Goal: Download file/media

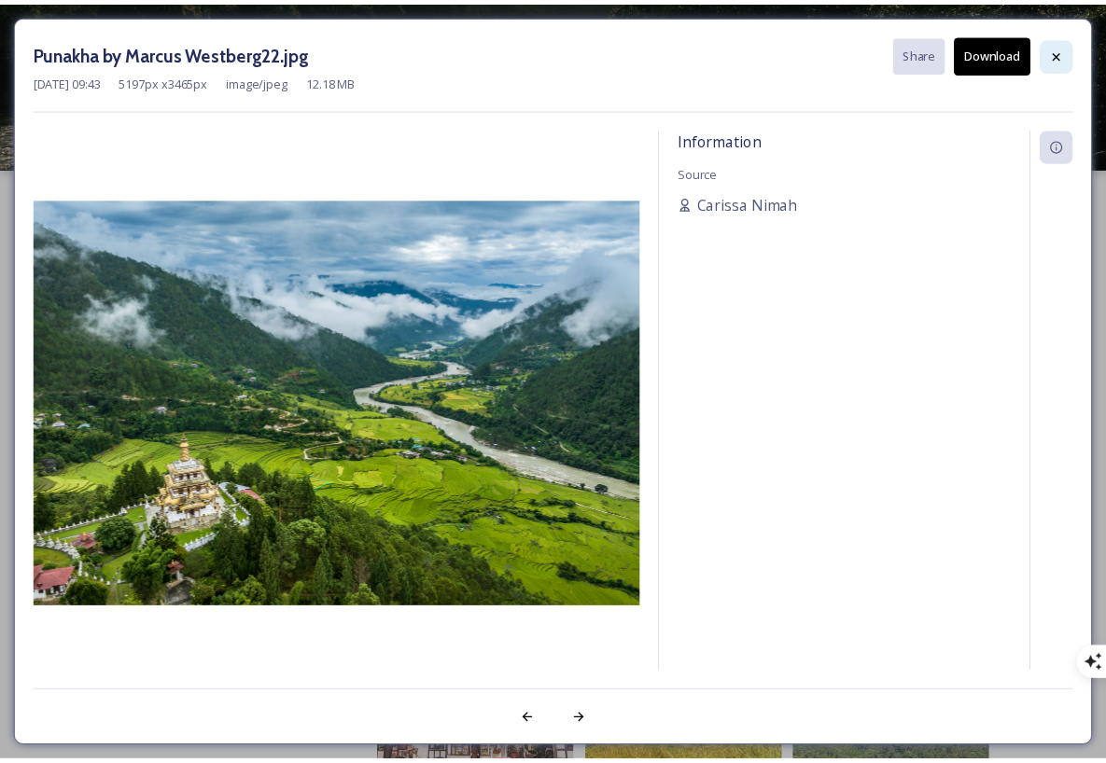
scroll to position [875, 0]
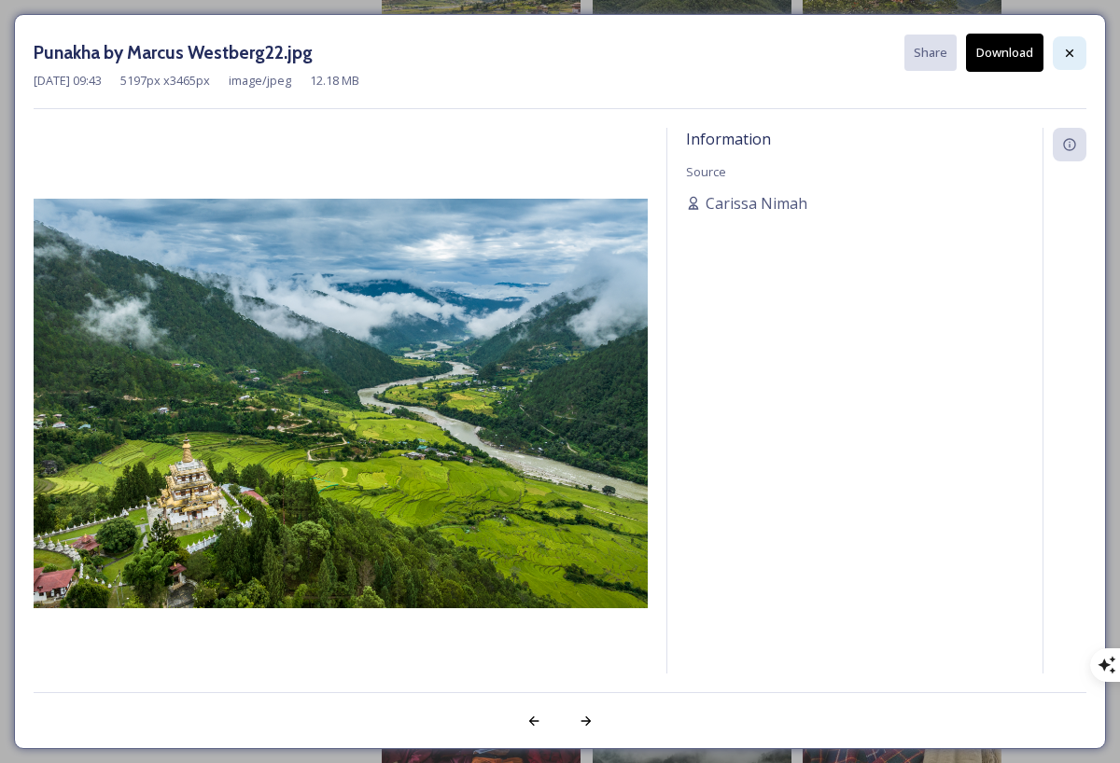
click at [1078, 42] on div at bounding box center [1070, 53] width 34 height 34
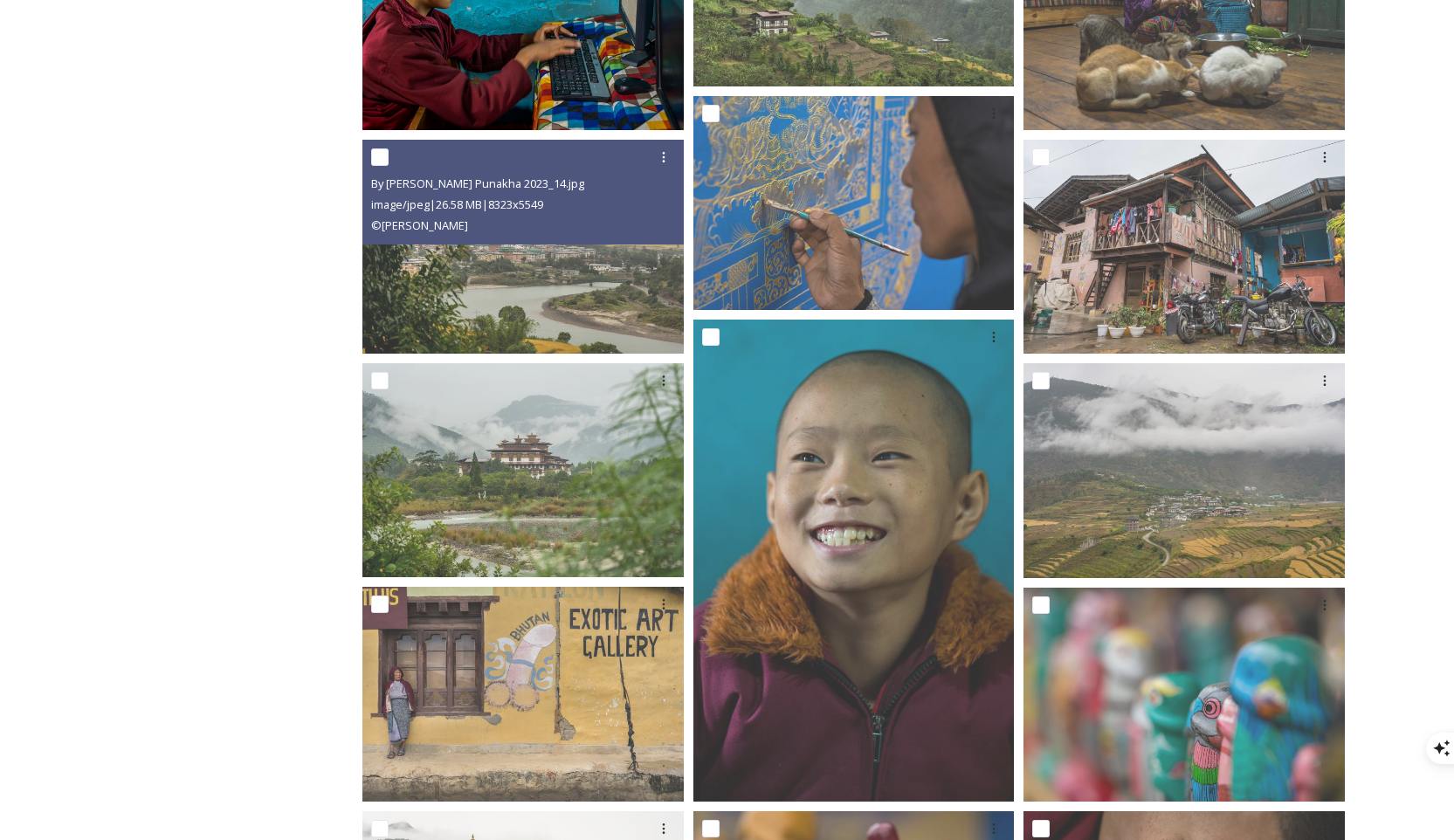
scroll to position [4798, 0]
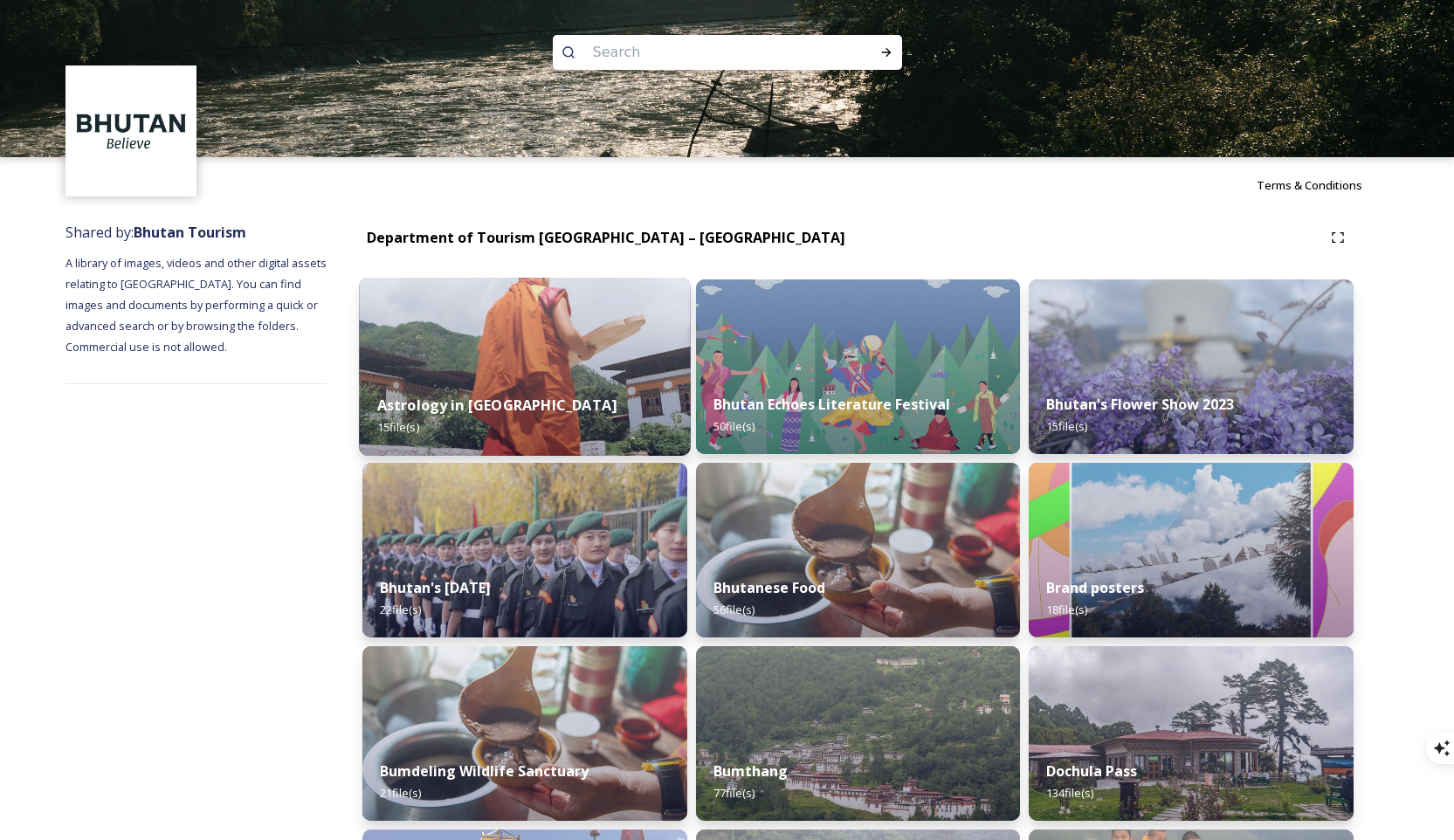
click at [613, 345] on img at bounding box center [525, 367] width 331 height 178
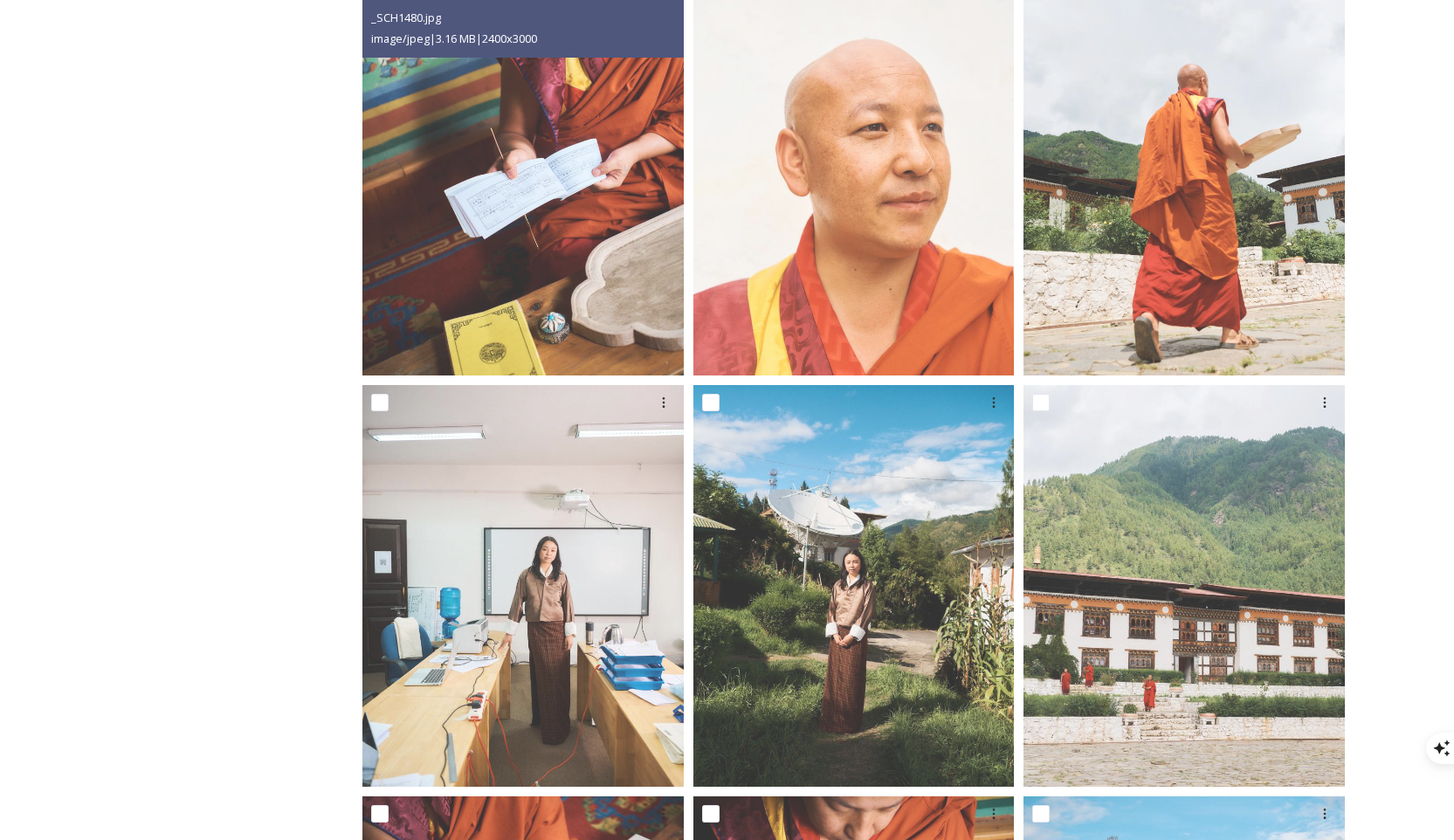
scroll to position [314, 0]
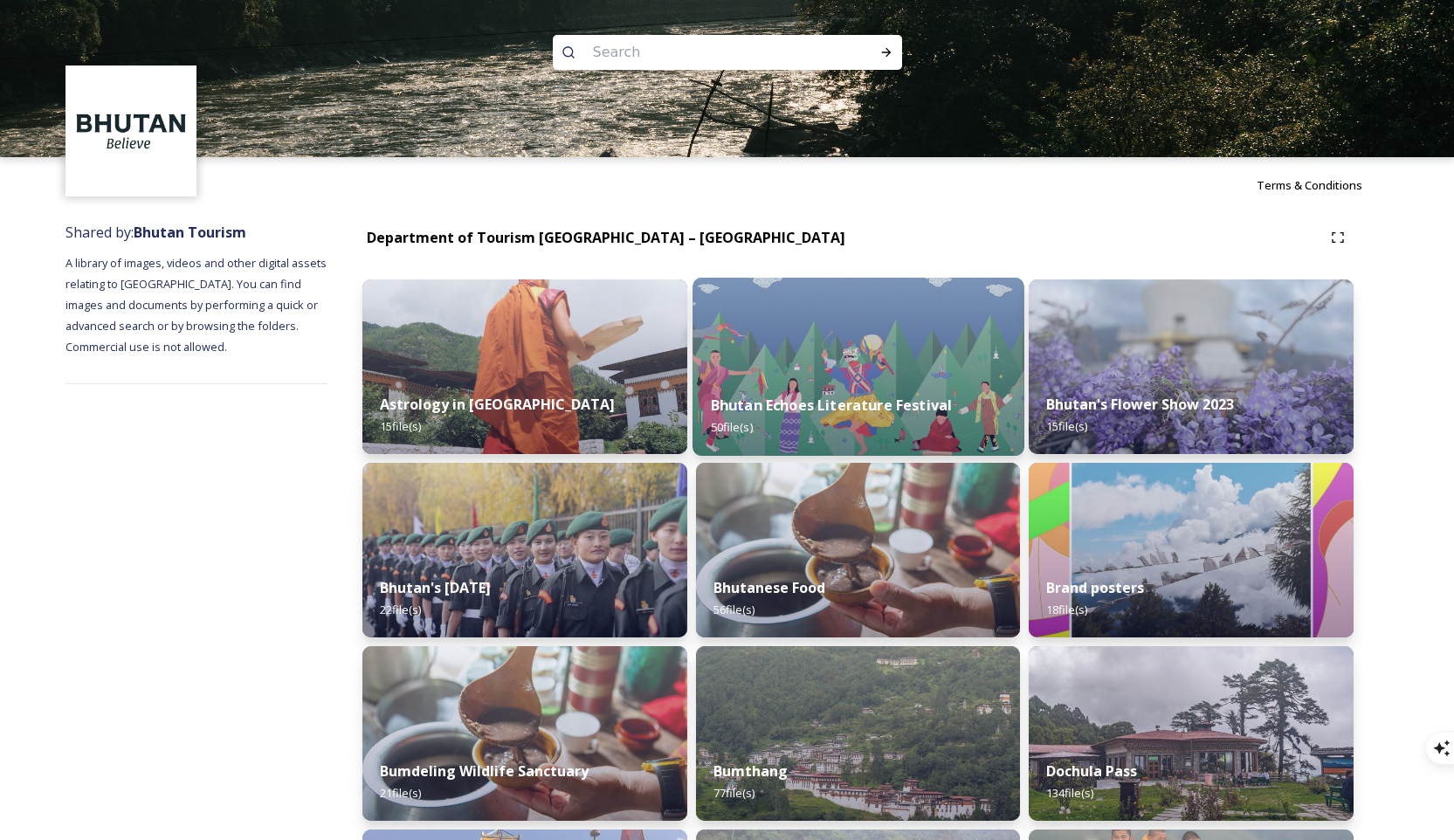
click at [812, 355] on img at bounding box center [858, 367] width 331 height 178
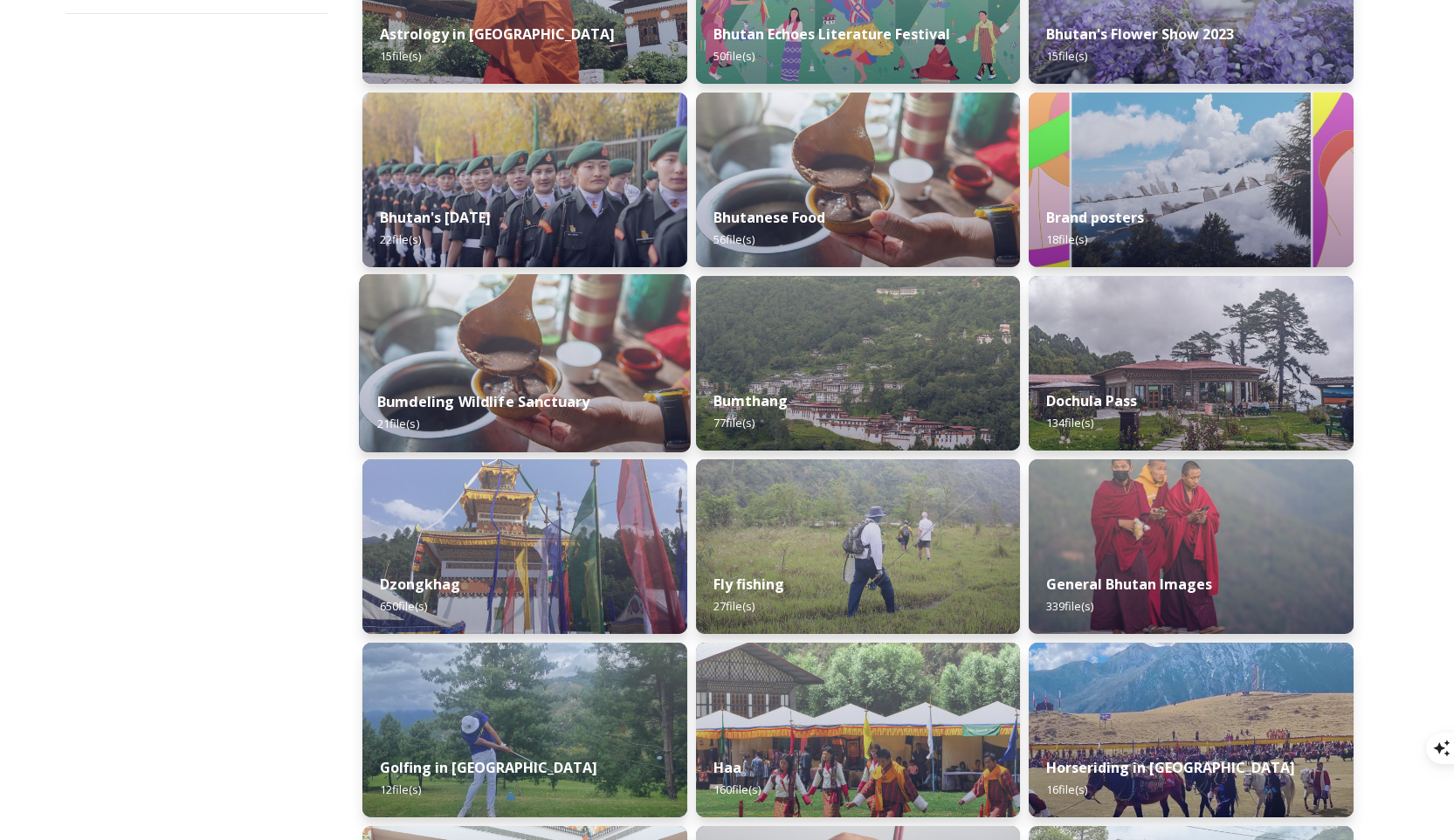
scroll to position [556, 0]
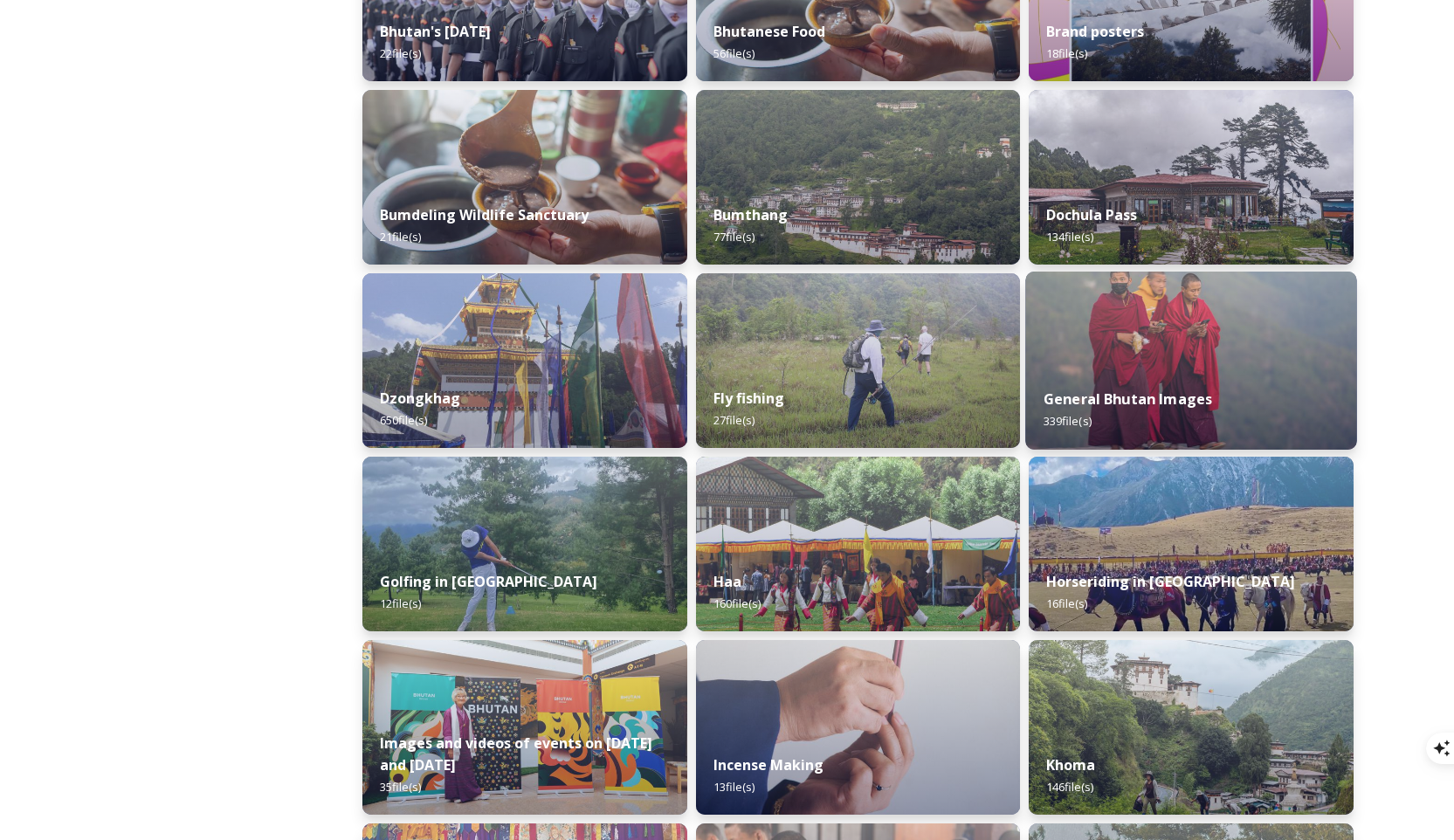
click at [1047, 339] on img at bounding box center [1192, 360] width 331 height 178
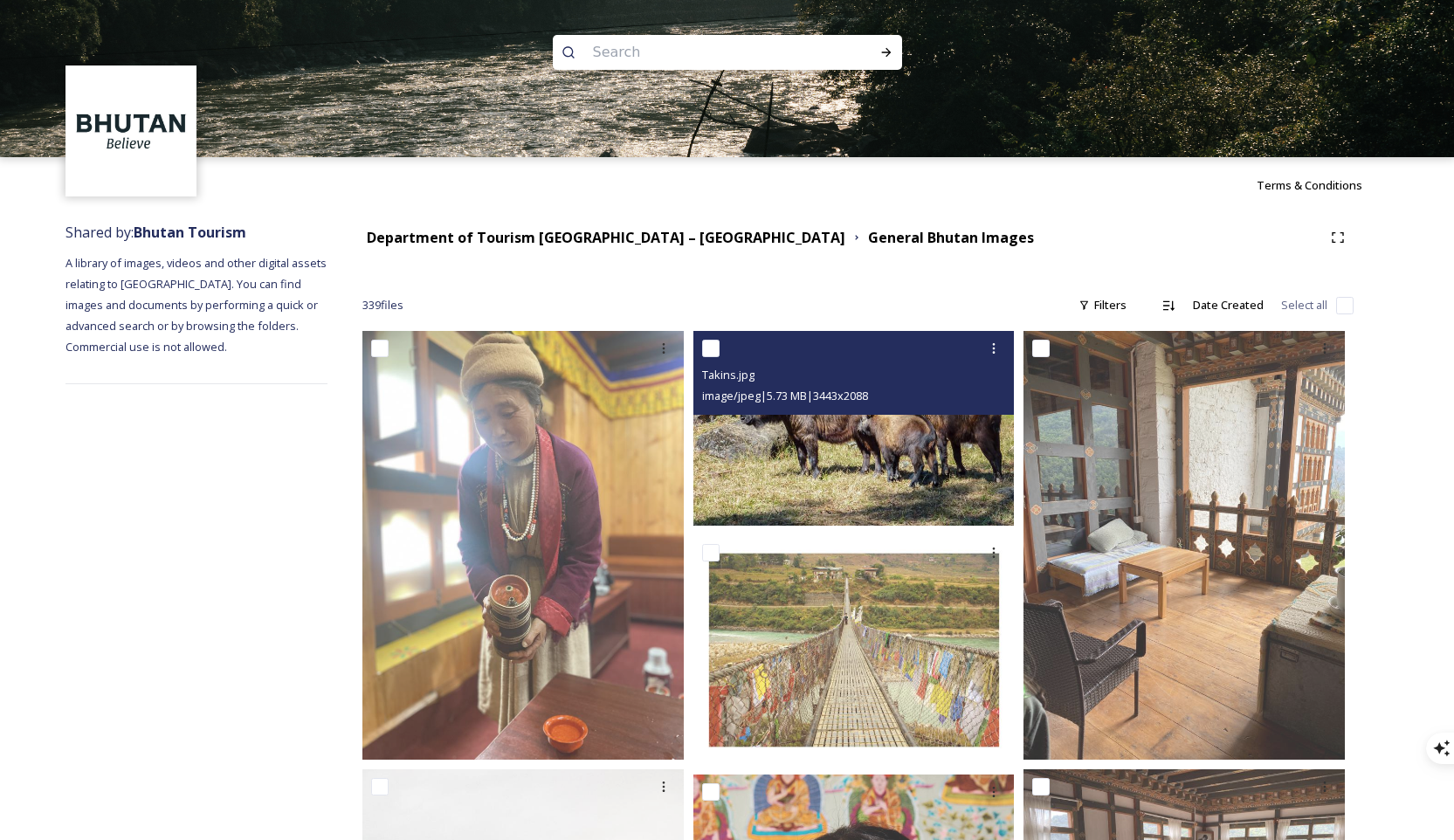
click at [930, 464] on img at bounding box center [853, 428] width 321 height 195
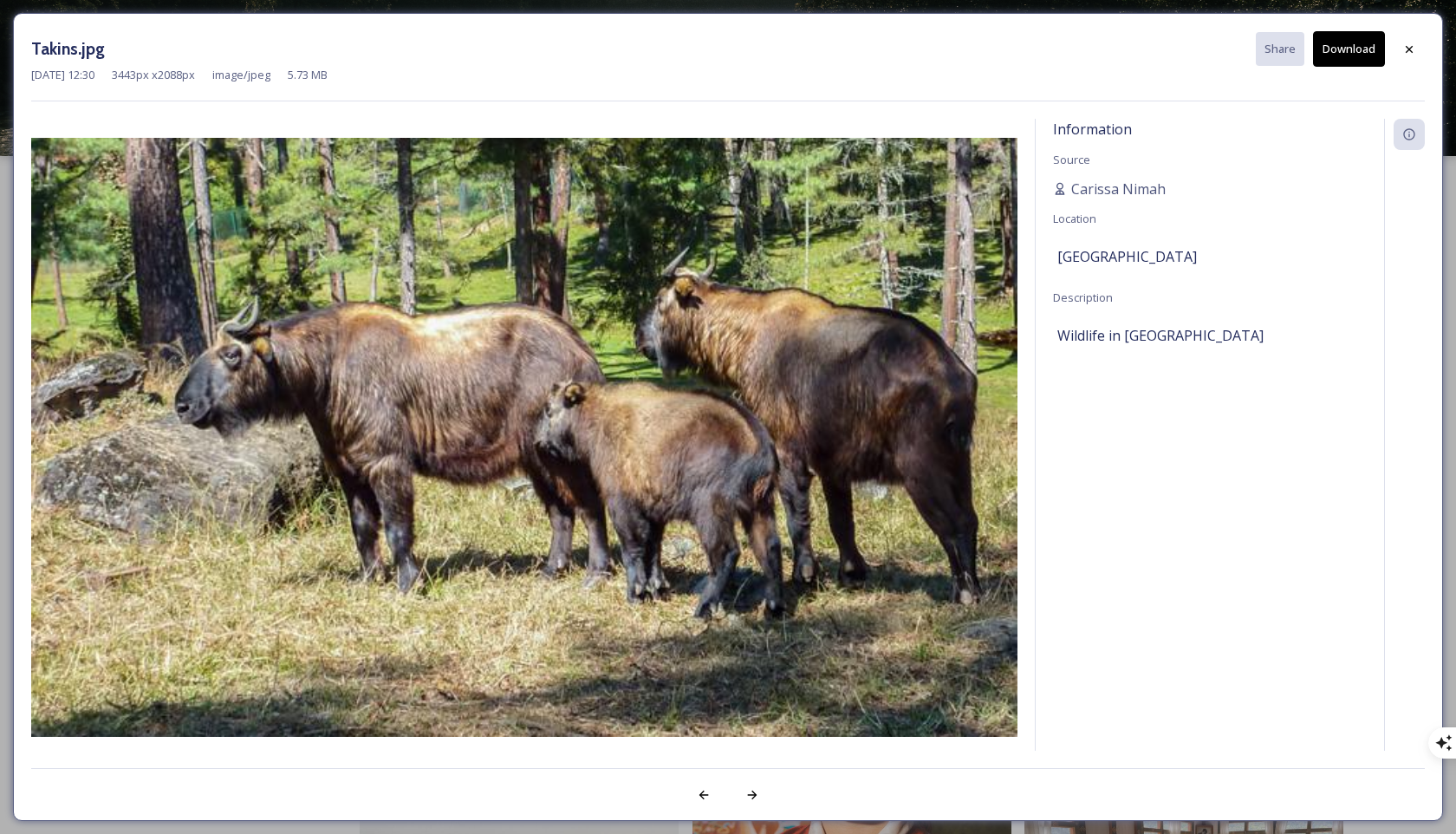
click at [1039, 57] on button "Download" at bounding box center [1348, 49] width 72 height 35
click at [1039, 47] on icon at bounding box center [1409, 48] width 14 height 14
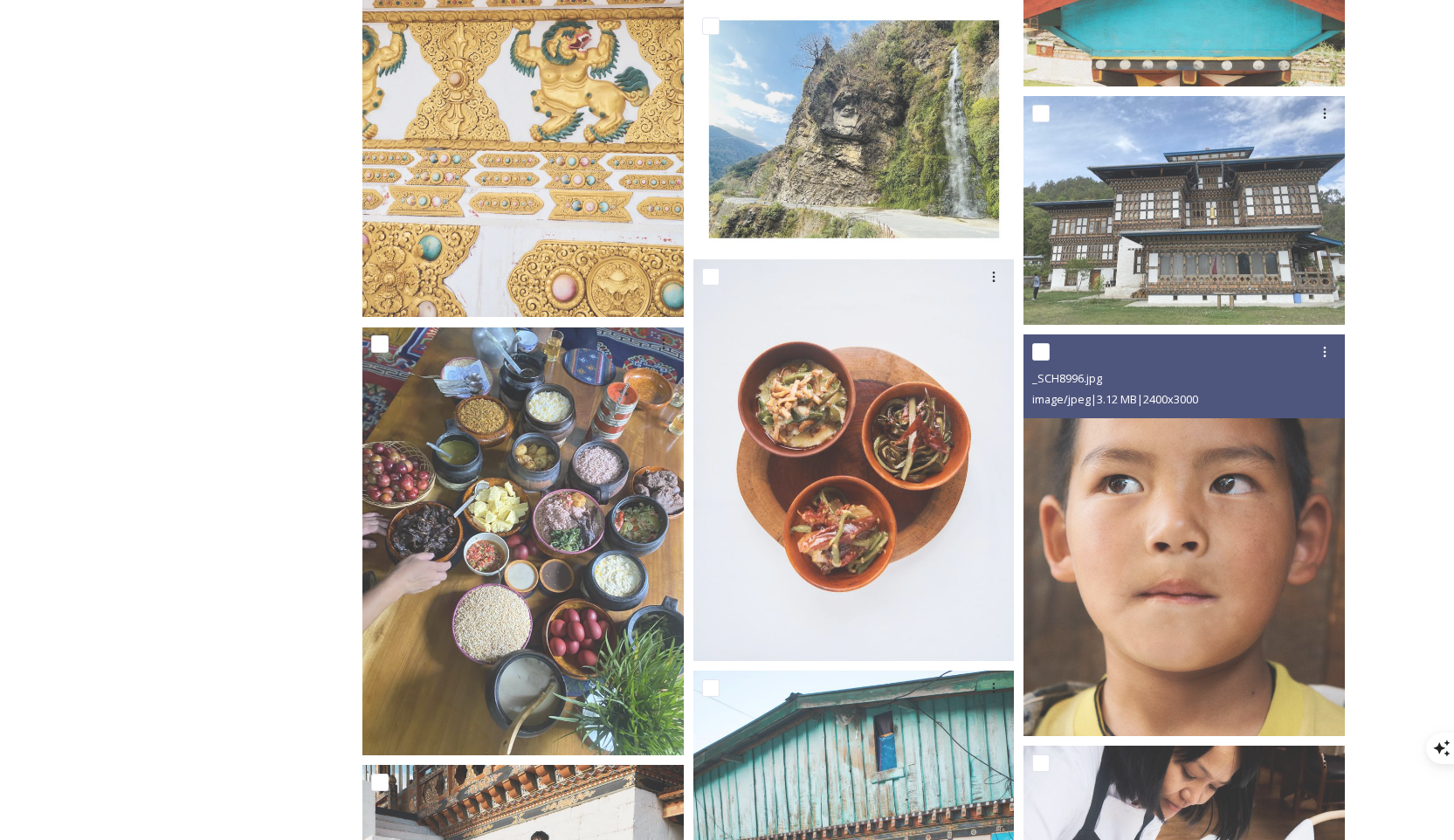
scroll to position [10884, 0]
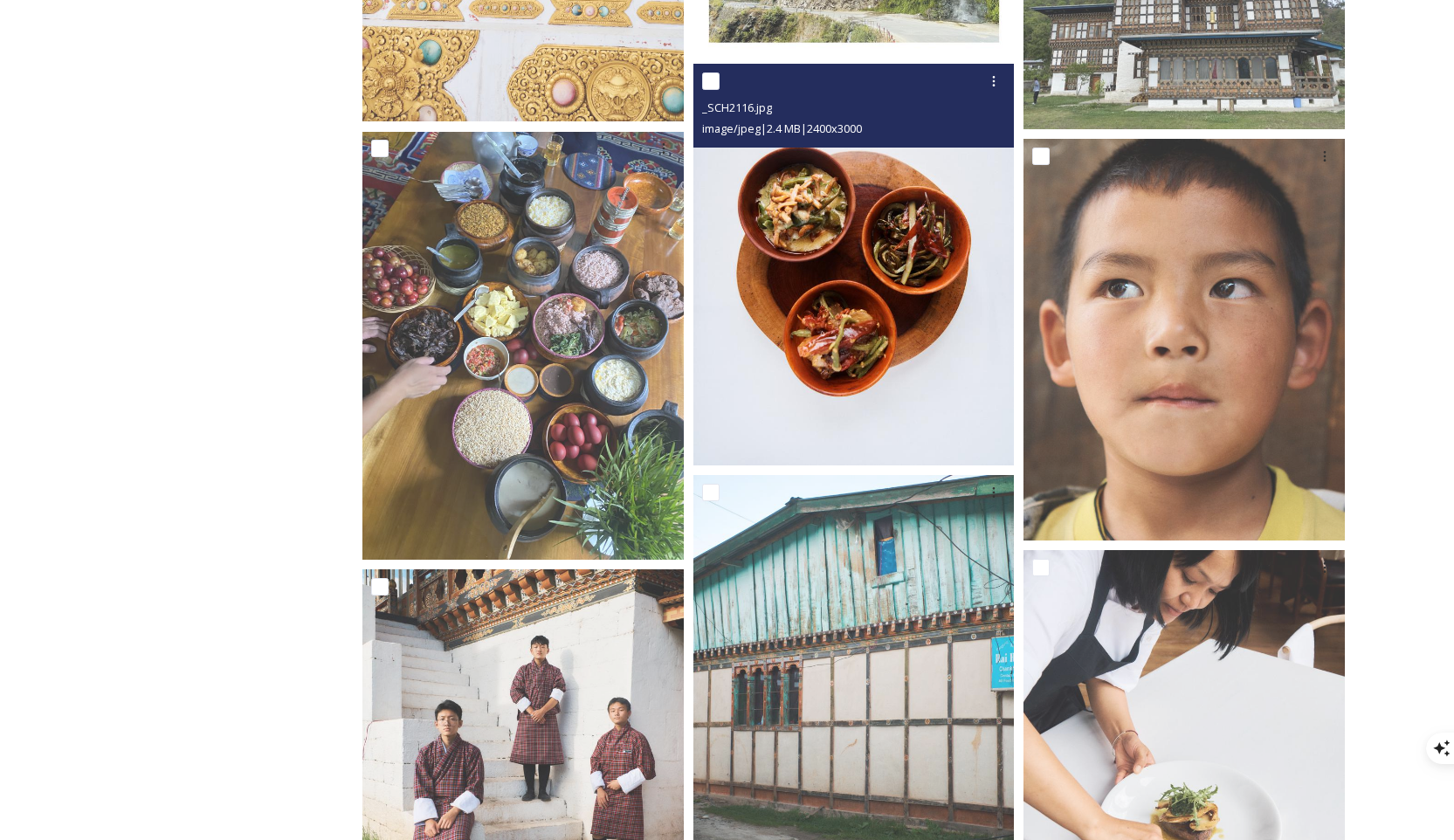
click at [949, 291] on img at bounding box center [853, 264] width 321 height 401
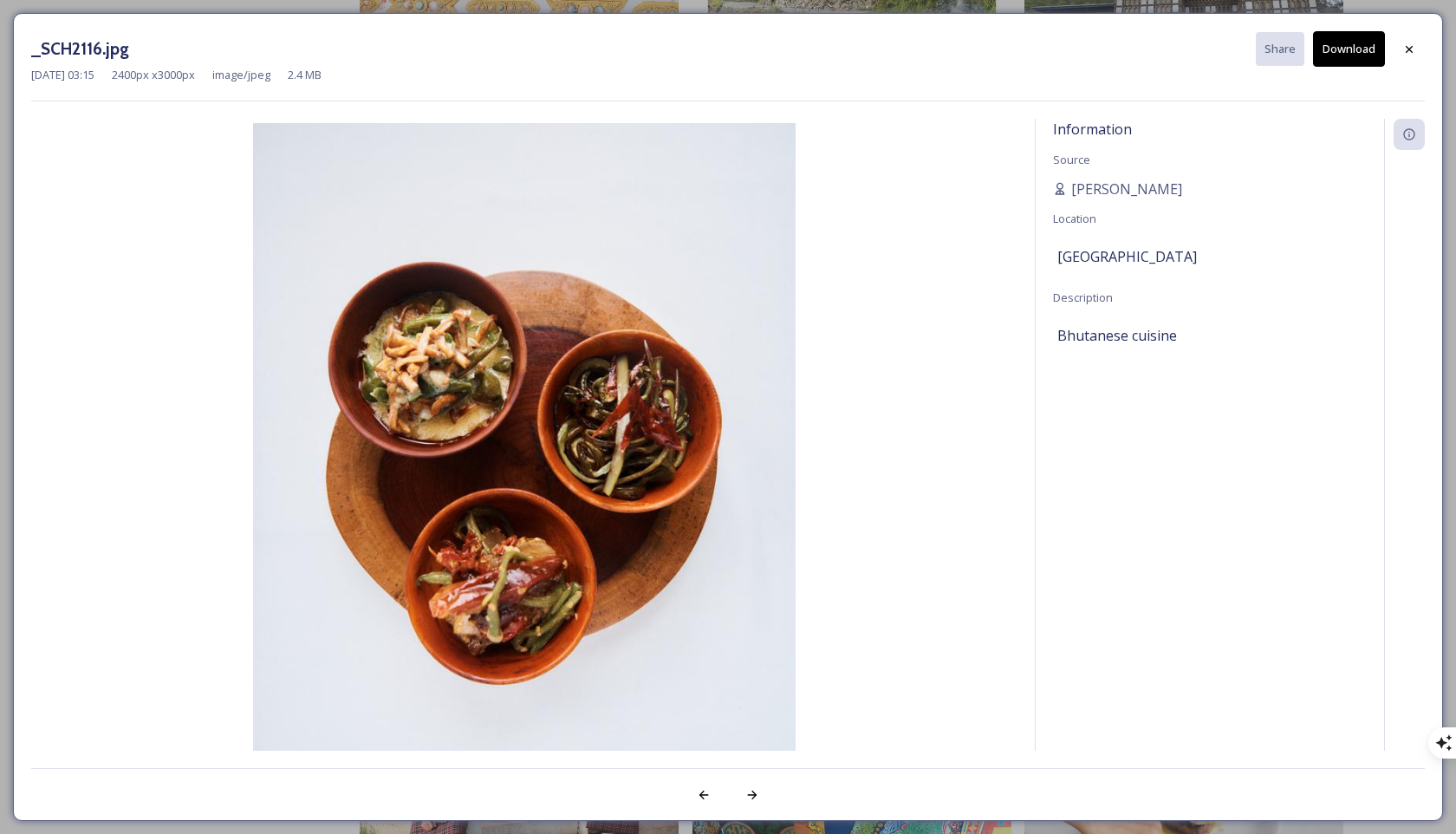
click at [1039, 52] on button "Download" at bounding box center [1348, 49] width 72 height 35
click at [1039, 55] on div at bounding box center [1410, 49] width 32 height 32
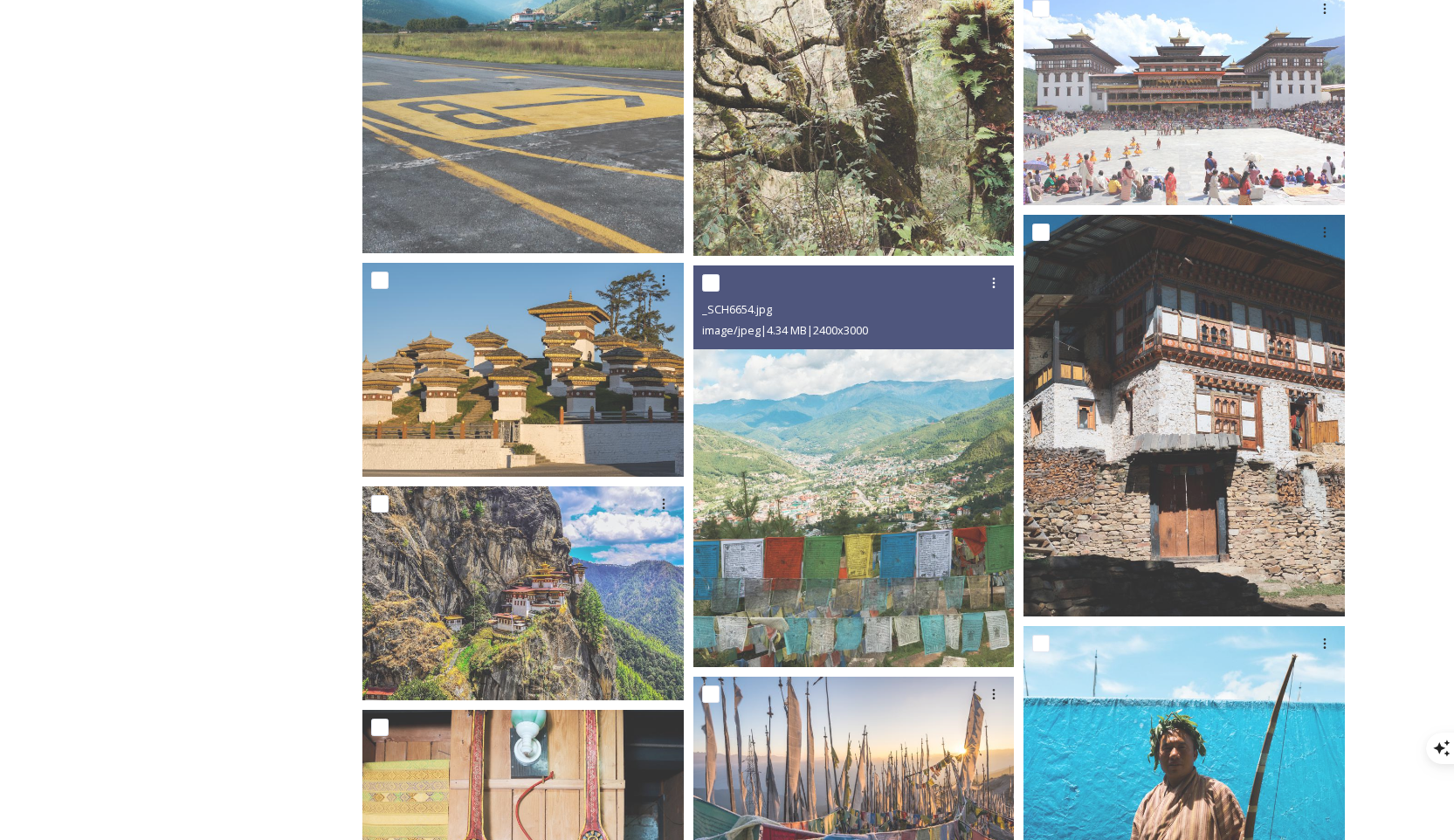
scroll to position [14015, 0]
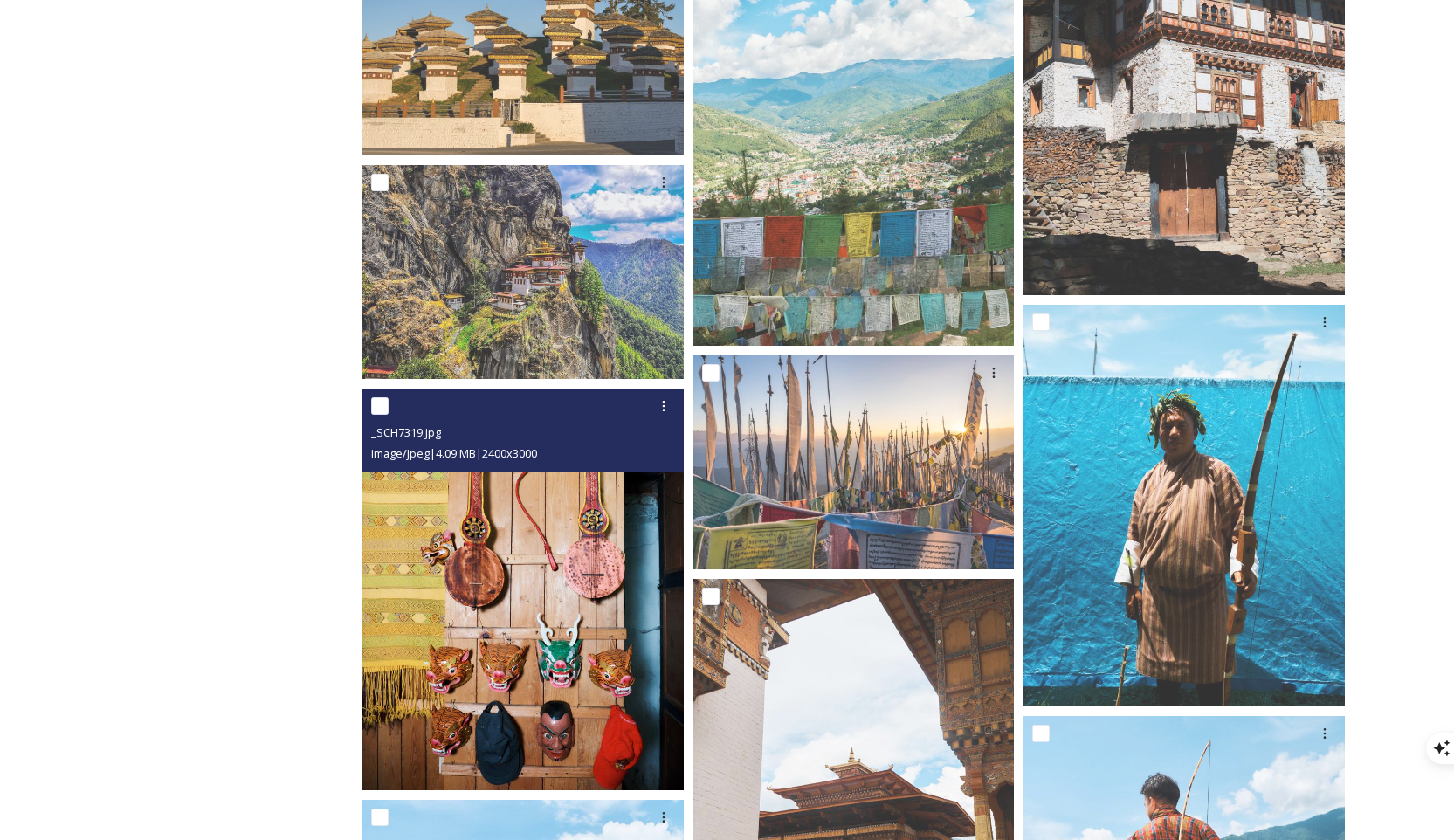
click at [633, 499] on img at bounding box center [522, 588] width 321 height 401
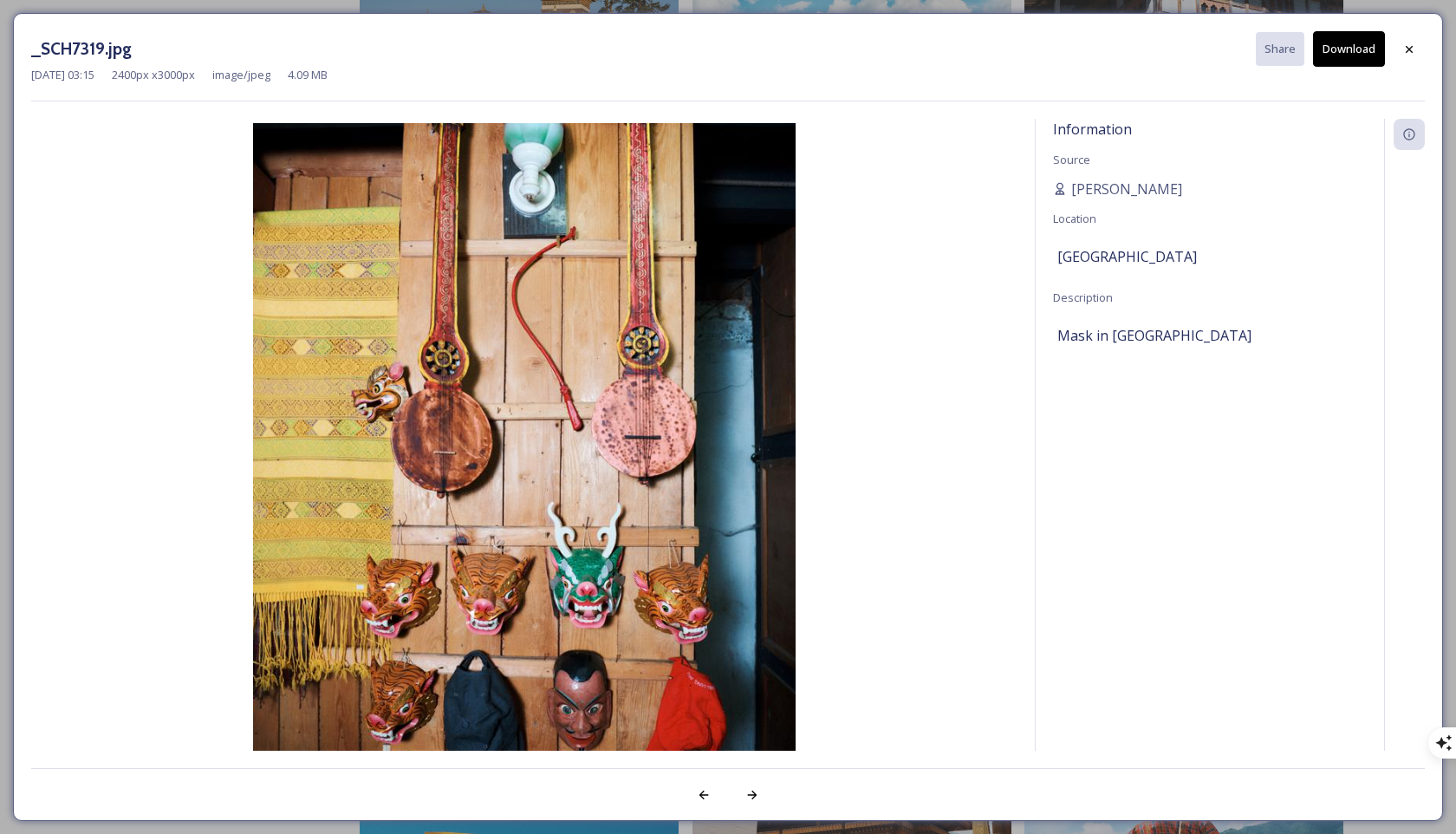
click at [1039, 47] on button "Download" at bounding box center [1348, 49] width 72 height 35
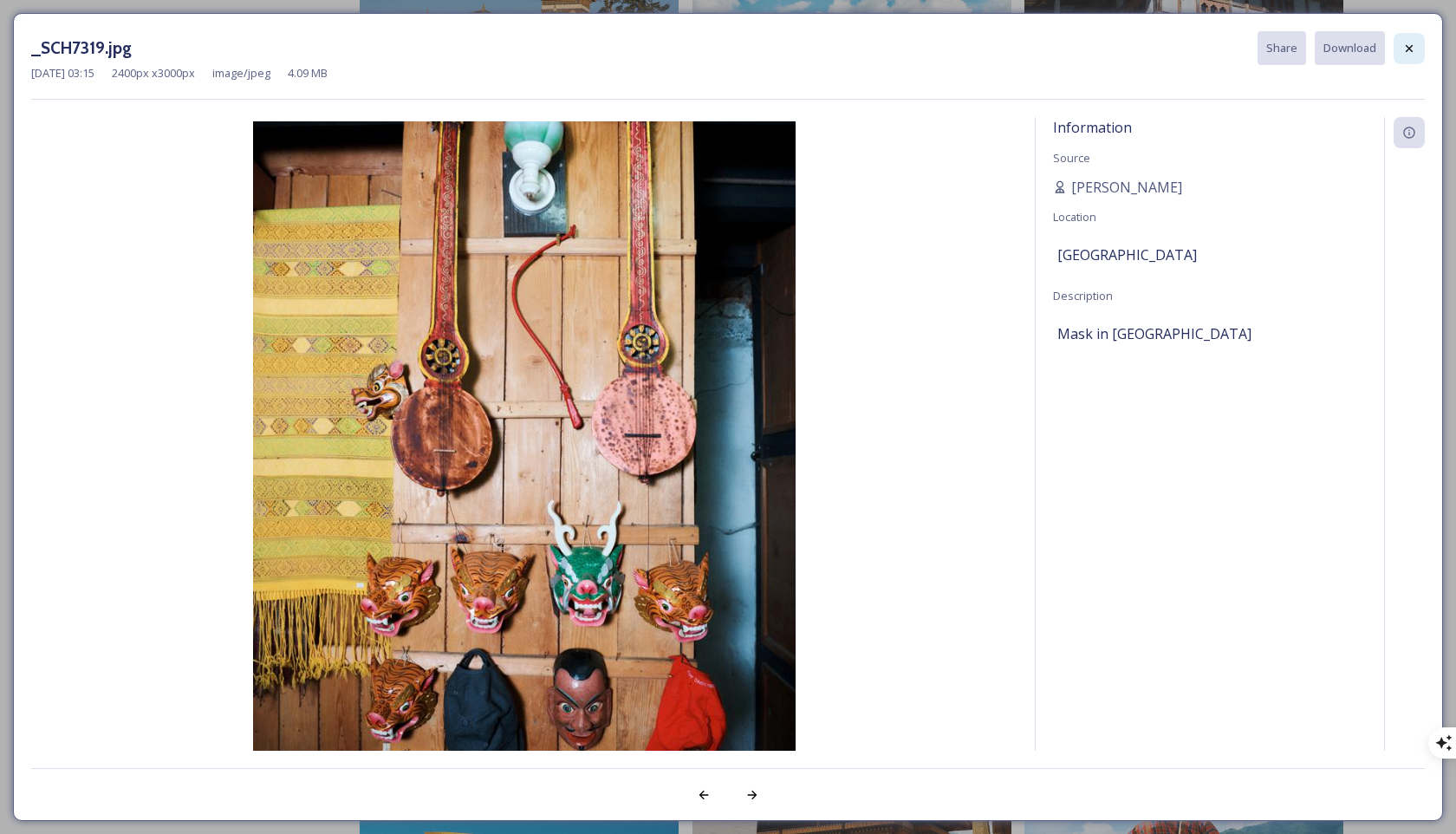
click at [1039, 52] on icon at bounding box center [1409, 48] width 14 height 14
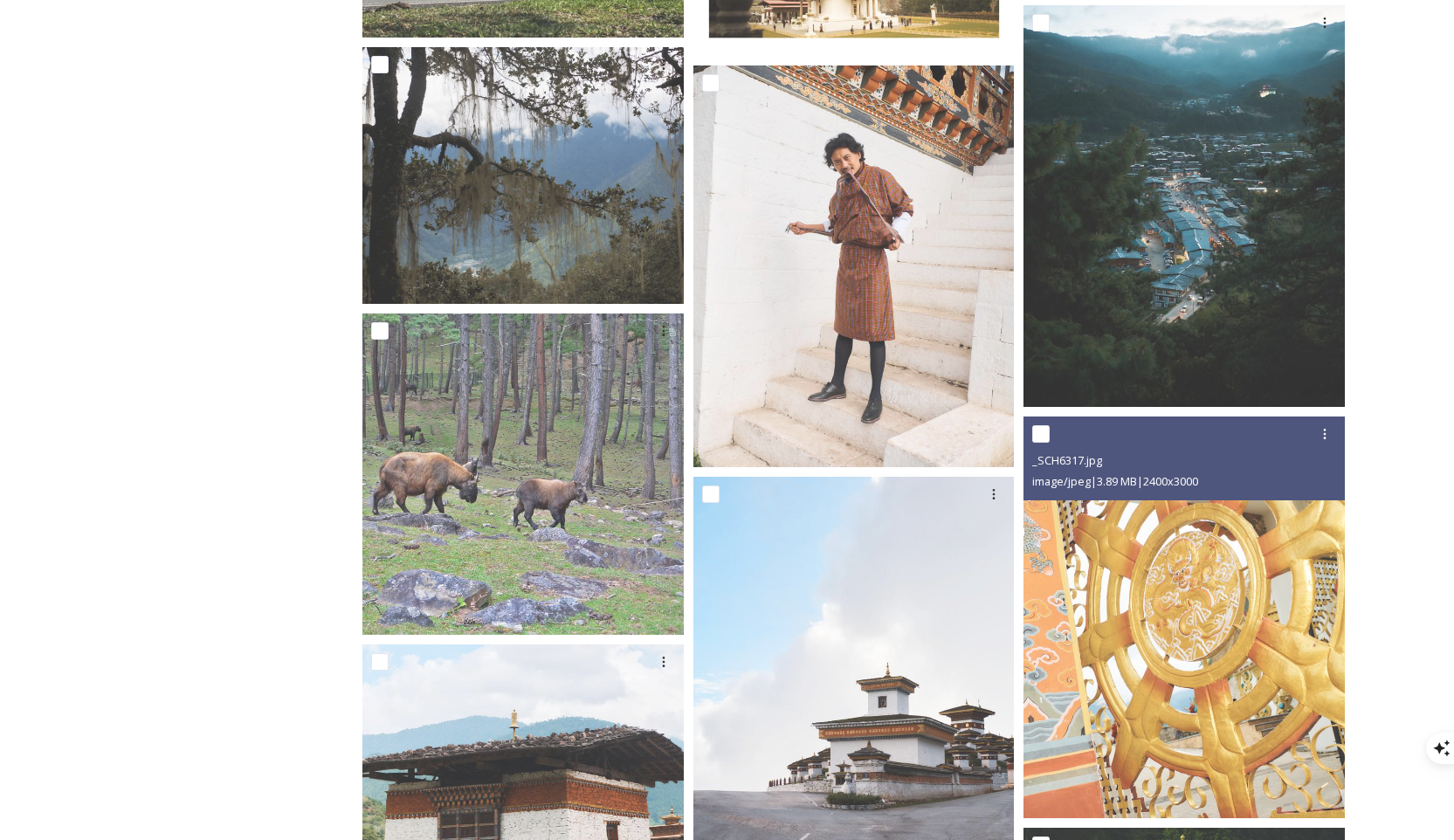
scroll to position [16641, 0]
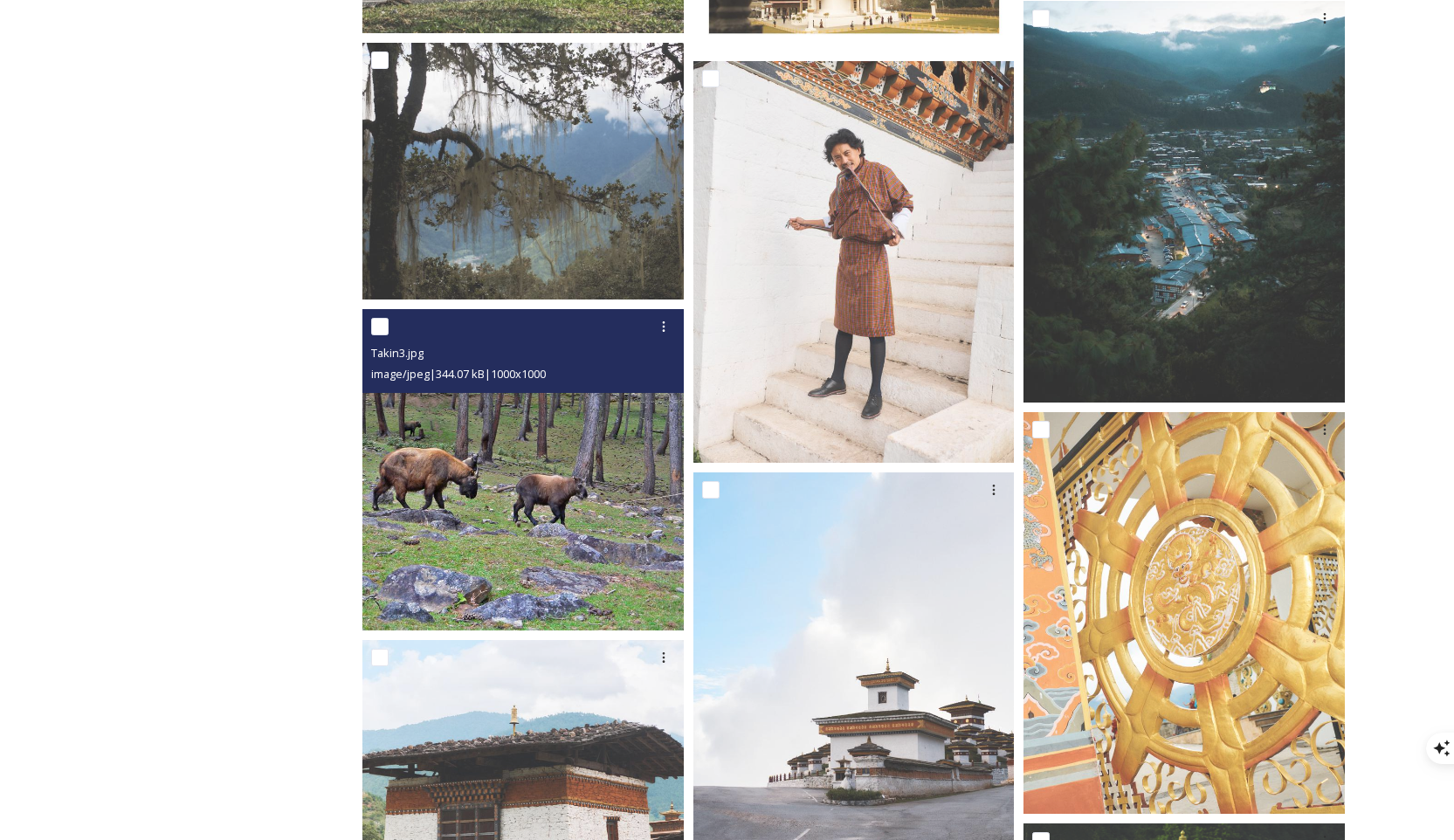
click at [560, 510] on img at bounding box center [522, 469] width 321 height 321
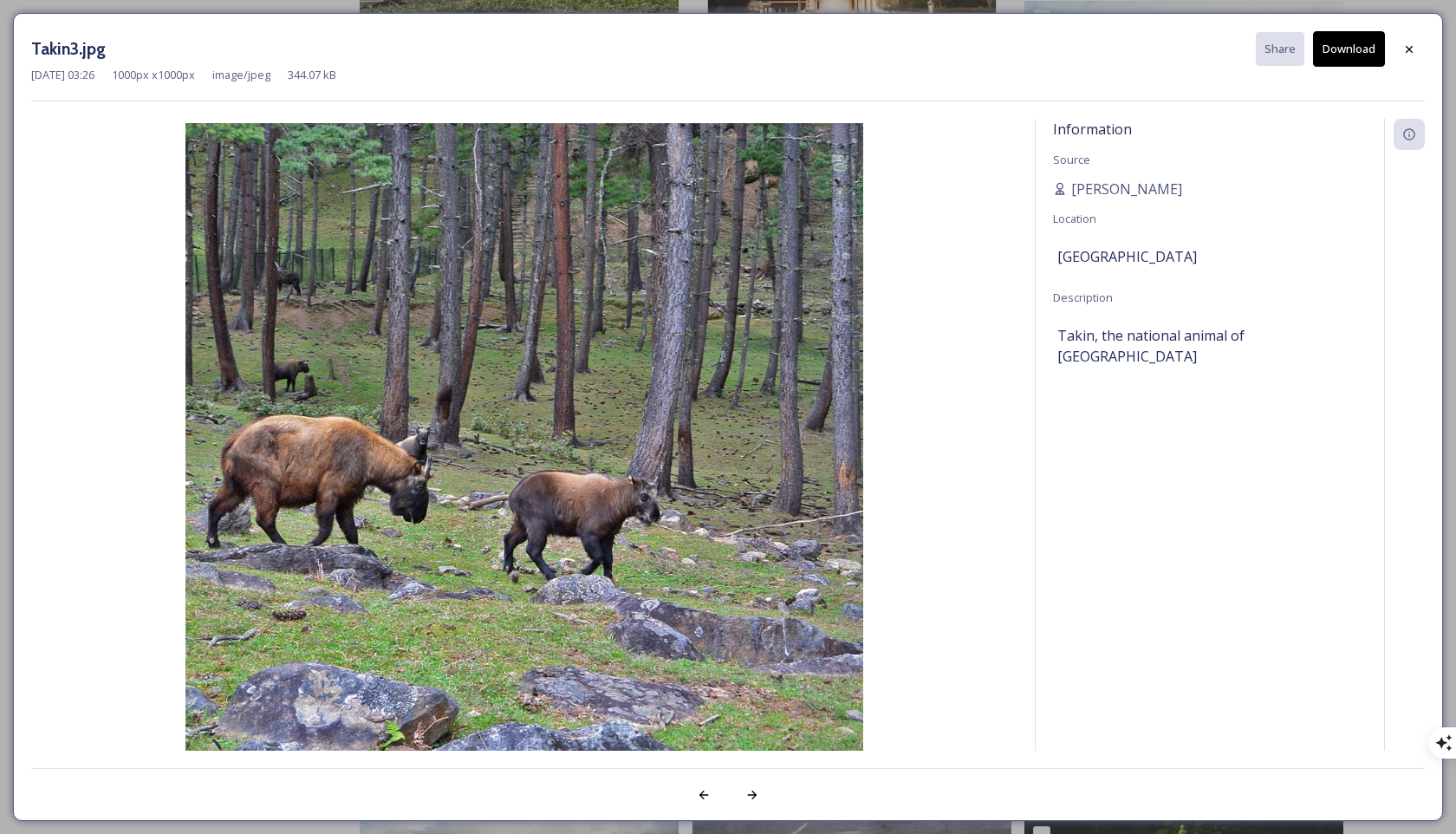
click at [1039, 58] on button "Download" at bounding box center [1348, 49] width 72 height 35
click at [1039, 43] on icon at bounding box center [1409, 49] width 14 height 14
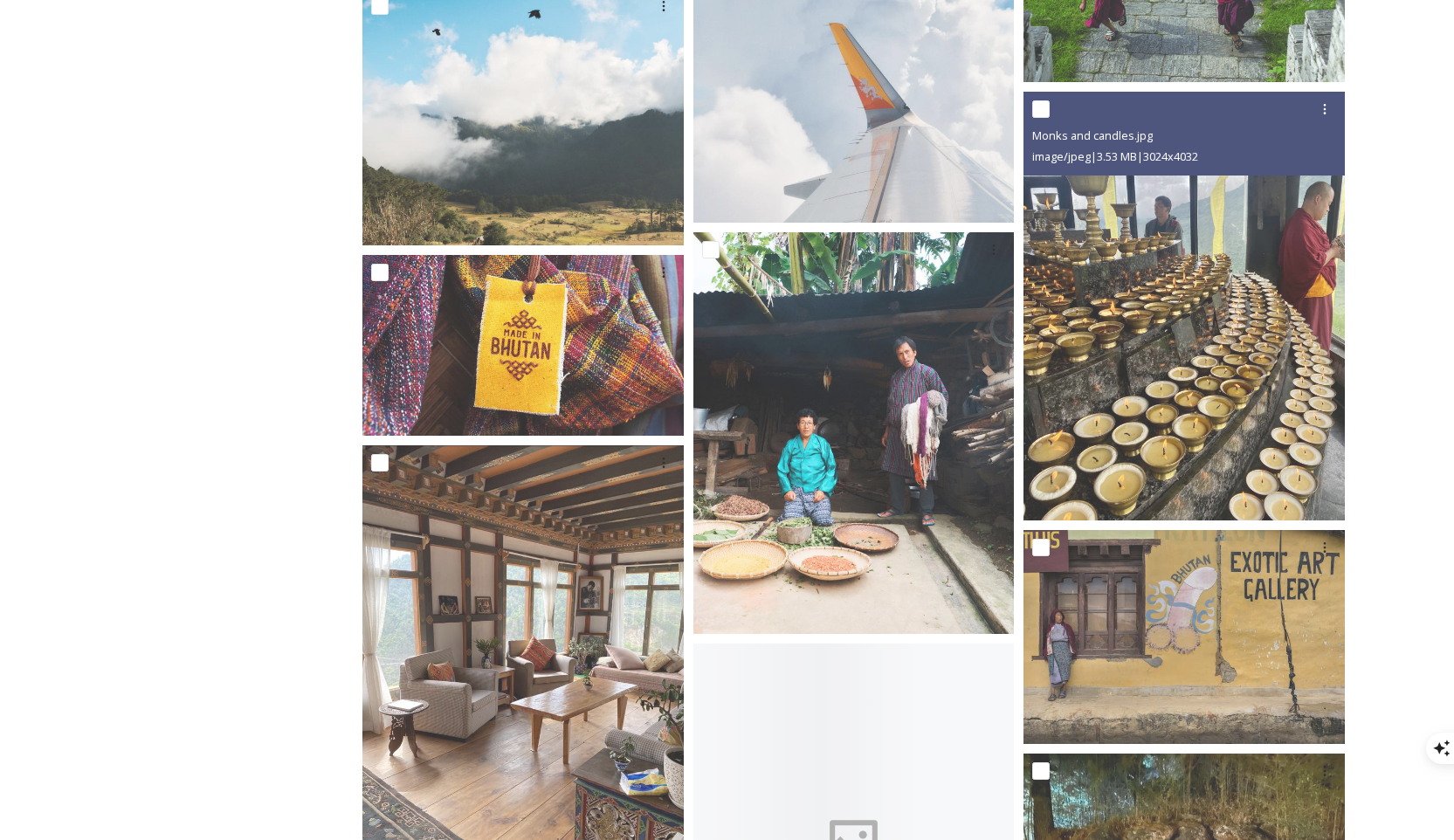
scroll to position [17859, 0]
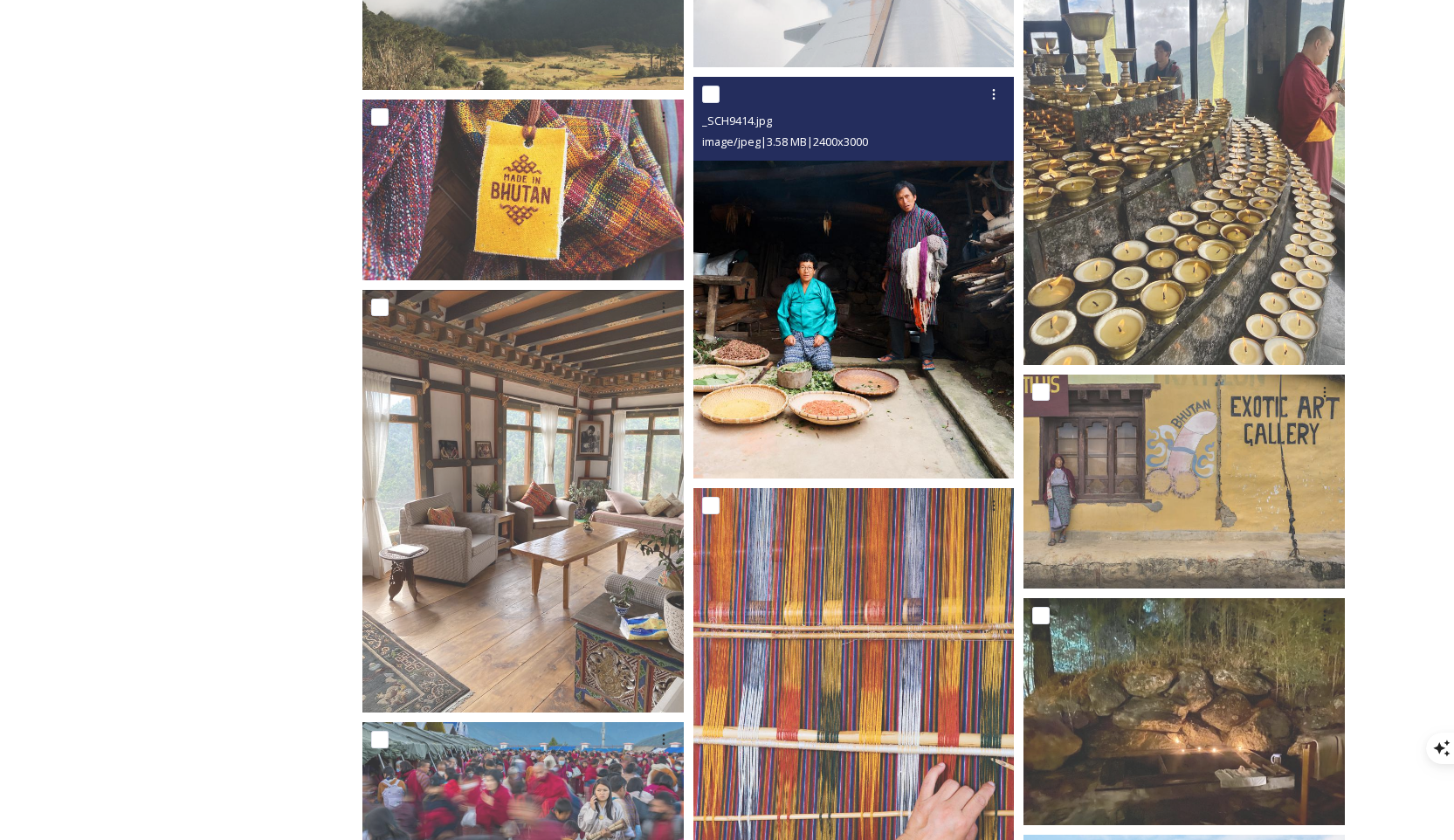
click at [920, 314] on img at bounding box center [853, 277] width 321 height 401
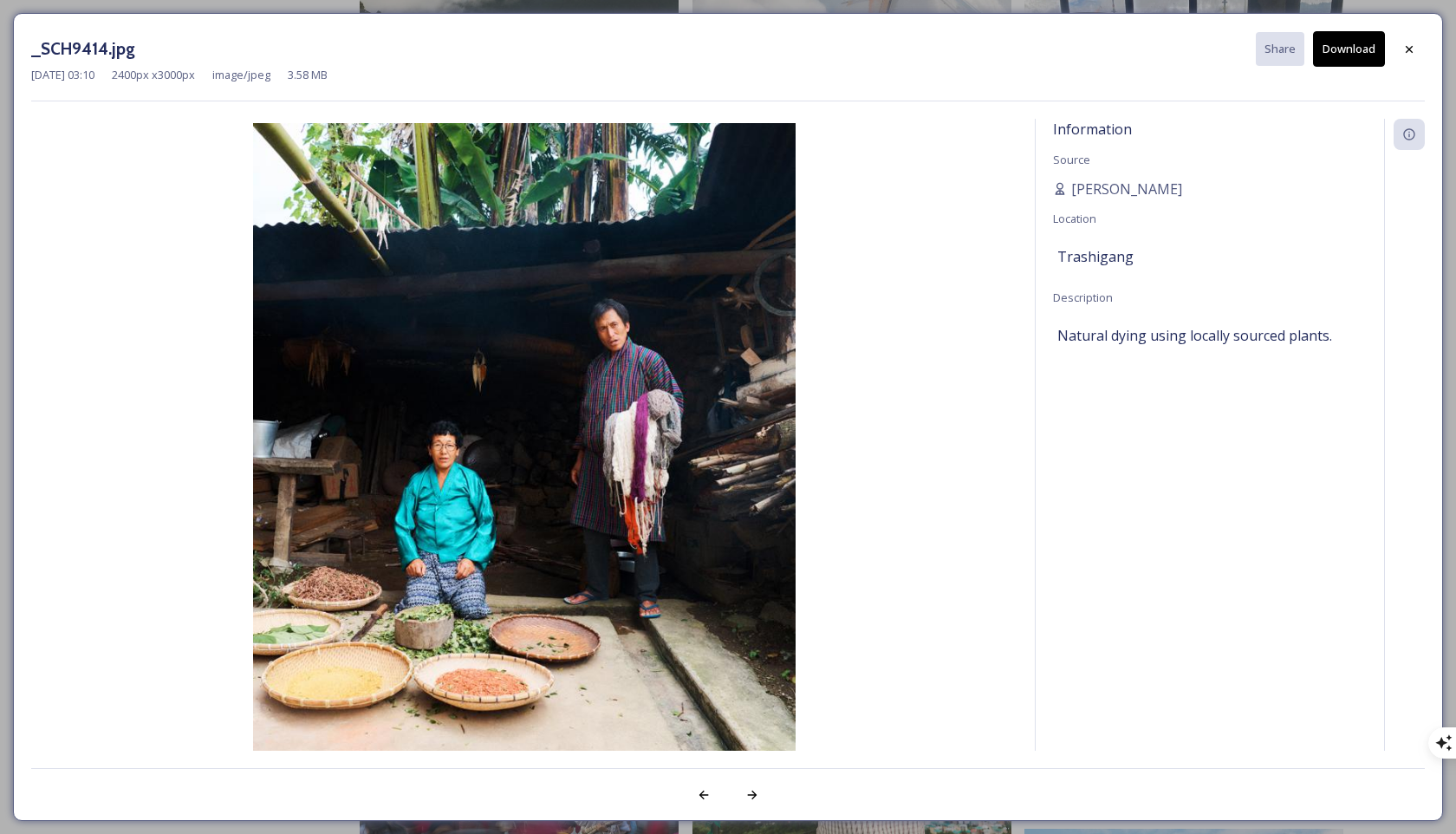
click at [1039, 57] on button "Download" at bounding box center [1348, 49] width 72 height 35
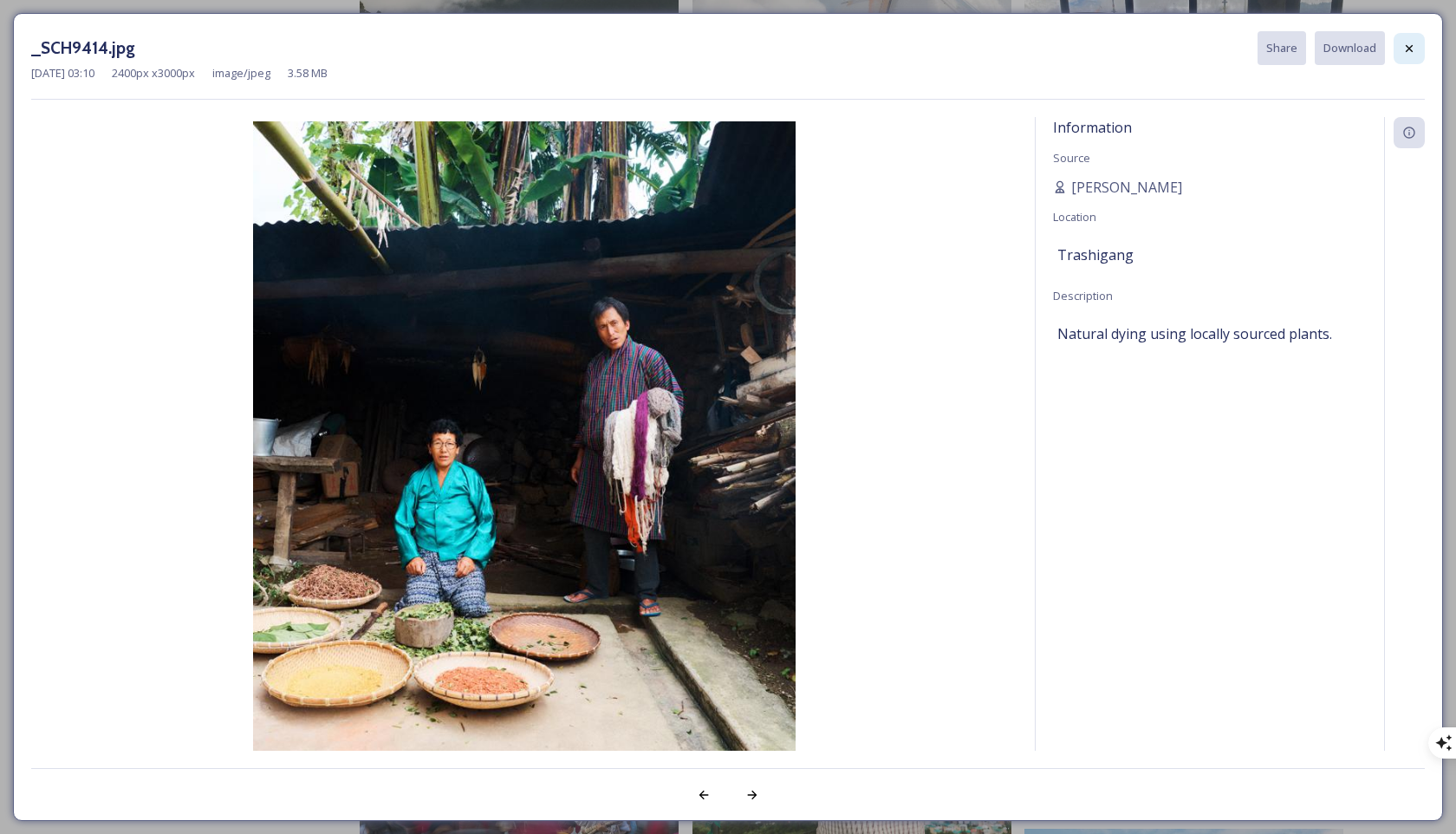
click at [1039, 57] on div at bounding box center [1410, 48] width 32 height 32
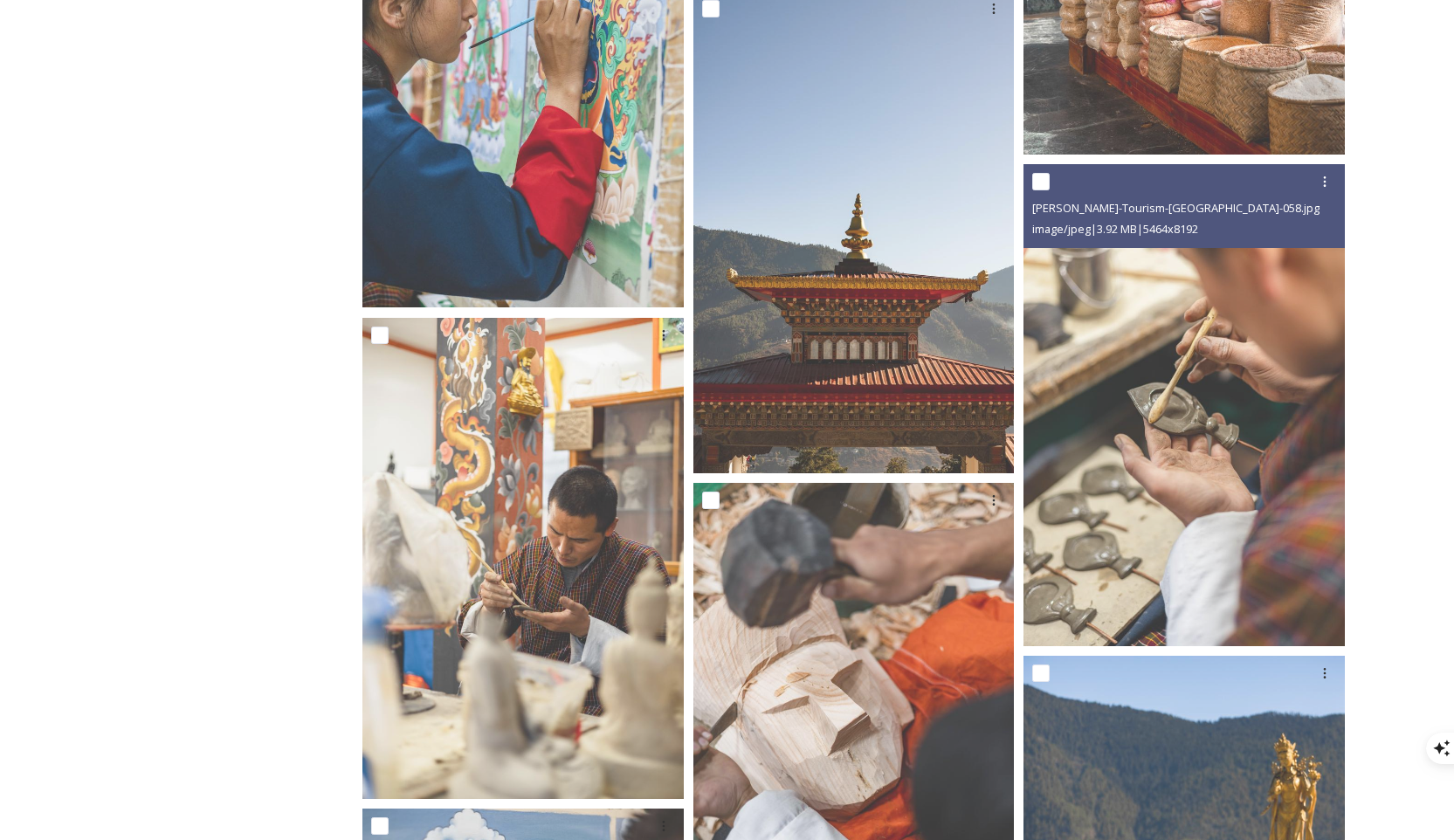
scroll to position [28884, 0]
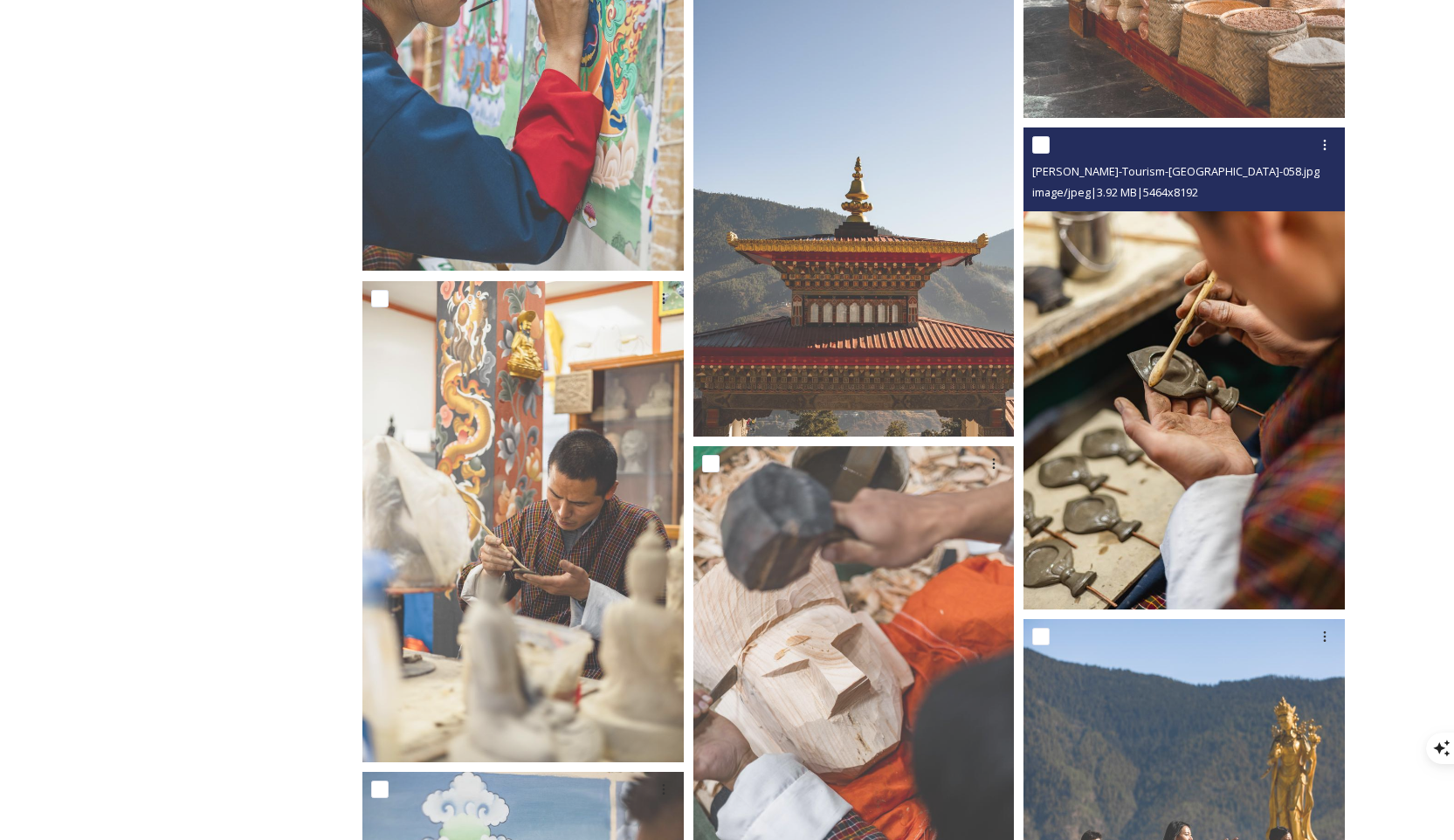
click at [1047, 344] on img at bounding box center [1184, 368] width 321 height 481
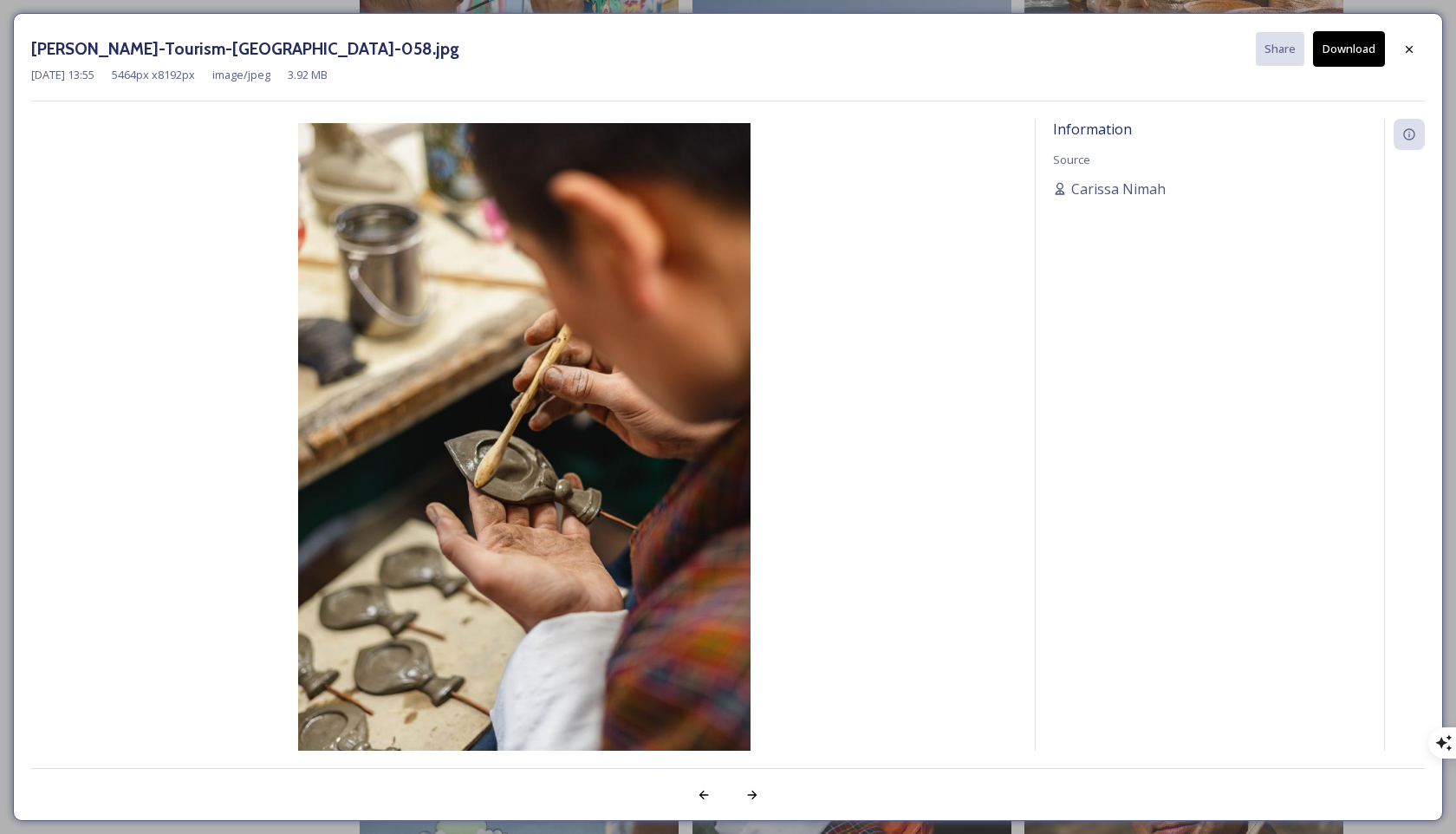
click at [1039, 54] on button "Download" at bounding box center [1348, 49] width 72 height 35
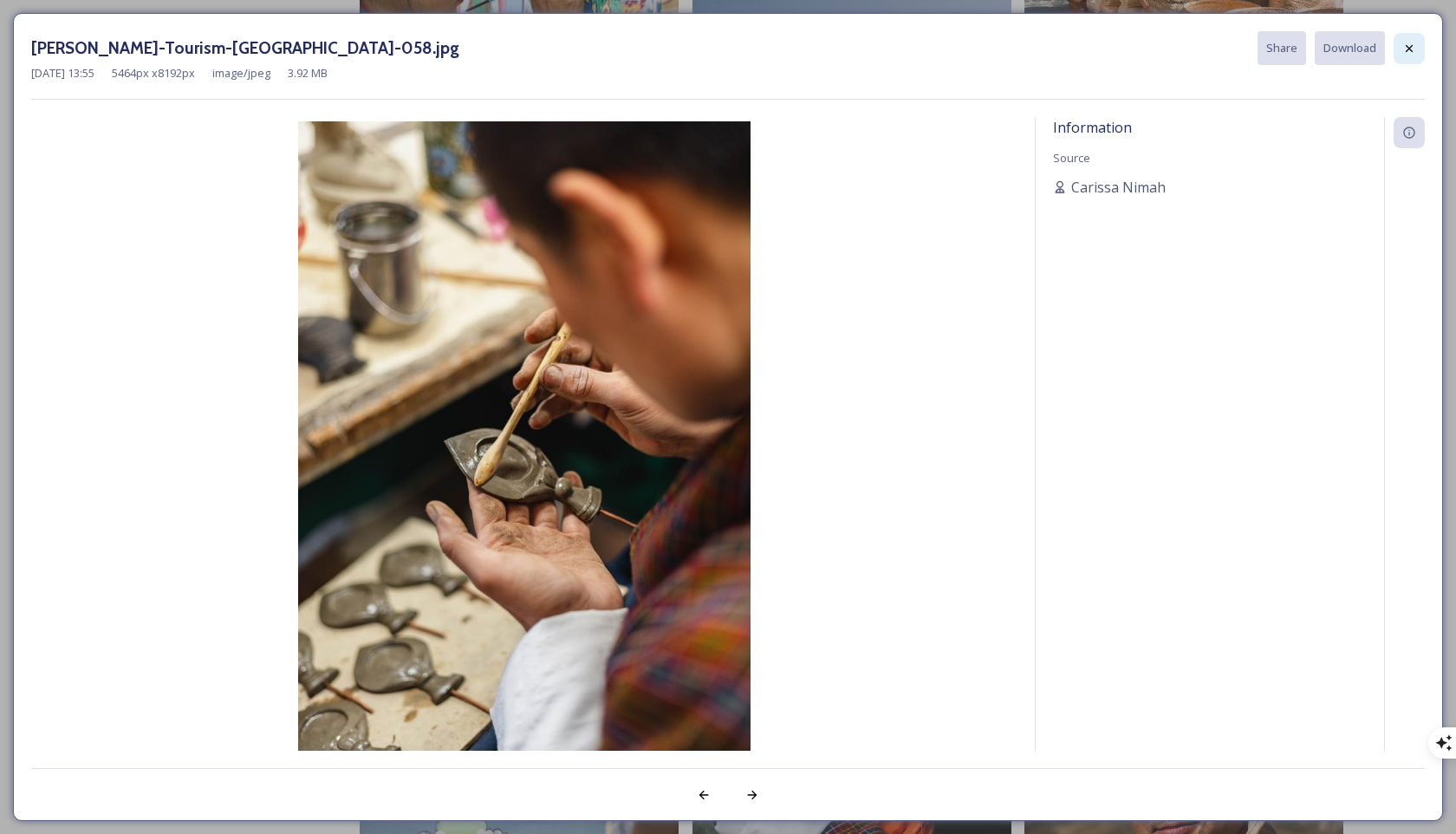
click at [1039, 46] on icon at bounding box center [1409, 48] width 14 height 14
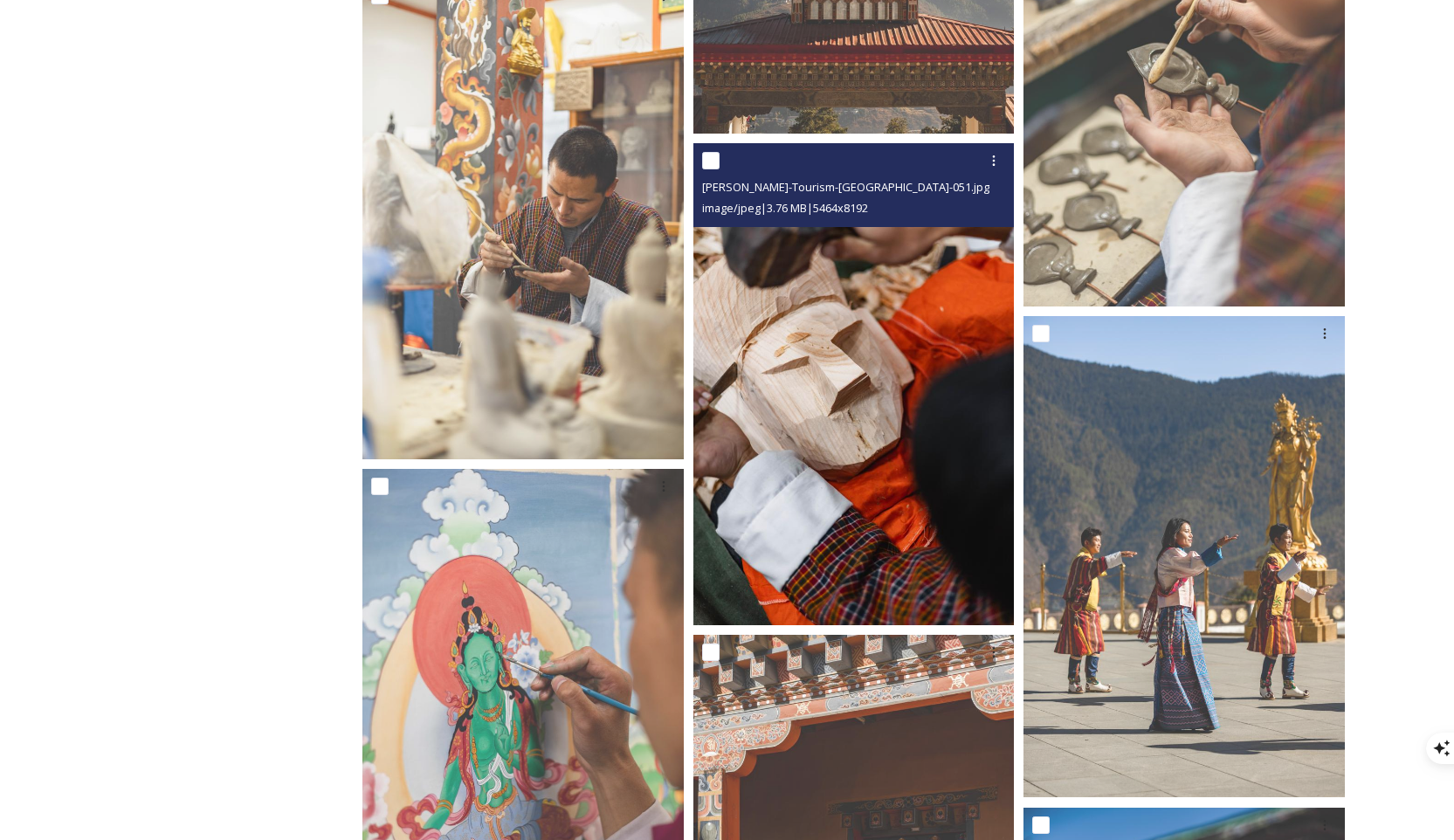
scroll to position [29514, 0]
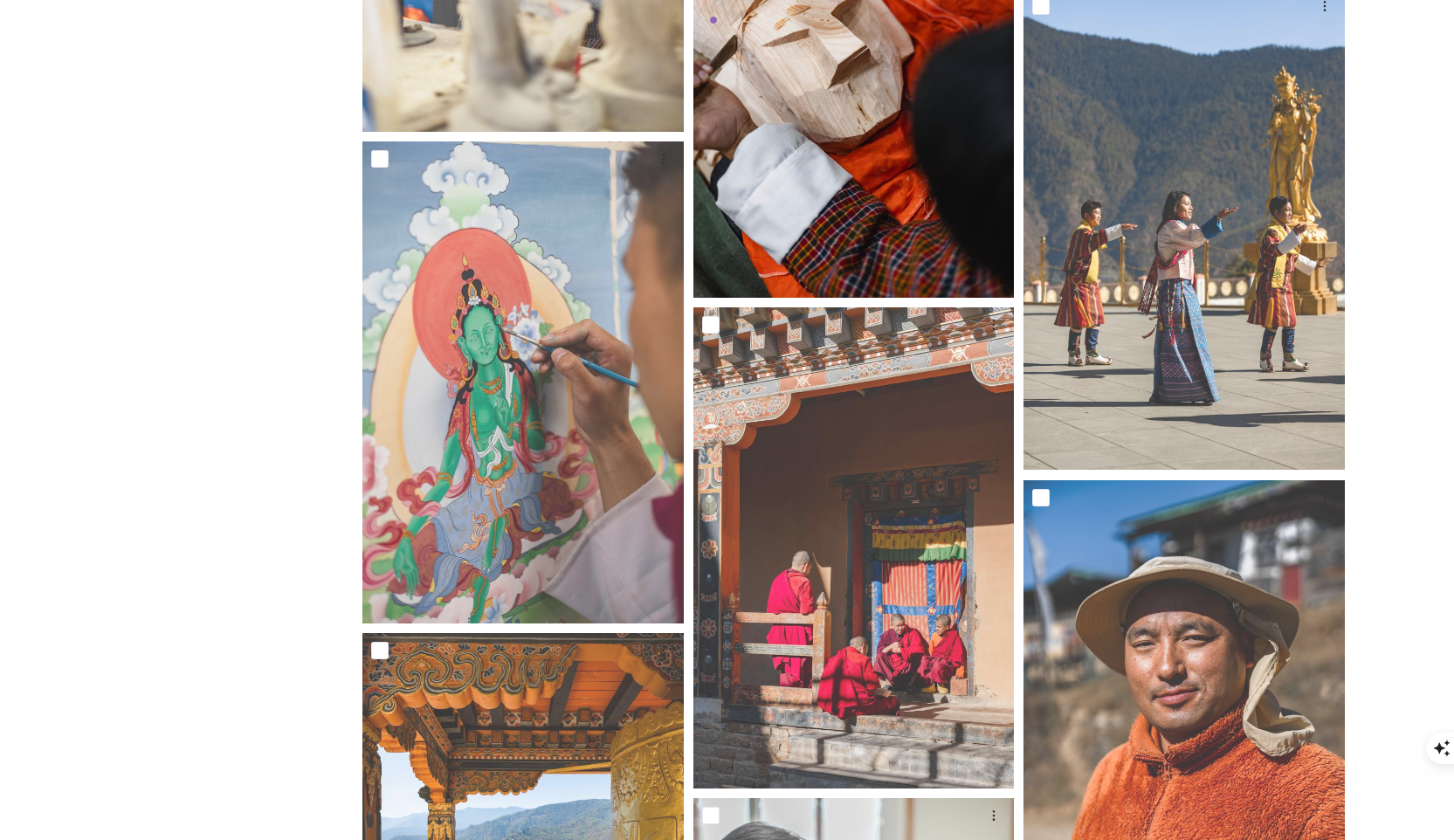
click at [890, 152] on img at bounding box center [853, 56] width 321 height 481
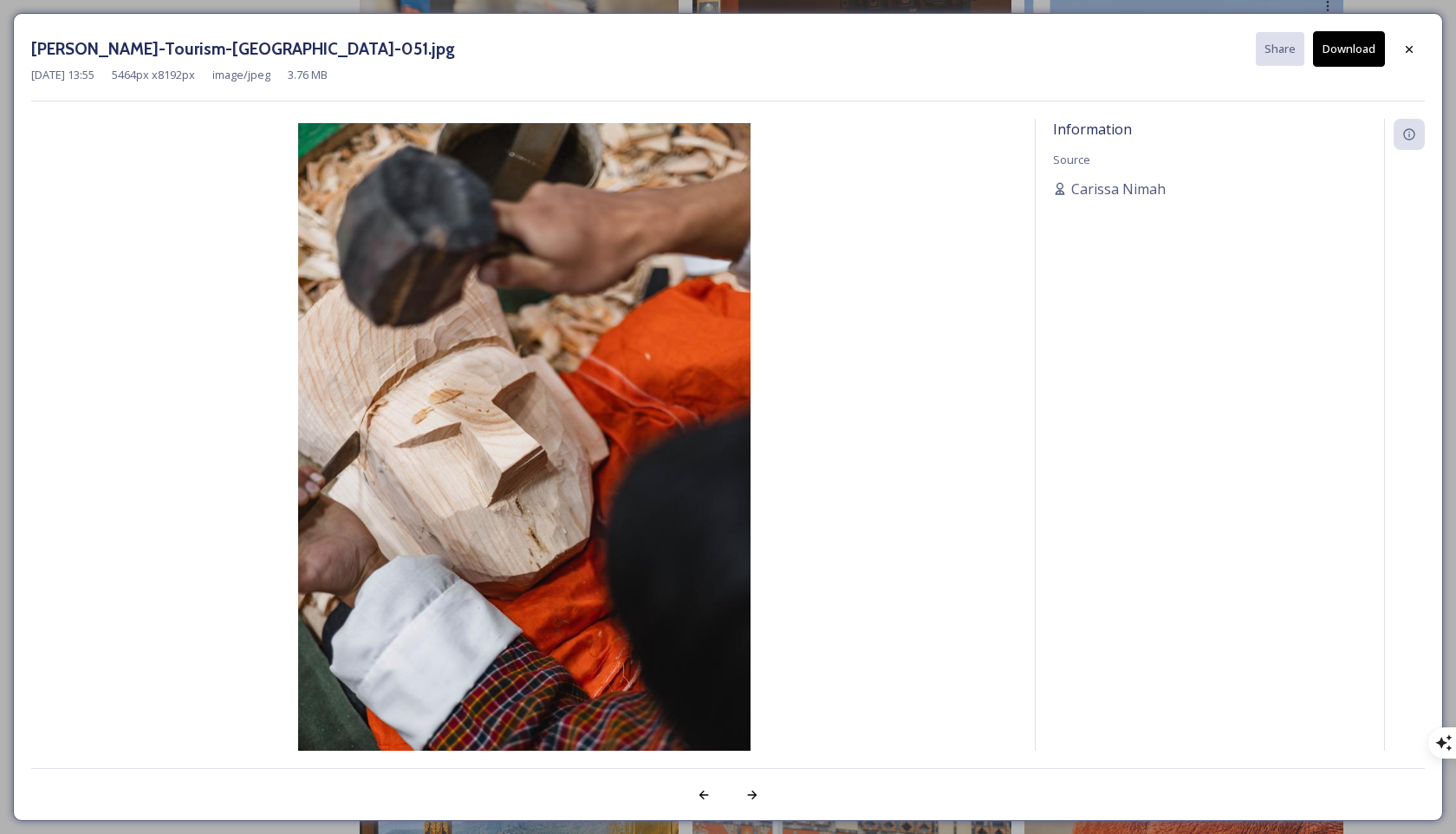
click at [1039, 50] on button "Download" at bounding box center [1348, 49] width 72 height 35
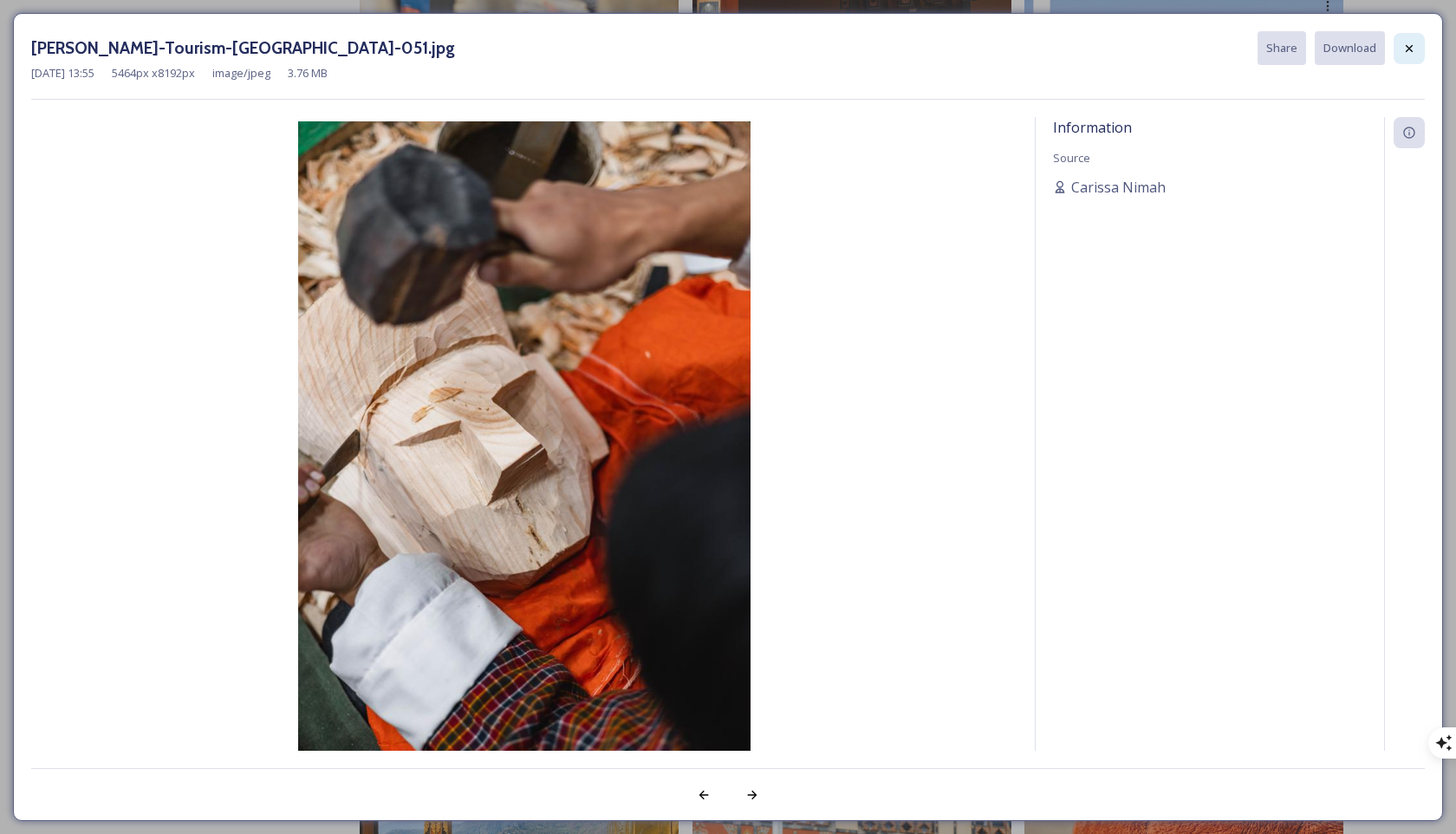
click at [1039, 48] on icon at bounding box center [1409, 48] width 14 height 14
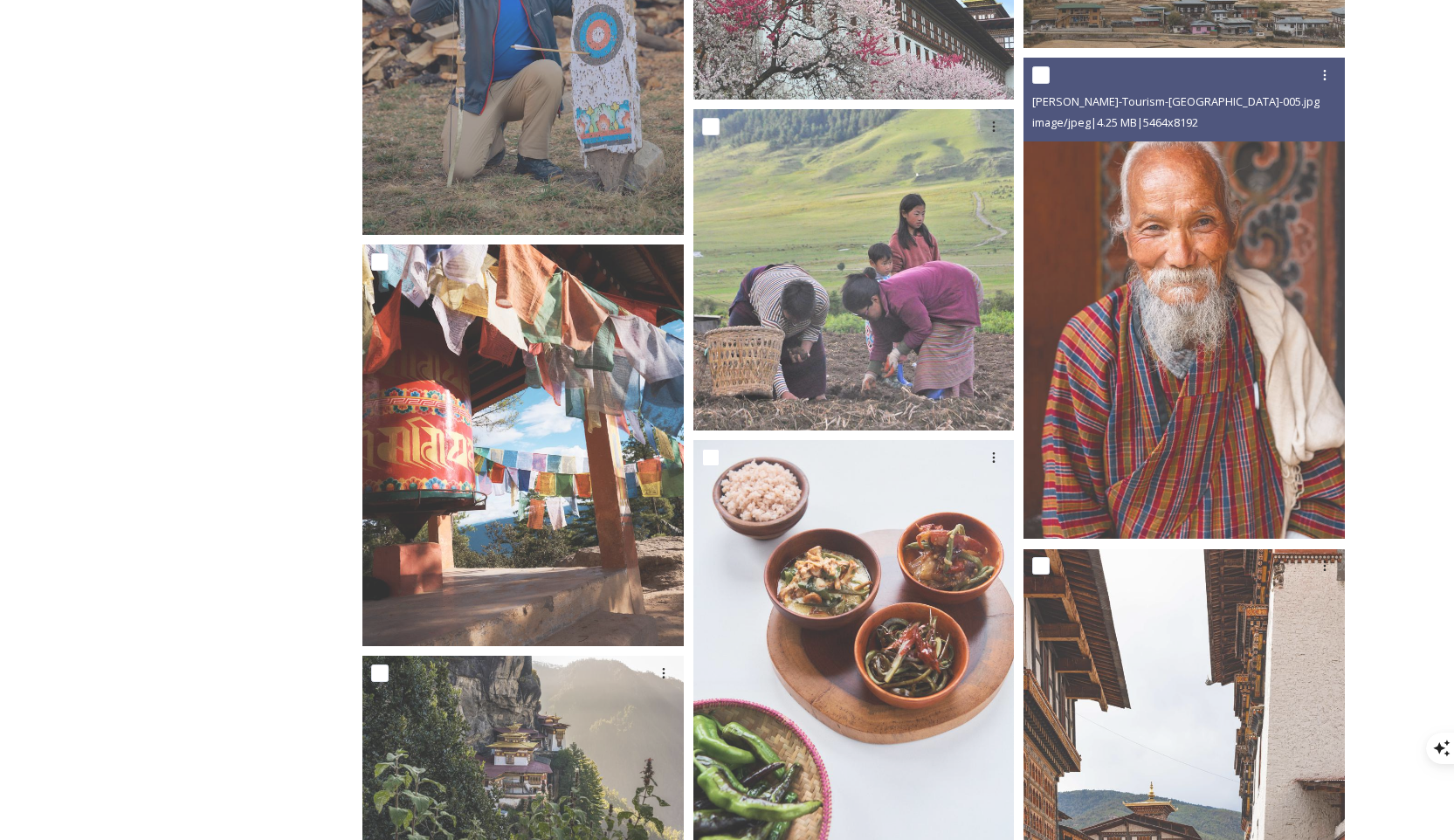
scroll to position [36106, 0]
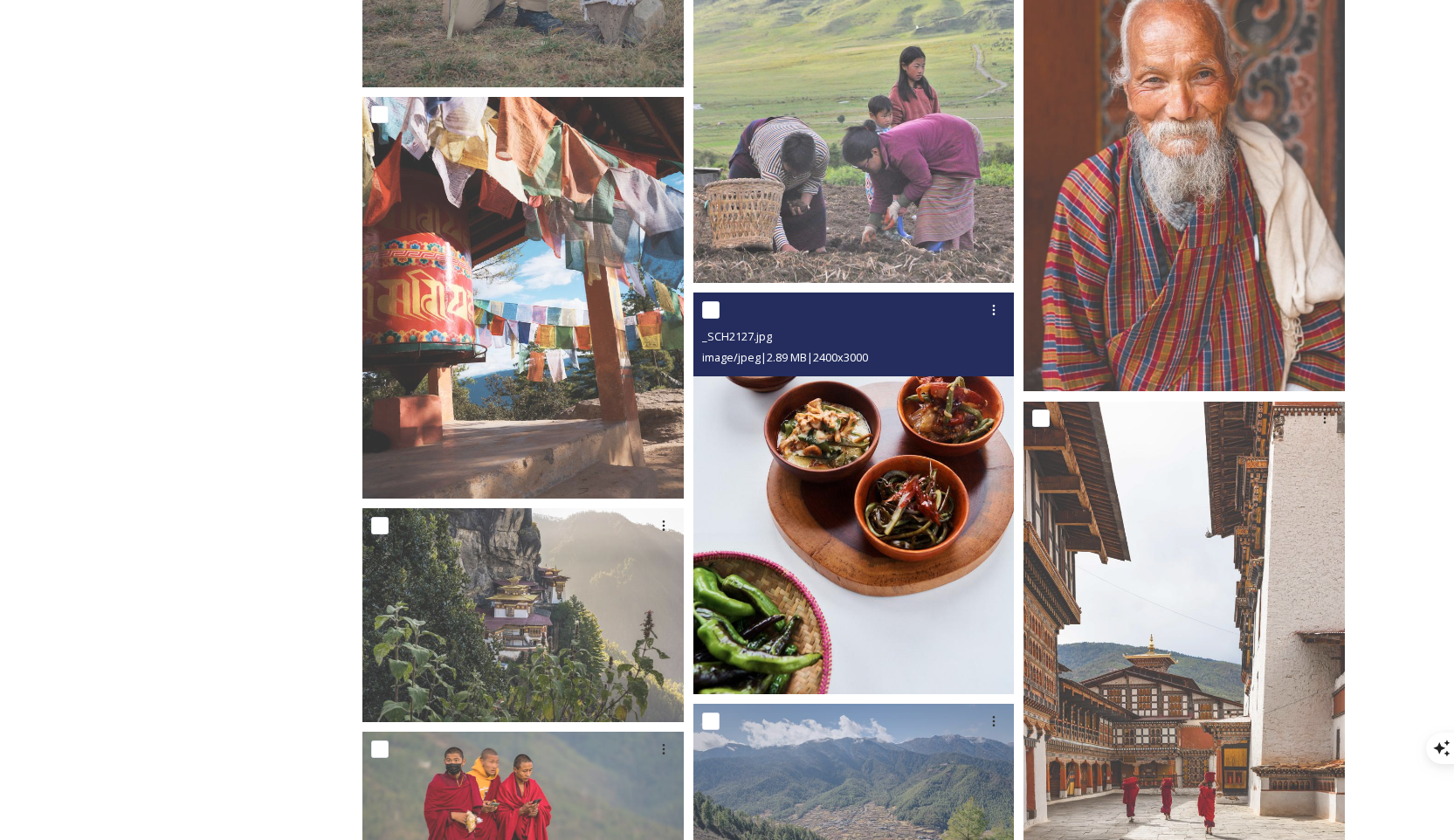
click at [947, 408] on img at bounding box center [853, 493] width 321 height 401
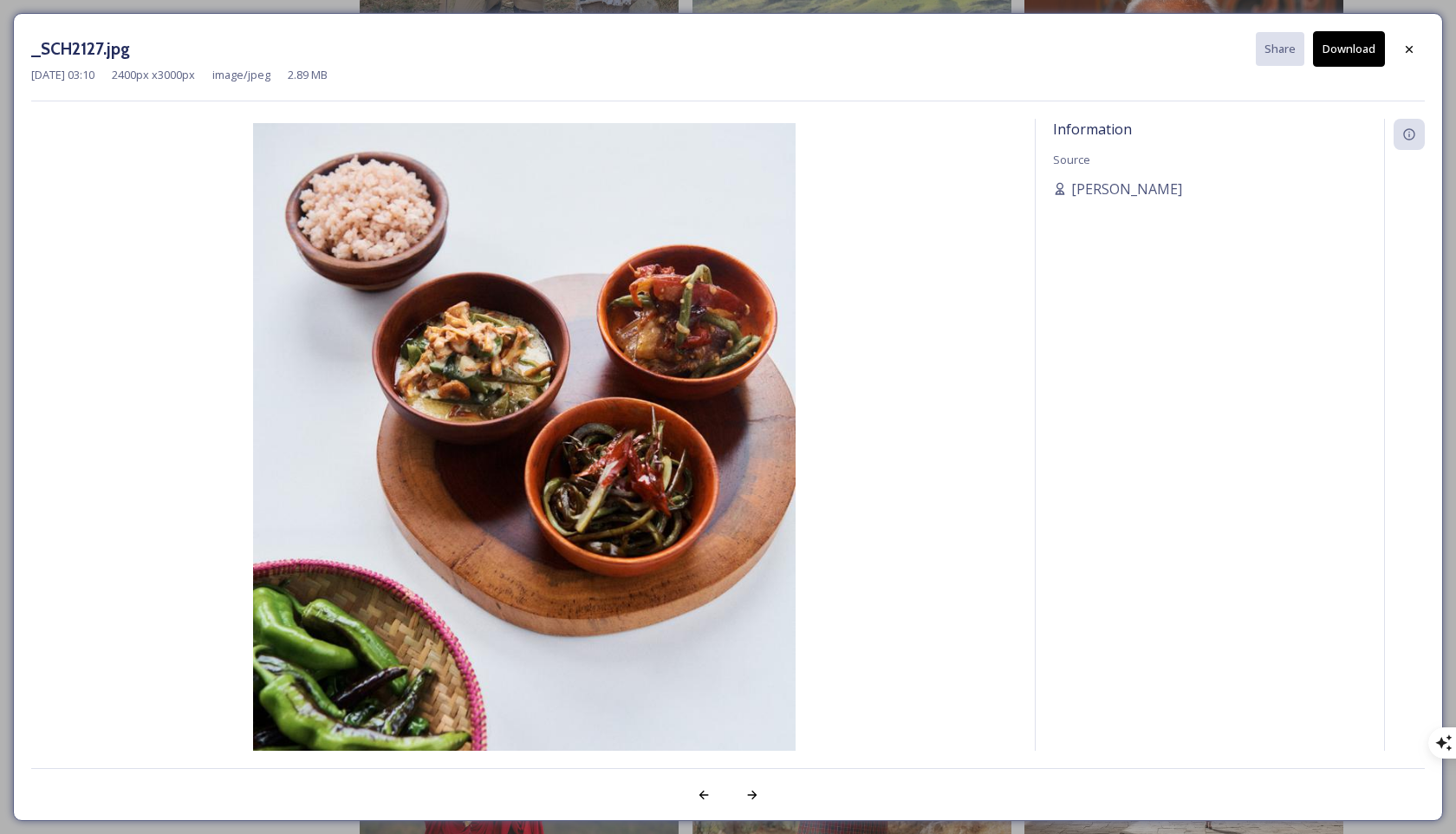
click at [1039, 46] on button "Download" at bounding box center [1348, 49] width 72 height 35
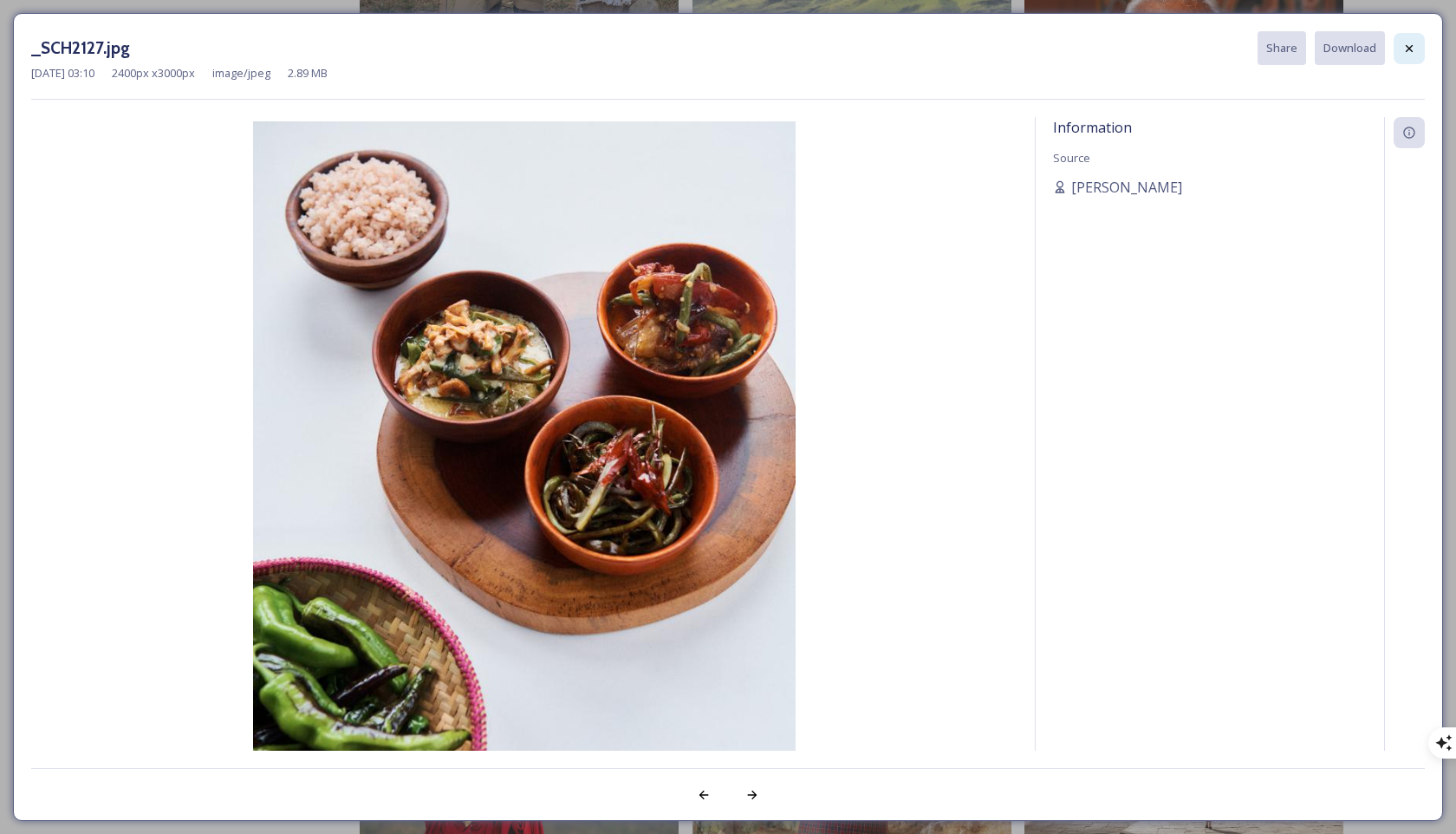
click at [1039, 46] on icon at bounding box center [1409, 48] width 14 height 14
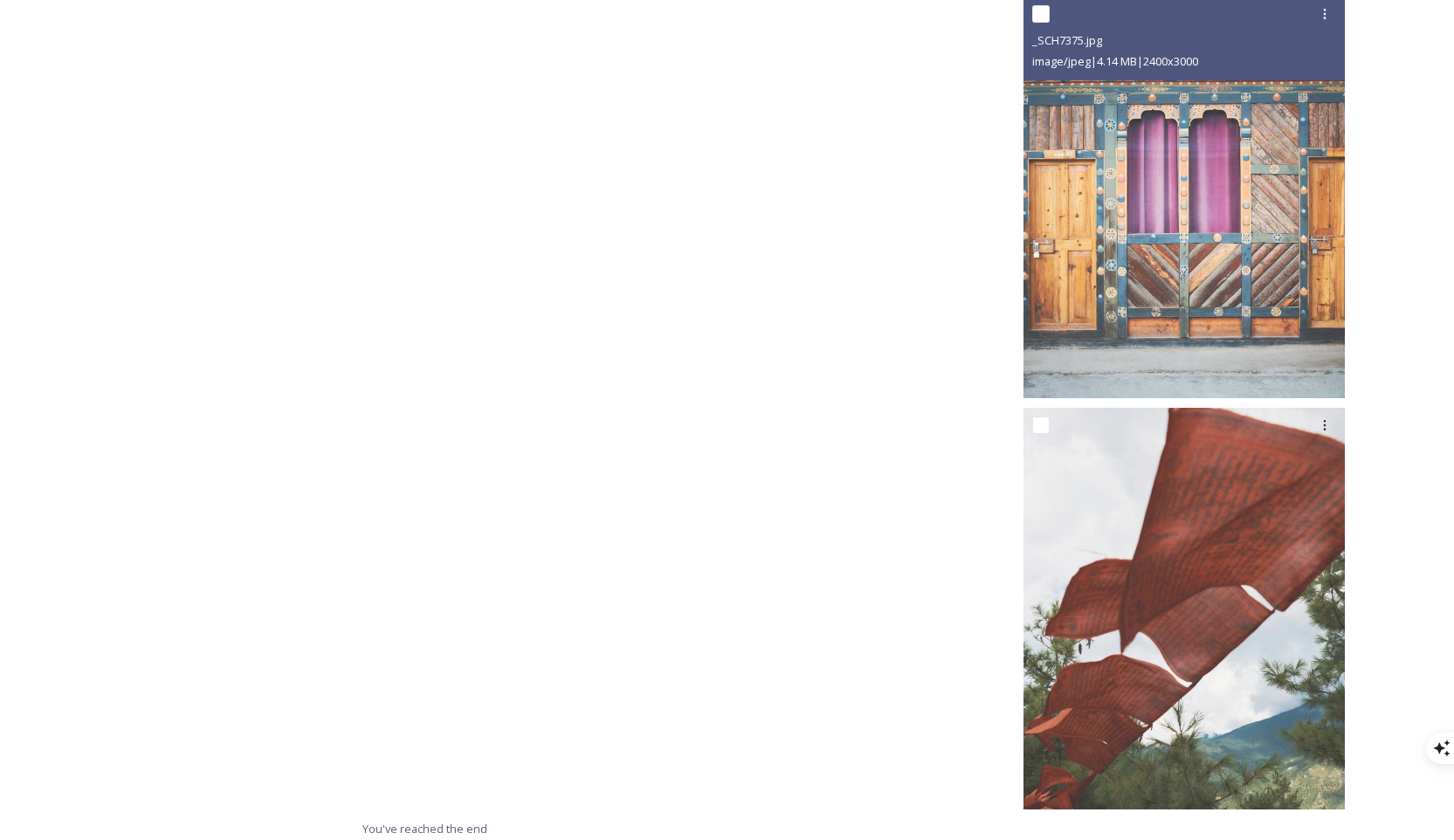
scroll to position [40547, 0]
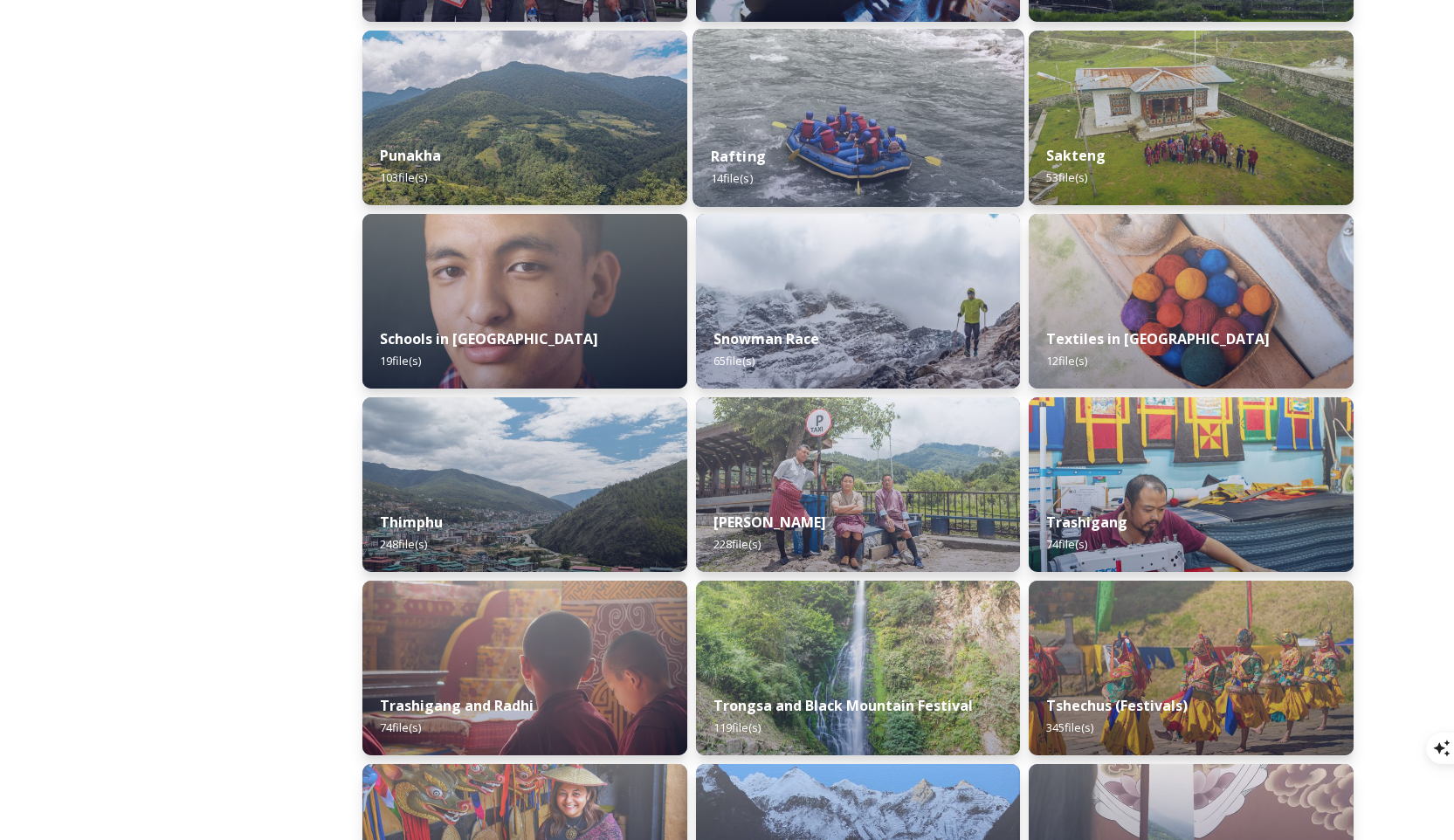
scroll to position [1808, 0]
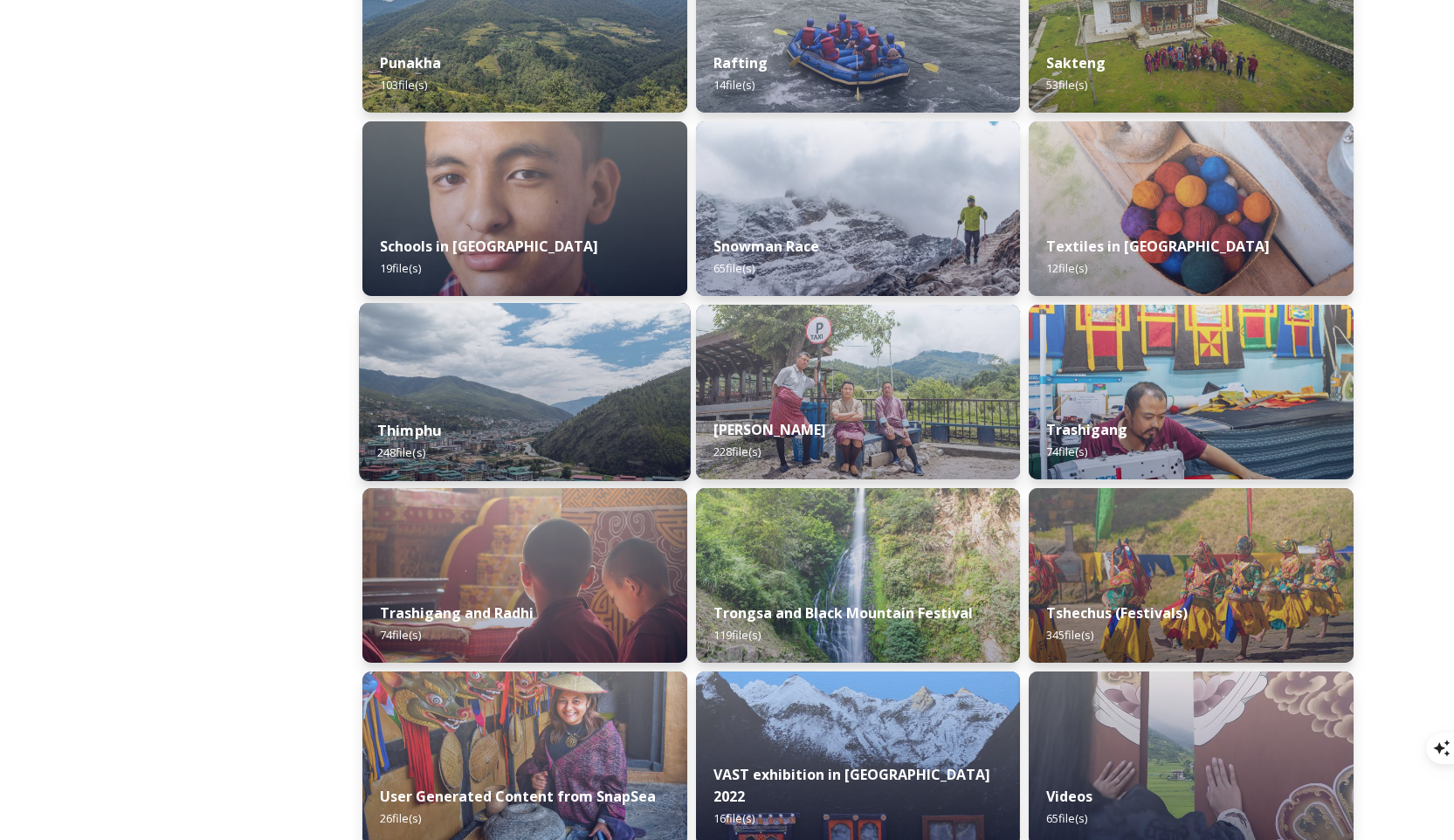
click at [580, 380] on img at bounding box center [525, 392] width 331 height 178
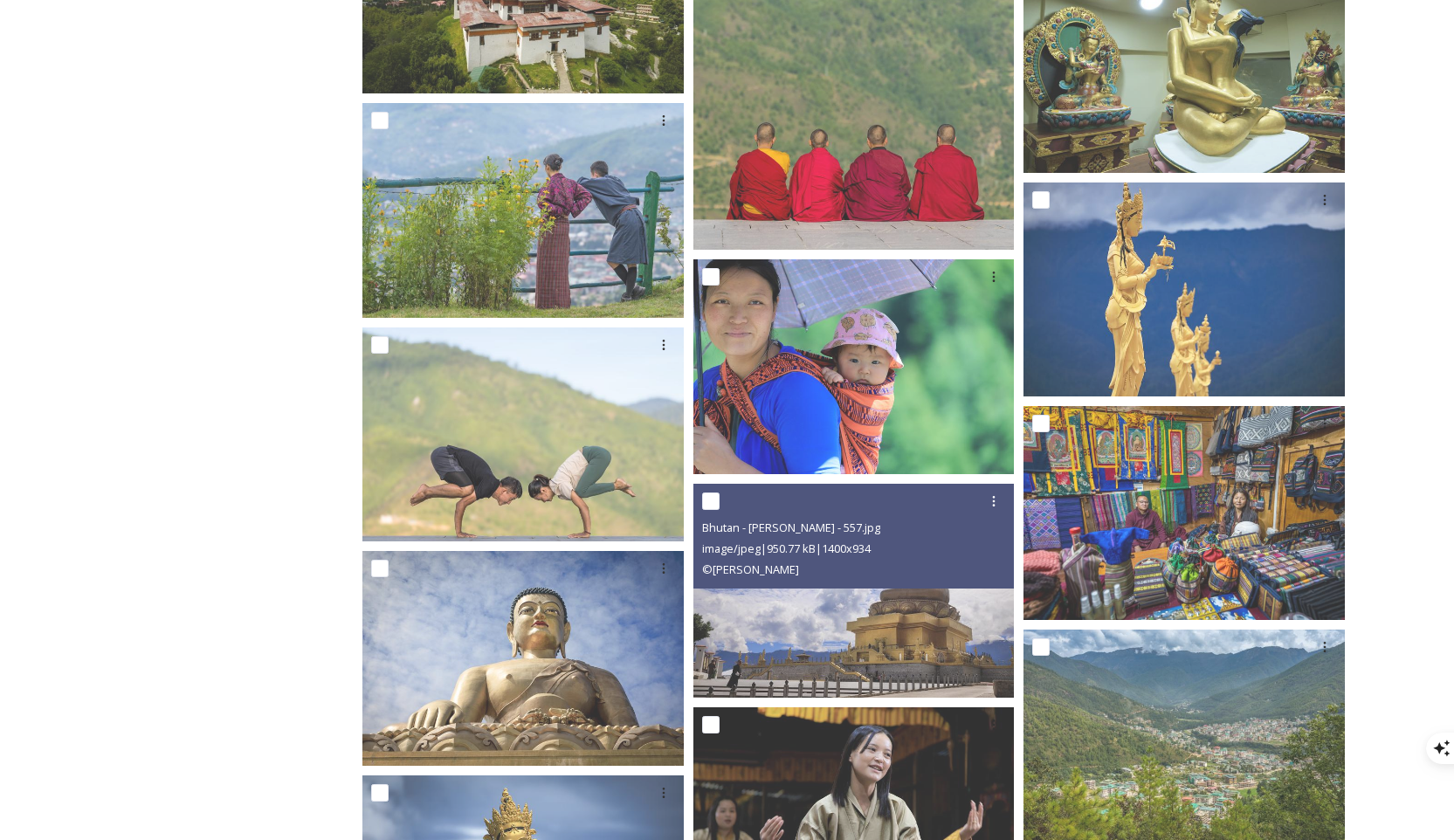
scroll to position [2928, 0]
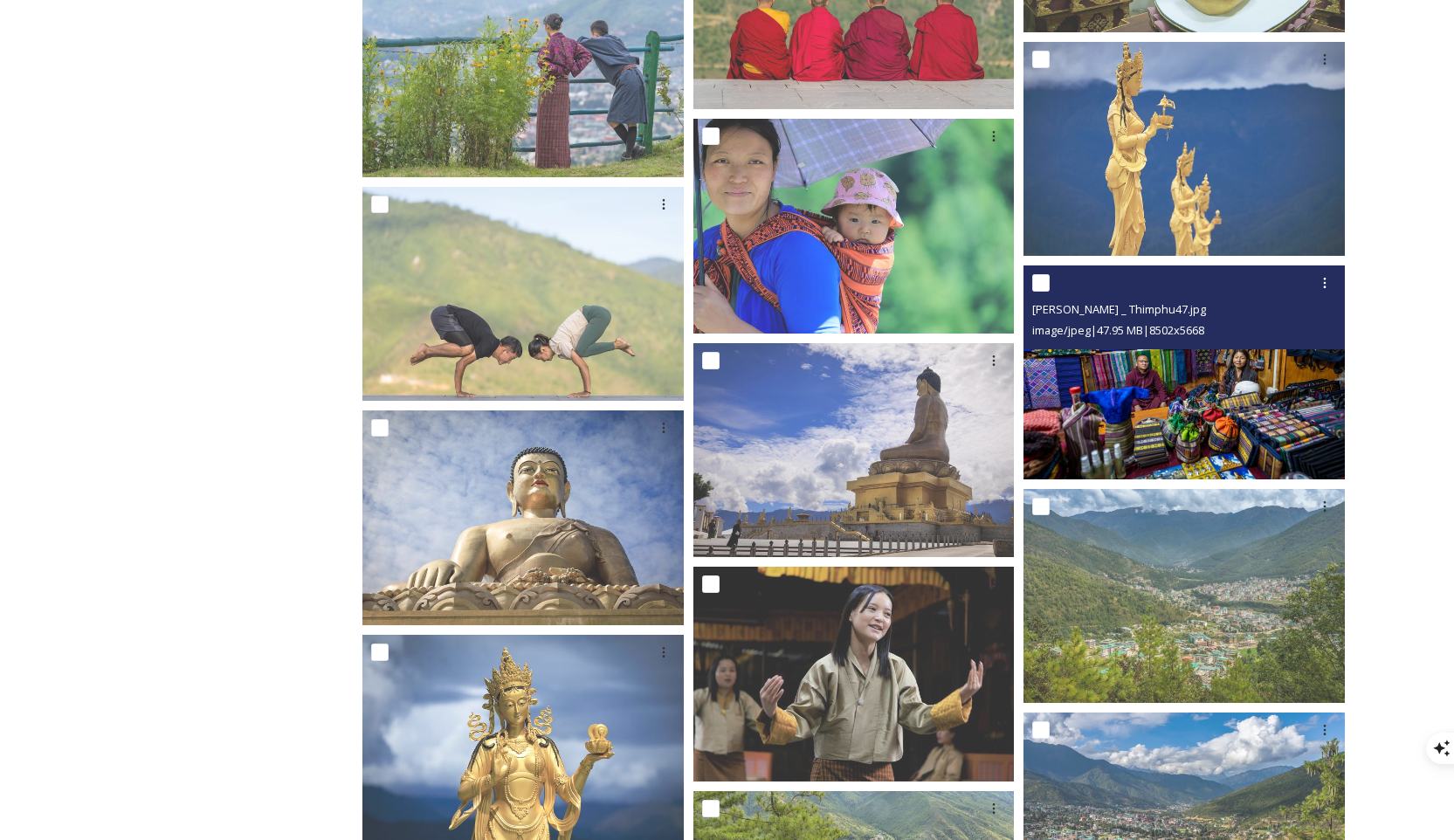
click at [1047, 367] on img at bounding box center [1184, 373] width 321 height 215
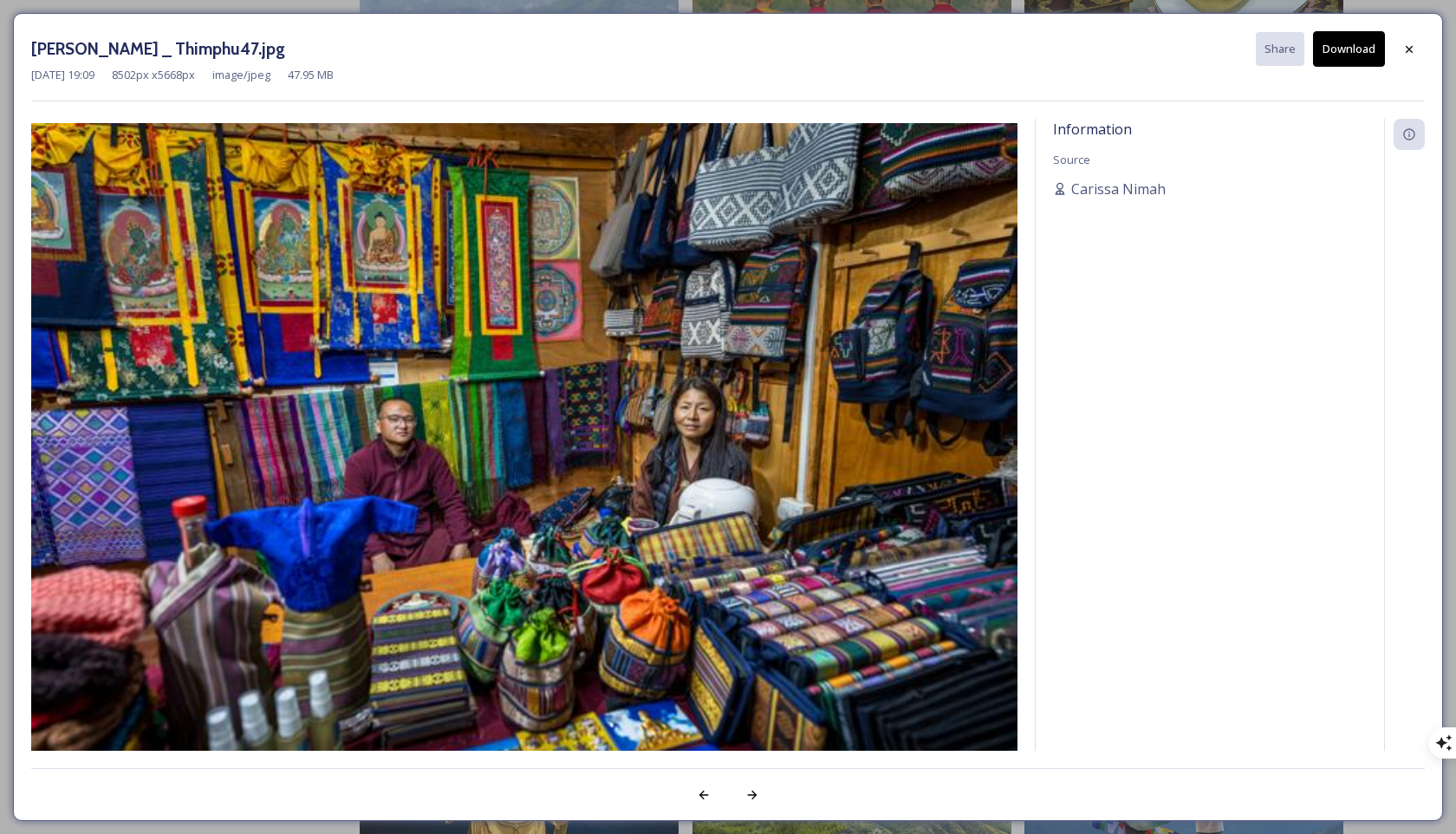
click at [1039, 55] on button "Download" at bounding box center [1348, 49] width 72 height 35
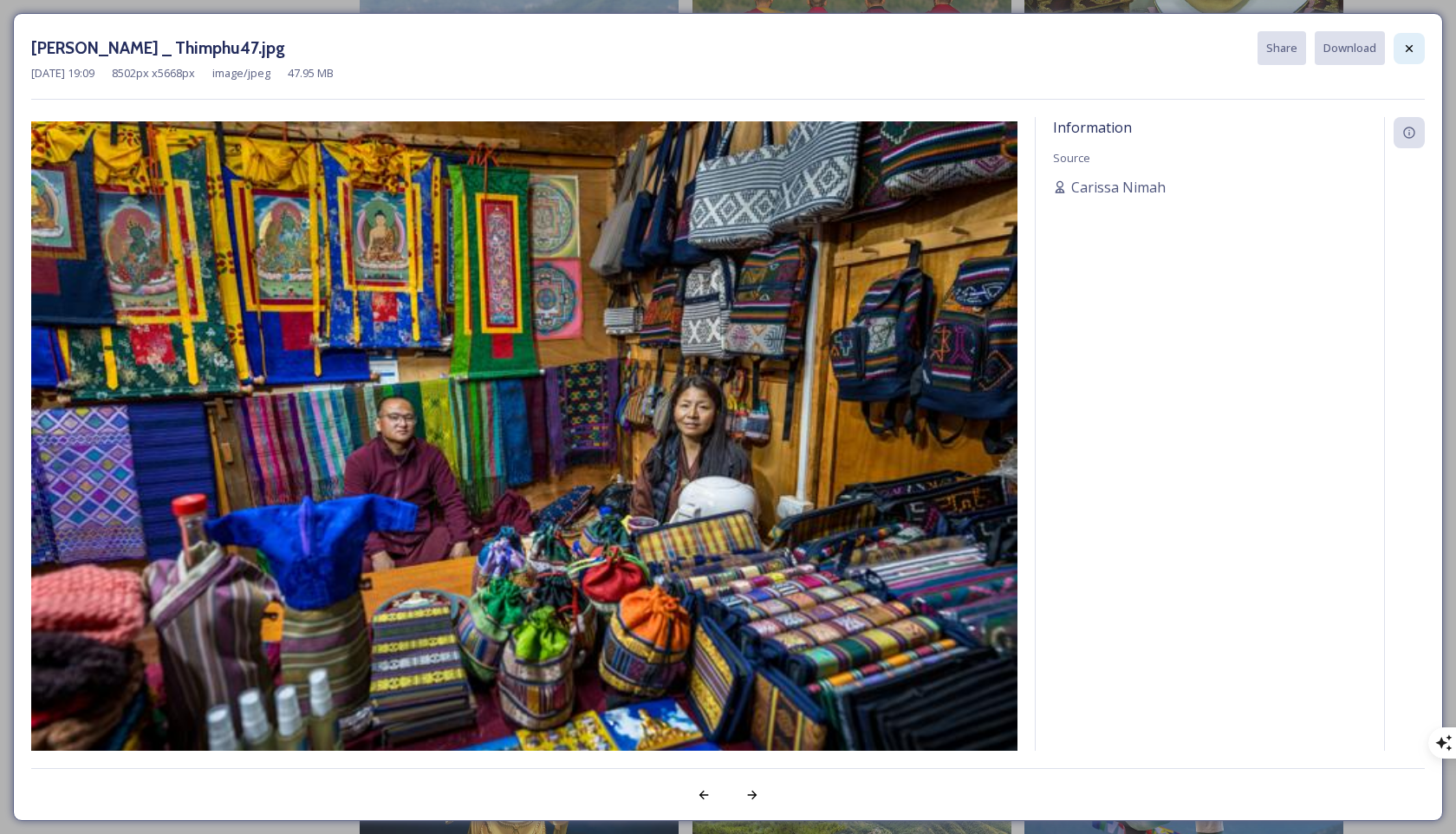
click at [1039, 51] on div at bounding box center [1410, 48] width 32 height 32
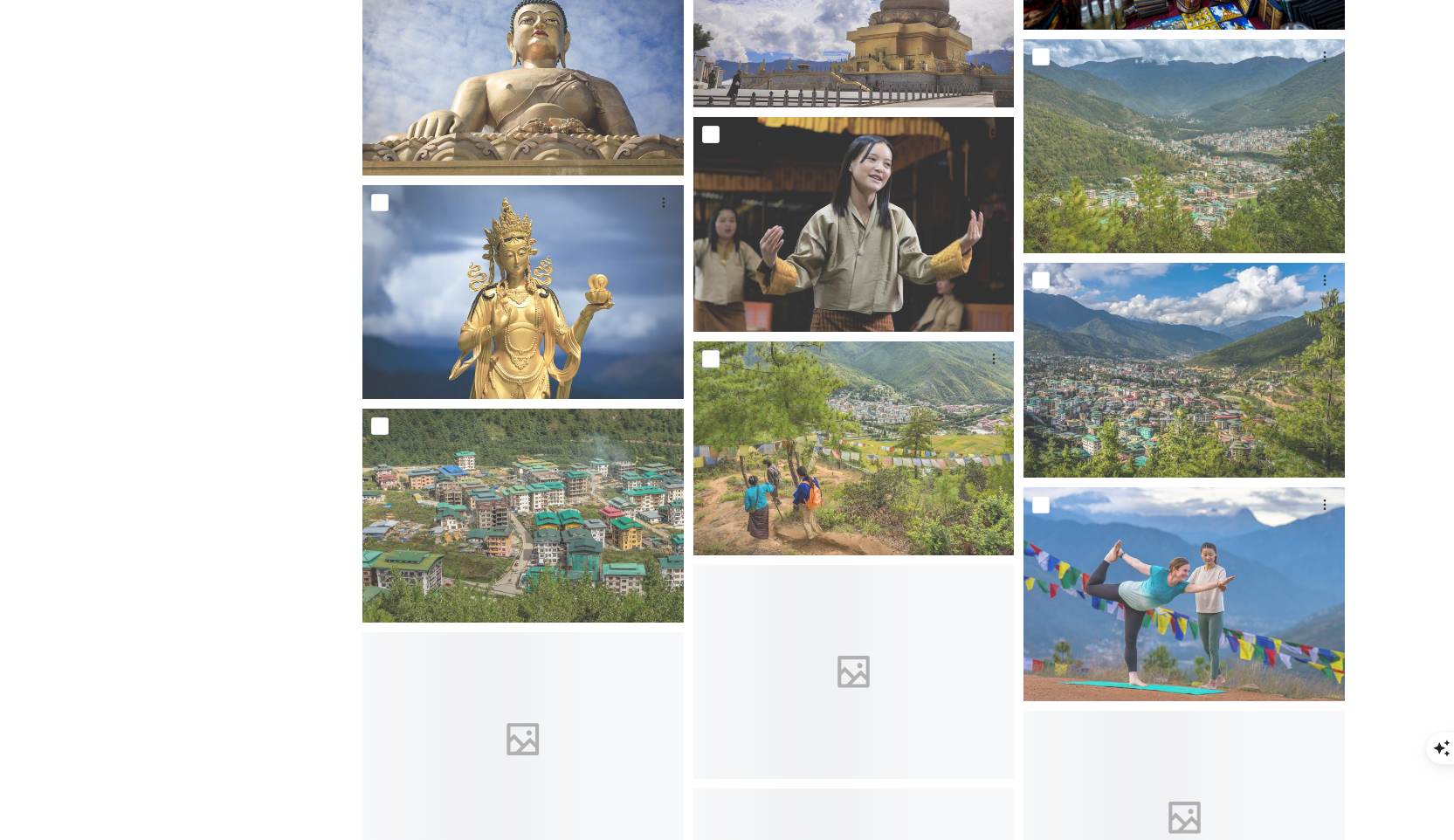
scroll to position [3654, 0]
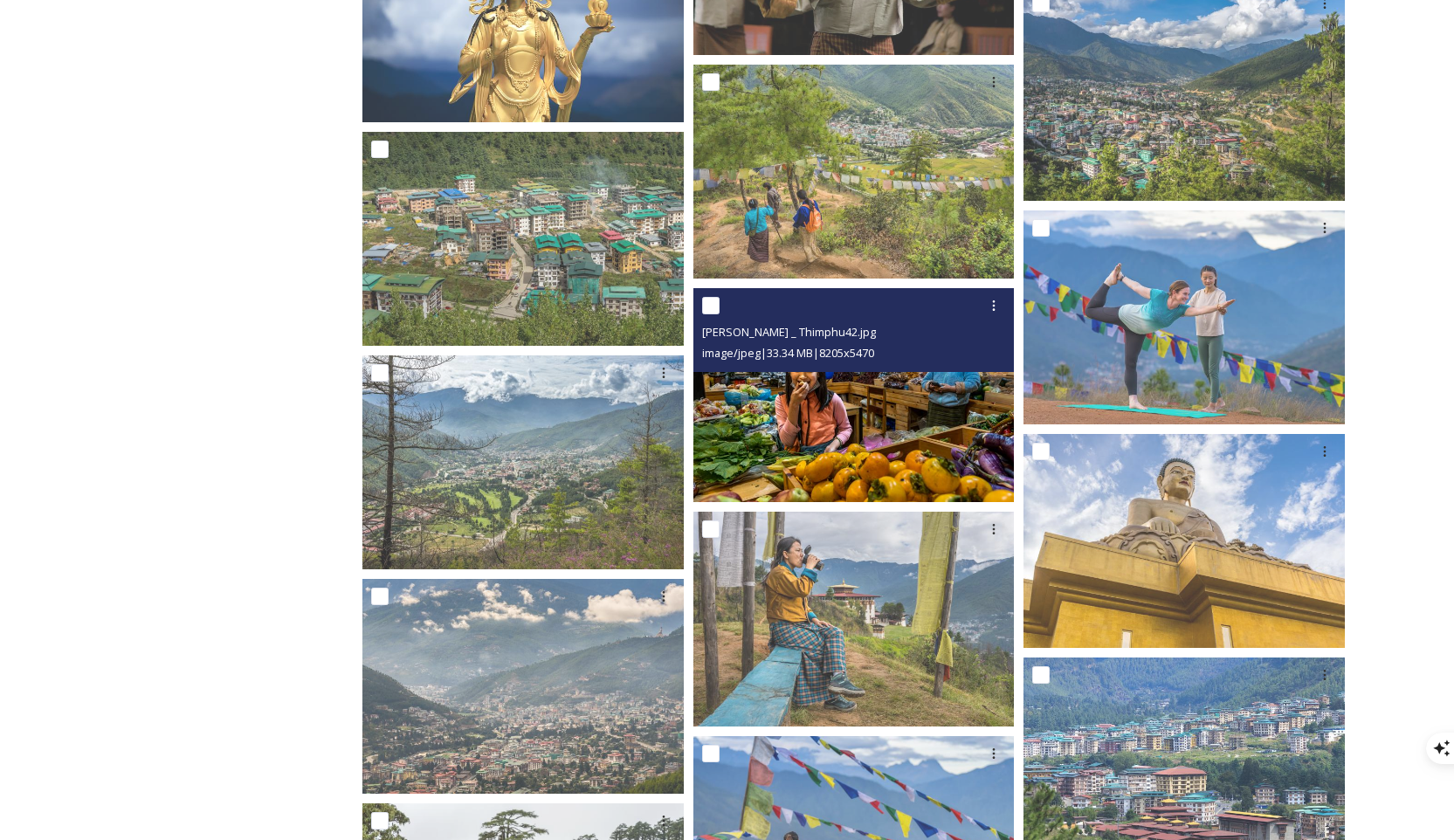
click at [972, 332] on div "[PERSON_NAME] _ Thimphu42.jpg" at bounding box center [855, 331] width 308 height 21
click at [859, 440] on img at bounding box center [853, 396] width 321 height 215
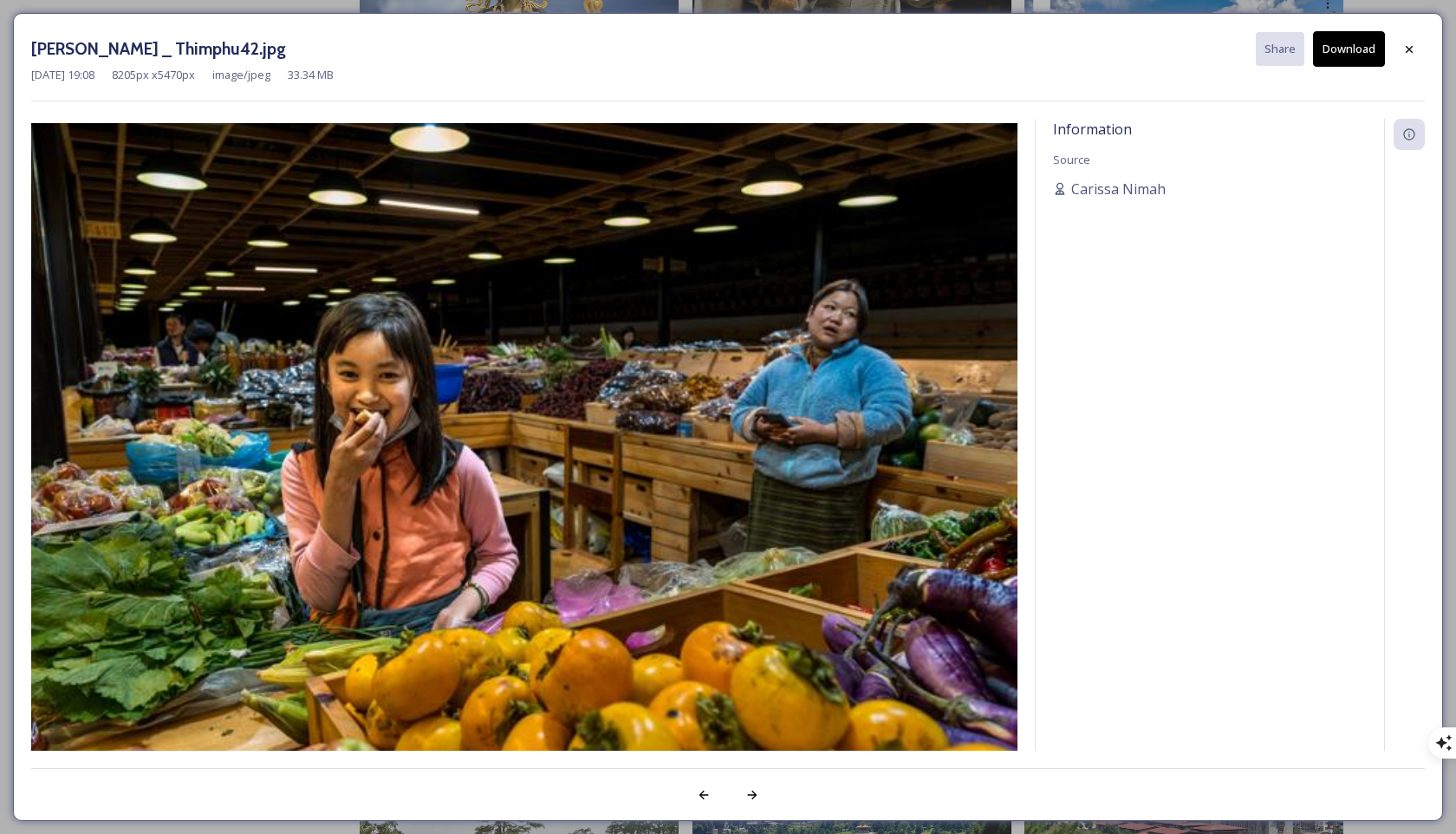
click at [1039, 48] on button "Download" at bounding box center [1348, 49] width 72 height 35
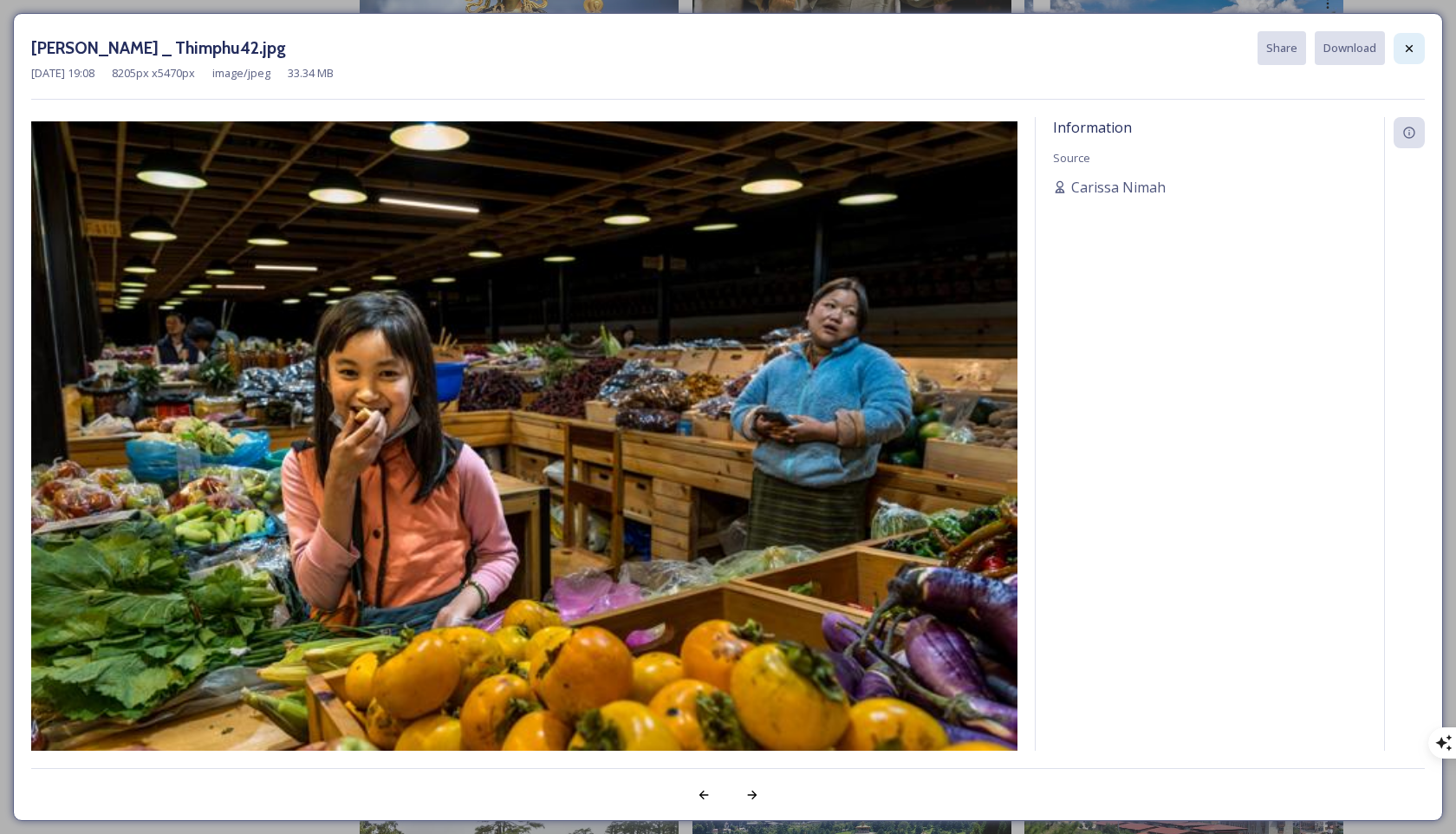
click at [1039, 52] on icon at bounding box center [1409, 48] width 14 height 14
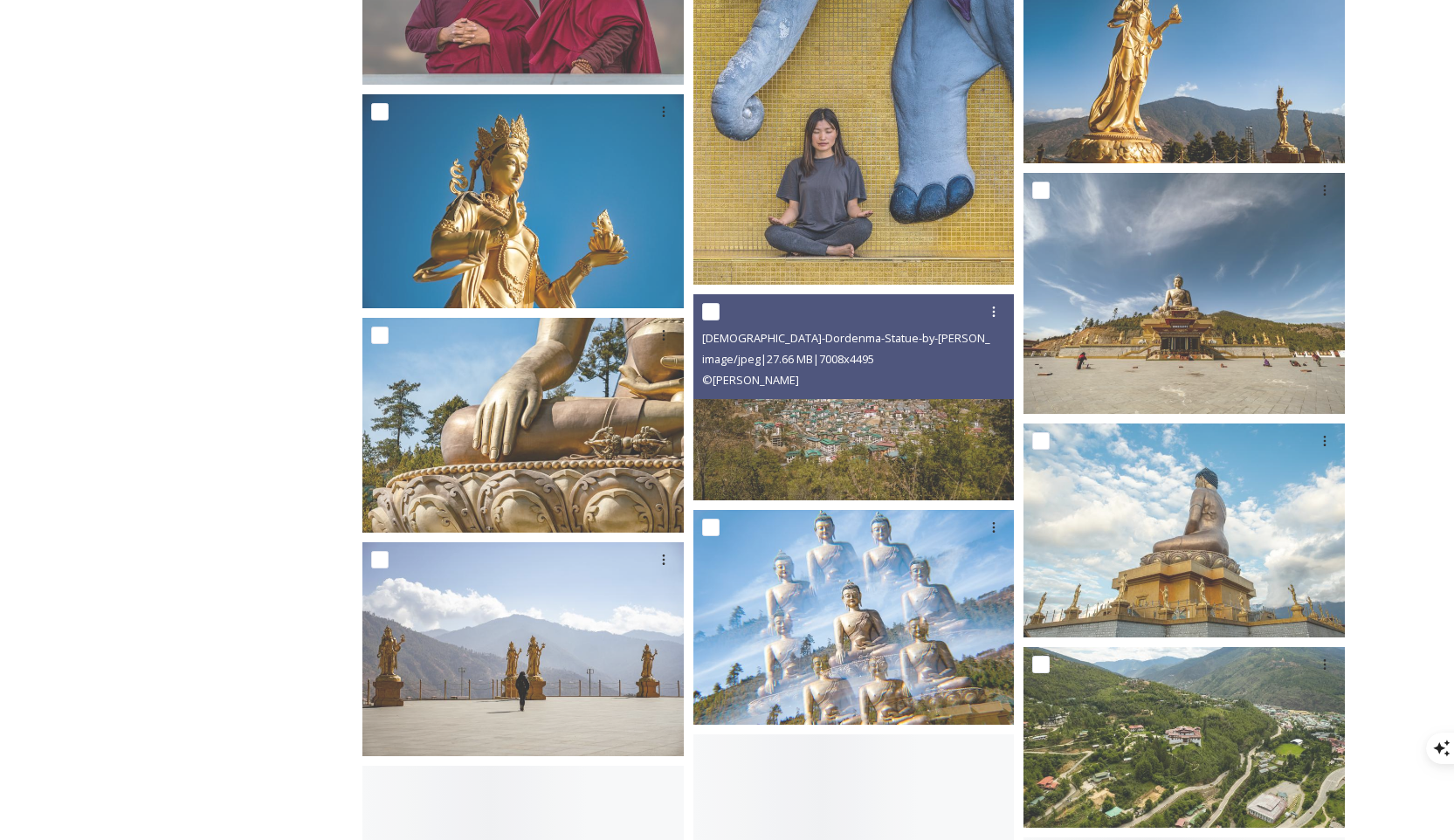
scroll to position [9486, 0]
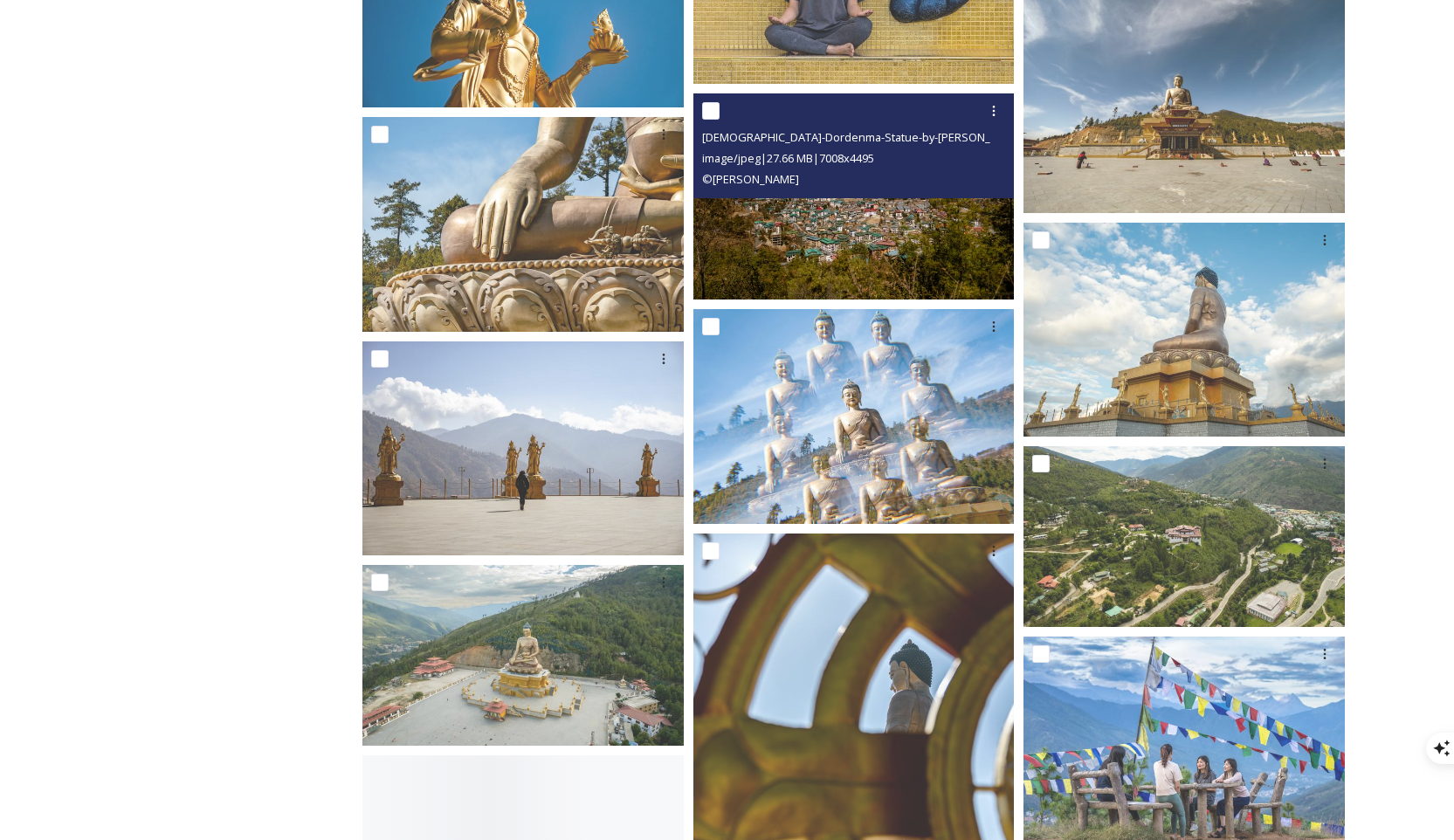
click at [818, 210] on img at bounding box center [853, 196] width 321 height 206
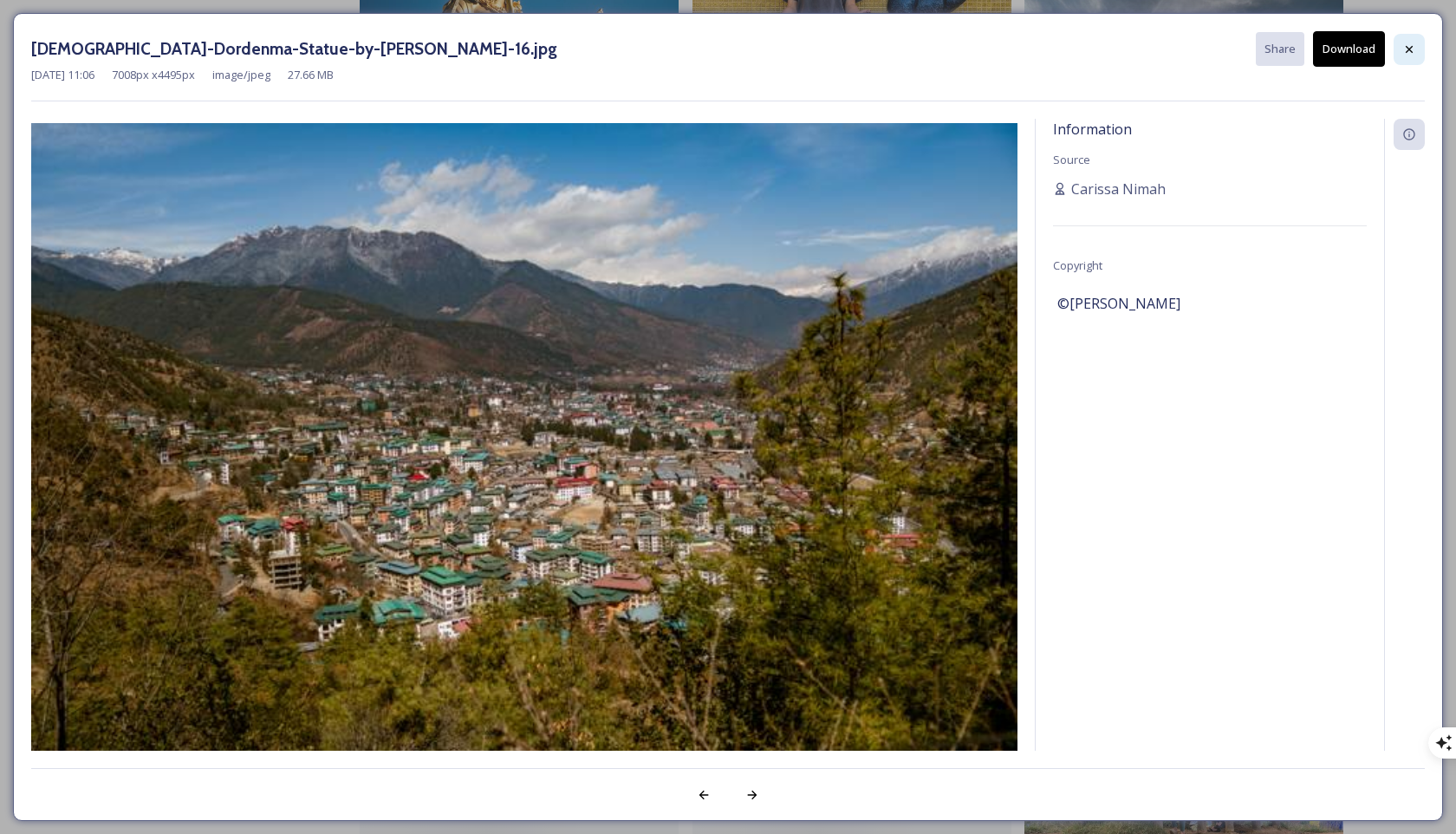
click at [1039, 46] on div at bounding box center [1410, 49] width 32 height 32
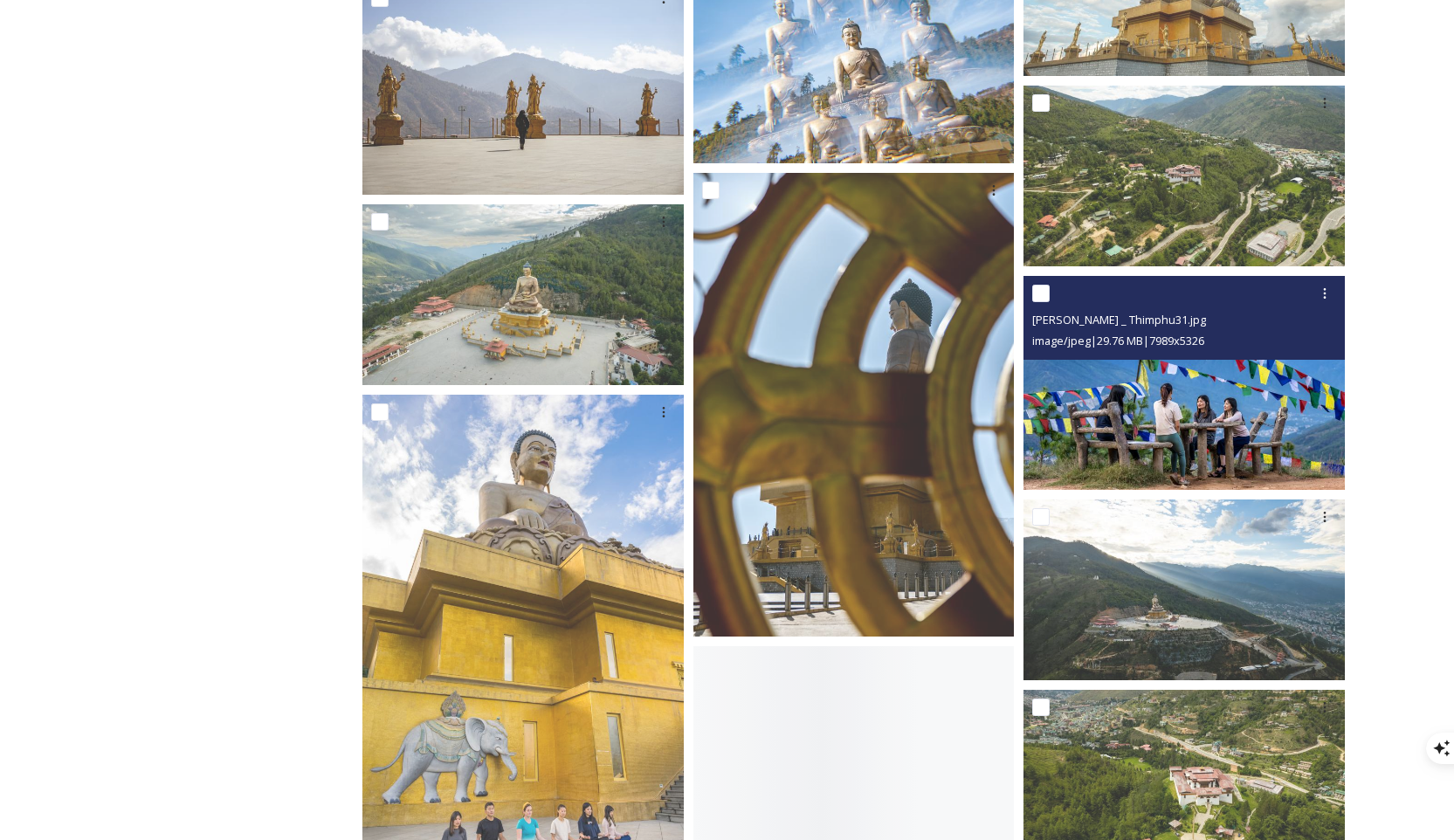
scroll to position [10075, 0]
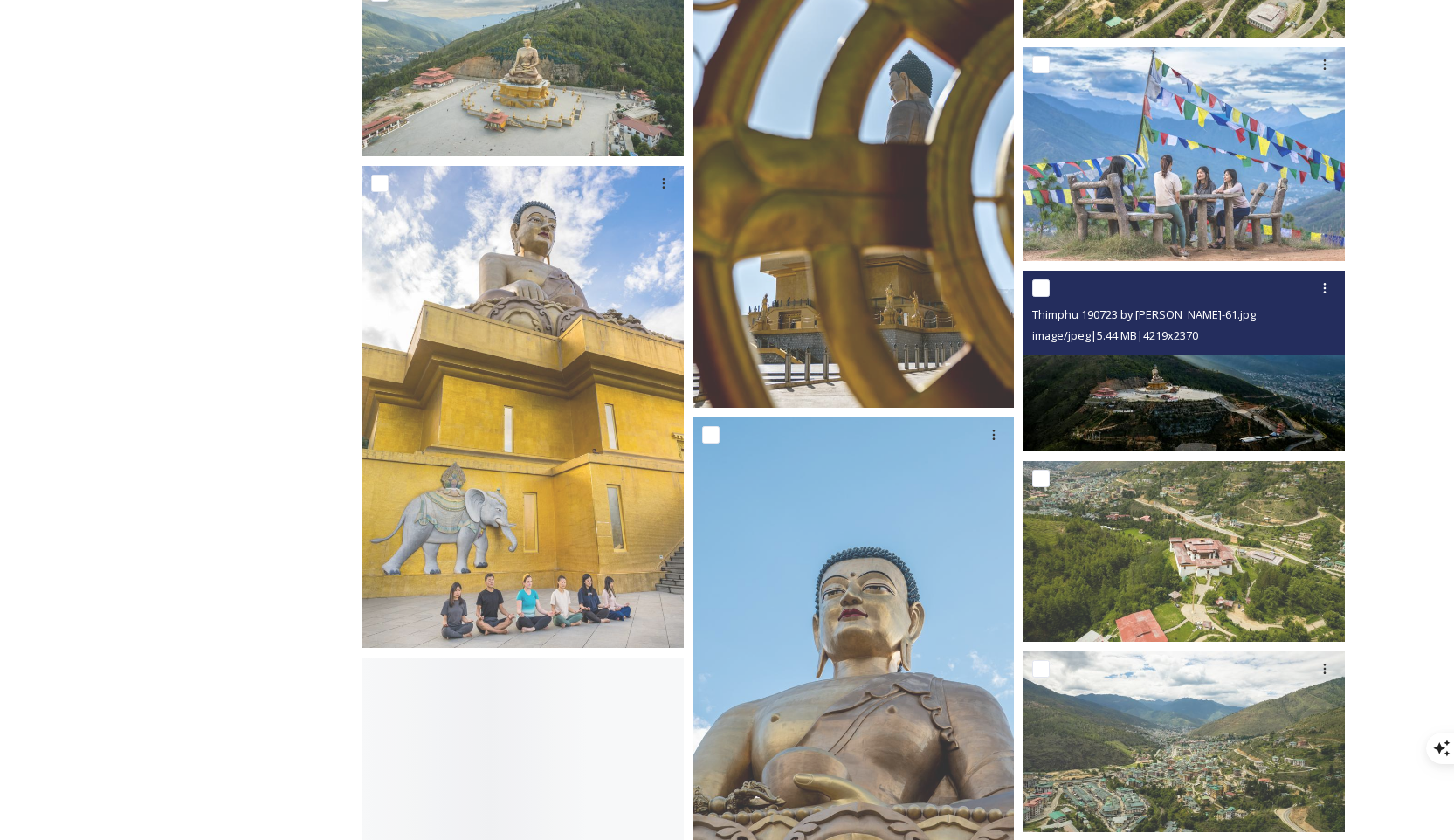
click at [1047, 388] on img at bounding box center [1184, 360] width 321 height 181
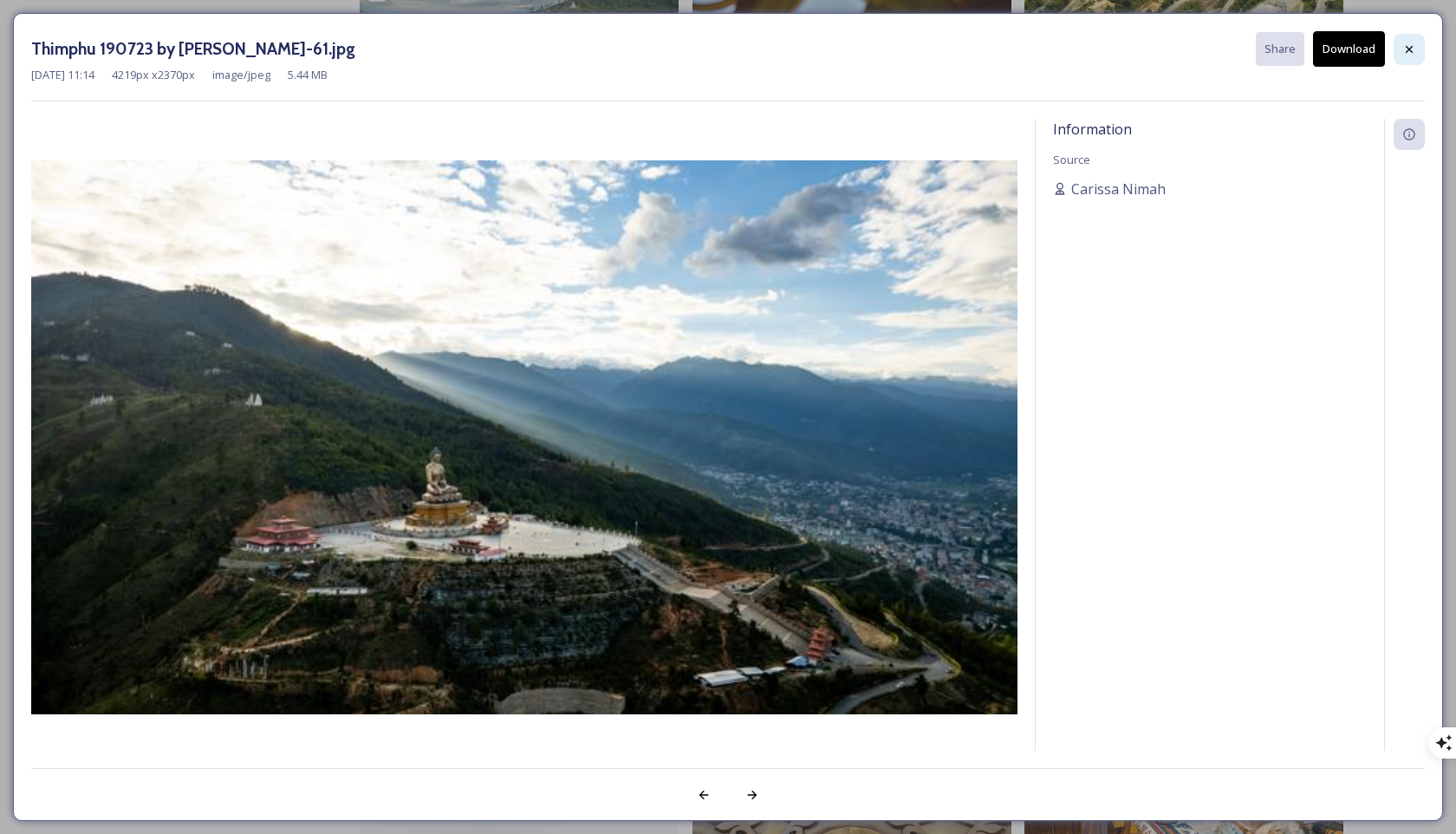
click at [1039, 43] on icon at bounding box center [1409, 49] width 14 height 14
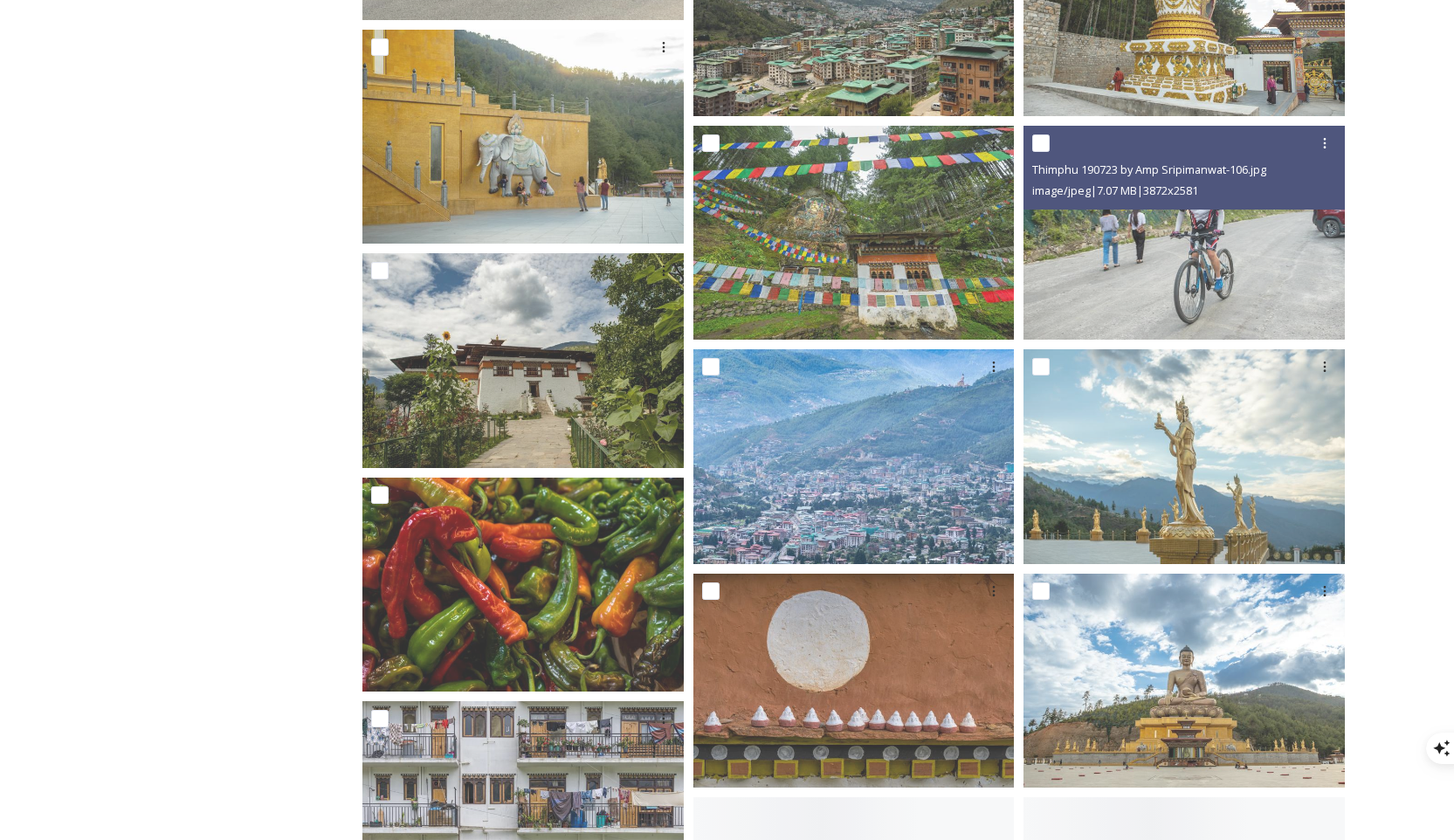
scroll to position [12061, 0]
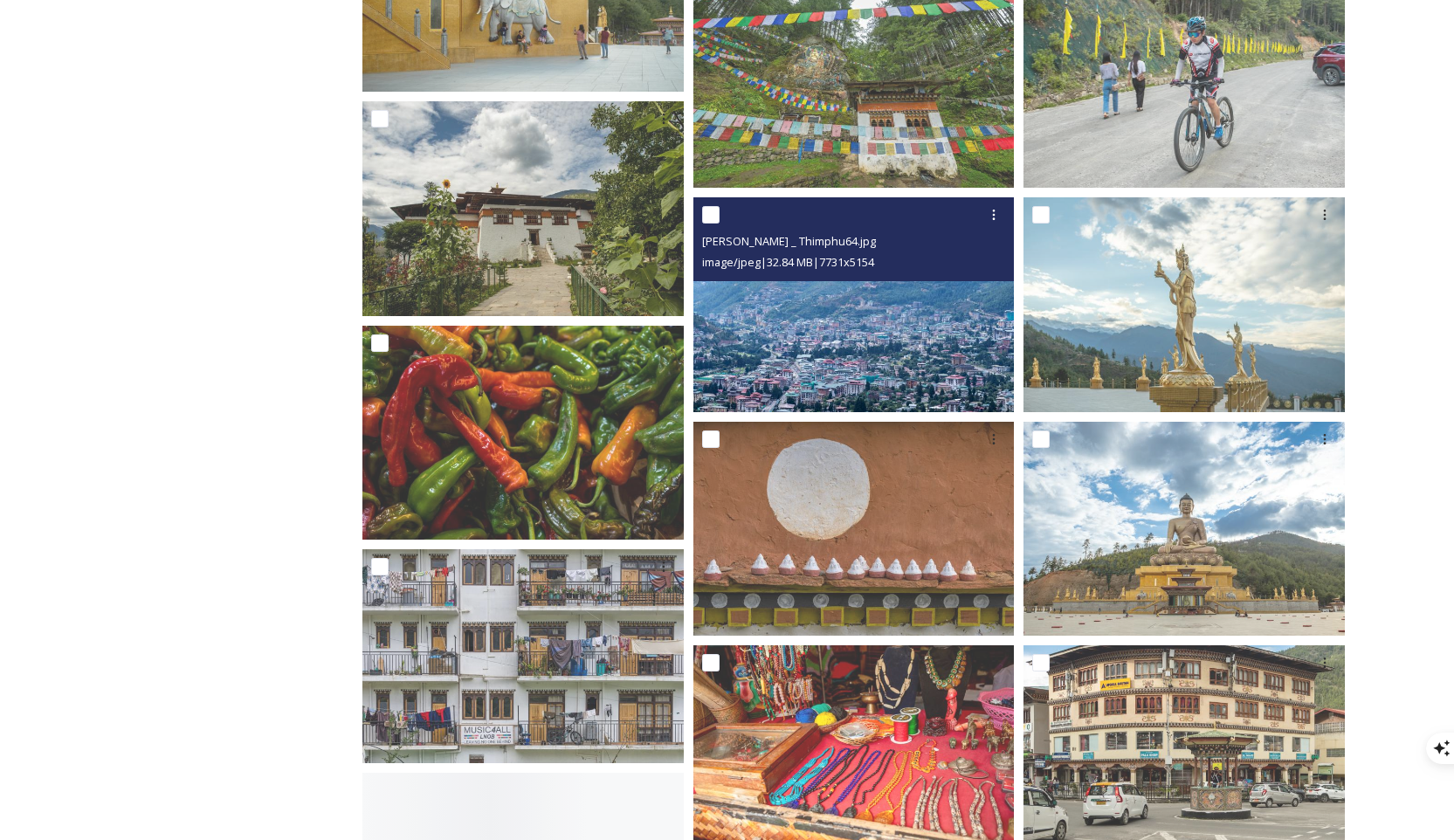
click at [942, 313] on img at bounding box center [853, 305] width 321 height 215
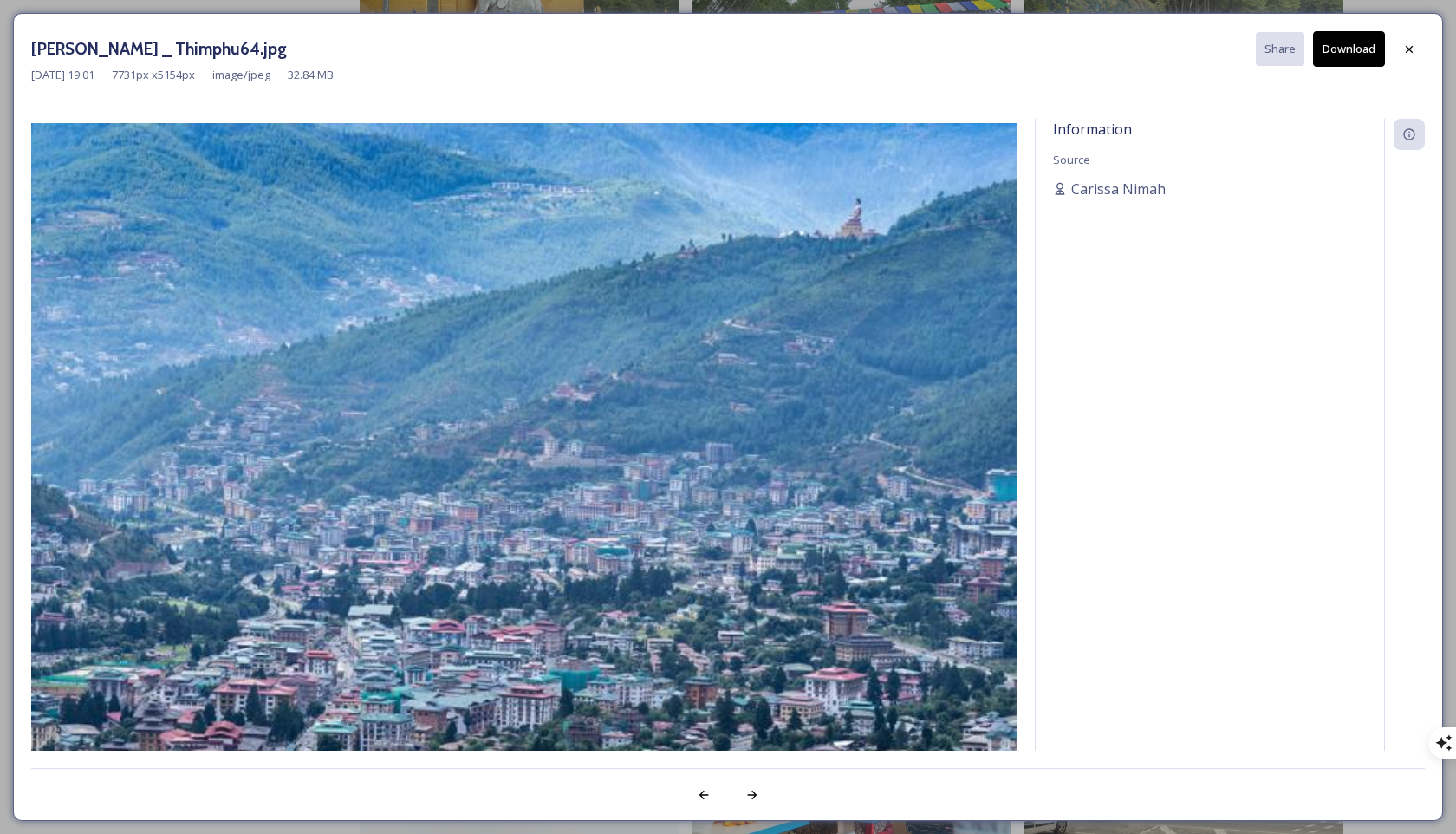
click at [1039, 46] on button "Download" at bounding box center [1348, 49] width 72 height 35
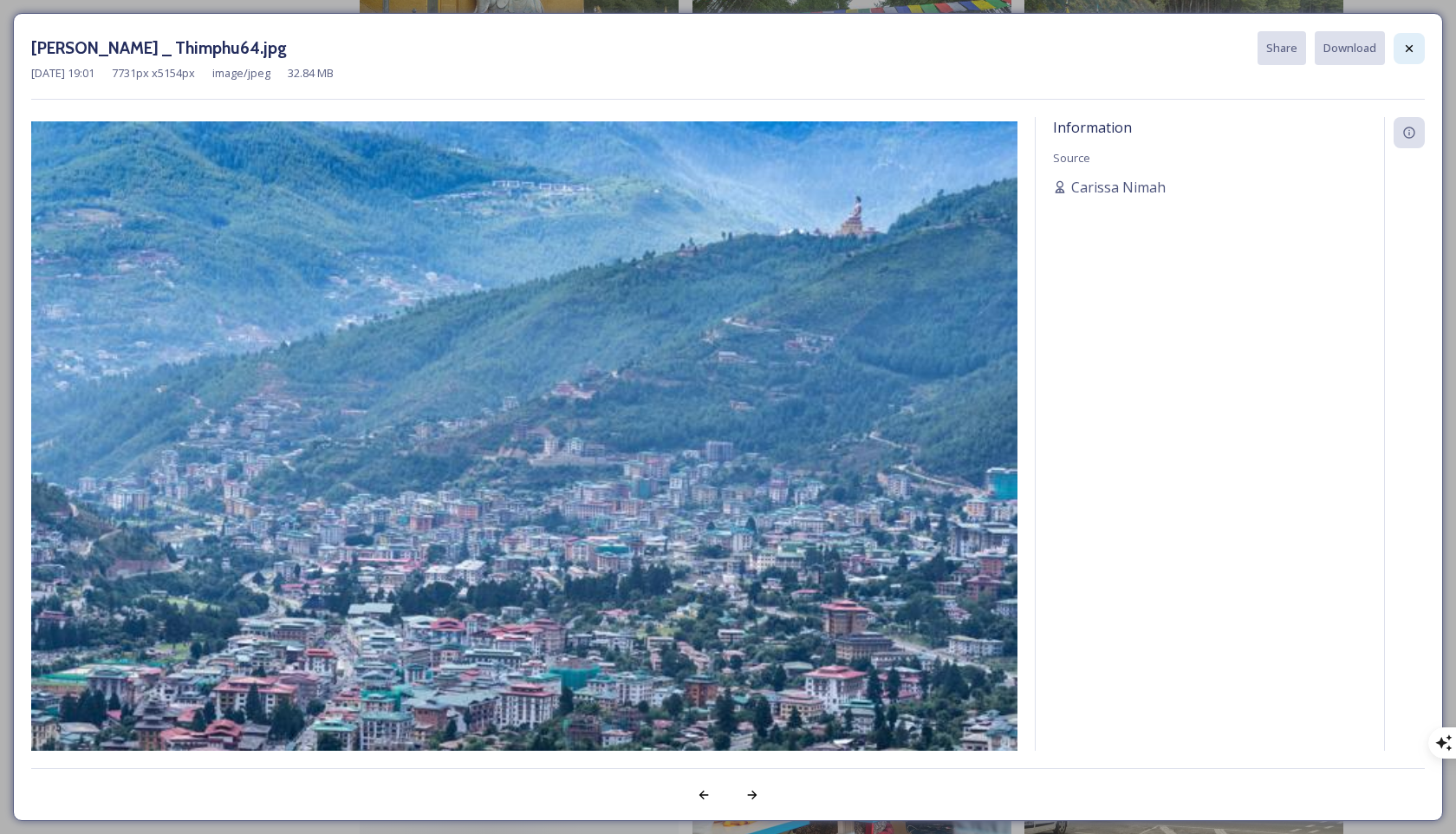
click at [1039, 48] on icon at bounding box center [1409, 47] width 6 height 7
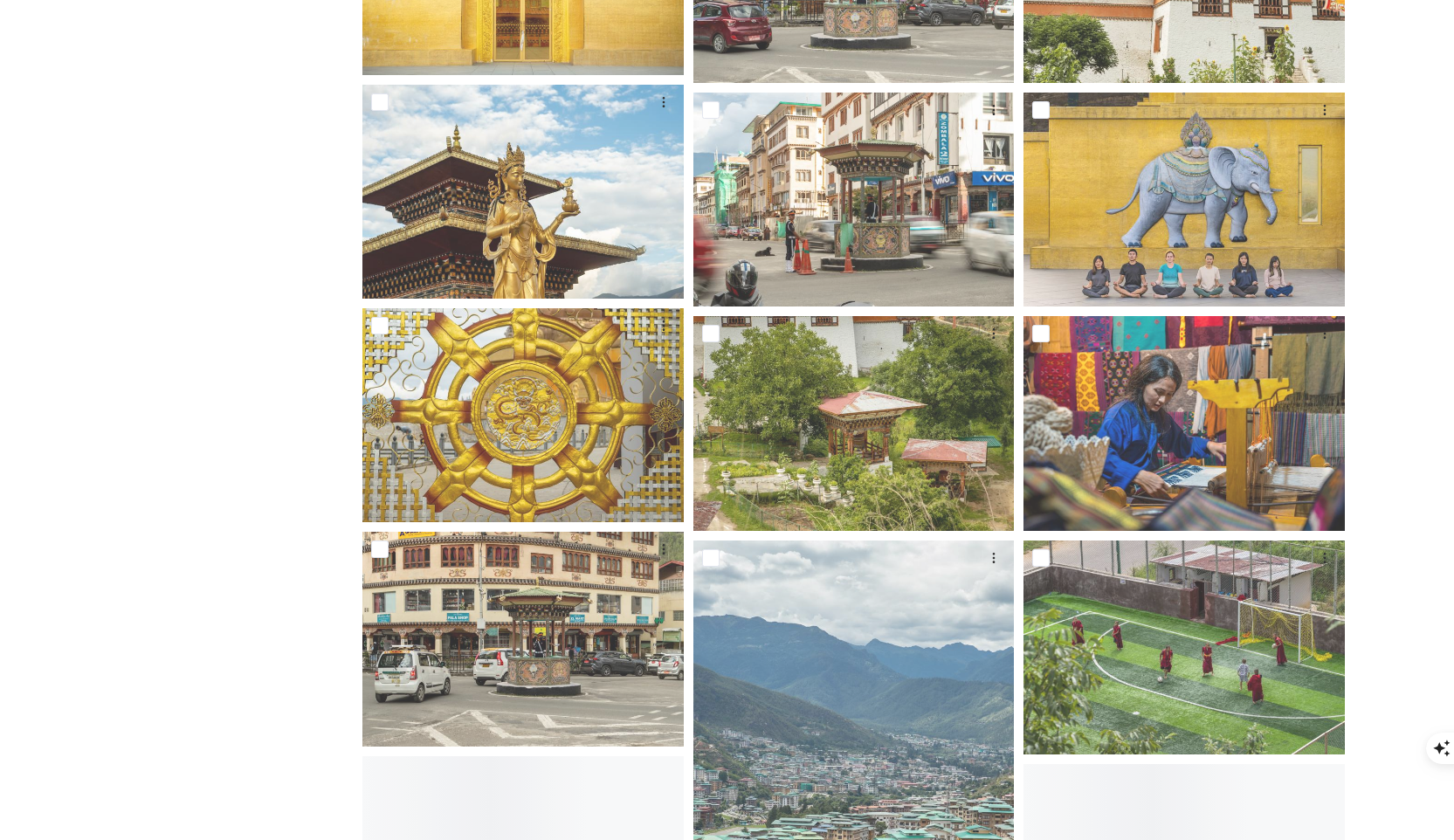
scroll to position [14212, 0]
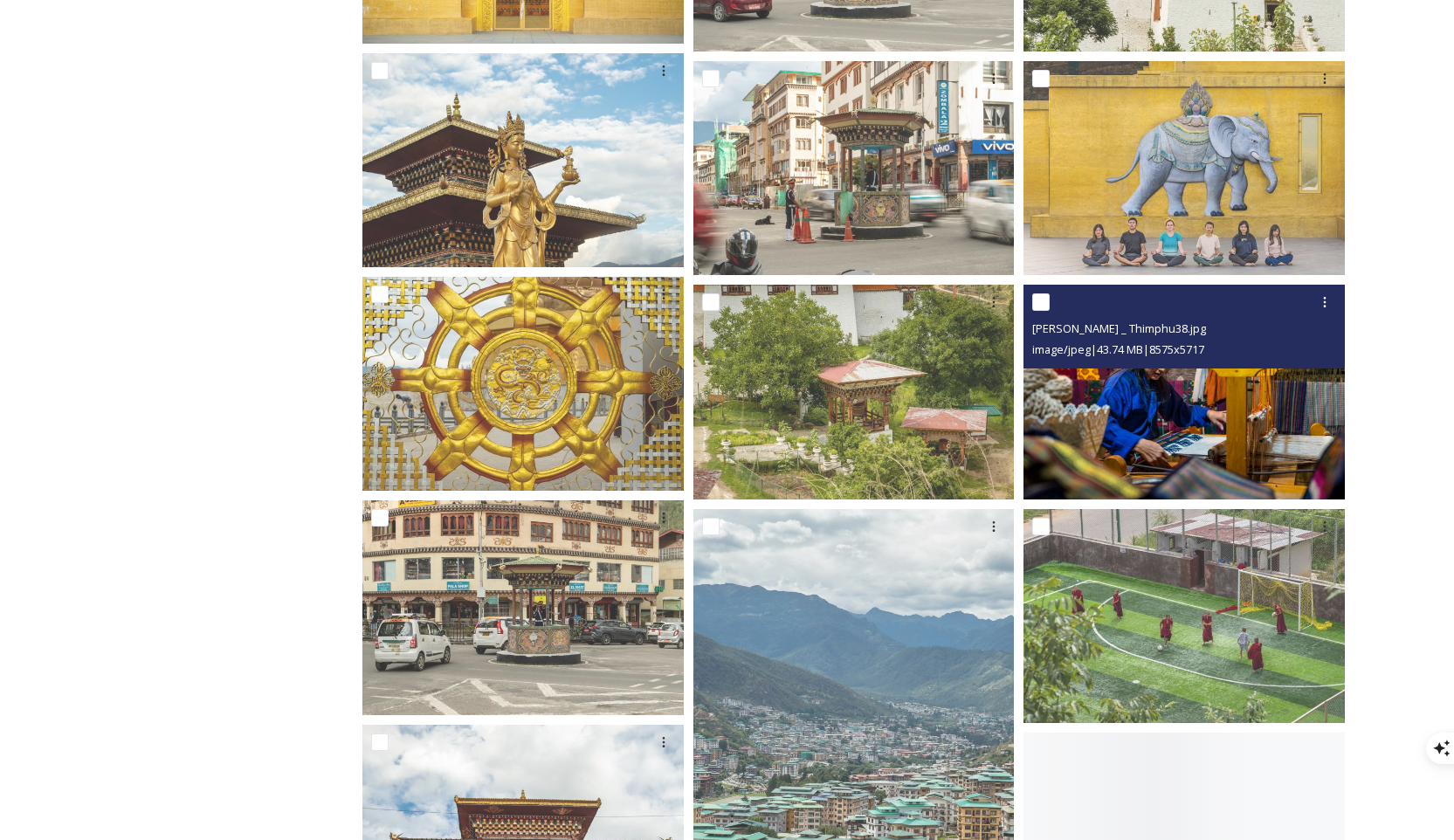
click at [1047, 397] on img at bounding box center [1184, 392] width 321 height 215
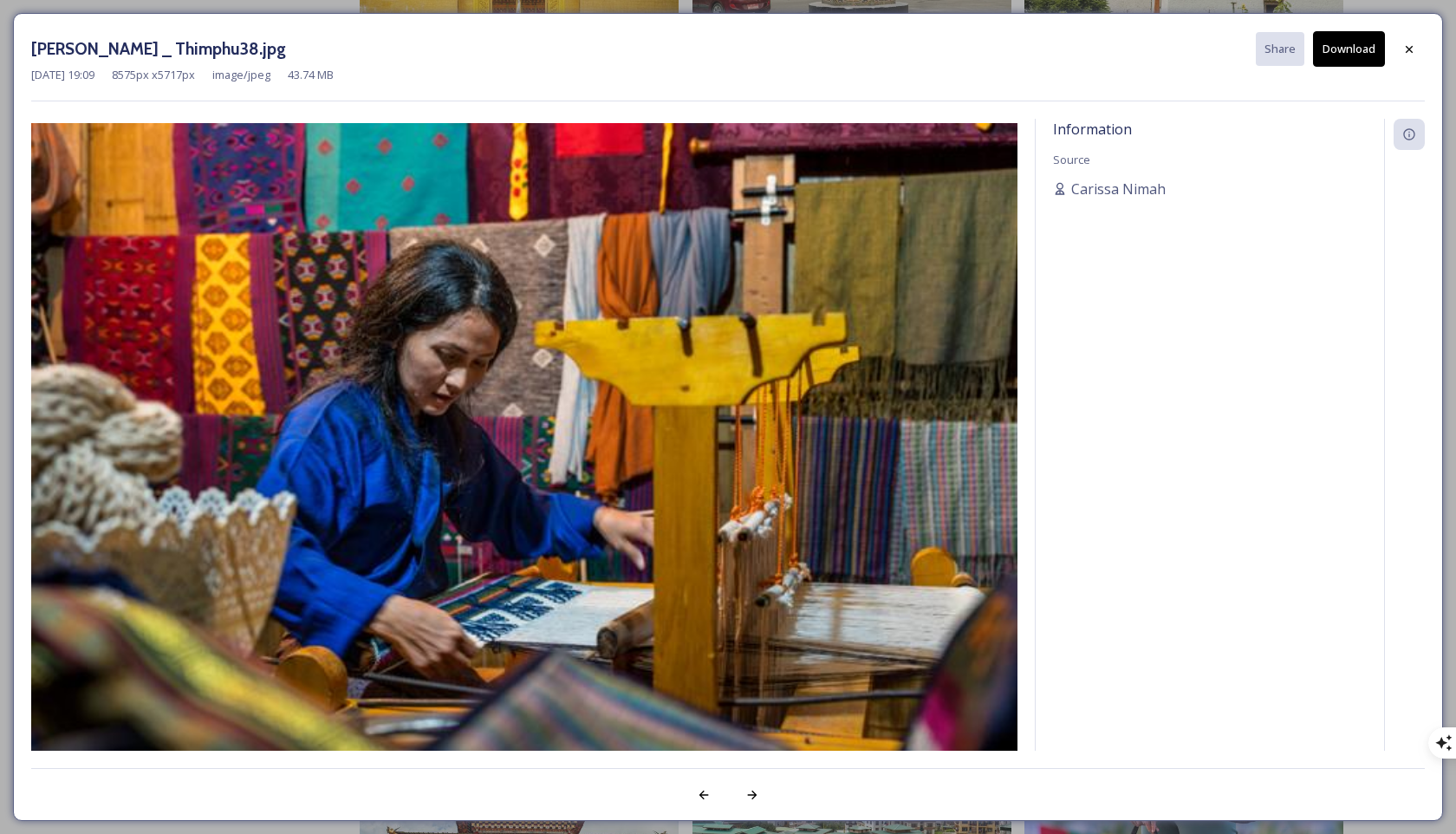
click at [1039, 59] on button "Download" at bounding box center [1348, 49] width 72 height 35
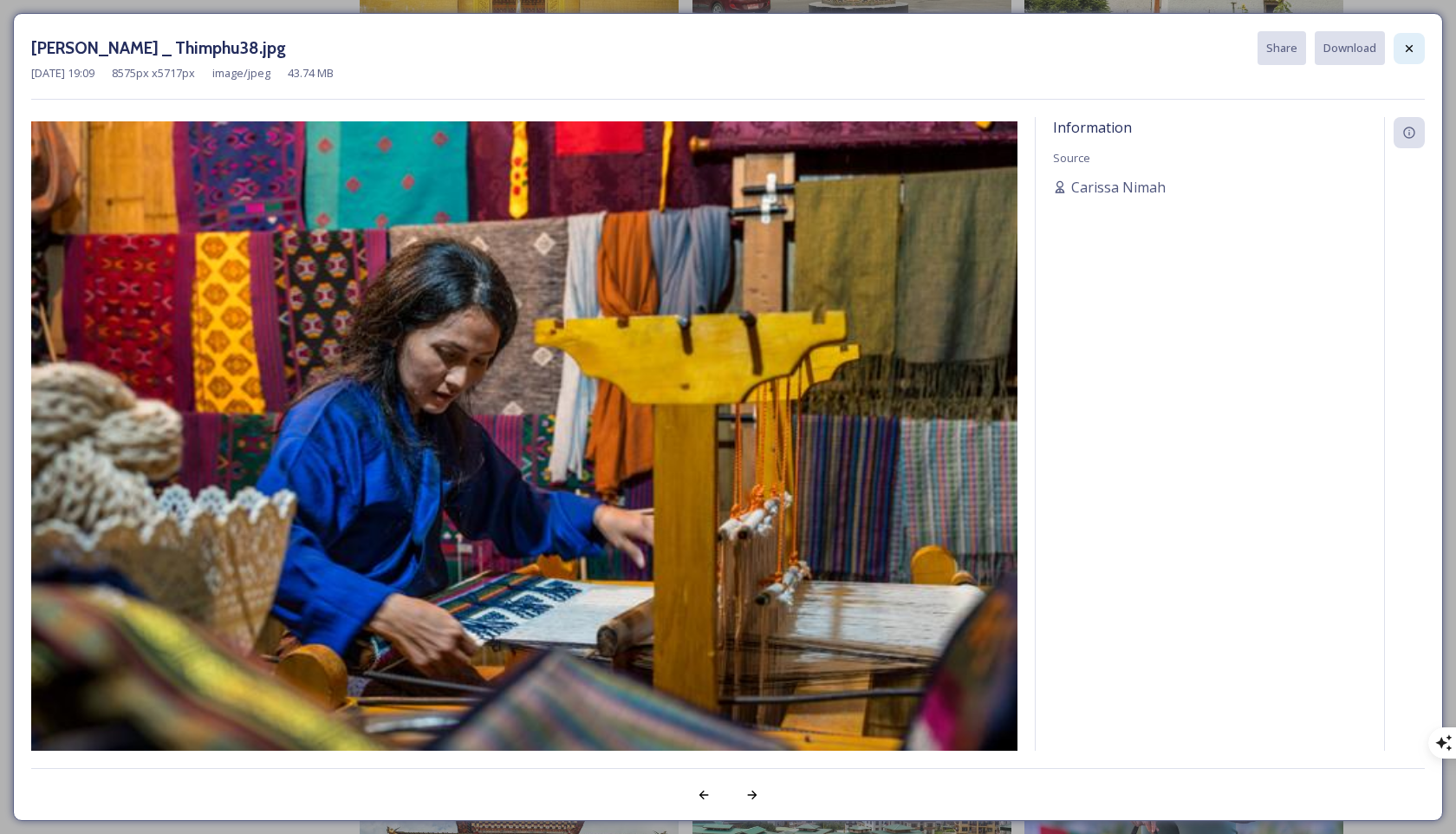
click at [1039, 51] on icon at bounding box center [1409, 48] width 14 height 14
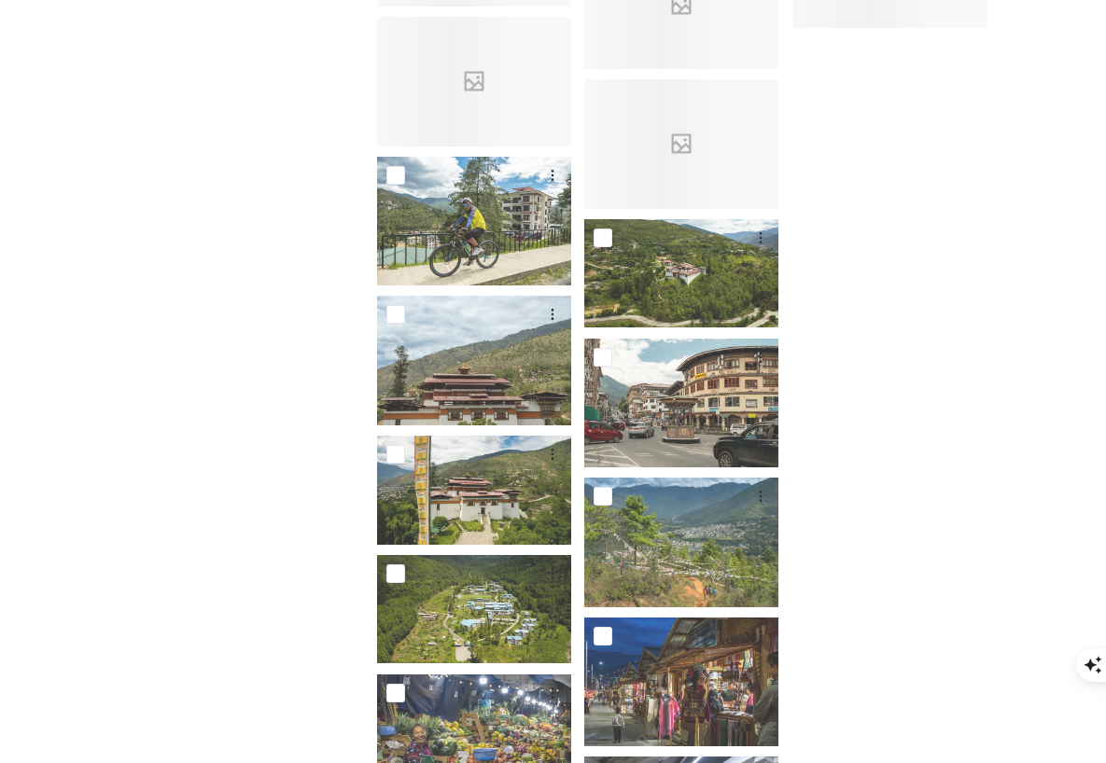
scroll to position [12179, 0]
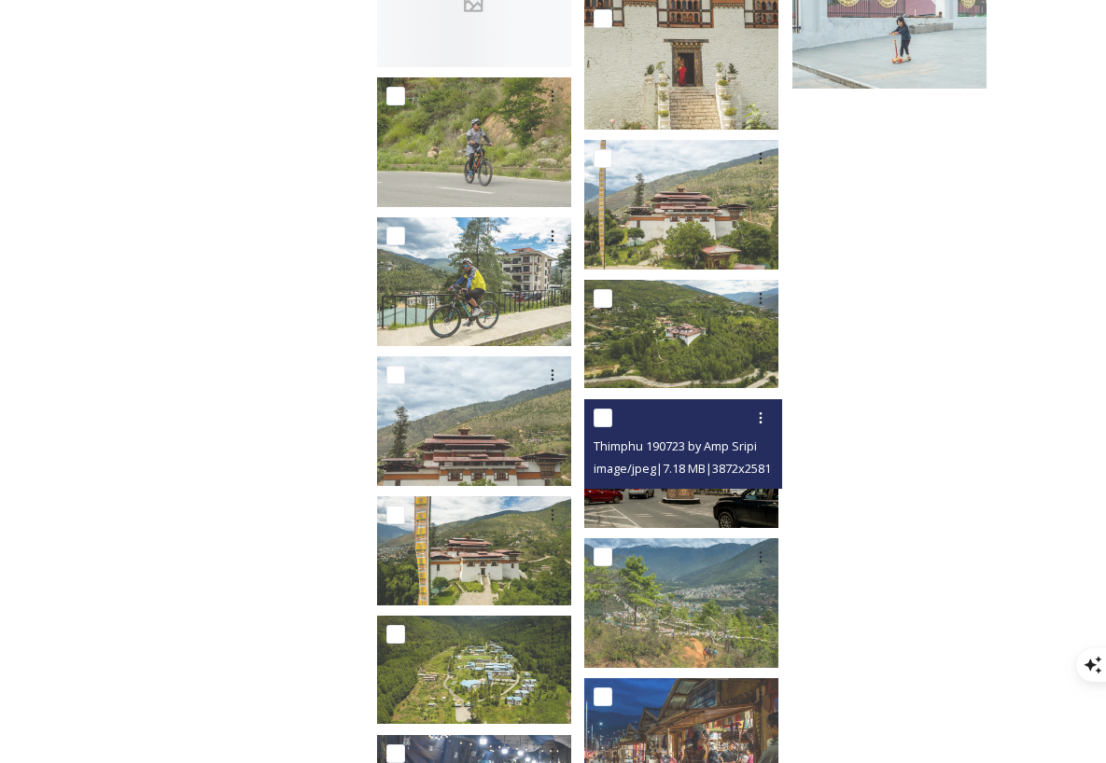
click at [639, 483] on img at bounding box center [681, 463] width 194 height 130
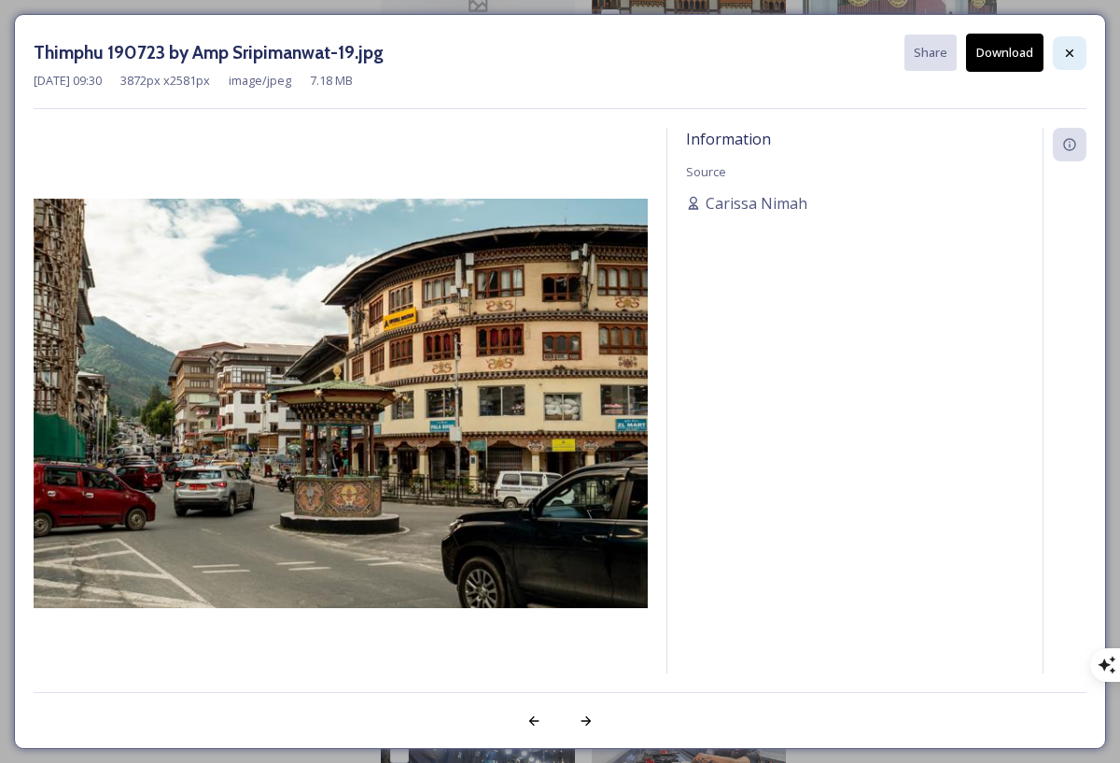
click at [1065, 50] on icon at bounding box center [1069, 53] width 15 height 15
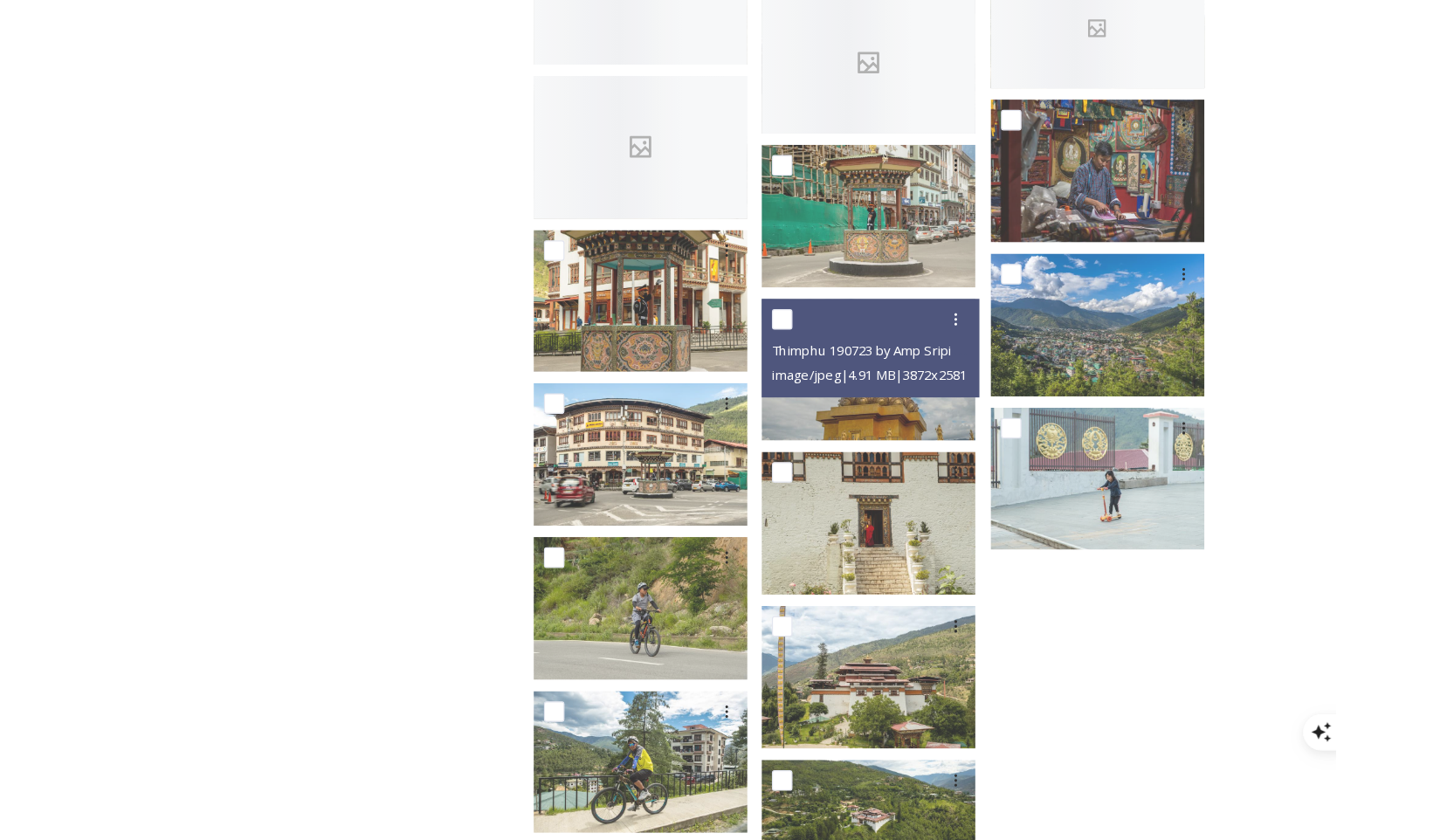
scroll to position [11000, 0]
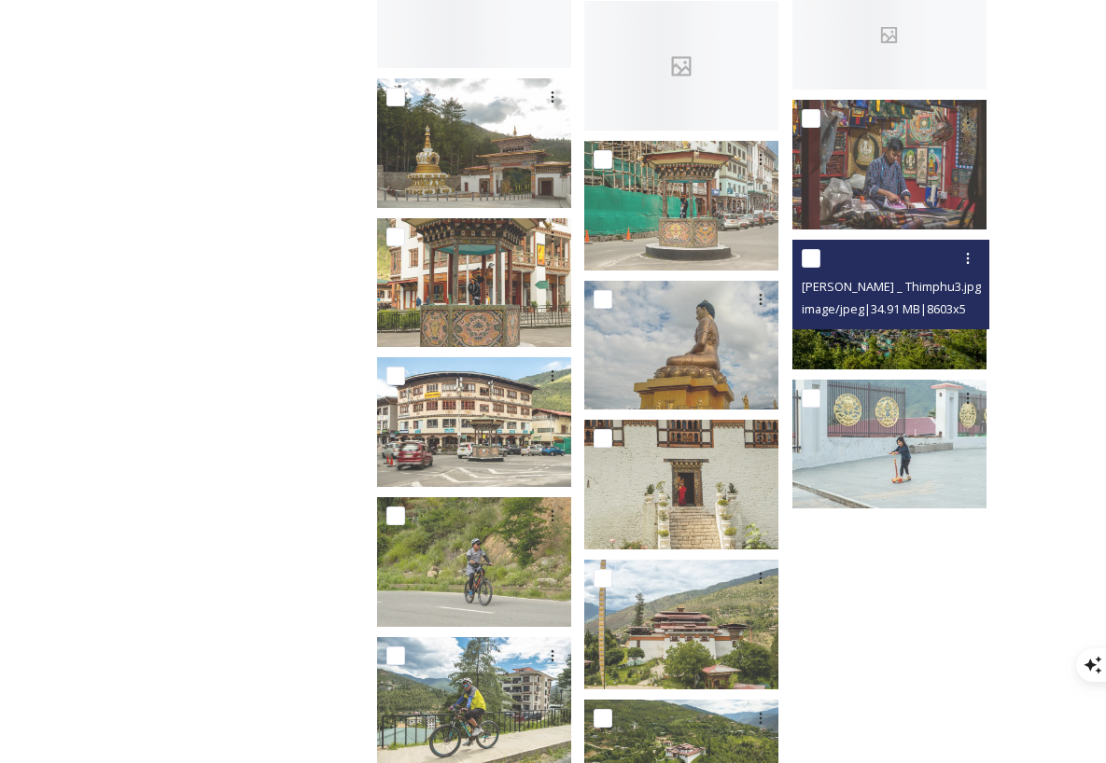
click at [883, 300] on span "image/jpeg | 34.91 MB | 8603 x 5735" at bounding box center [894, 309] width 184 height 18
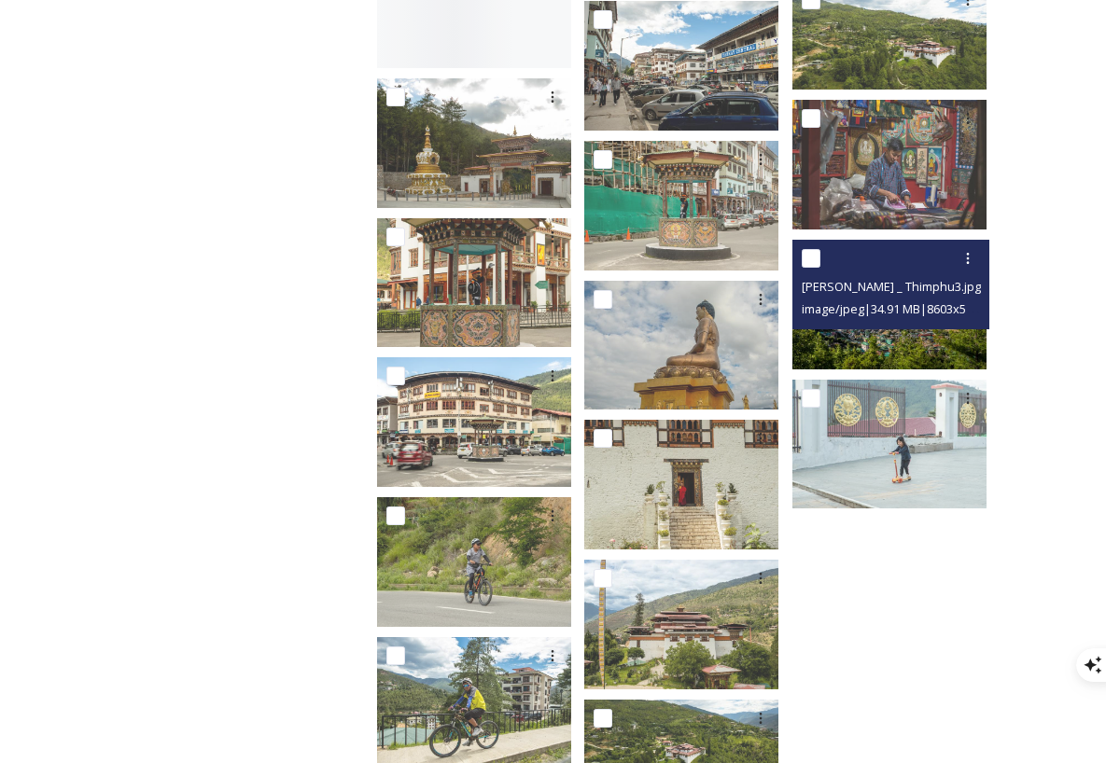
click at [869, 302] on span "image/jpeg | 34.91 MB | 8603 x 5735" at bounding box center [894, 309] width 184 height 18
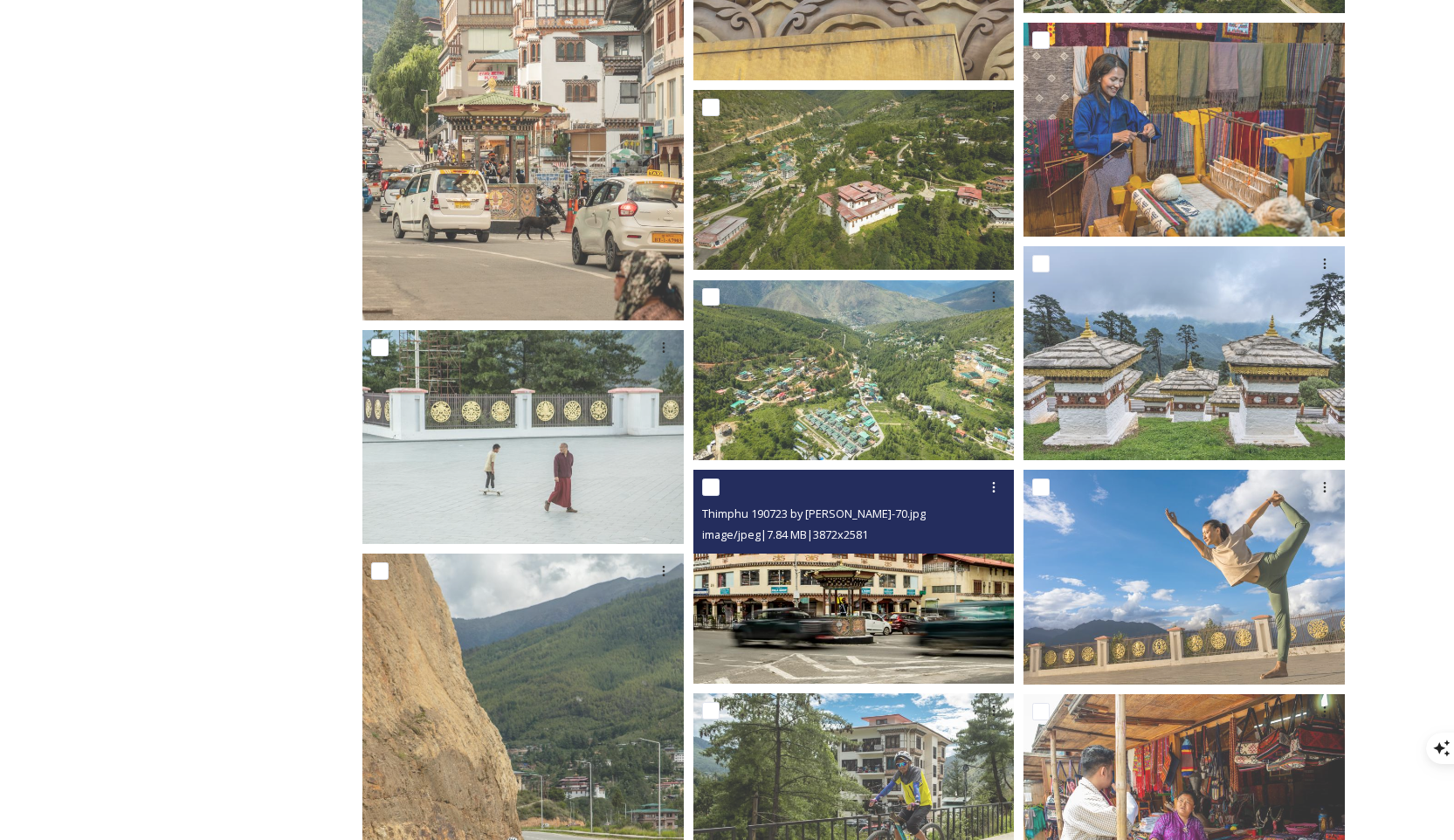
scroll to position [10888, 0]
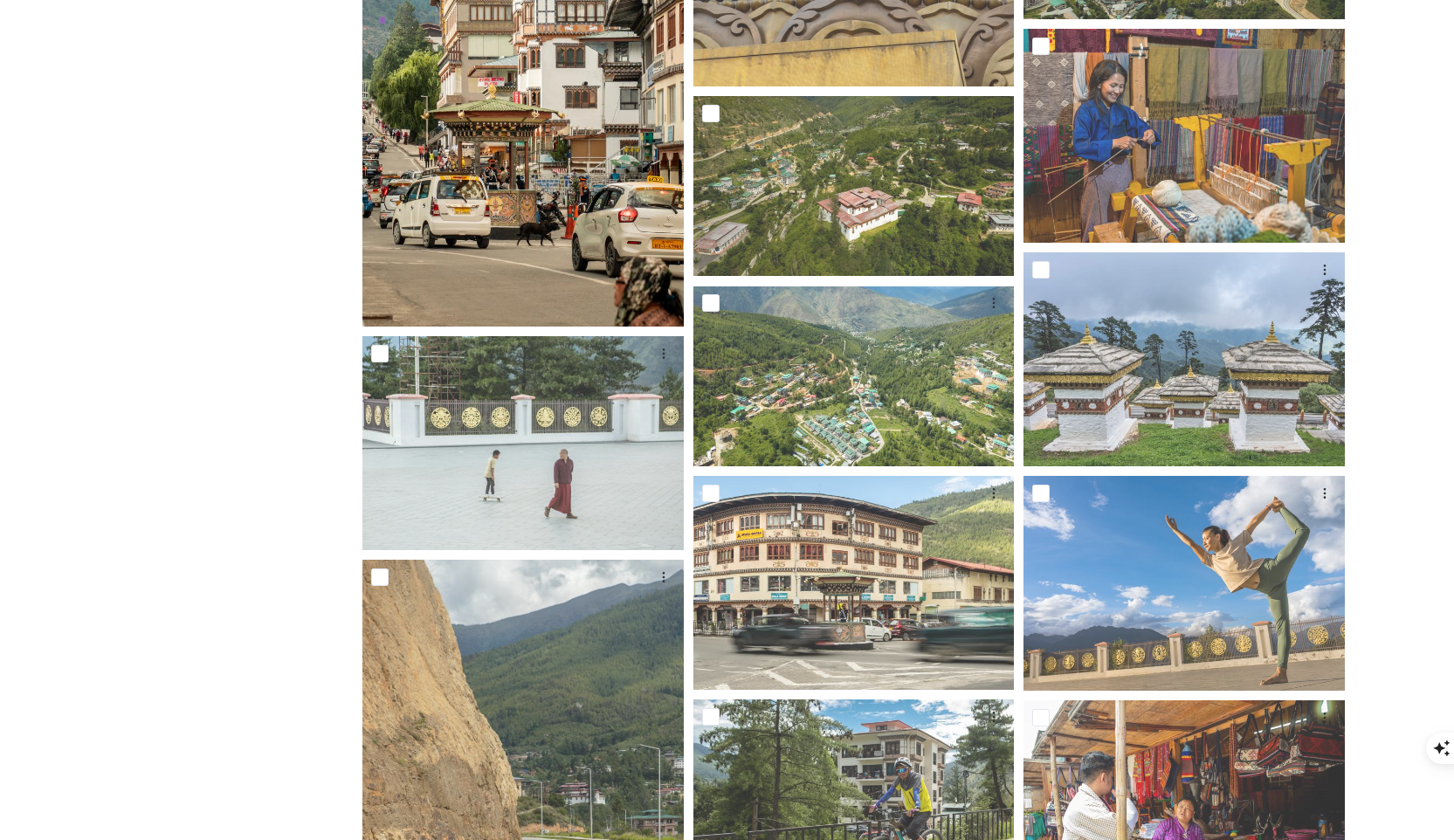
click at [506, 192] on img at bounding box center [522, 85] width 321 height 482
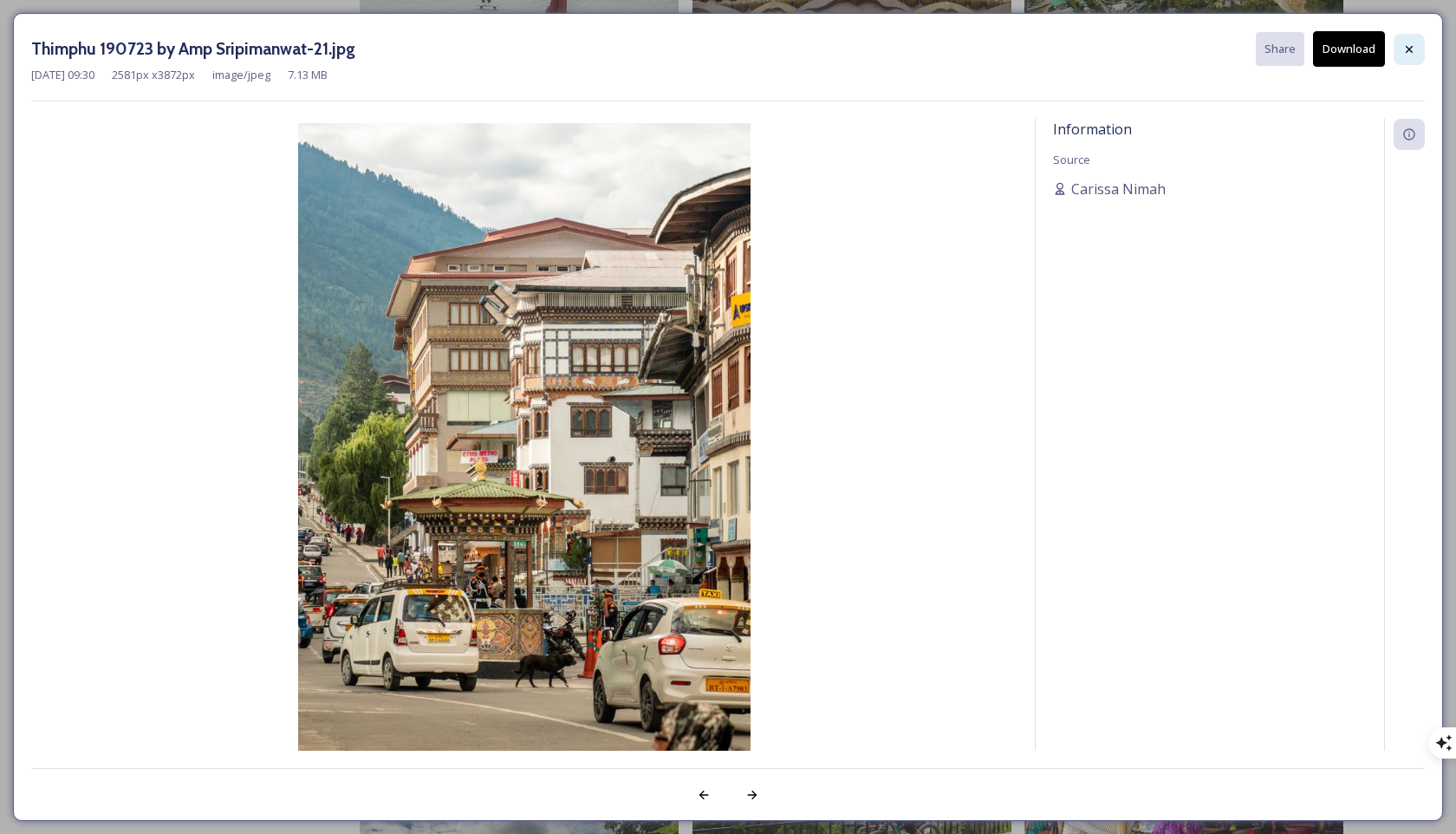
click at [1039, 49] on div at bounding box center [1410, 49] width 32 height 32
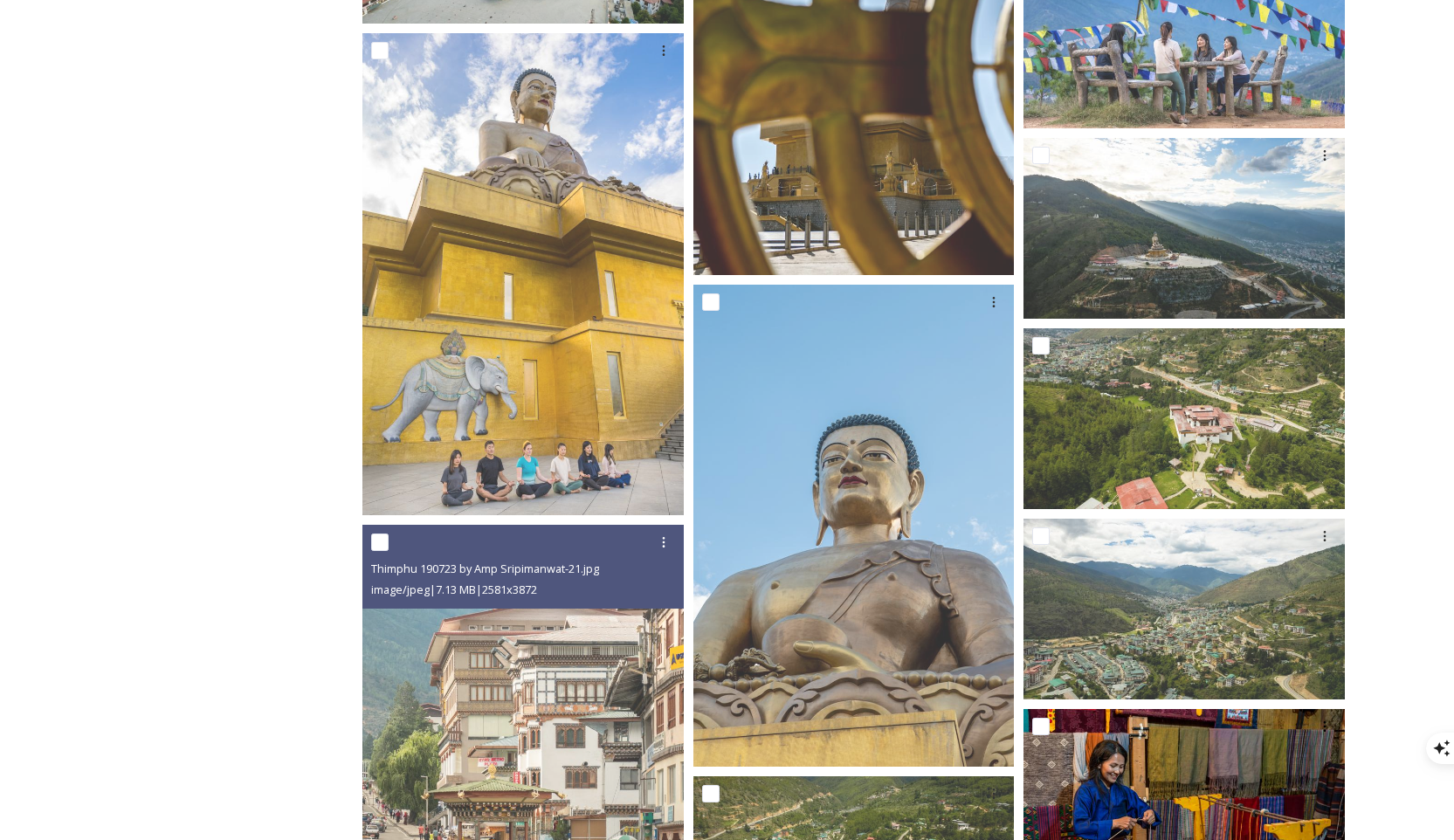
scroll to position [9986, 0]
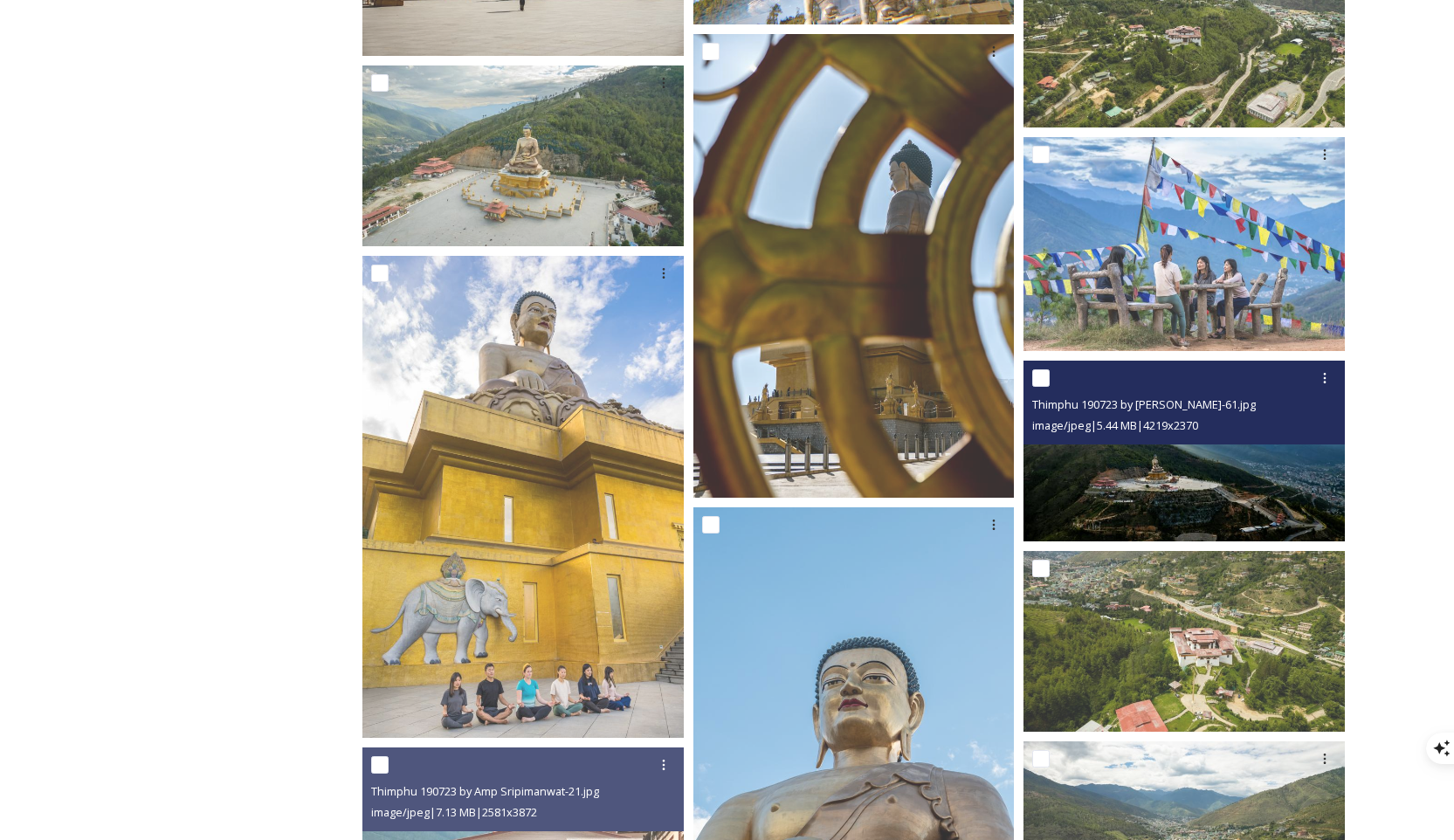
click at [1047, 456] on img at bounding box center [1184, 450] width 321 height 181
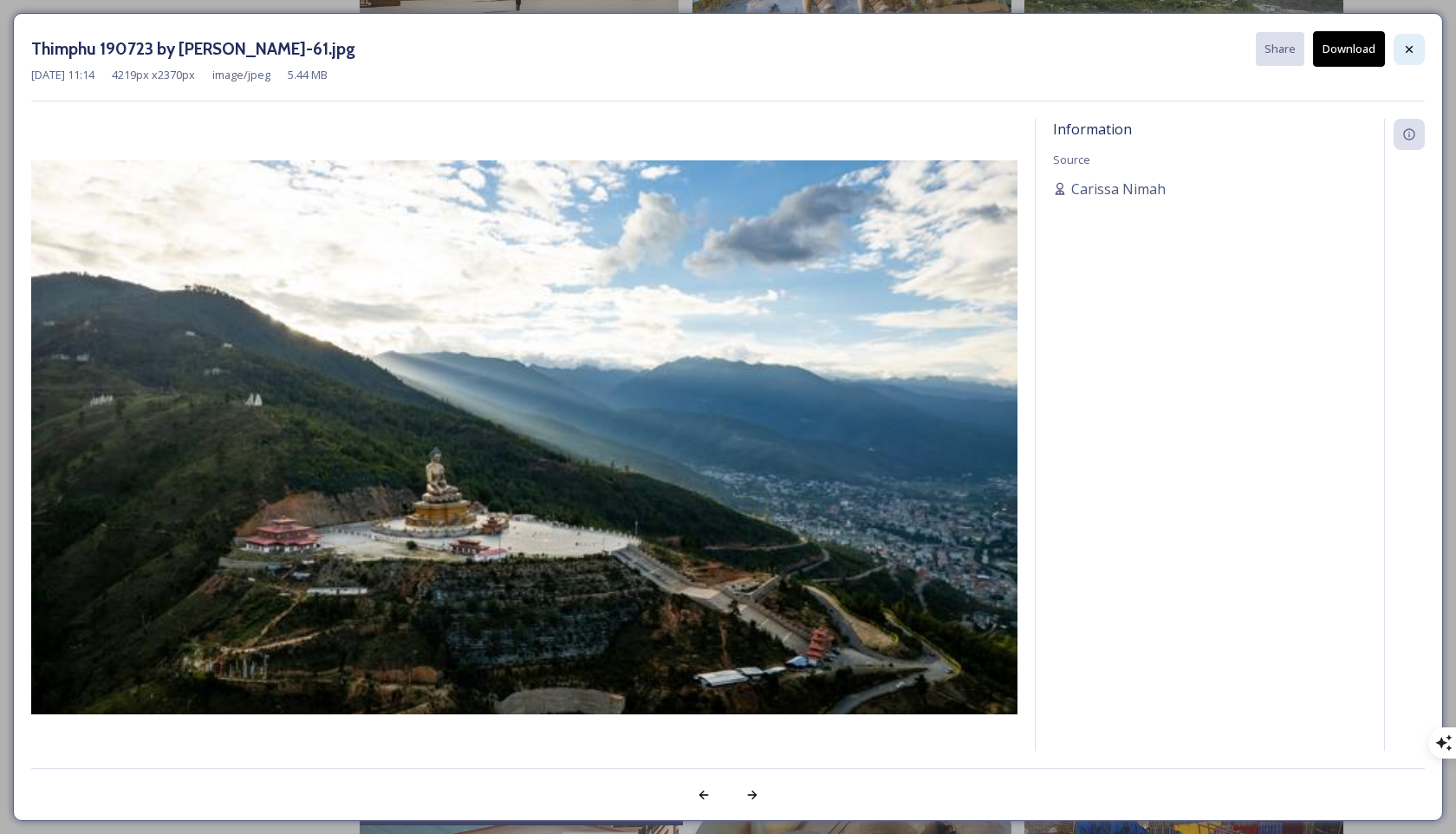
click at [1039, 44] on icon at bounding box center [1409, 49] width 14 height 14
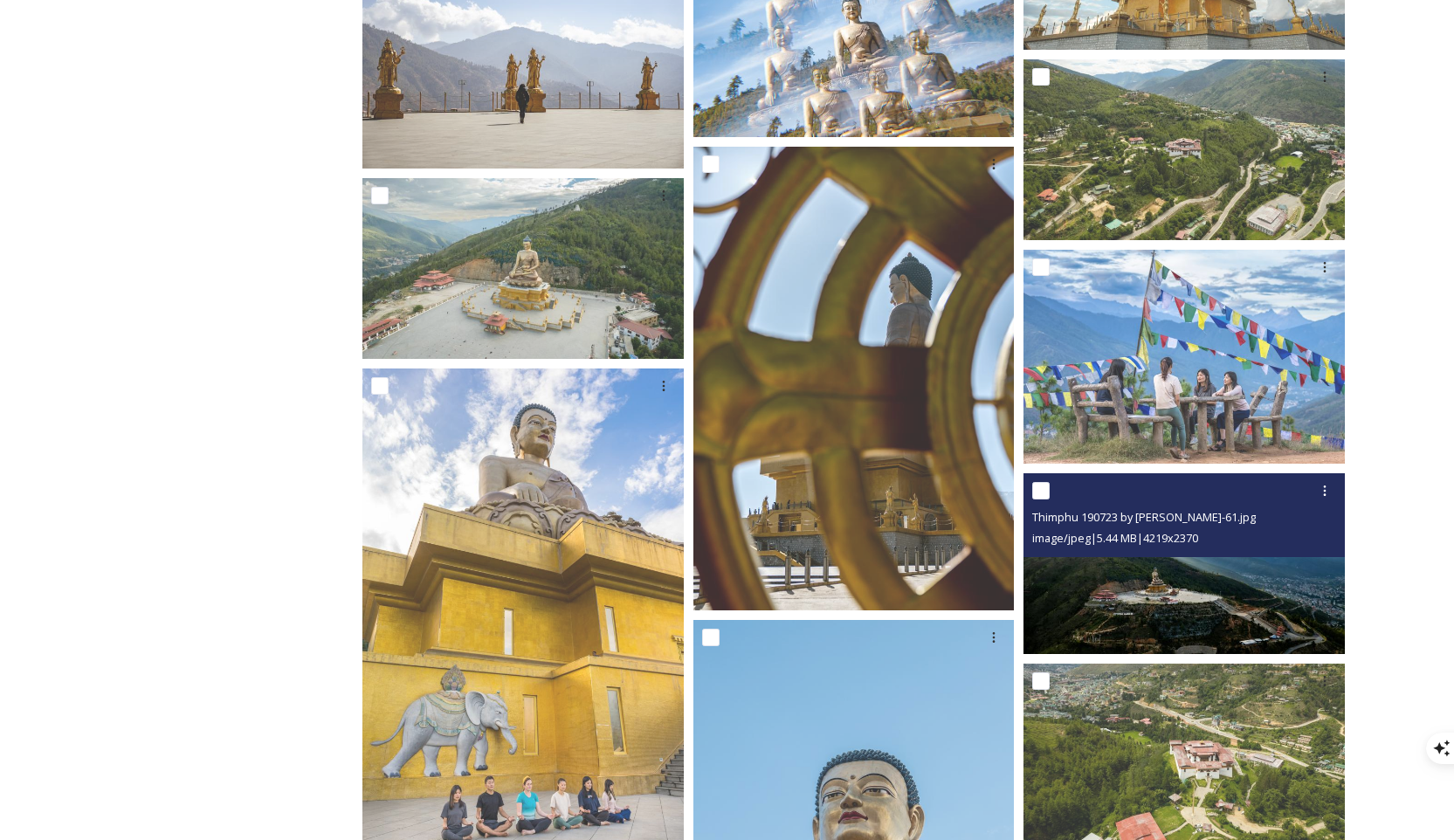
scroll to position [9872, 0]
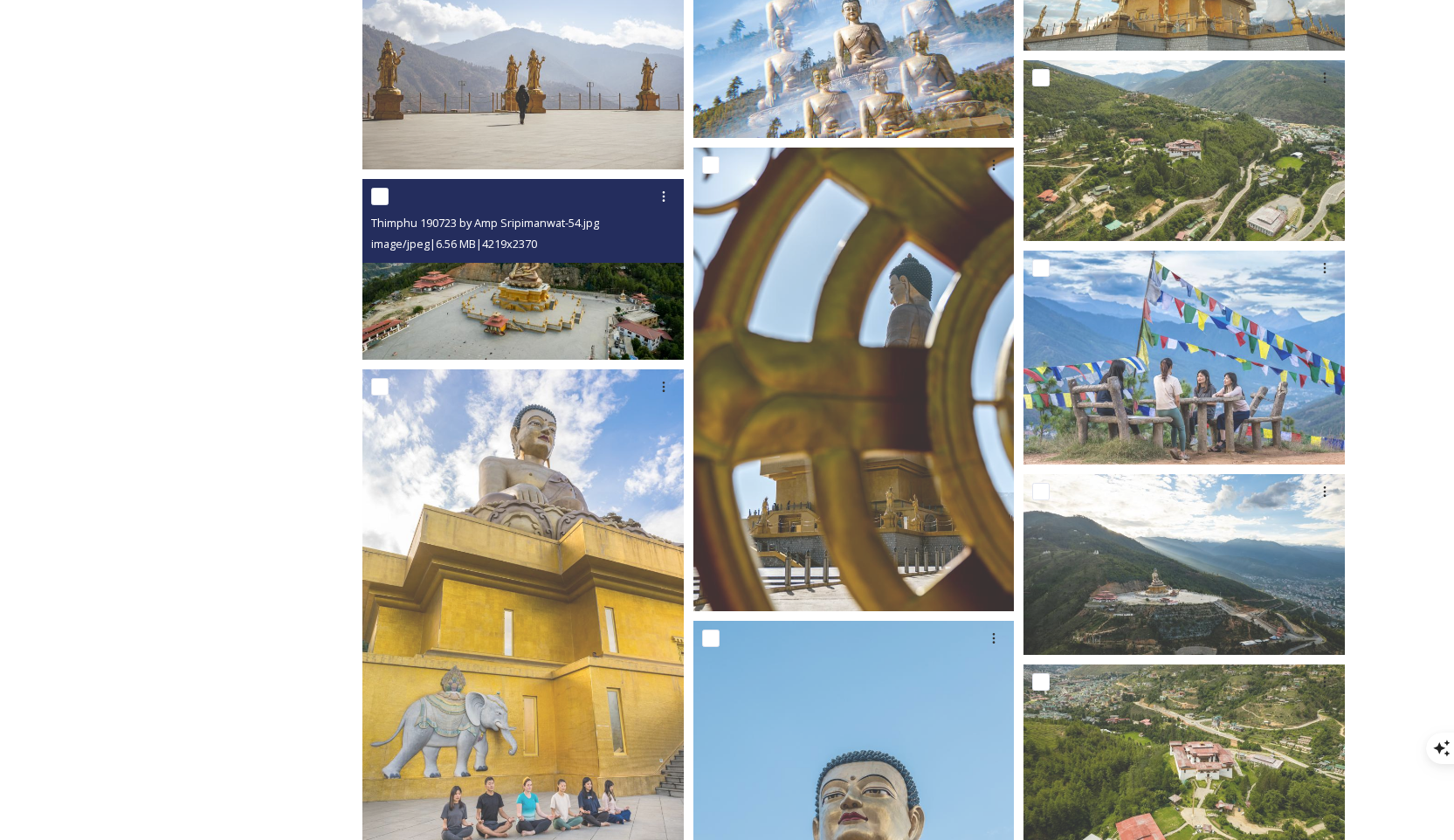
click at [604, 285] on img at bounding box center [522, 268] width 321 height 181
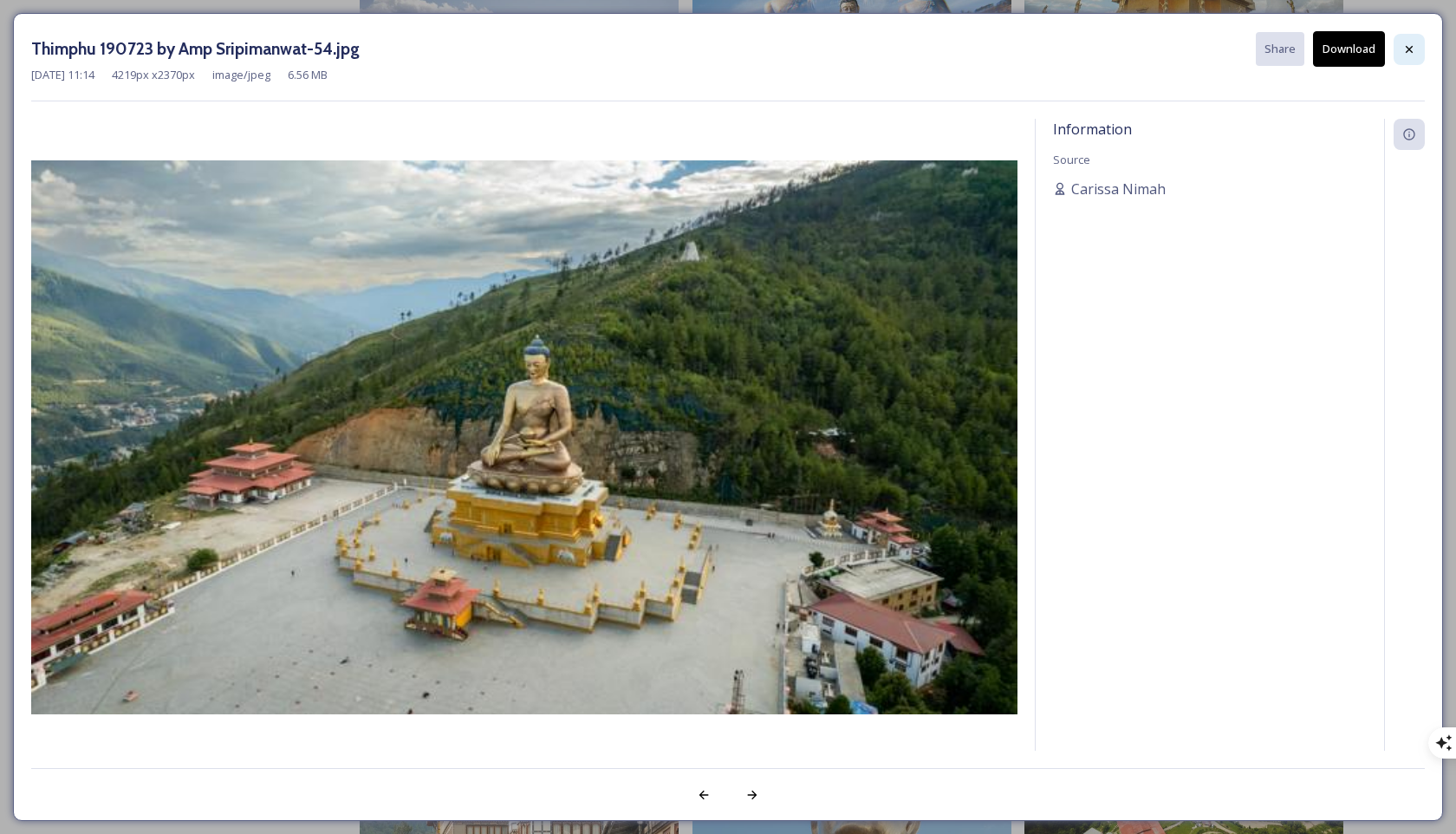
click at [1039, 52] on div at bounding box center [1410, 49] width 32 height 32
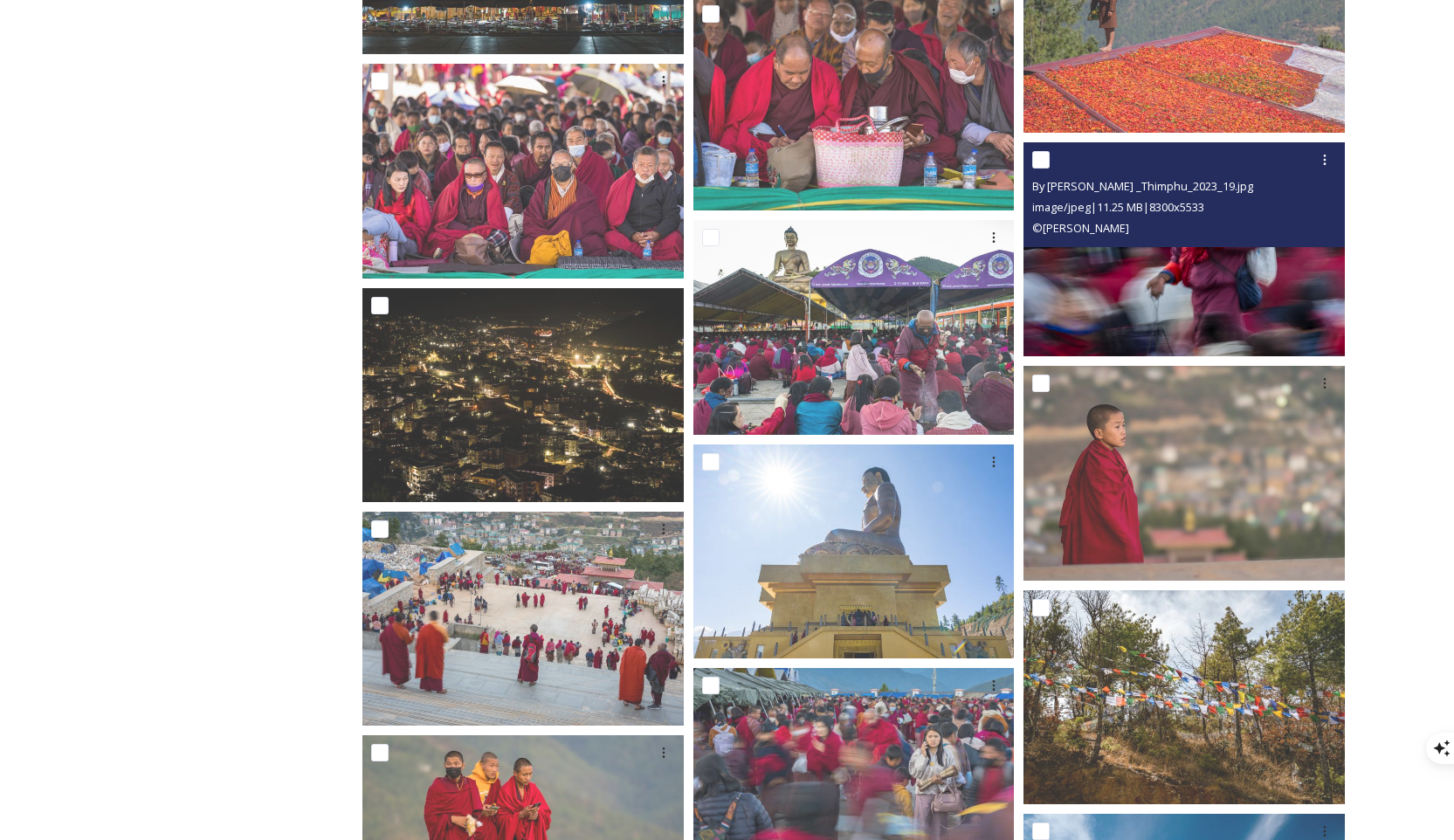
scroll to position [8053, 0]
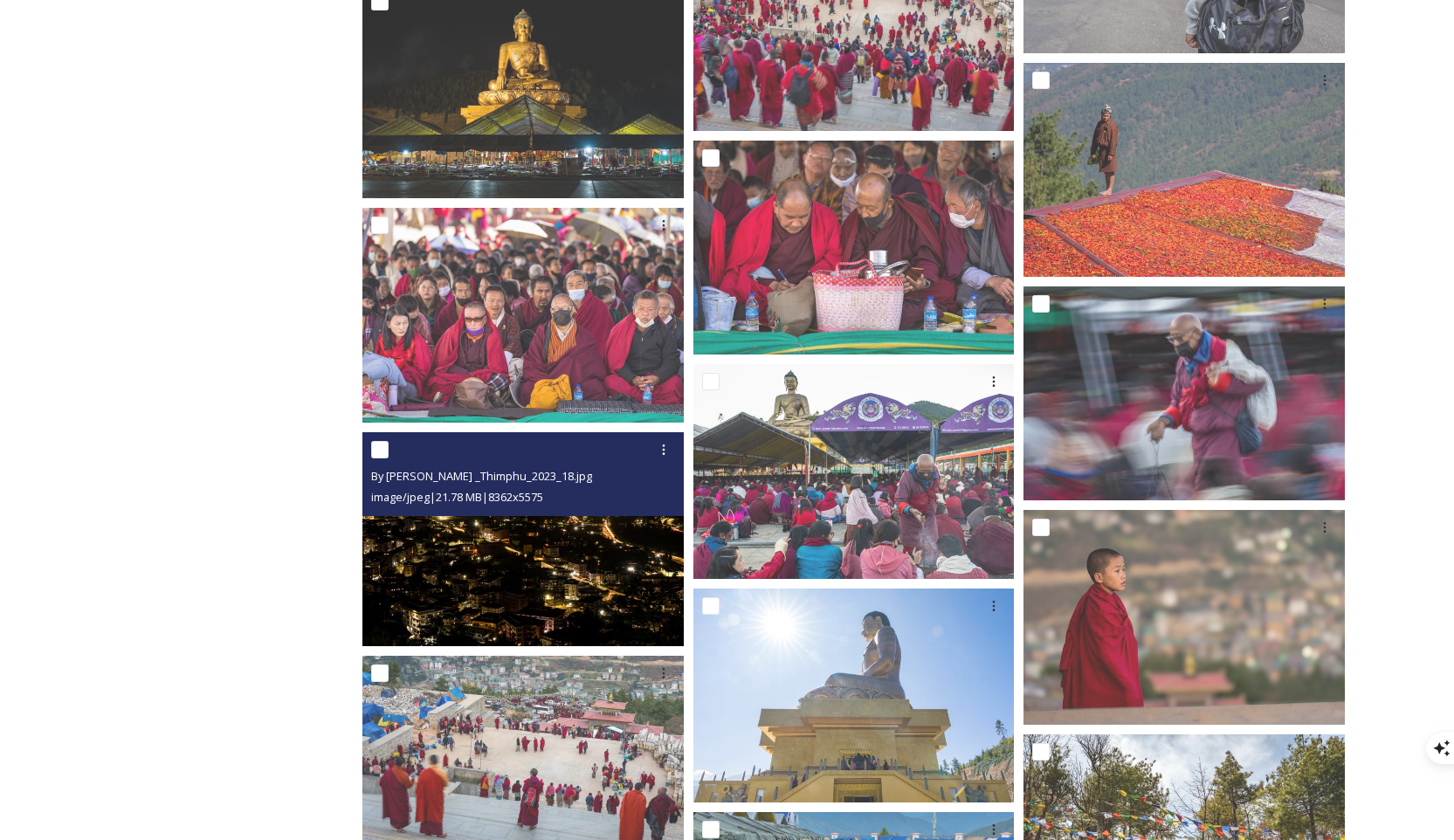
click at [630, 556] on img at bounding box center [522, 539] width 321 height 215
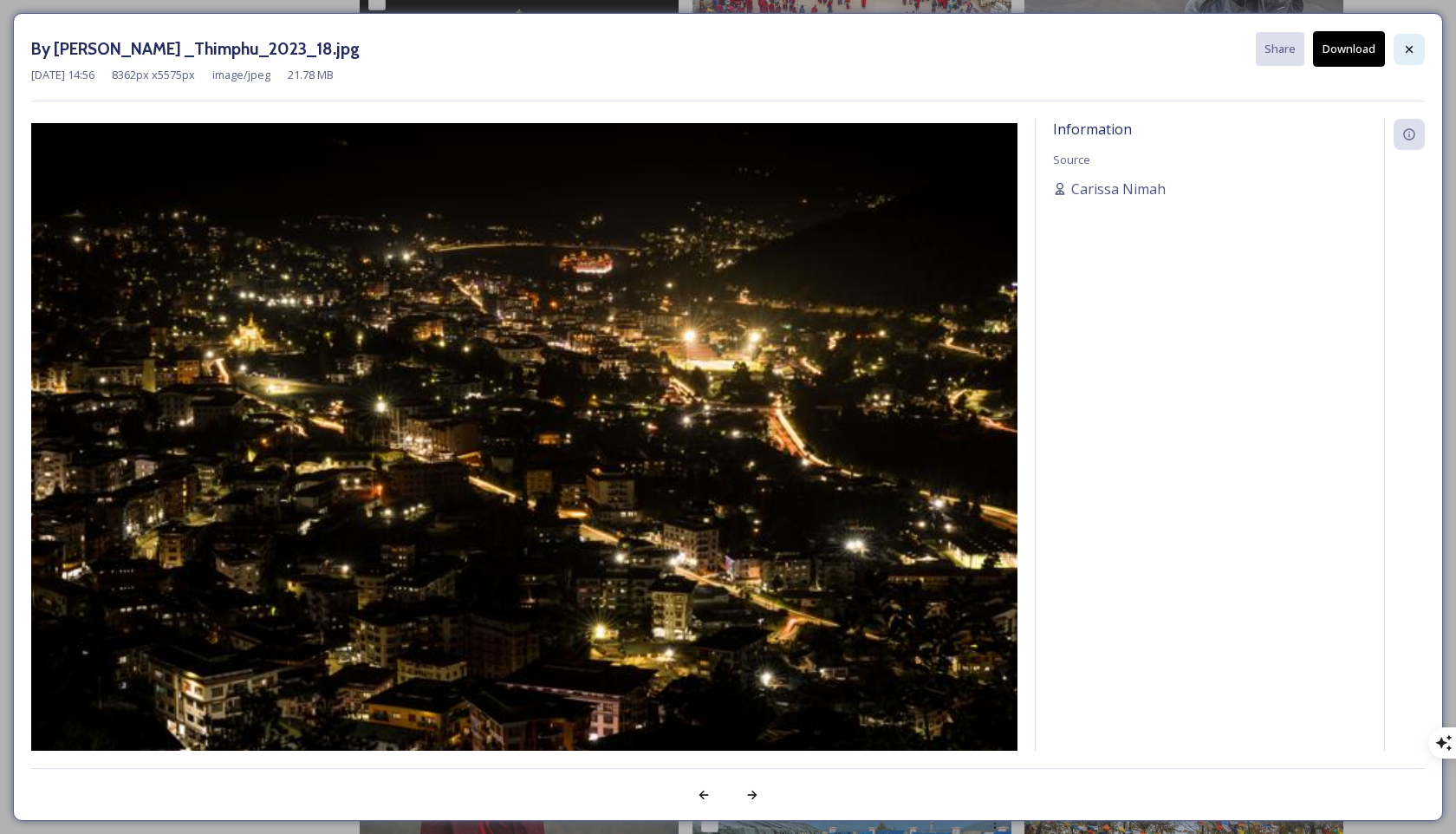
click at [1039, 51] on div at bounding box center [1410, 49] width 32 height 32
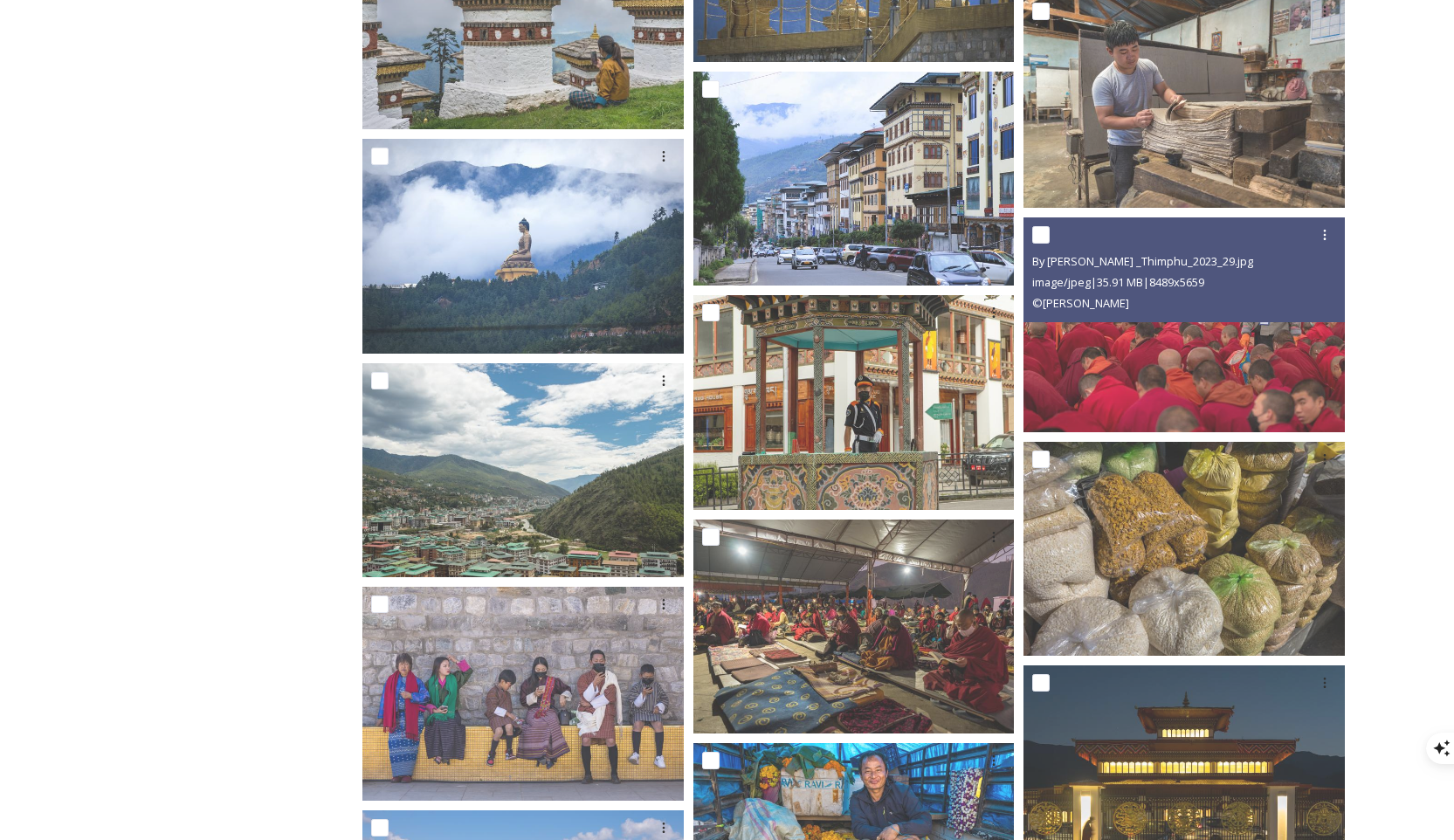
scroll to position [5344, 0]
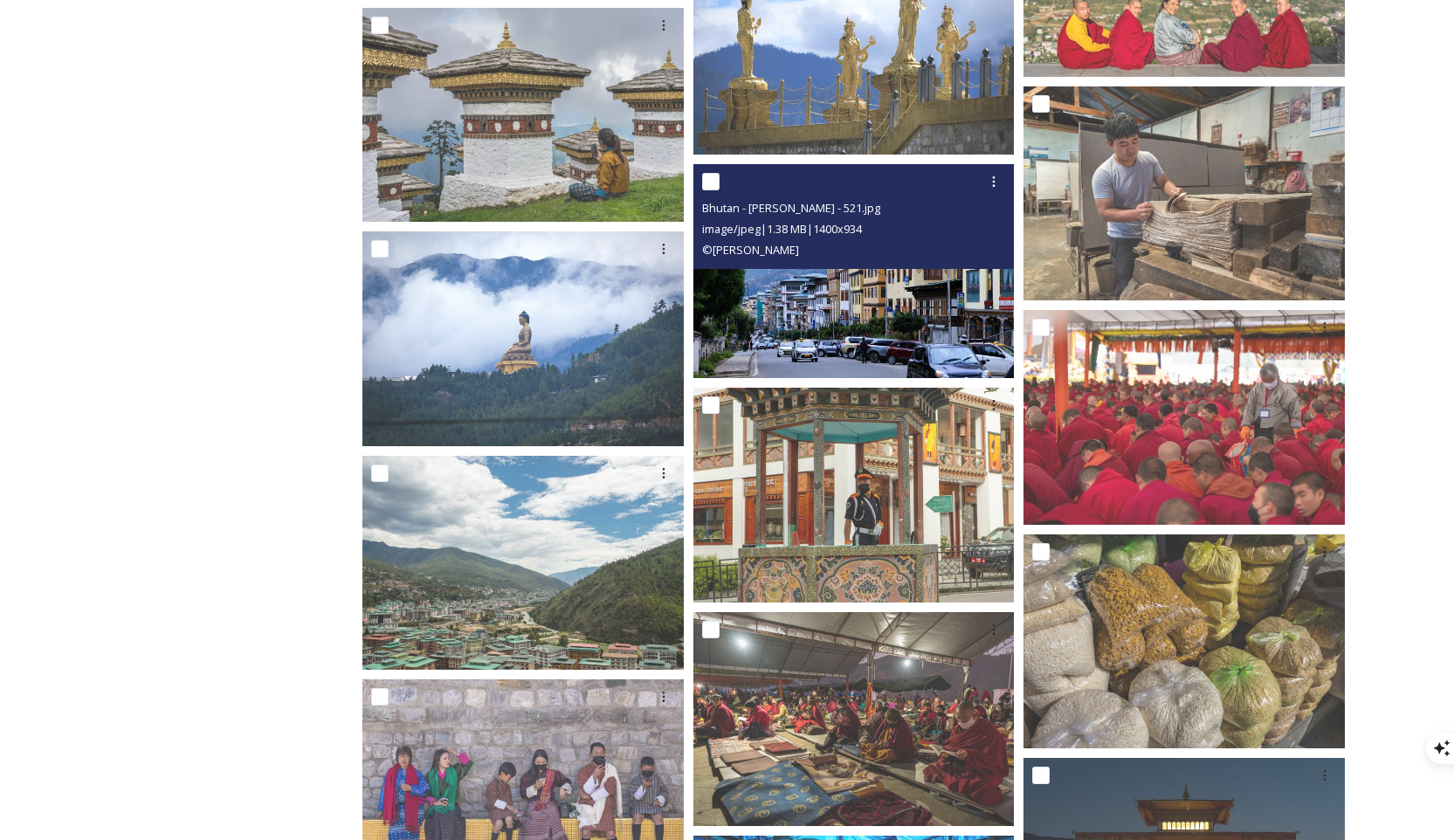
click at [861, 351] on img at bounding box center [853, 271] width 321 height 215
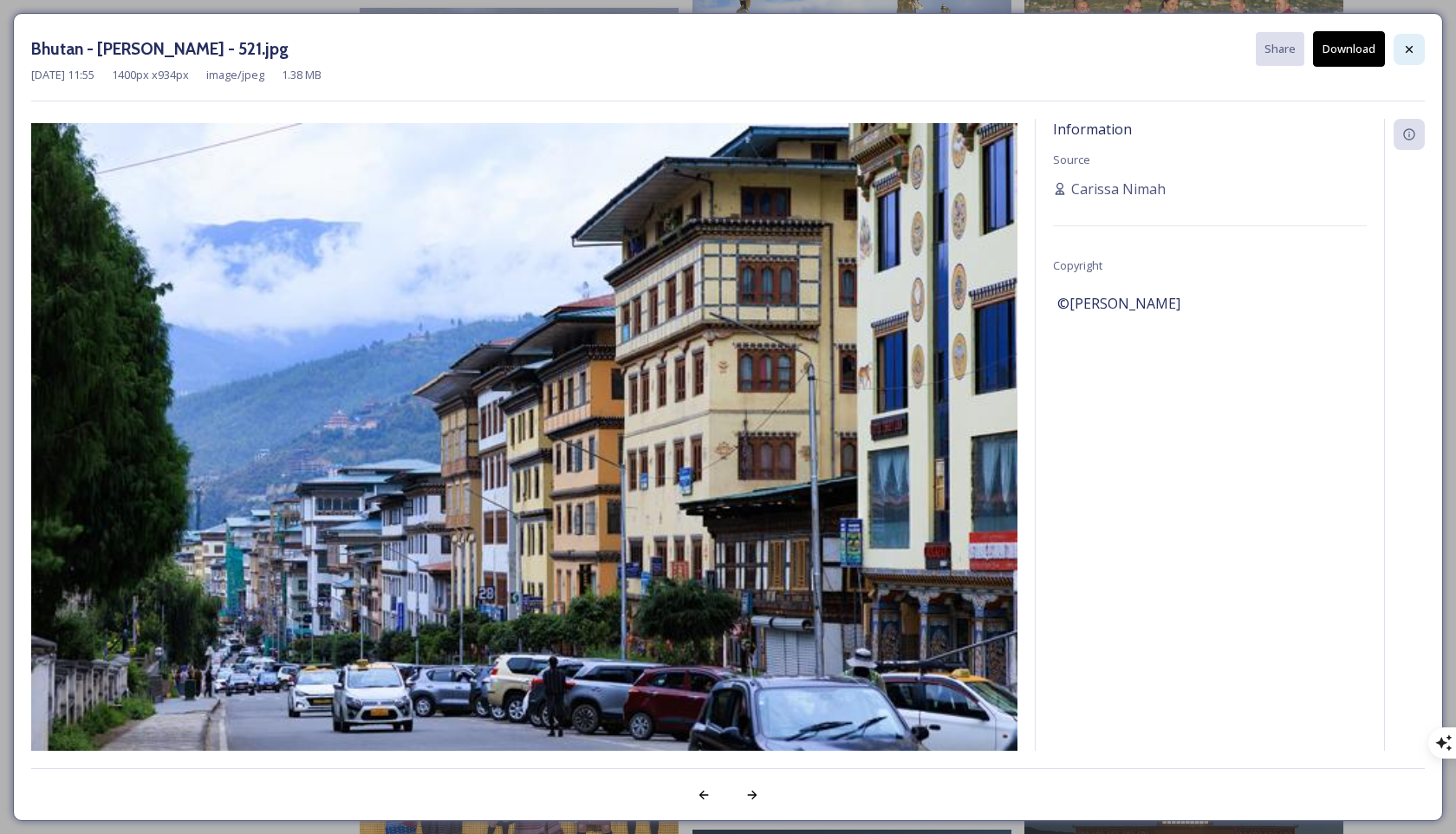
click at [1039, 54] on icon at bounding box center [1409, 49] width 14 height 14
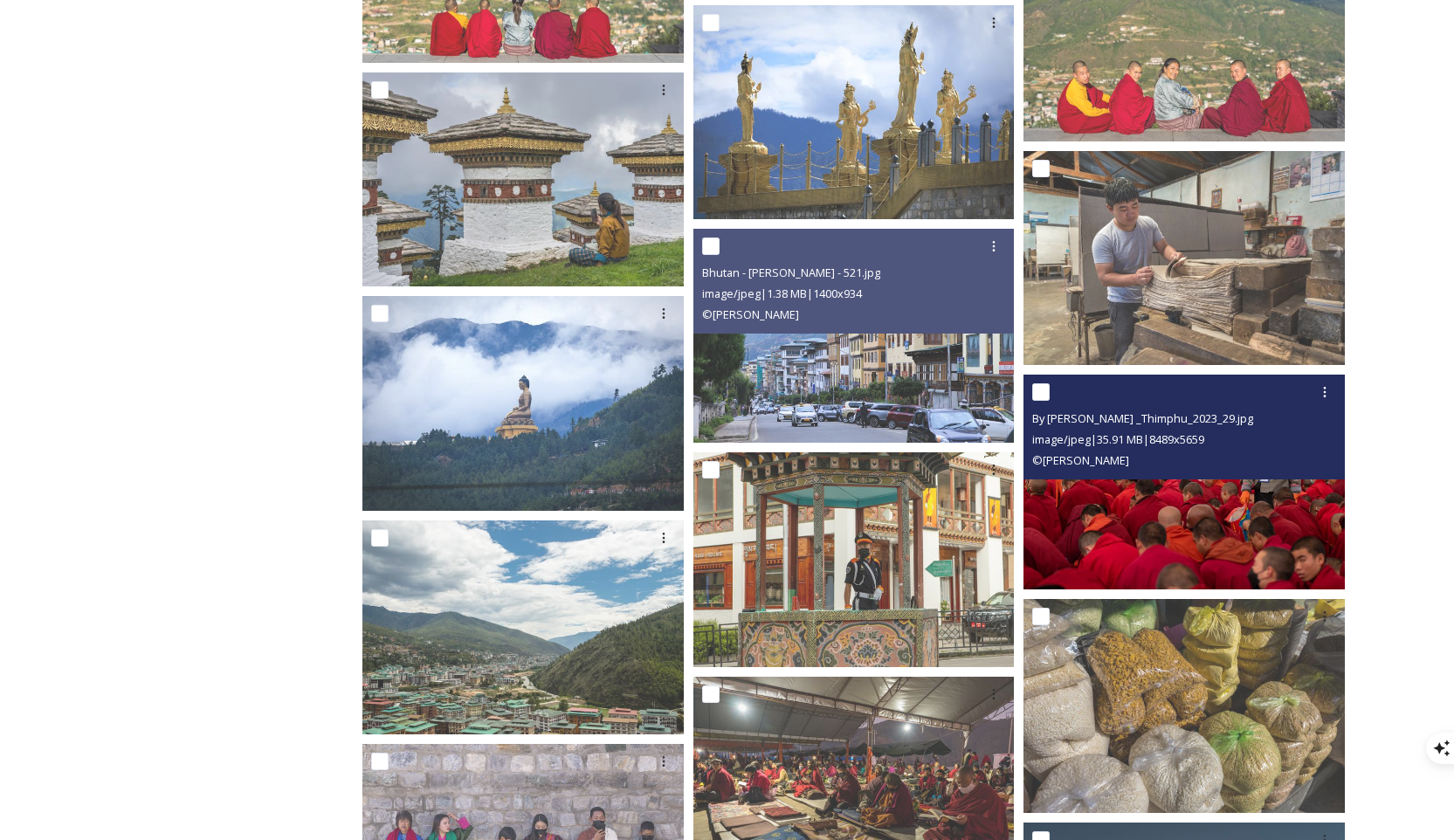
scroll to position [5261, 0]
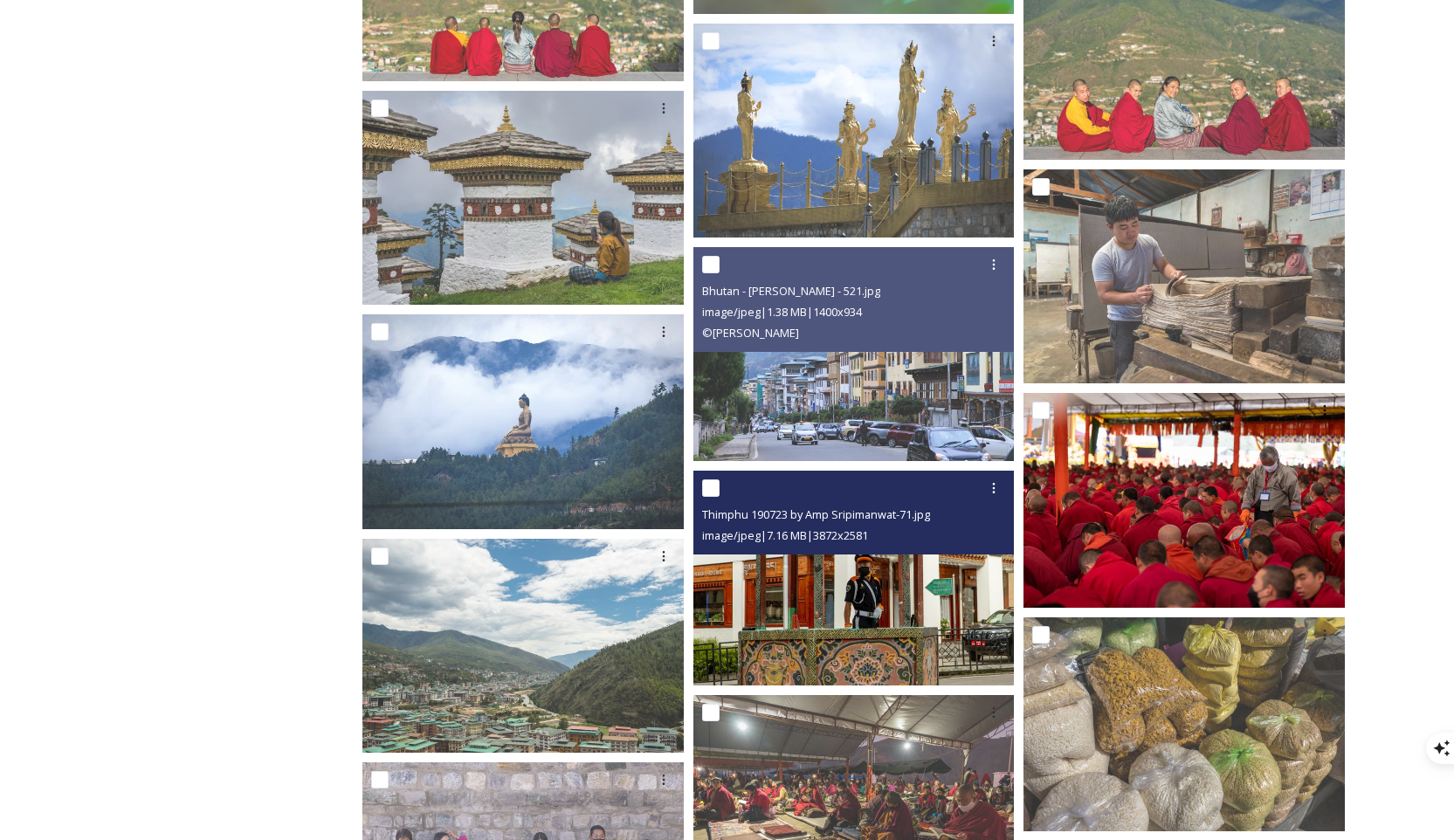
click at [961, 554] on div "Thimphu 190723 by Amp Sripimanwat-71.jpg image/jpeg | 7.16 MB | 3872 x 2581" at bounding box center [853, 513] width 321 height 84
click at [863, 578] on img at bounding box center [853, 578] width 321 height 215
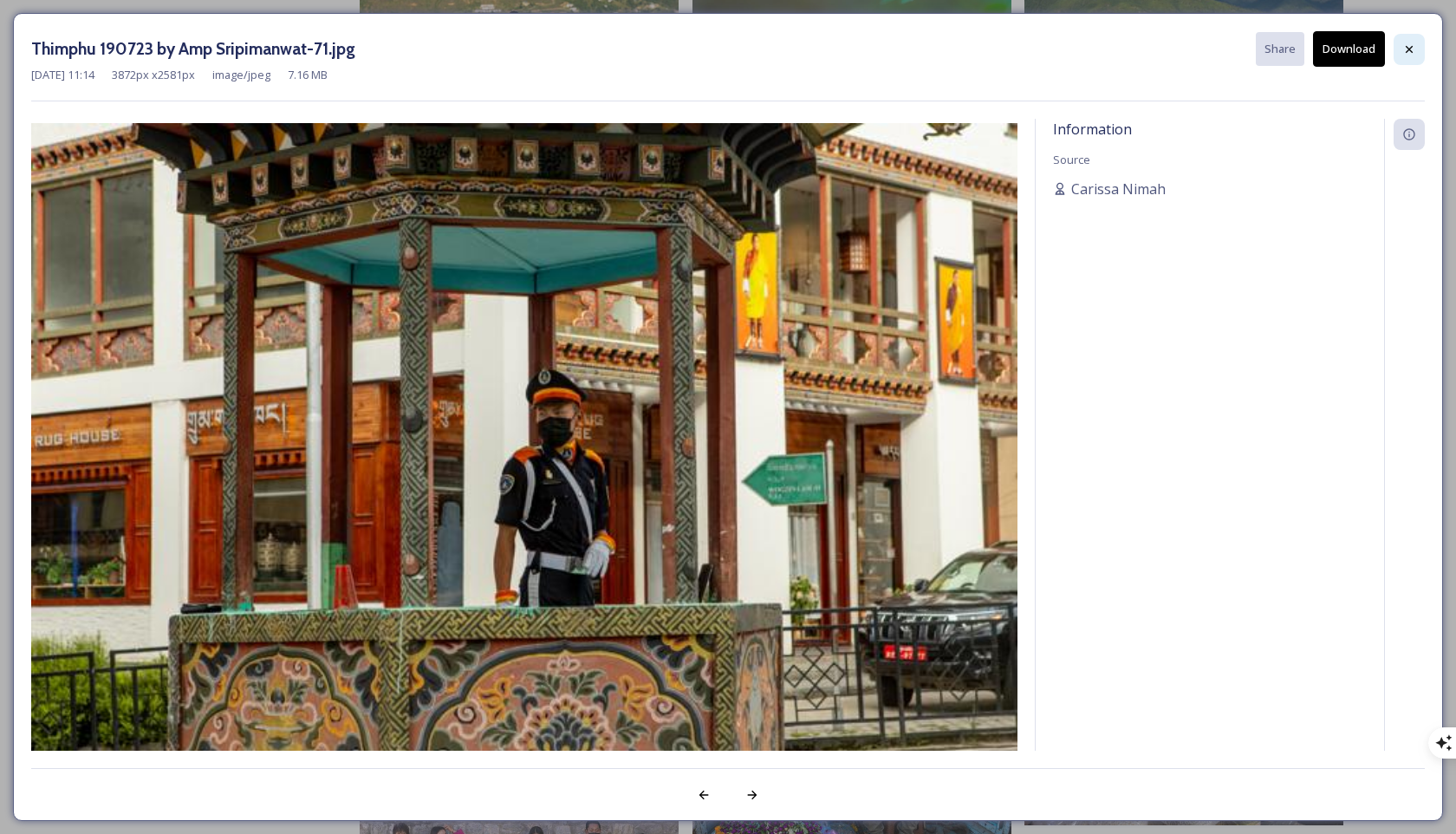
click at [1039, 46] on icon at bounding box center [1409, 48] width 6 height 7
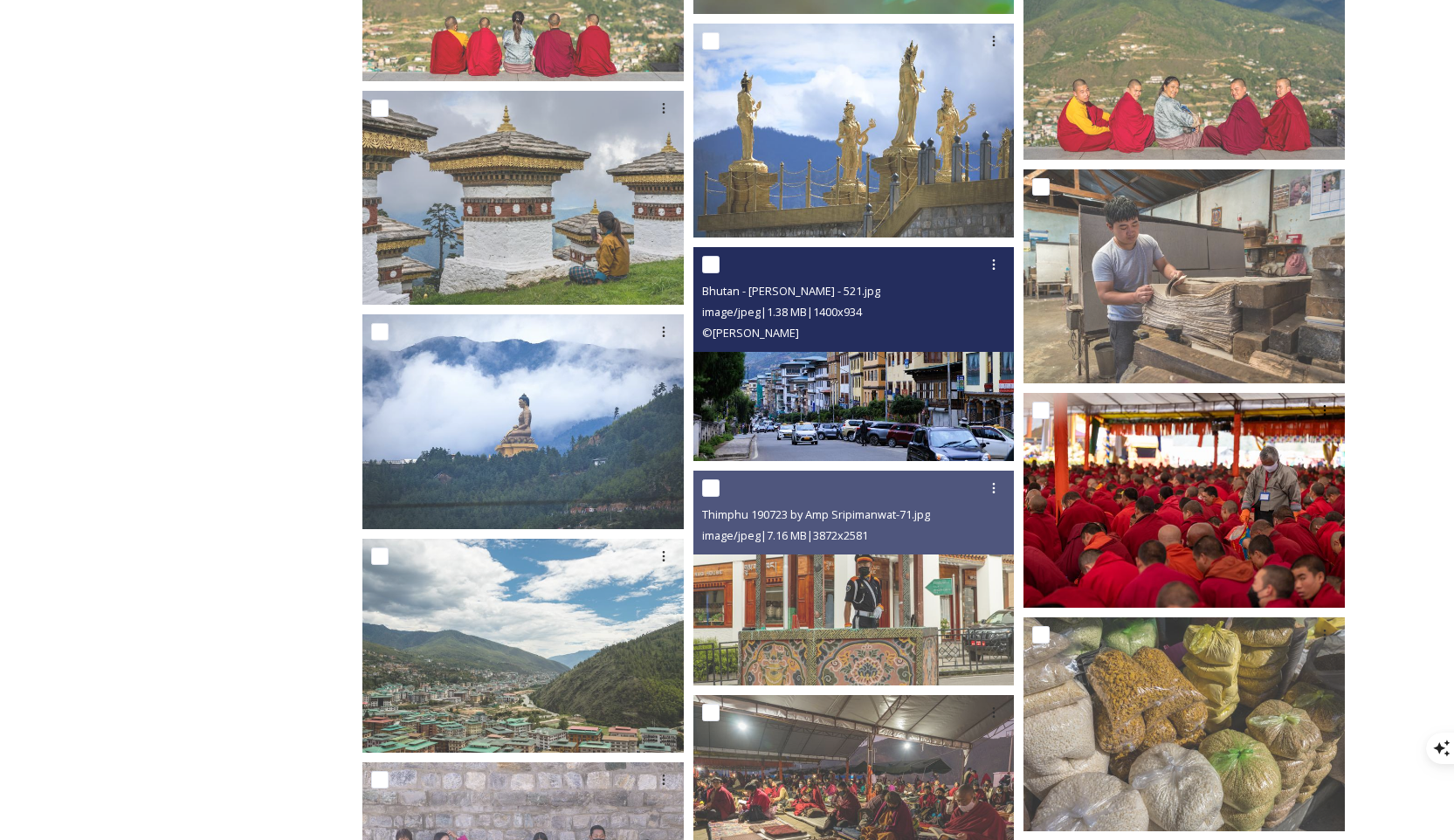
click at [882, 420] on img at bounding box center [853, 355] width 321 height 215
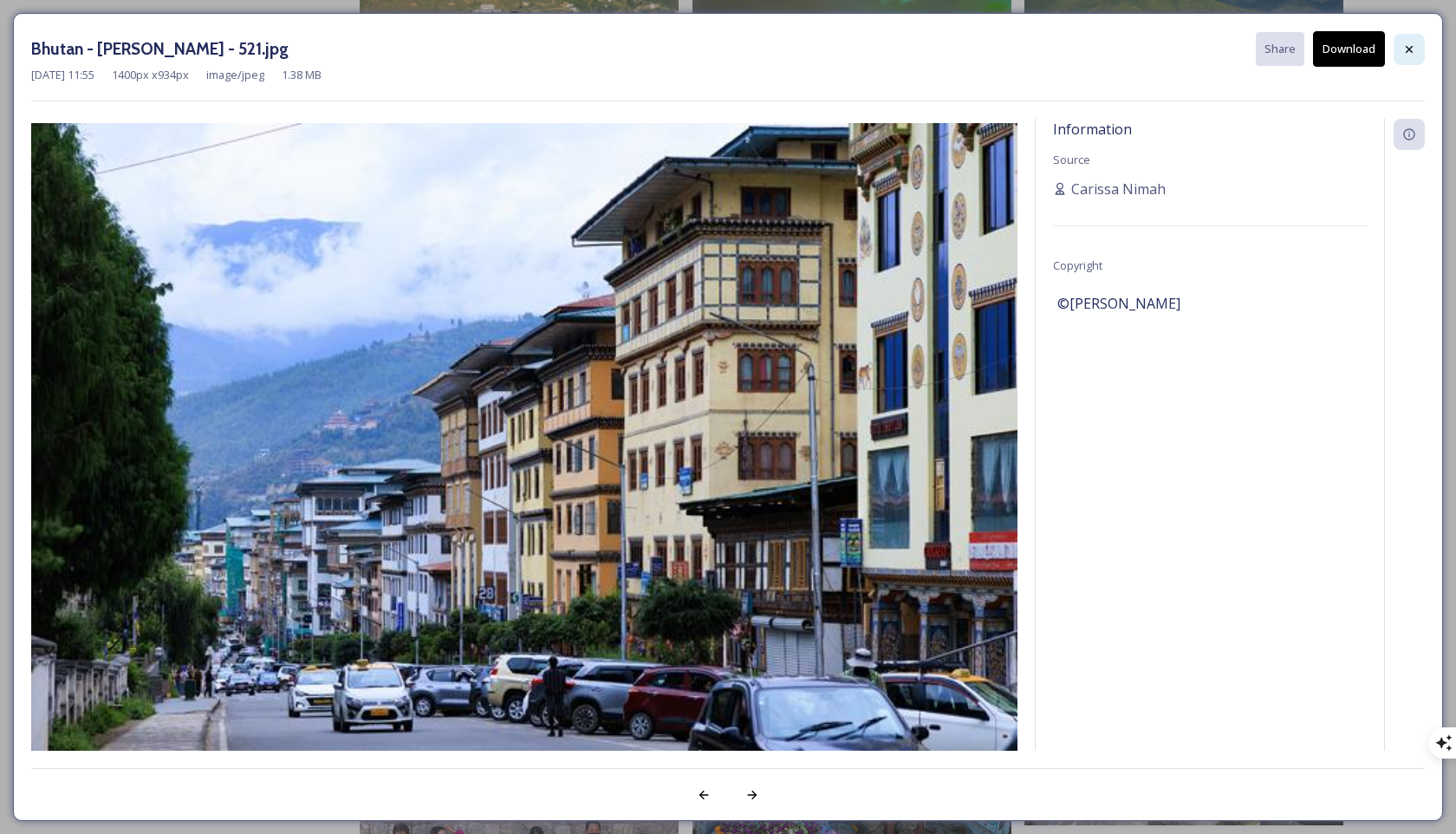
click at [1039, 47] on div at bounding box center [1410, 49] width 32 height 32
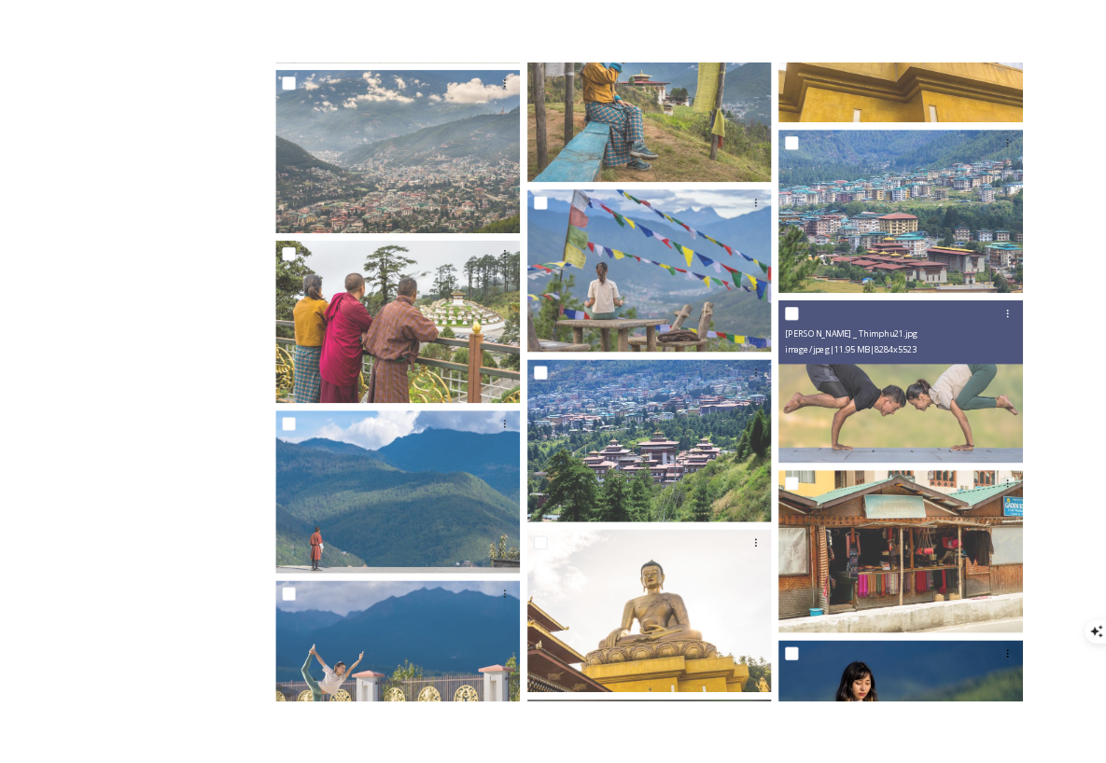
scroll to position [4389, 0]
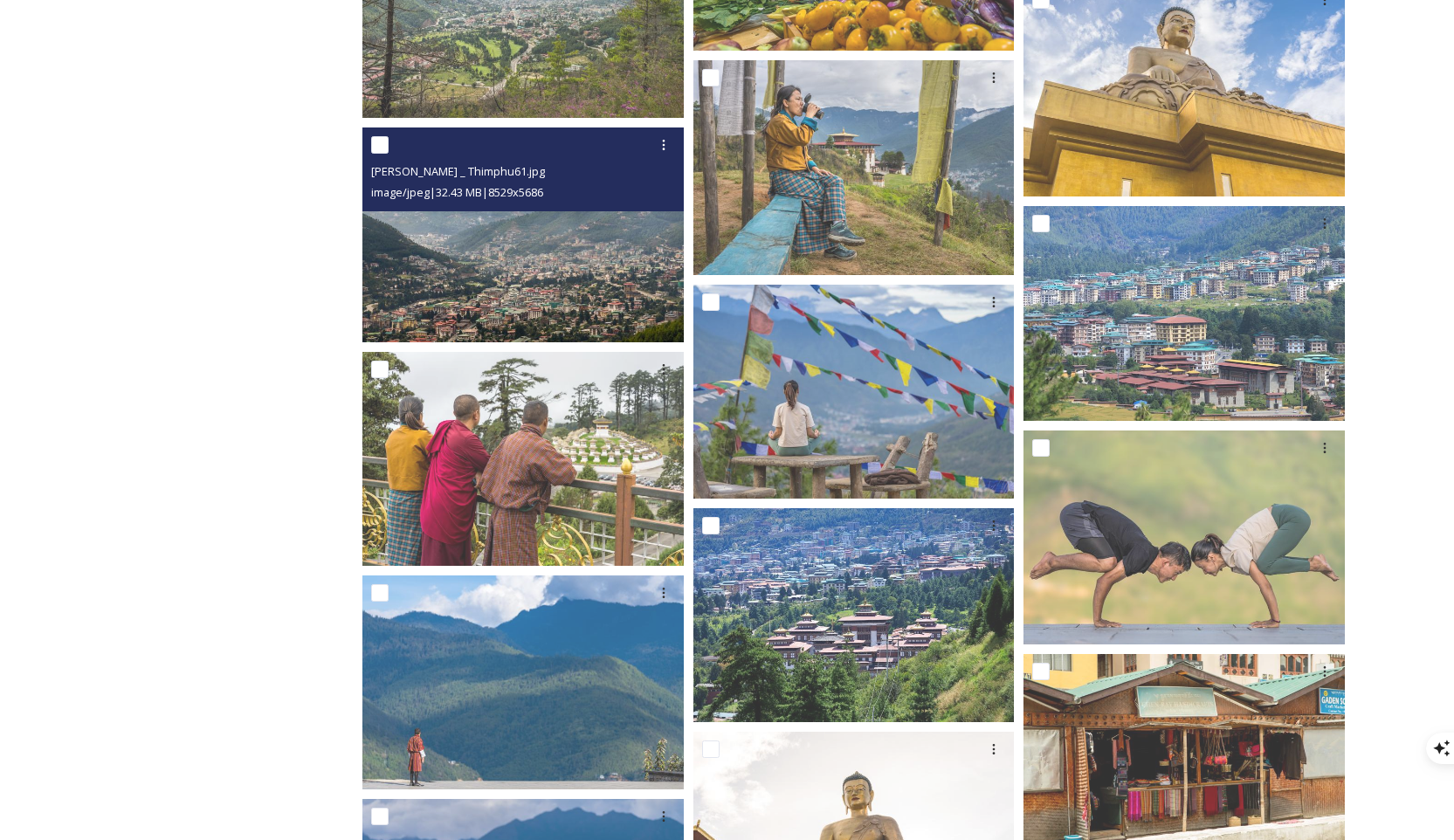
click at [609, 299] on img at bounding box center [522, 235] width 321 height 215
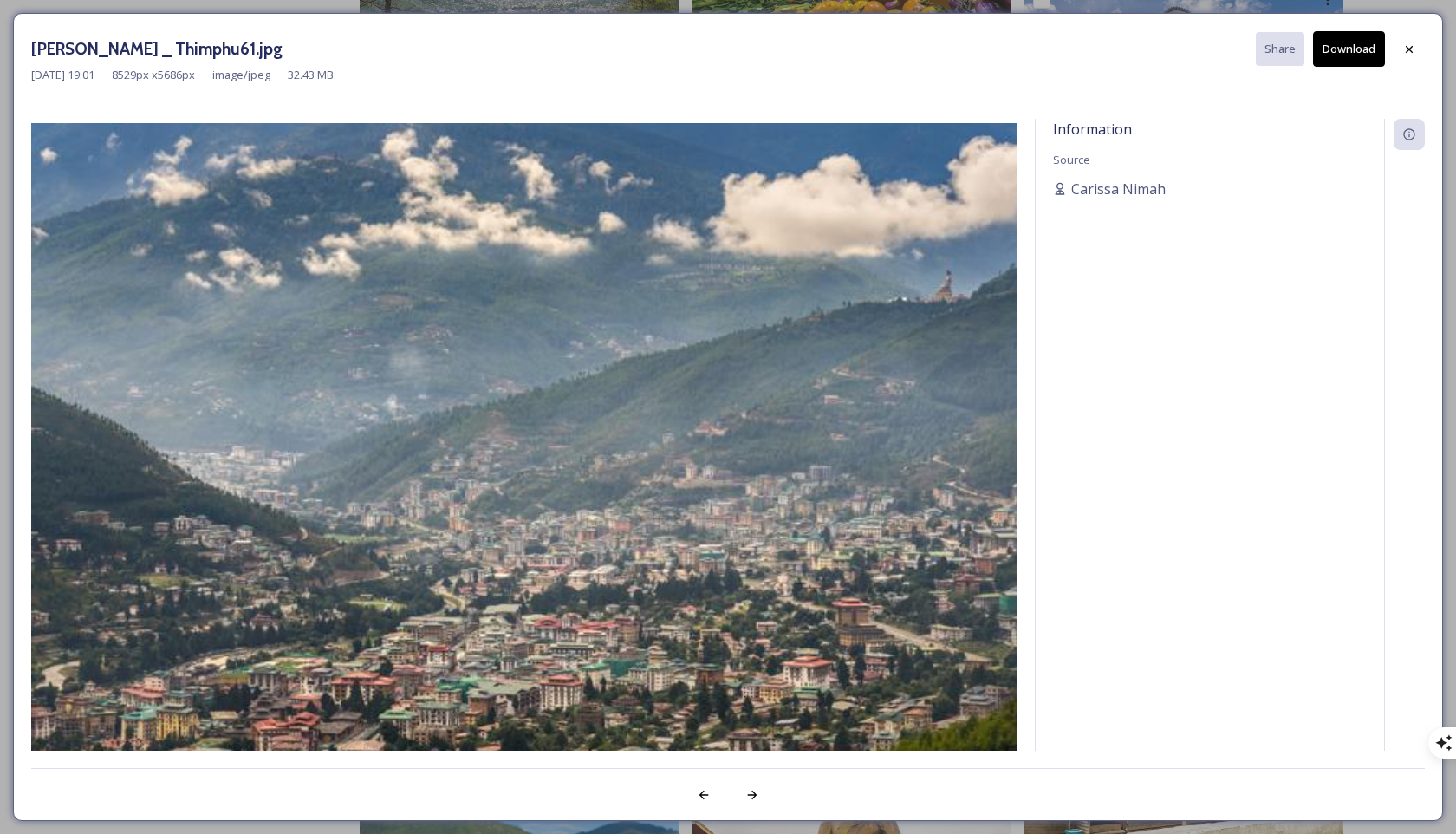
click at [1039, 52] on button "Download" at bounding box center [1348, 49] width 72 height 35
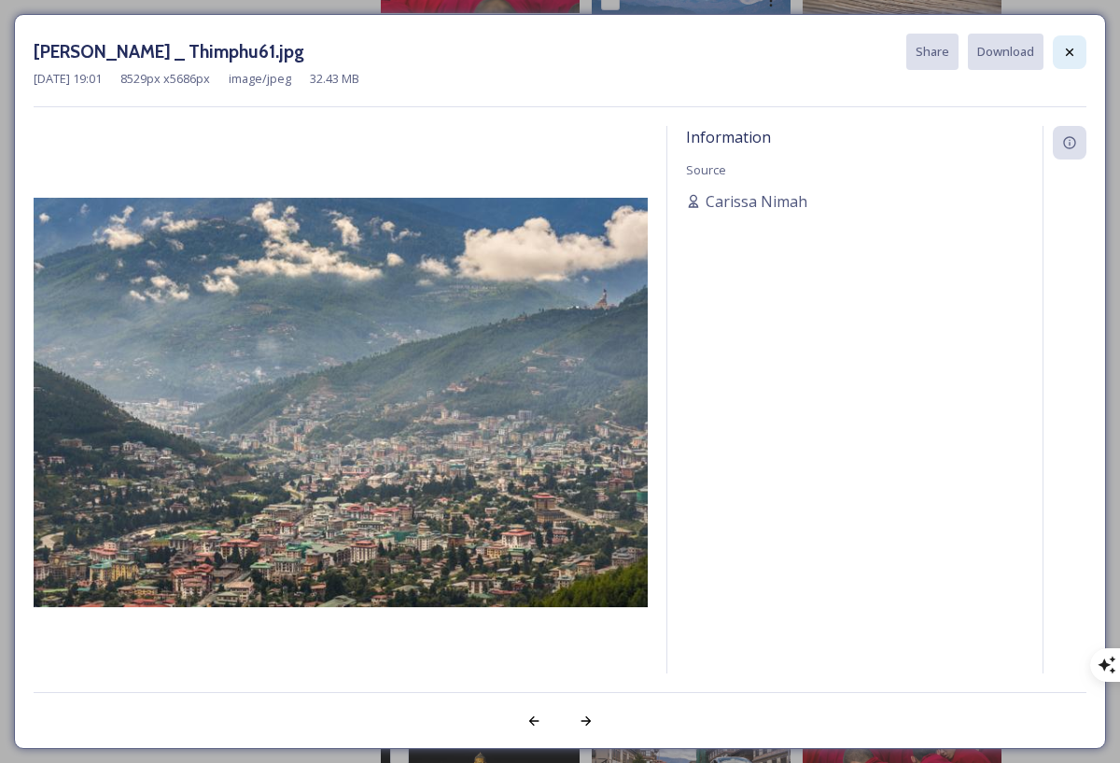
click at [1069, 60] on div at bounding box center [1070, 52] width 34 height 34
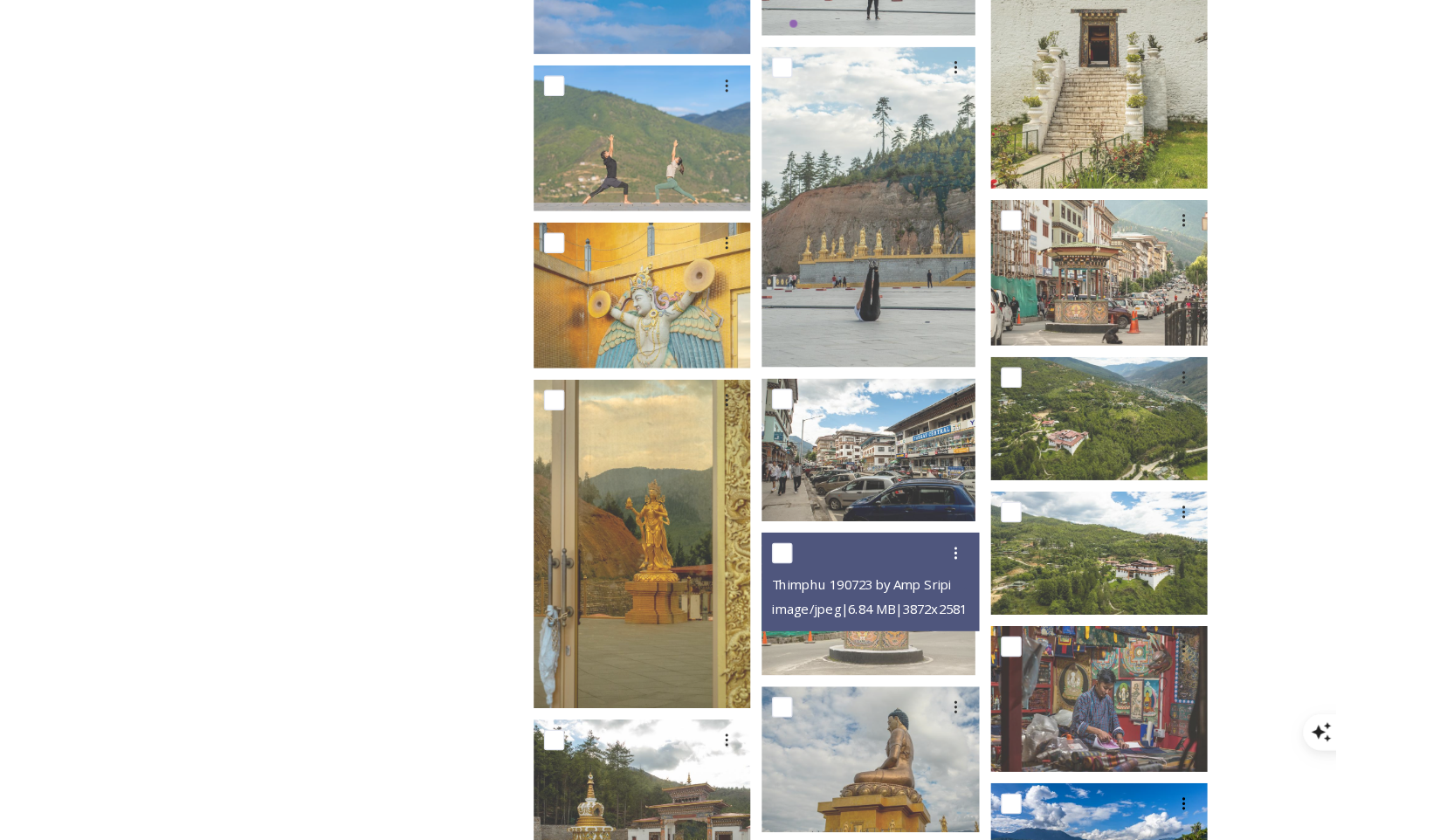
scroll to position [10938, 0]
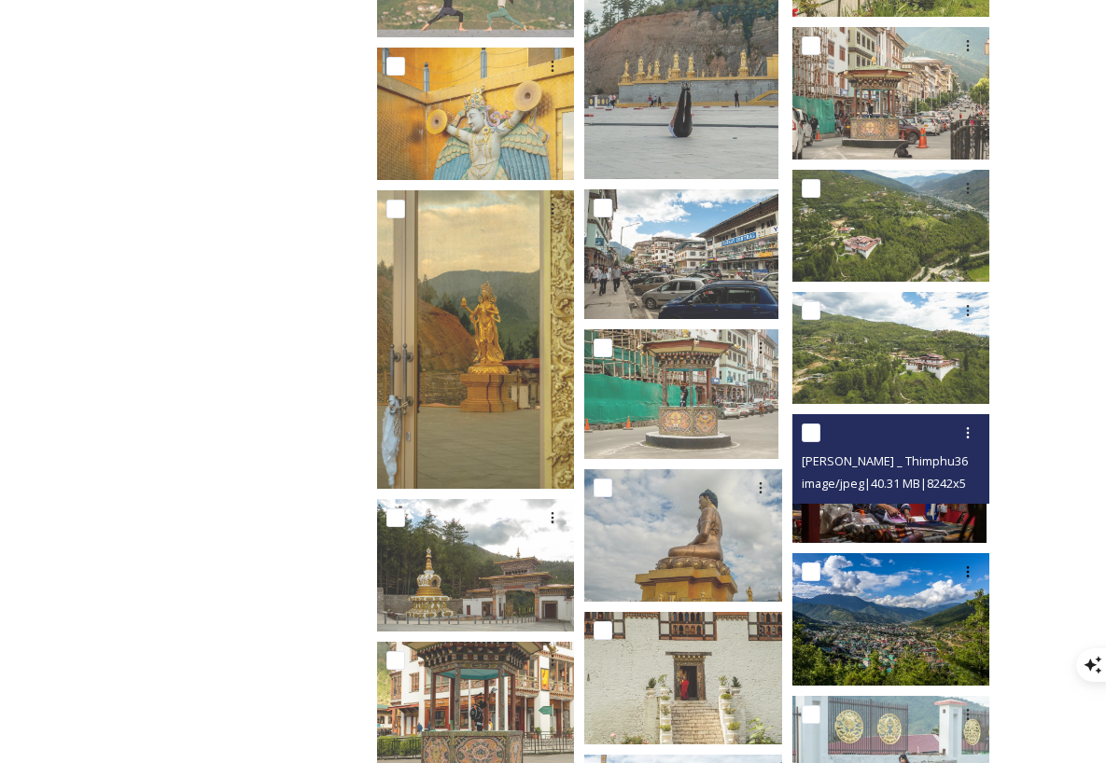
click at [913, 433] on div at bounding box center [893, 433] width 183 height 34
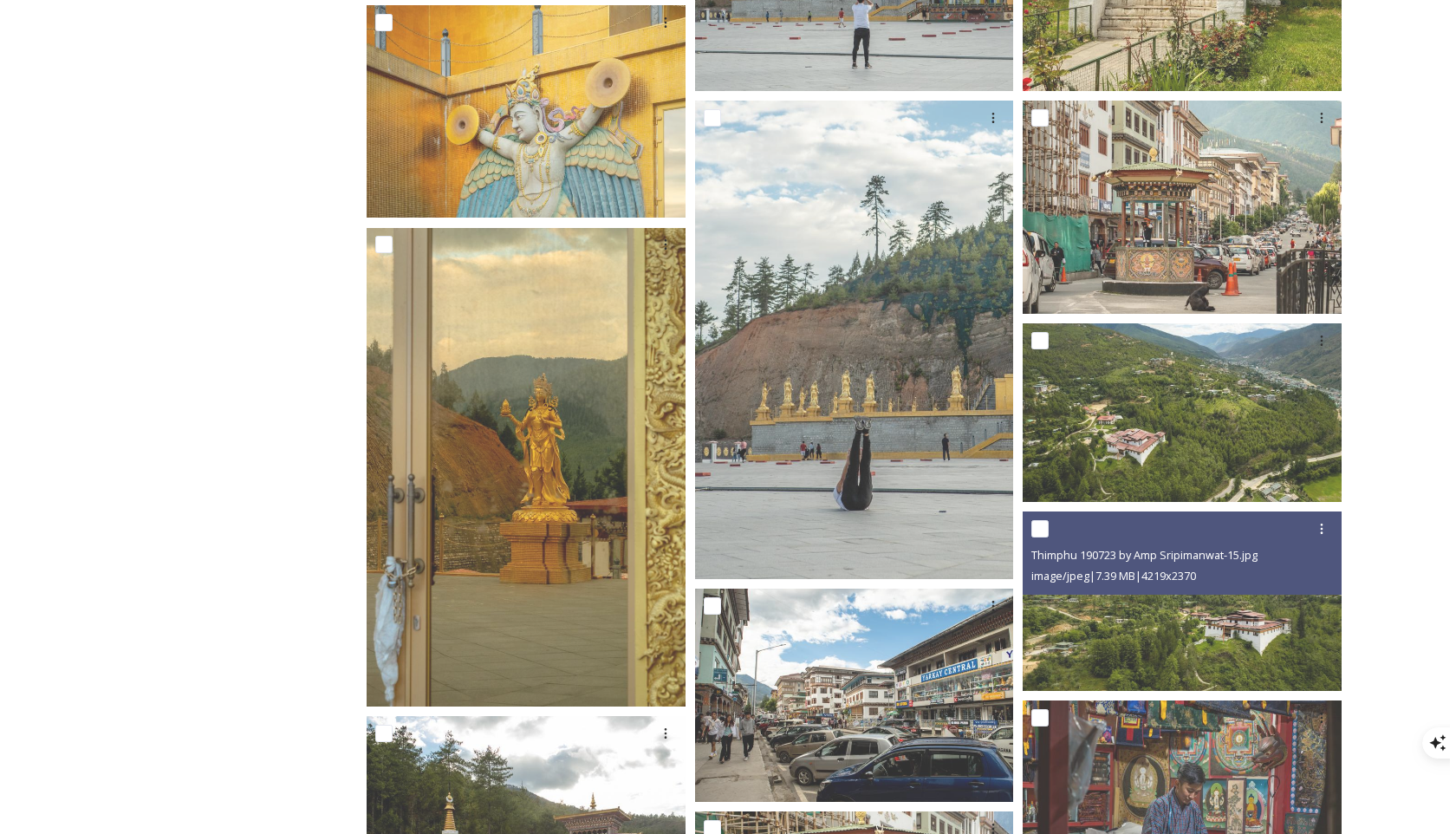
scroll to position [18488, 0]
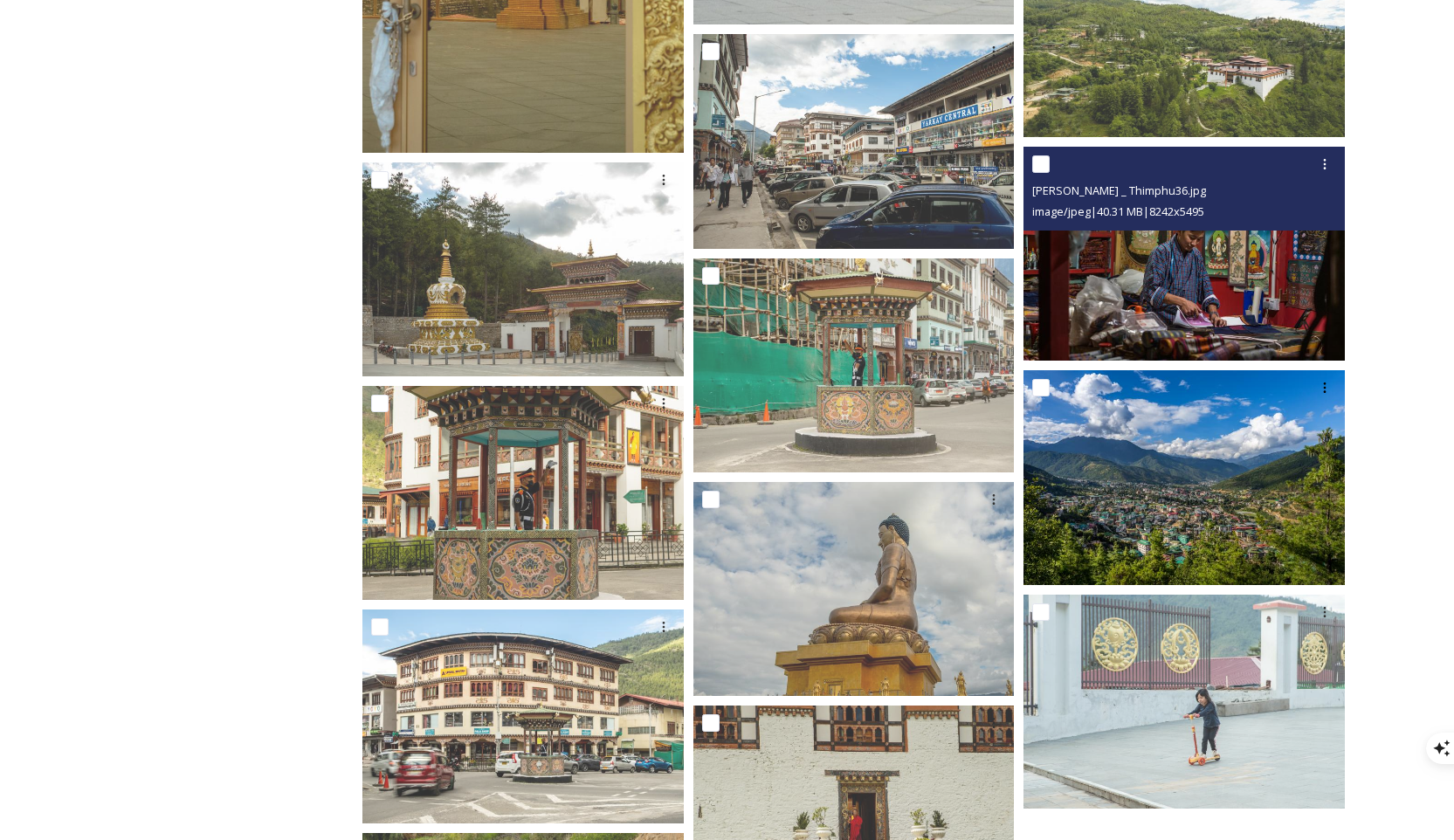
click at [1047, 287] on img at bounding box center [1184, 254] width 321 height 215
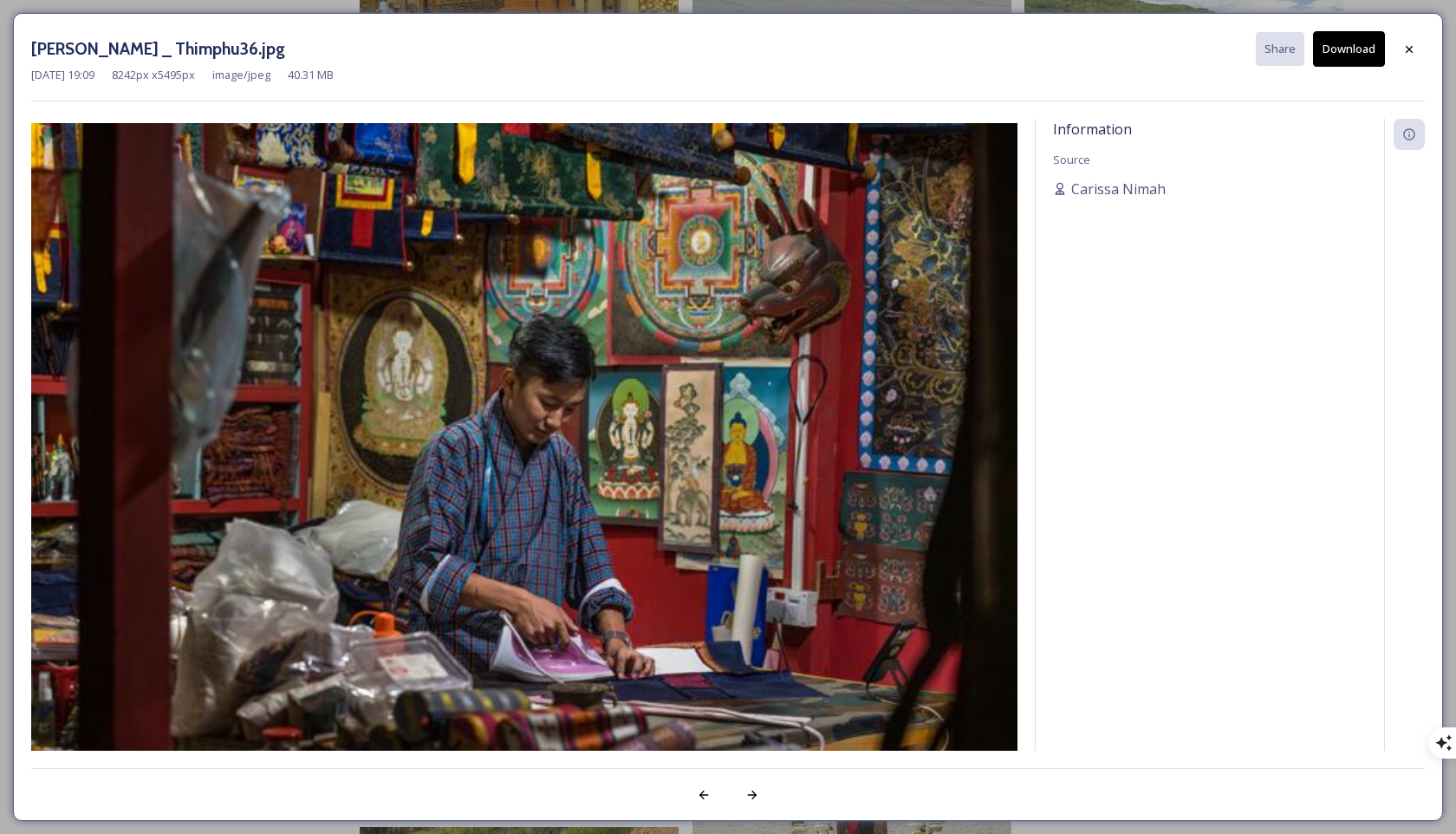
click at [1039, 56] on button "Download" at bounding box center [1348, 49] width 72 height 35
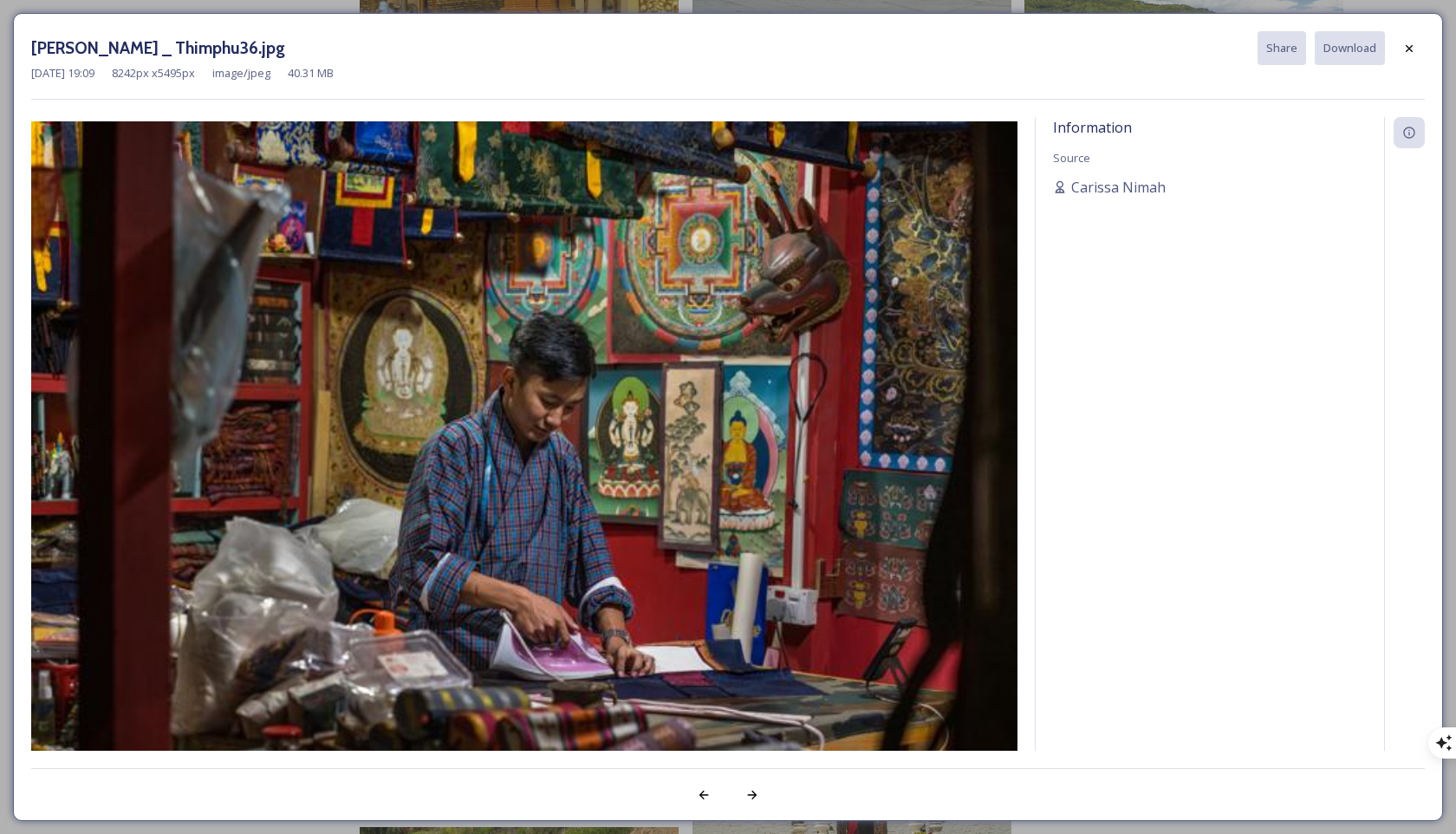
click at [1039, 292] on div "Information Source [PERSON_NAME]" at bounding box center [1209, 456] width 348 height 678
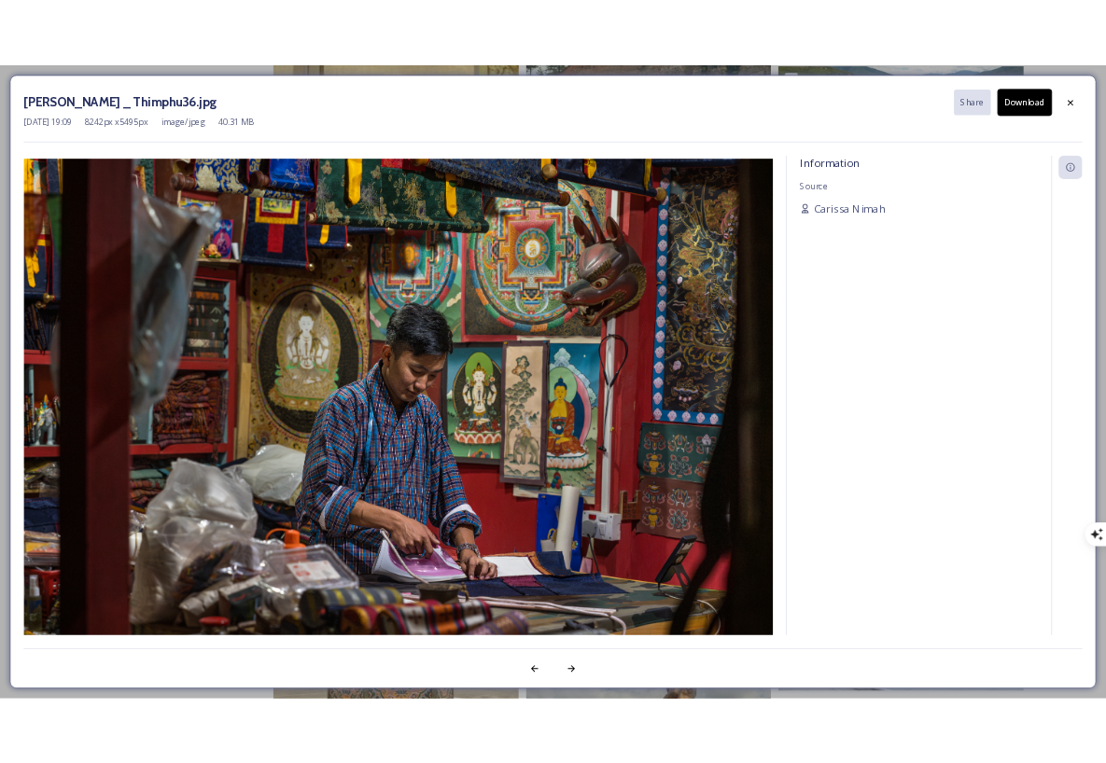
scroll to position [12879, 0]
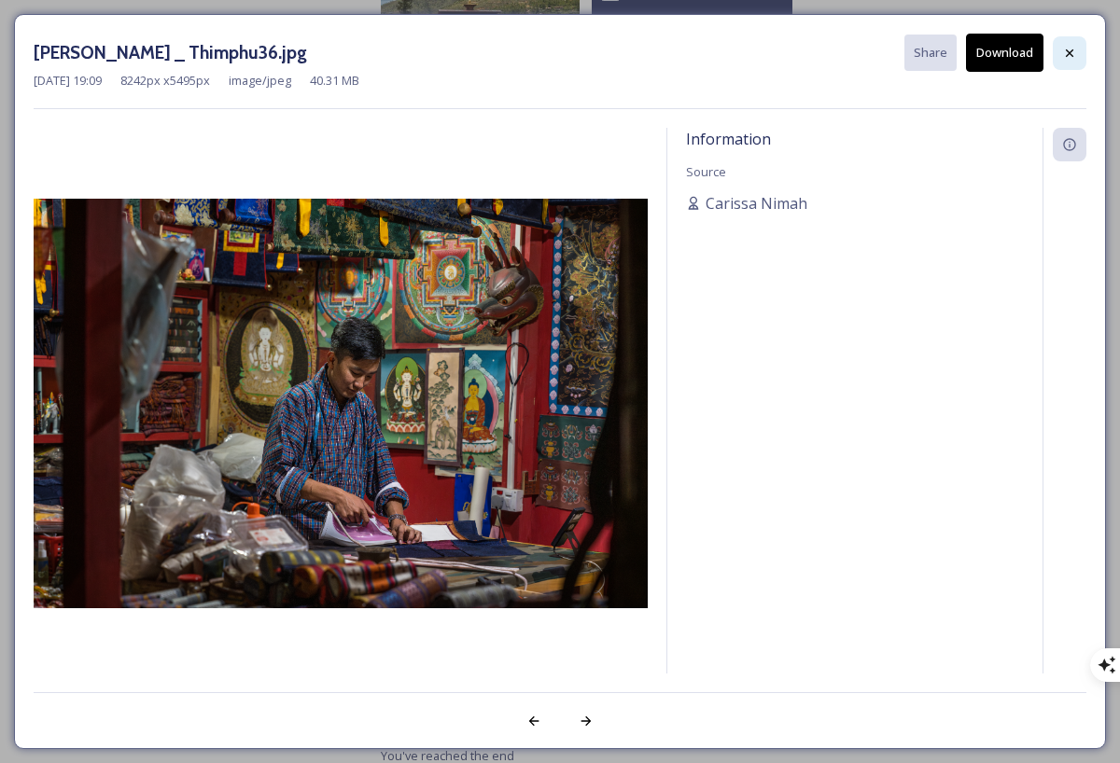
click at [1071, 47] on icon at bounding box center [1069, 53] width 15 height 15
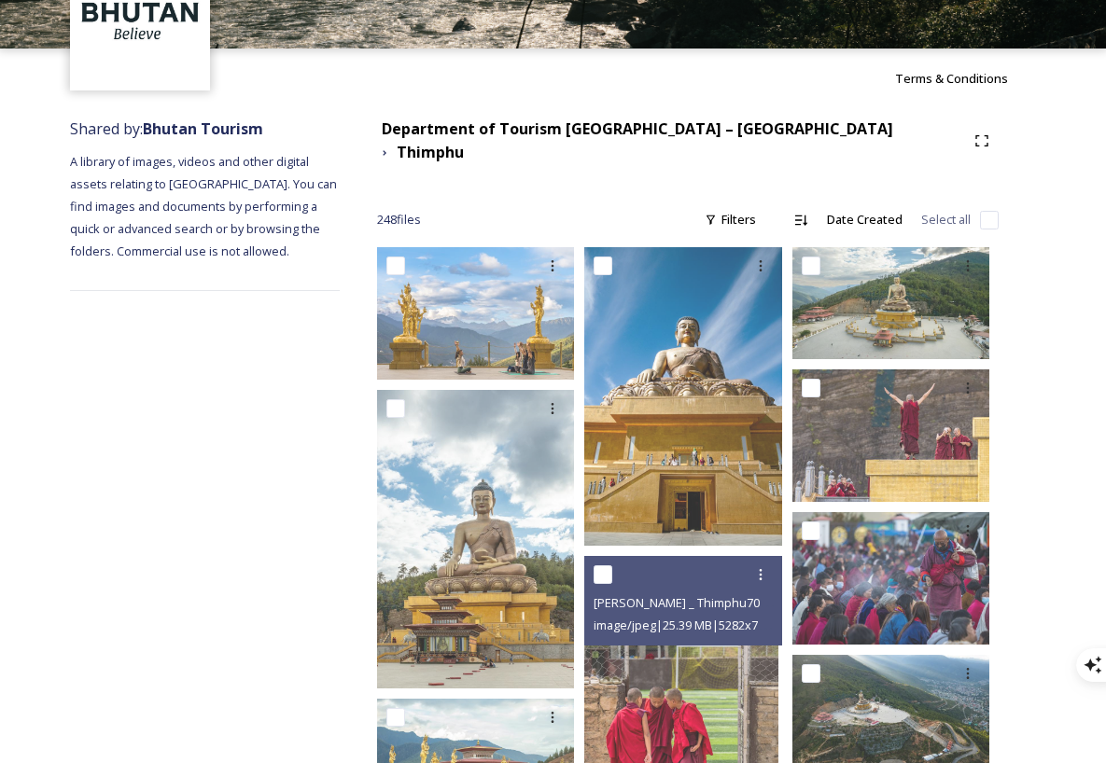
scroll to position [0, 0]
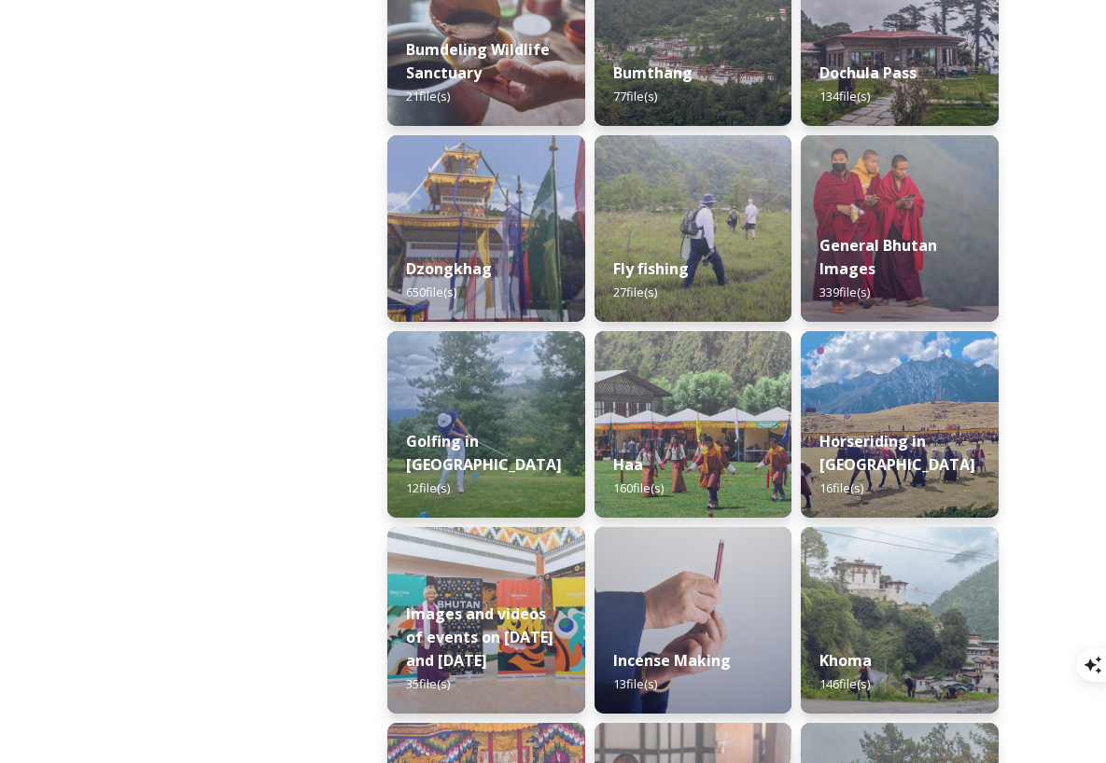
scroll to position [848, 0]
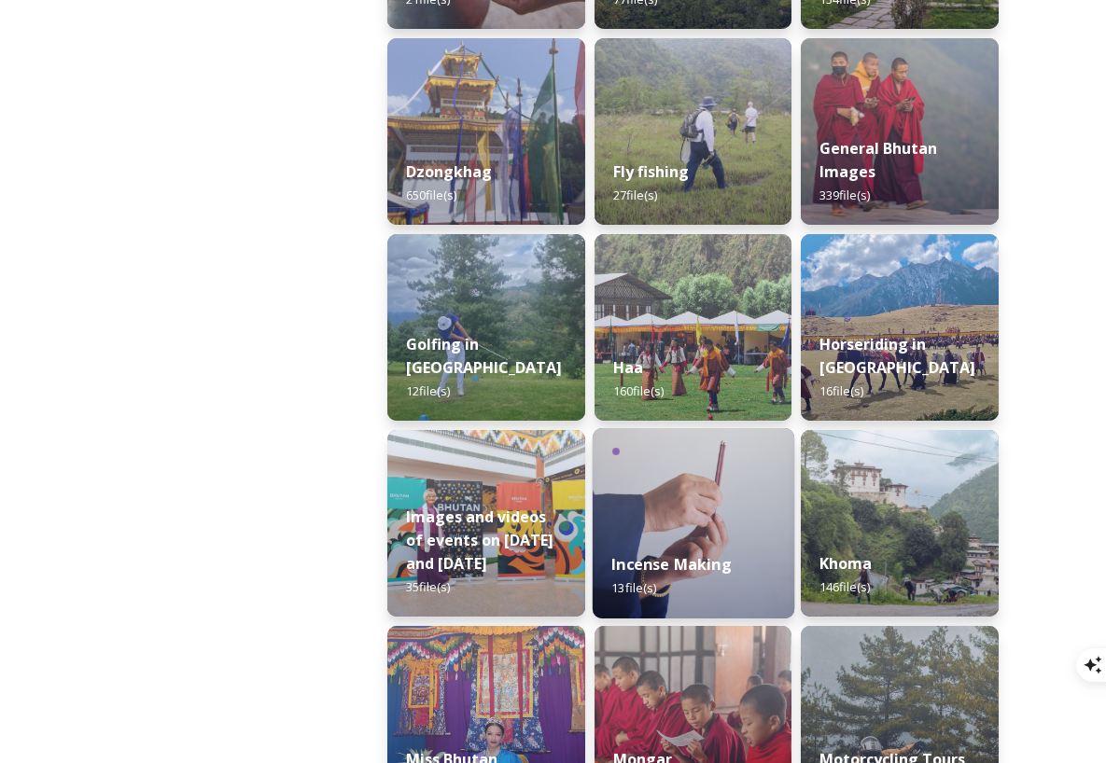
click at [647, 545] on div "Incense Making 13 file(s)" at bounding box center [694, 576] width 202 height 85
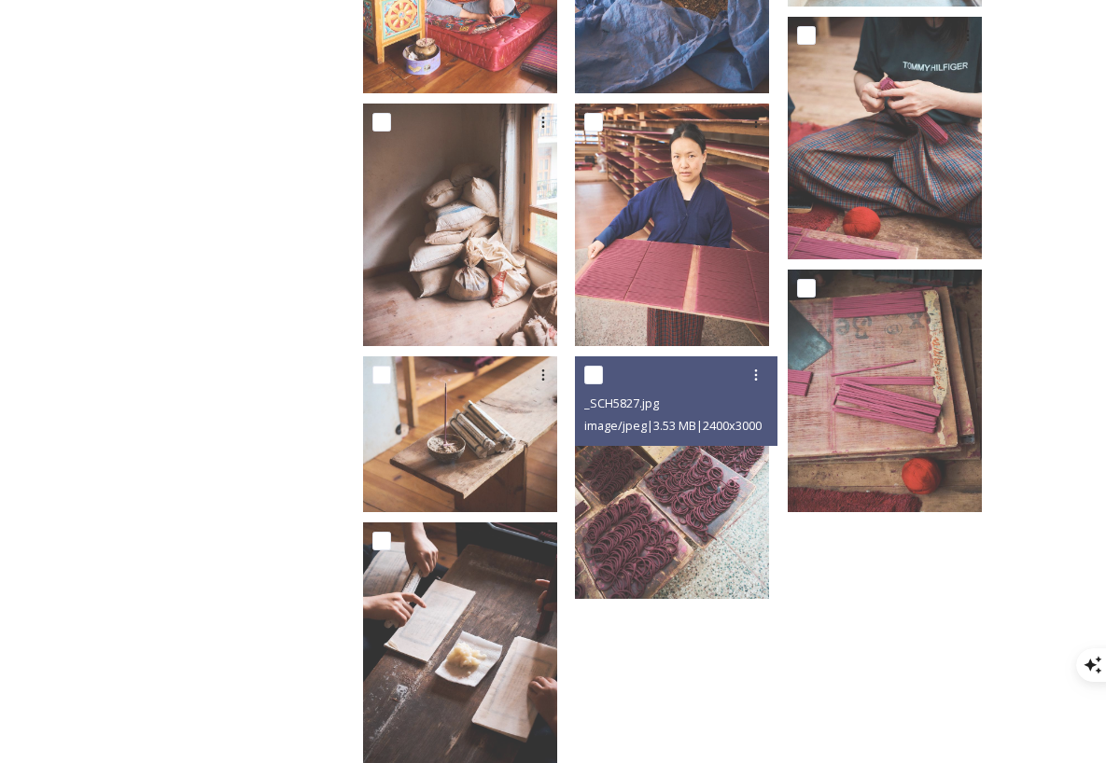
scroll to position [798, 0]
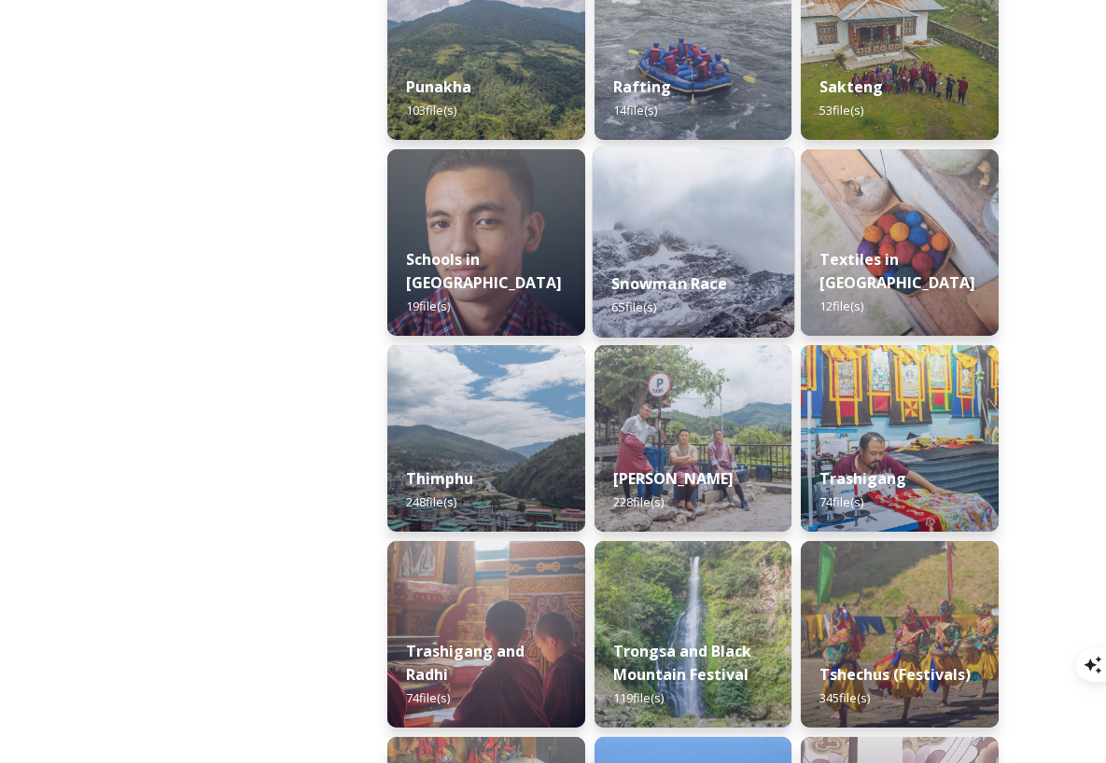
scroll to position [1575, 0]
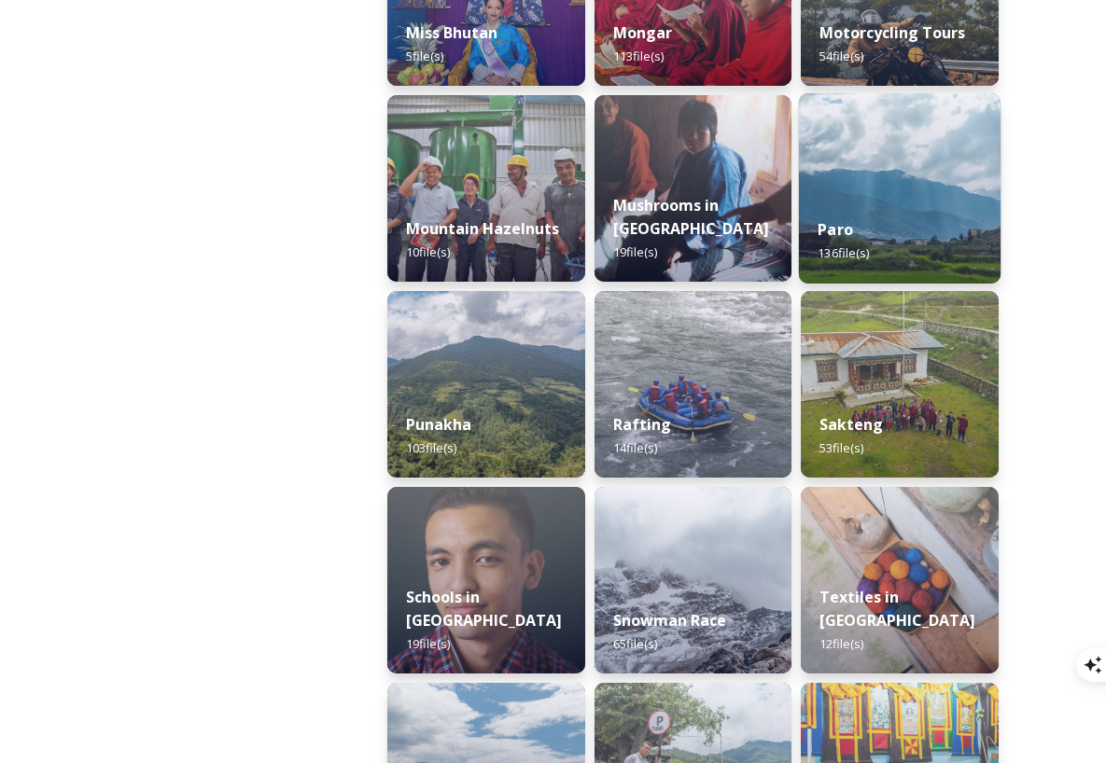
click at [836, 199] on img at bounding box center [900, 188] width 202 height 190
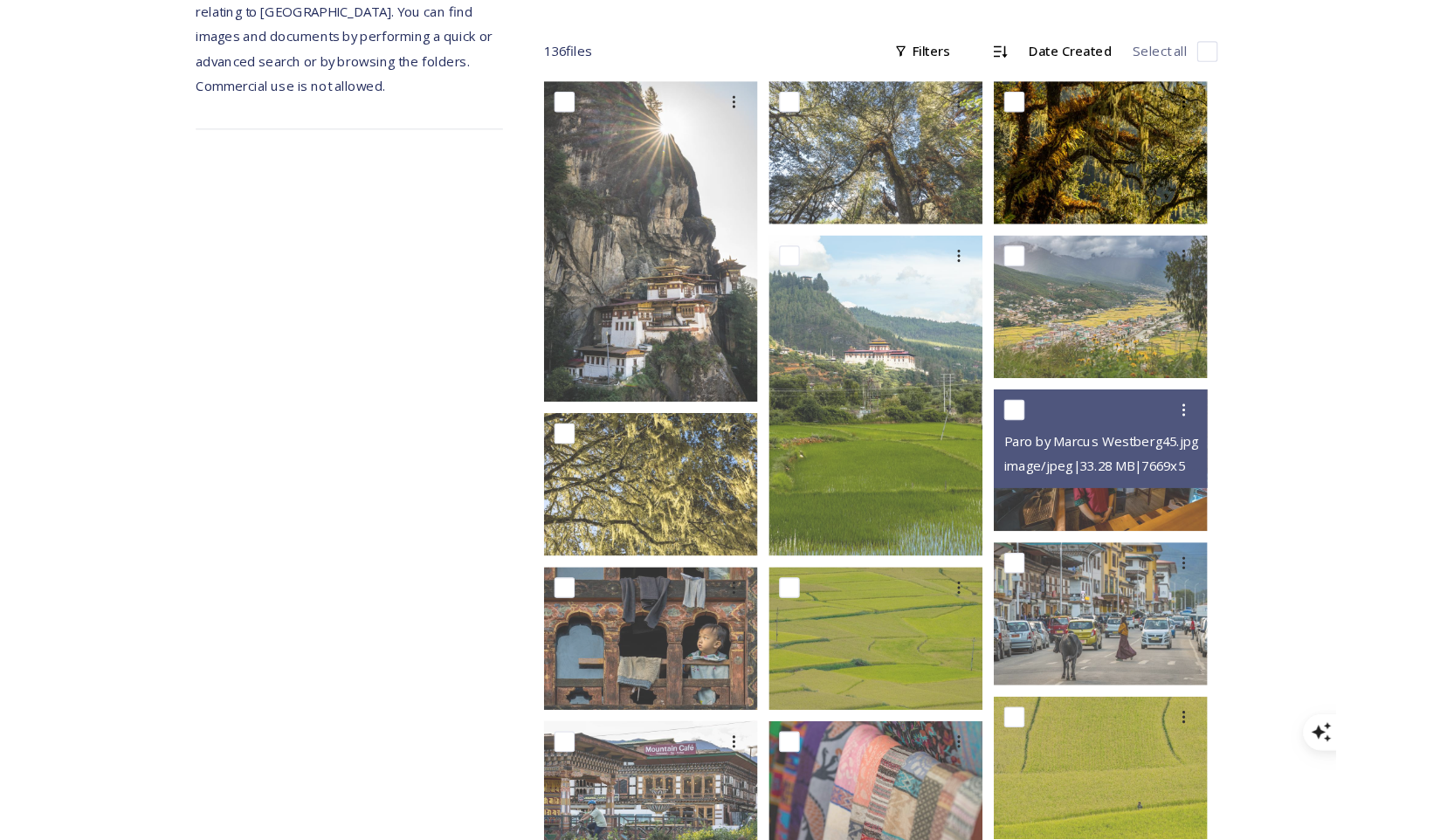
scroll to position [368, 0]
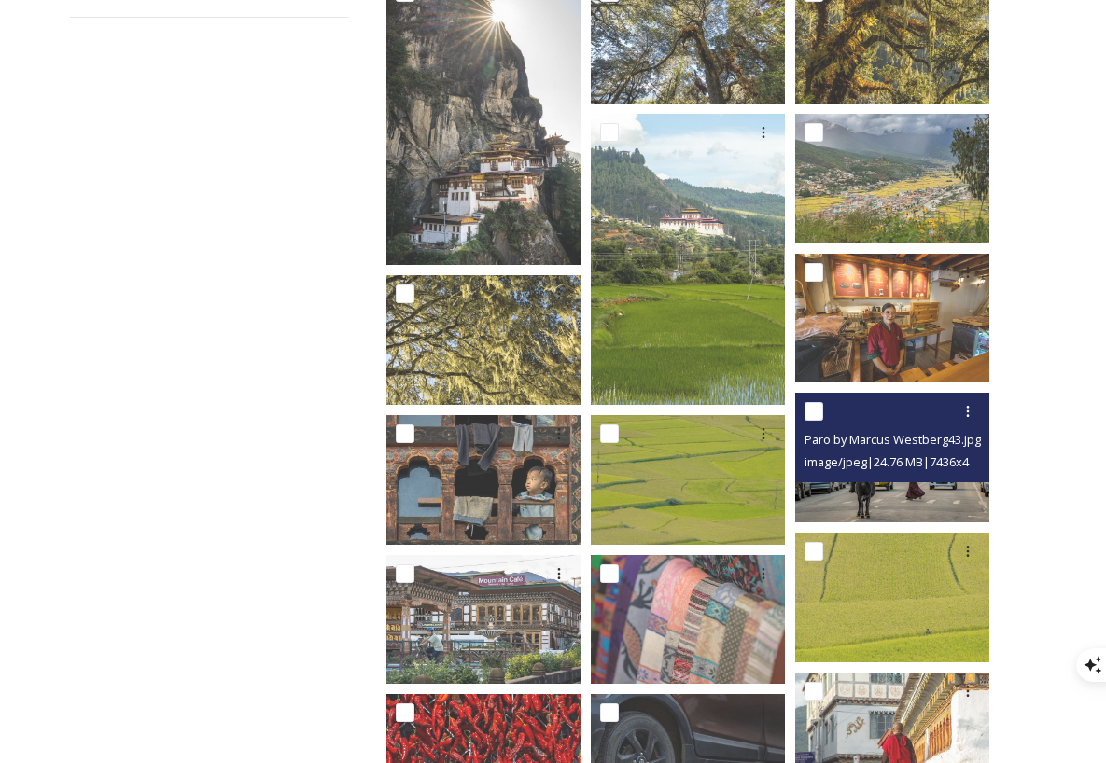
click at [944, 458] on div "image/jpeg | 24.76 MB | 7436 x 4957" at bounding box center [894, 462] width 180 height 22
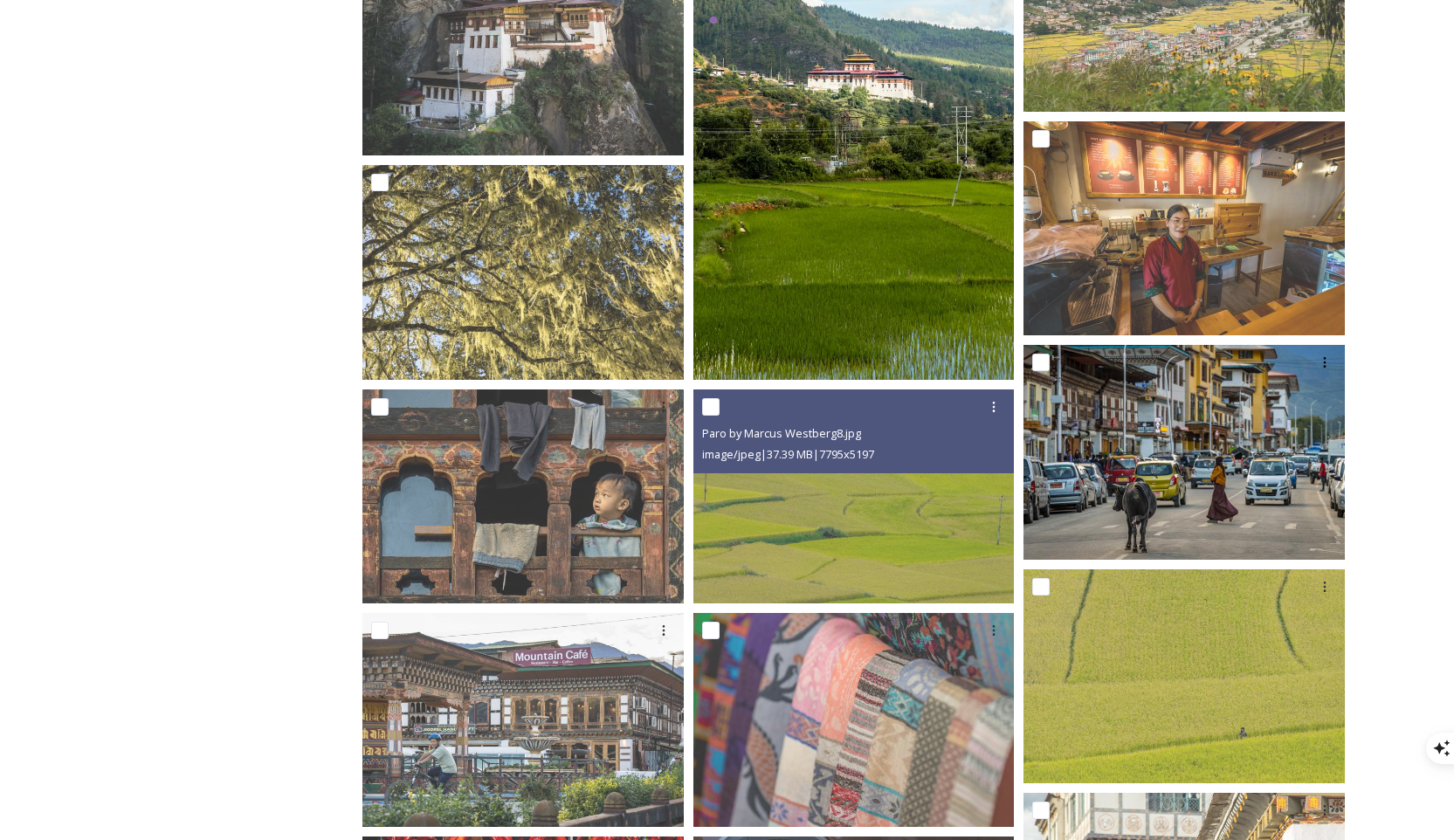
scroll to position [660, 0]
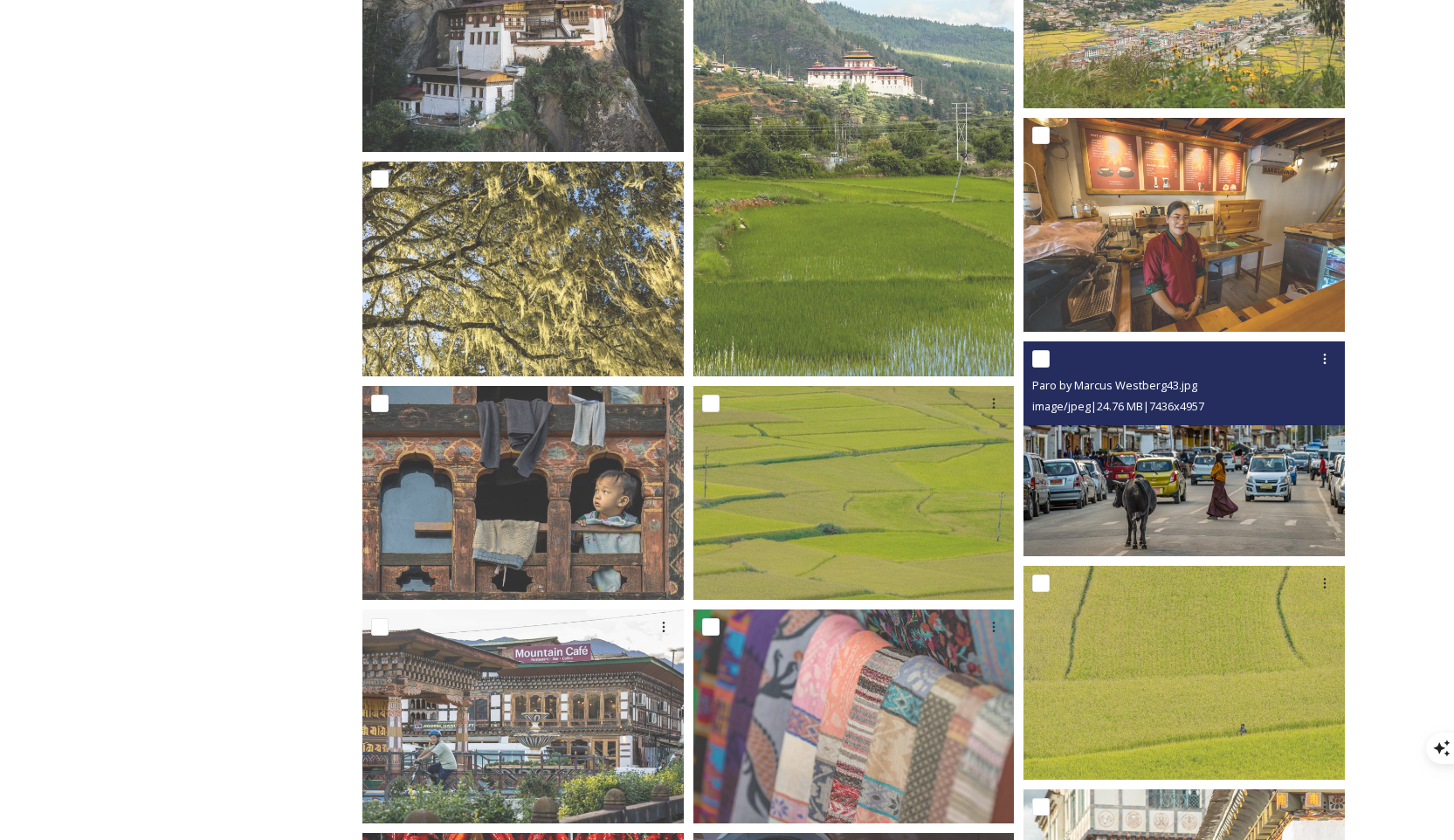
click at [1047, 454] on img at bounding box center [1184, 449] width 321 height 215
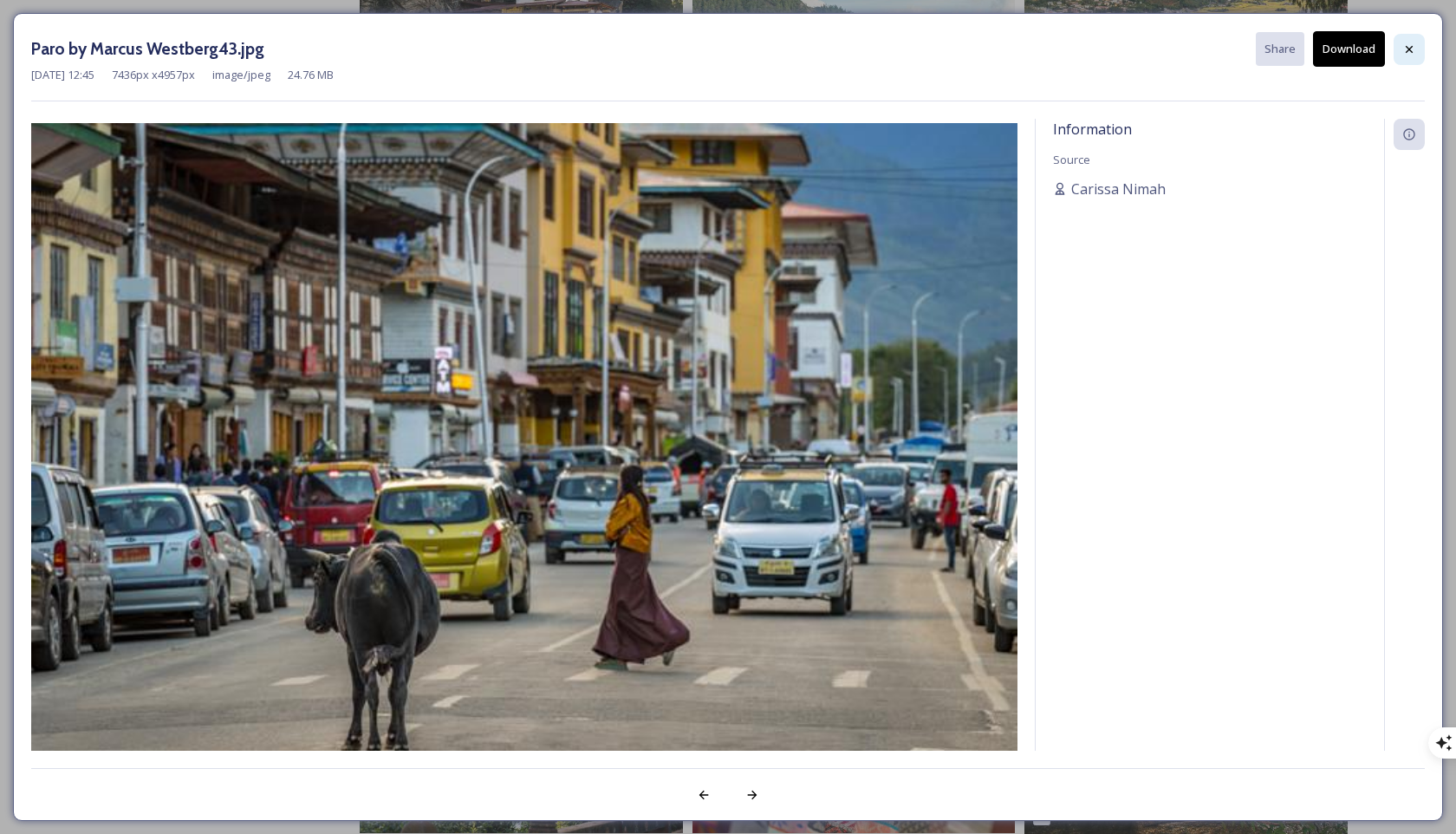
click at [1039, 50] on icon at bounding box center [1409, 49] width 14 height 14
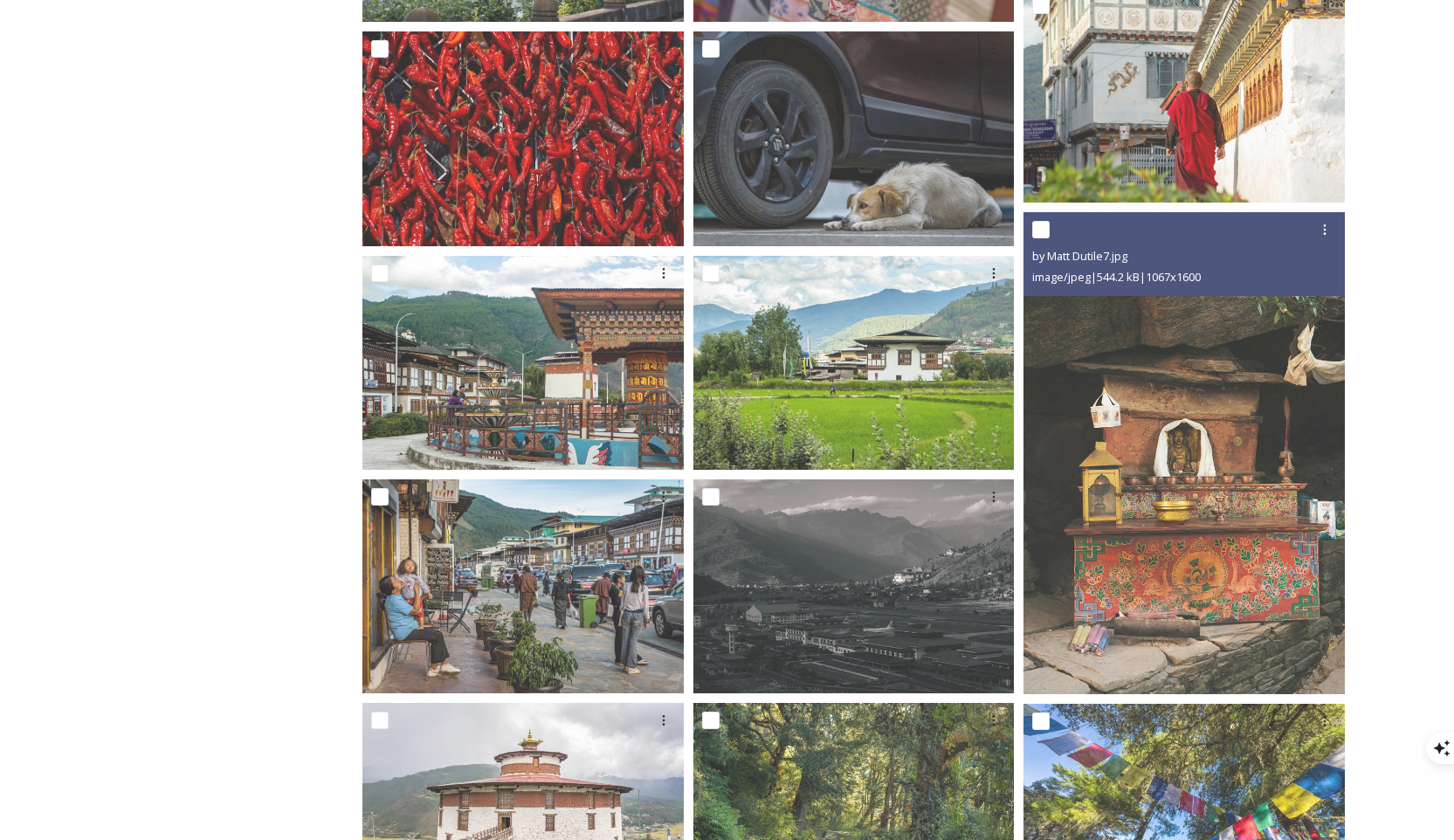
scroll to position [1544, 0]
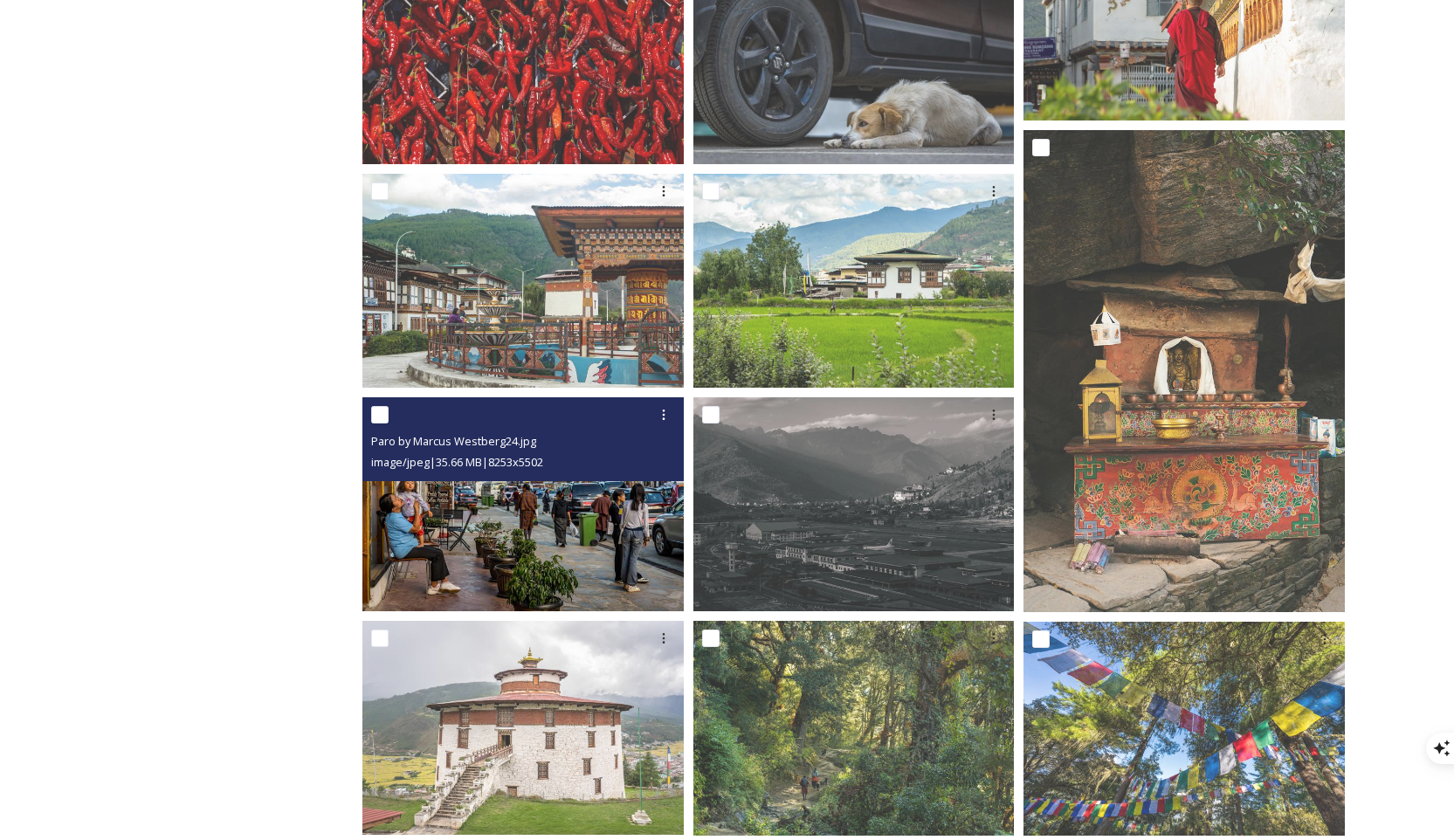
click at [571, 510] on img at bounding box center [522, 505] width 321 height 215
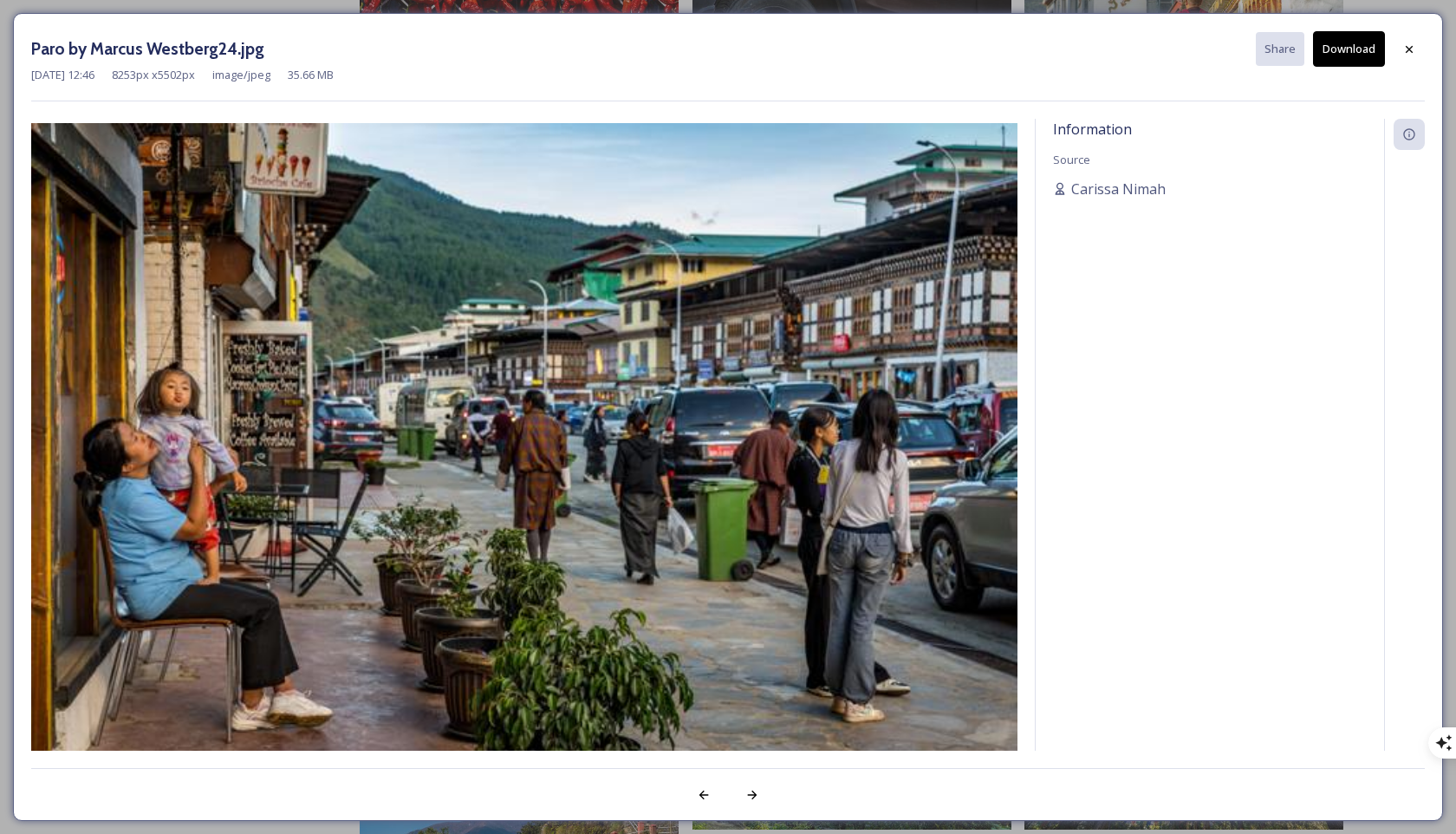
click at [1039, 215] on div "Information Source [PERSON_NAME]" at bounding box center [1209, 458] width 348 height 678
click at [1039, 52] on icon at bounding box center [1409, 49] width 14 height 14
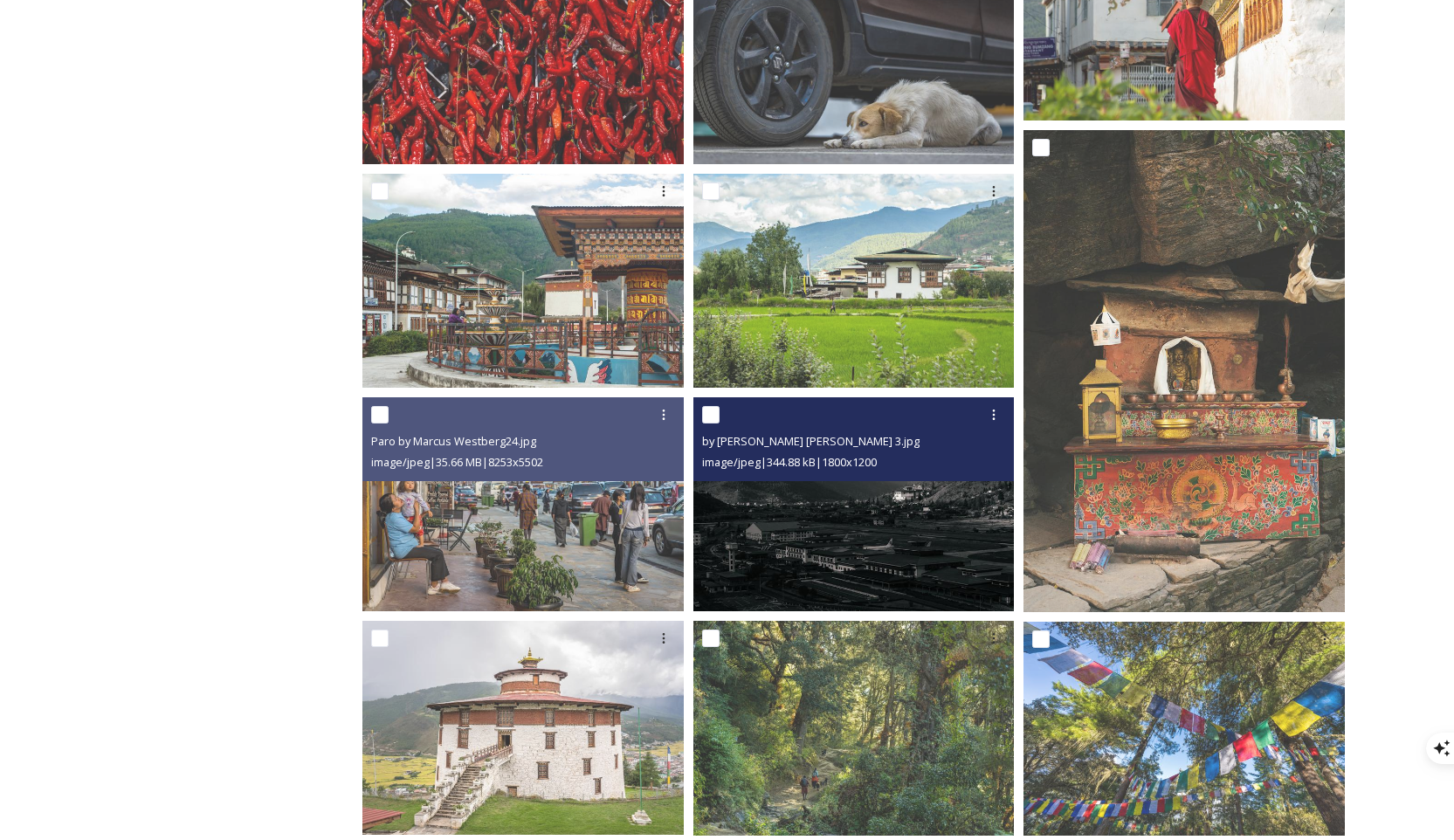
click at [942, 494] on img at bounding box center [853, 505] width 321 height 215
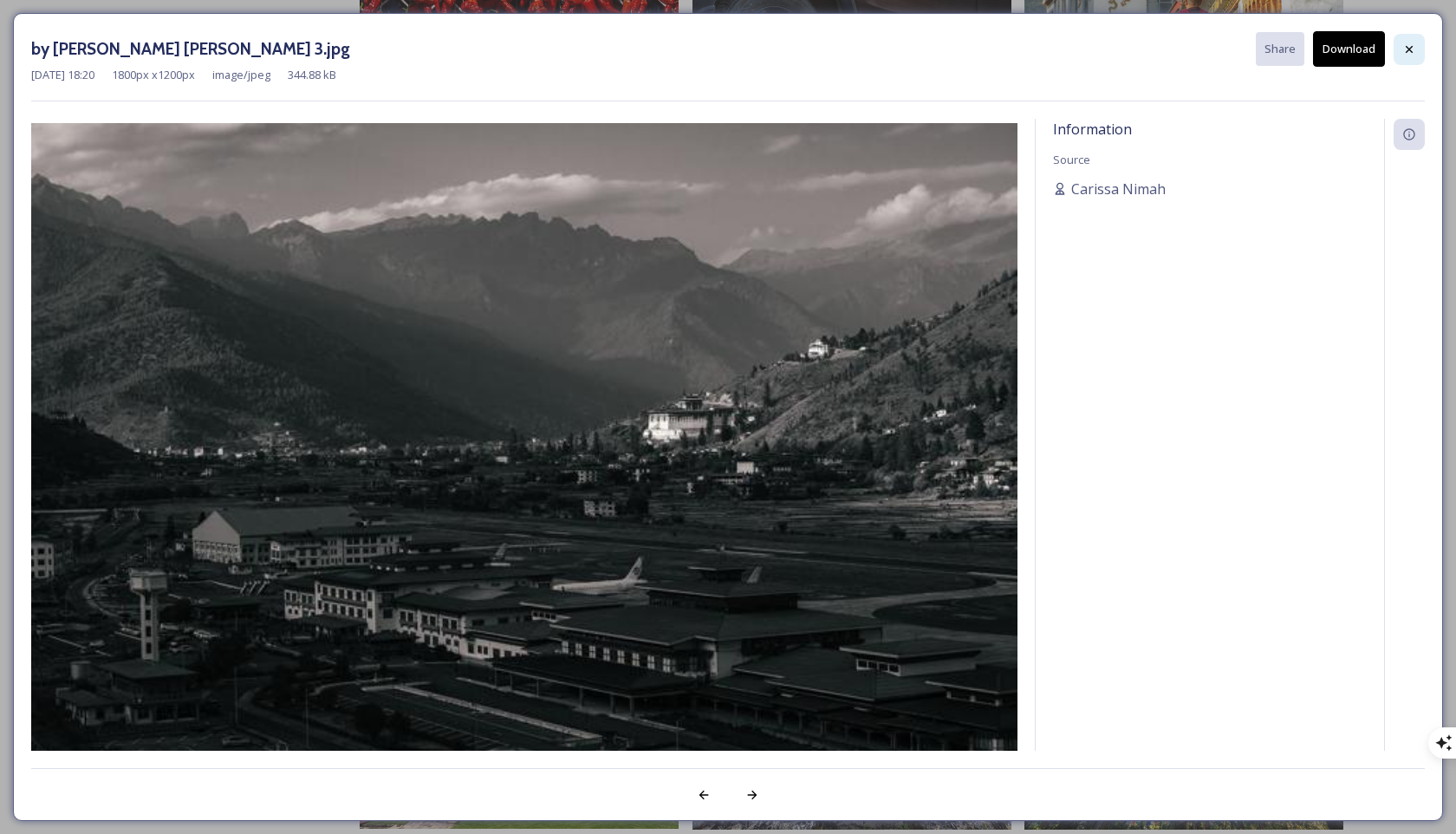
click at [1039, 44] on icon at bounding box center [1409, 49] width 14 height 14
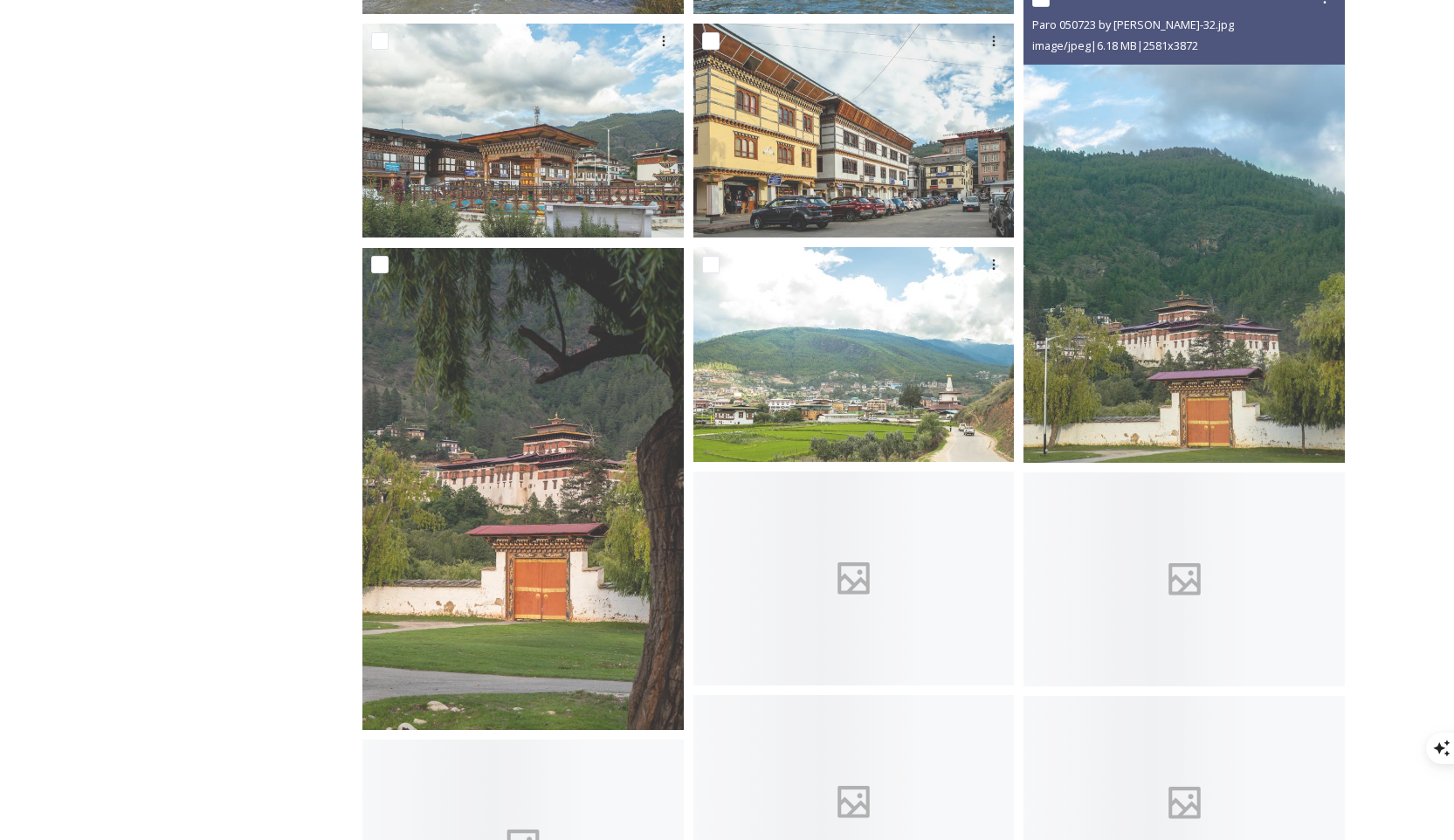
scroll to position [6303, 0]
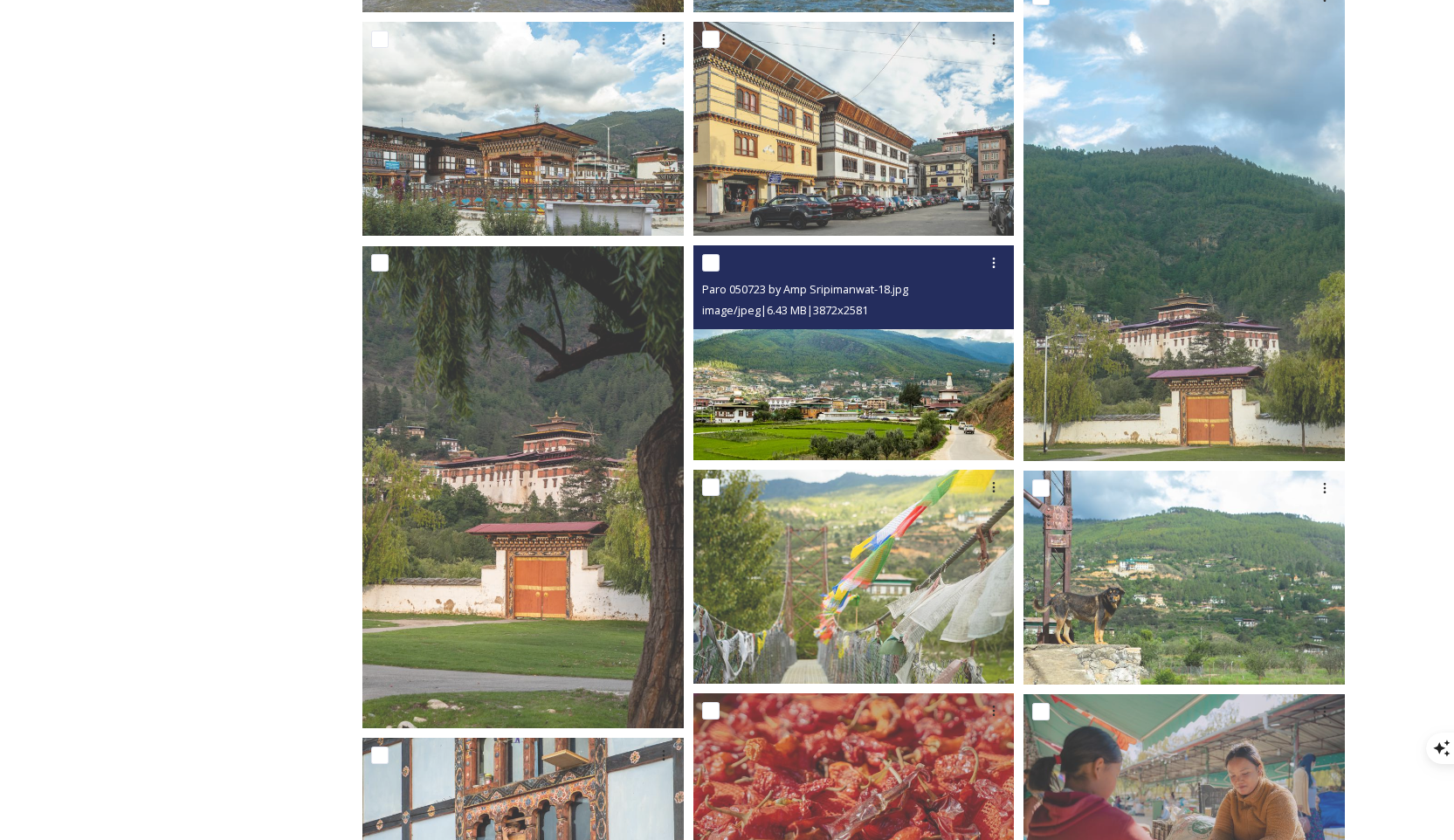
click at [902, 417] on img at bounding box center [853, 353] width 321 height 215
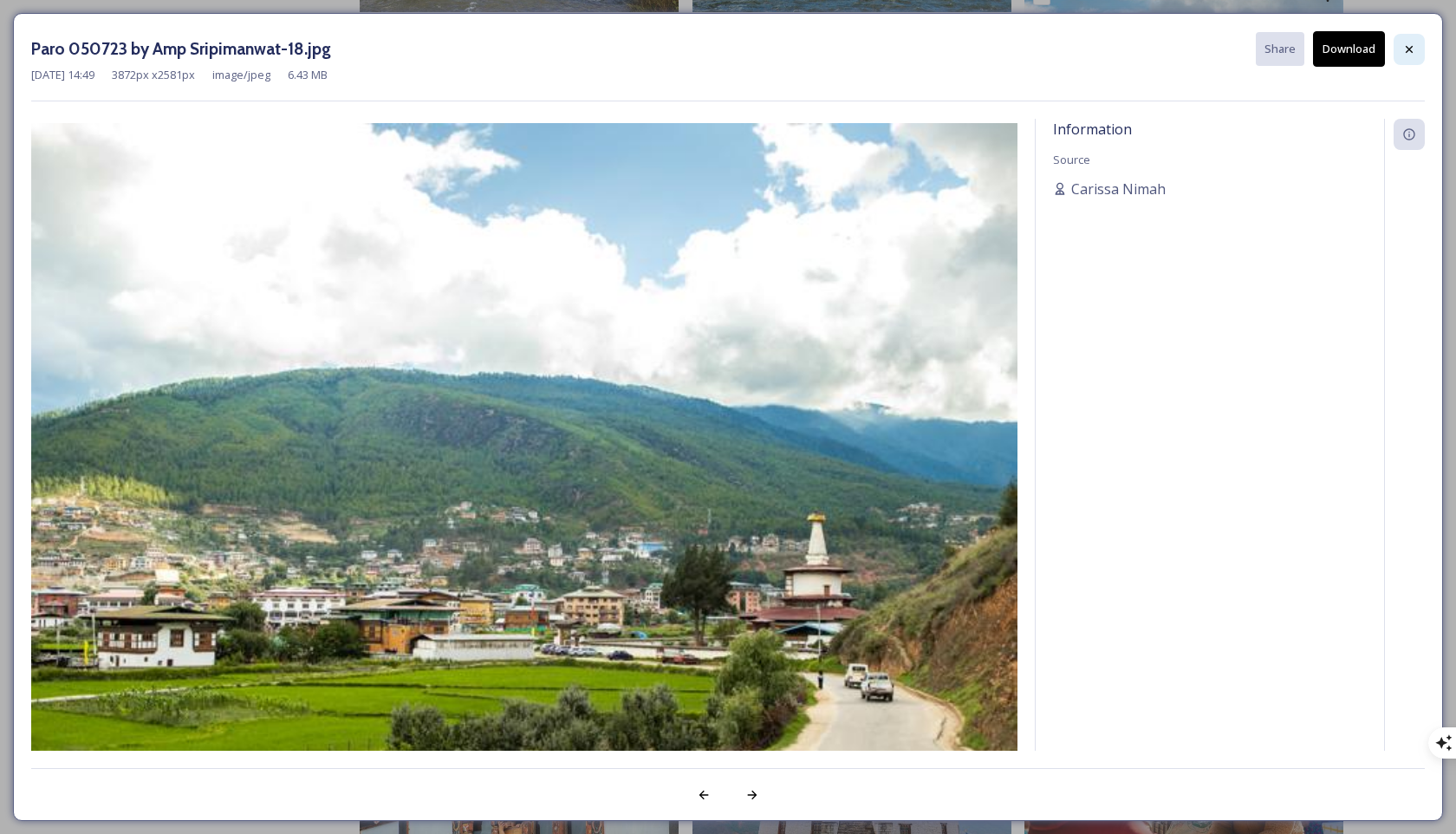
click at [1039, 51] on icon at bounding box center [1409, 49] width 14 height 14
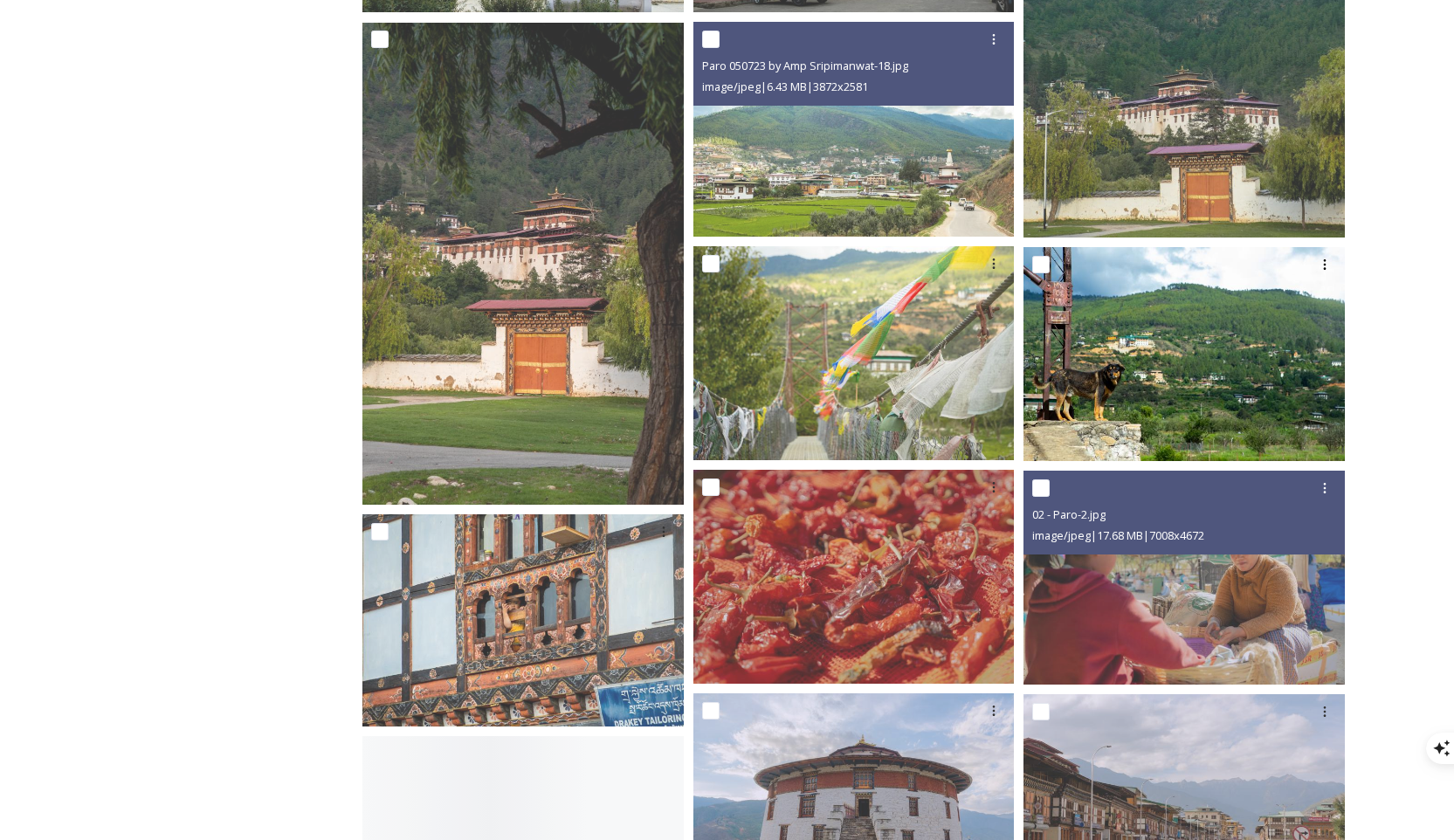
scroll to position [6695, 0]
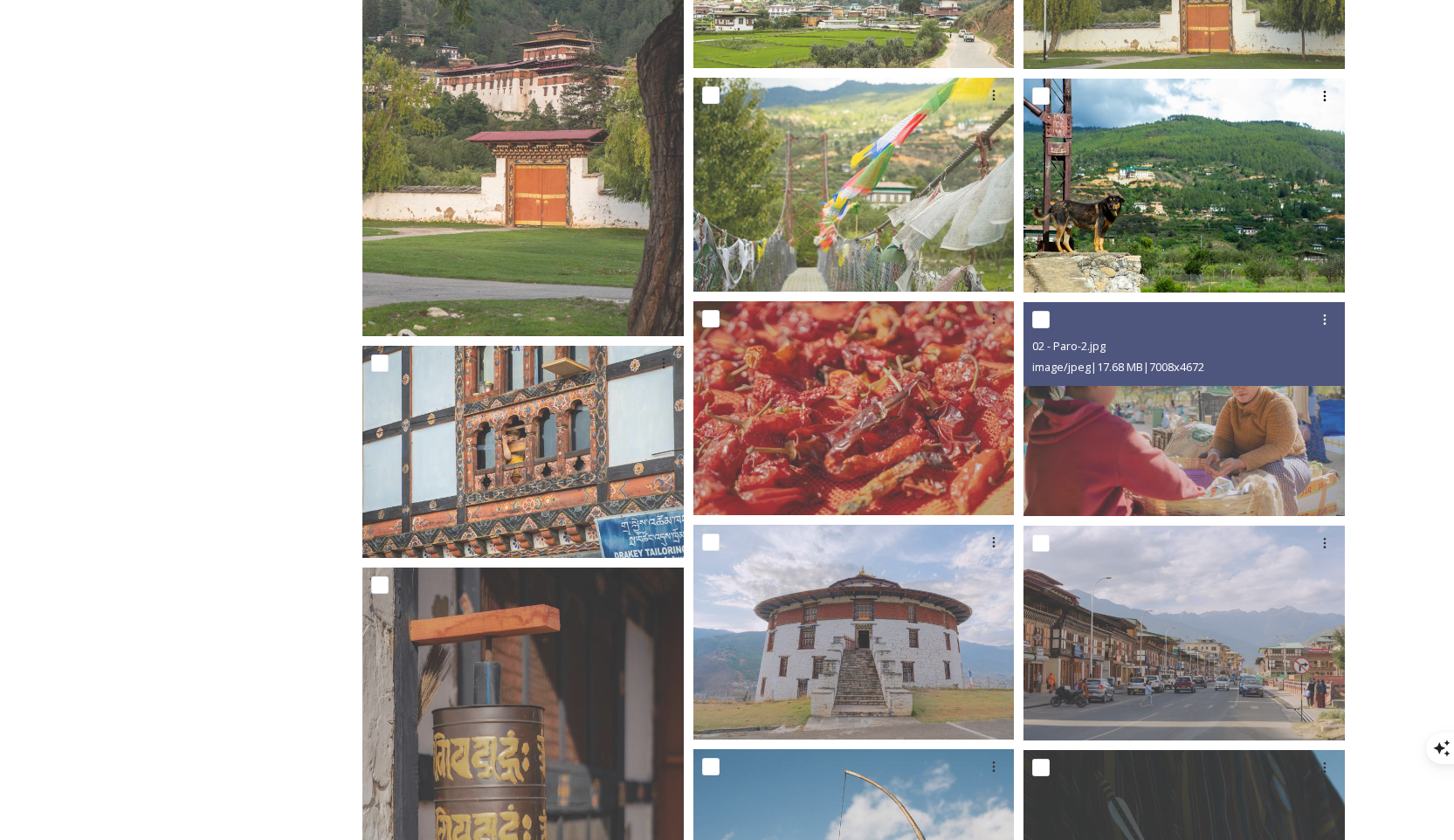
click at [1047, 482] on img at bounding box center [1184, 410] width 321 height 215
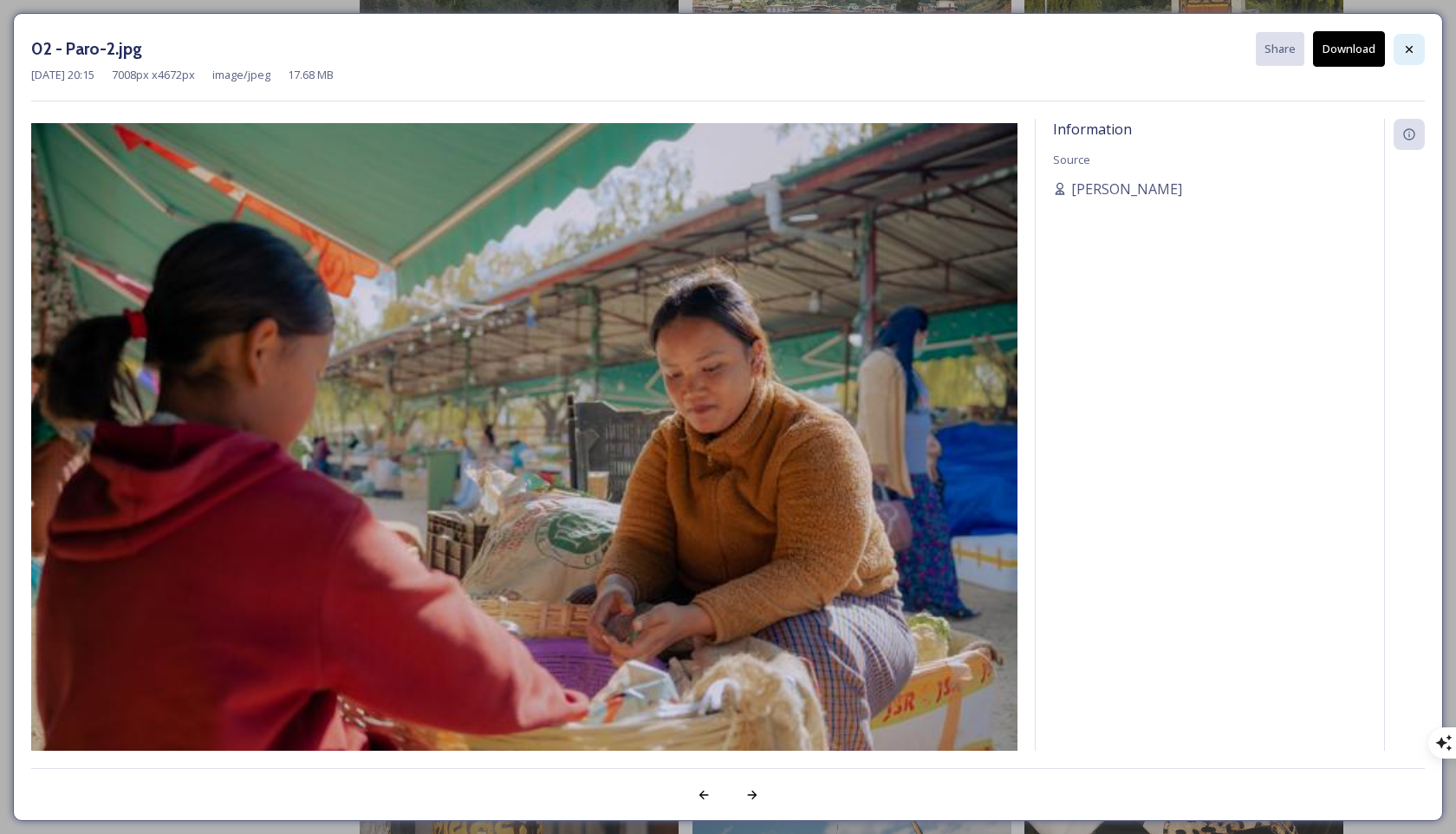
click at [1039, 45] on div at bounding box center [1410, 49] width 32 height 32
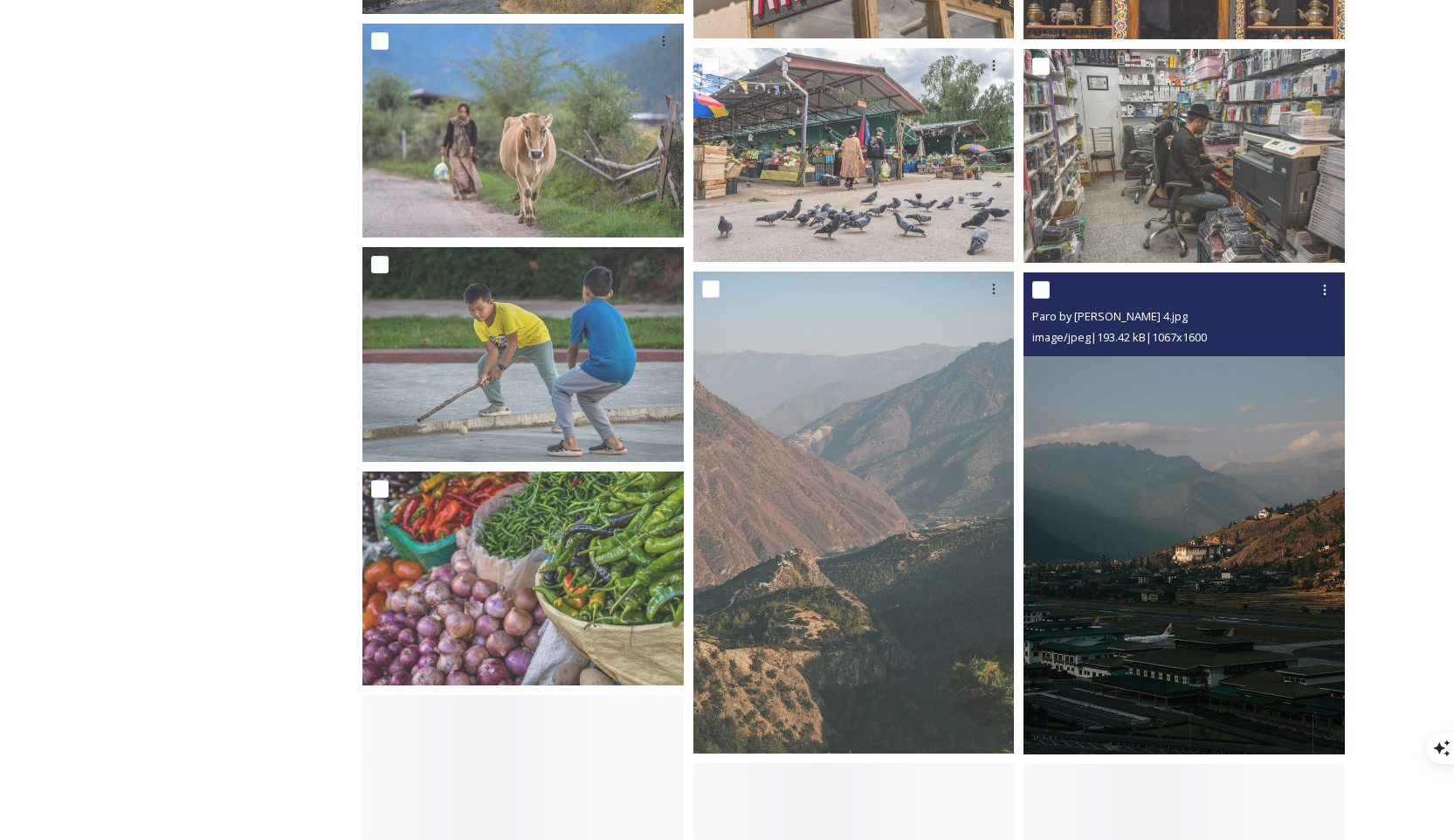
scroll to position [8346, 0]
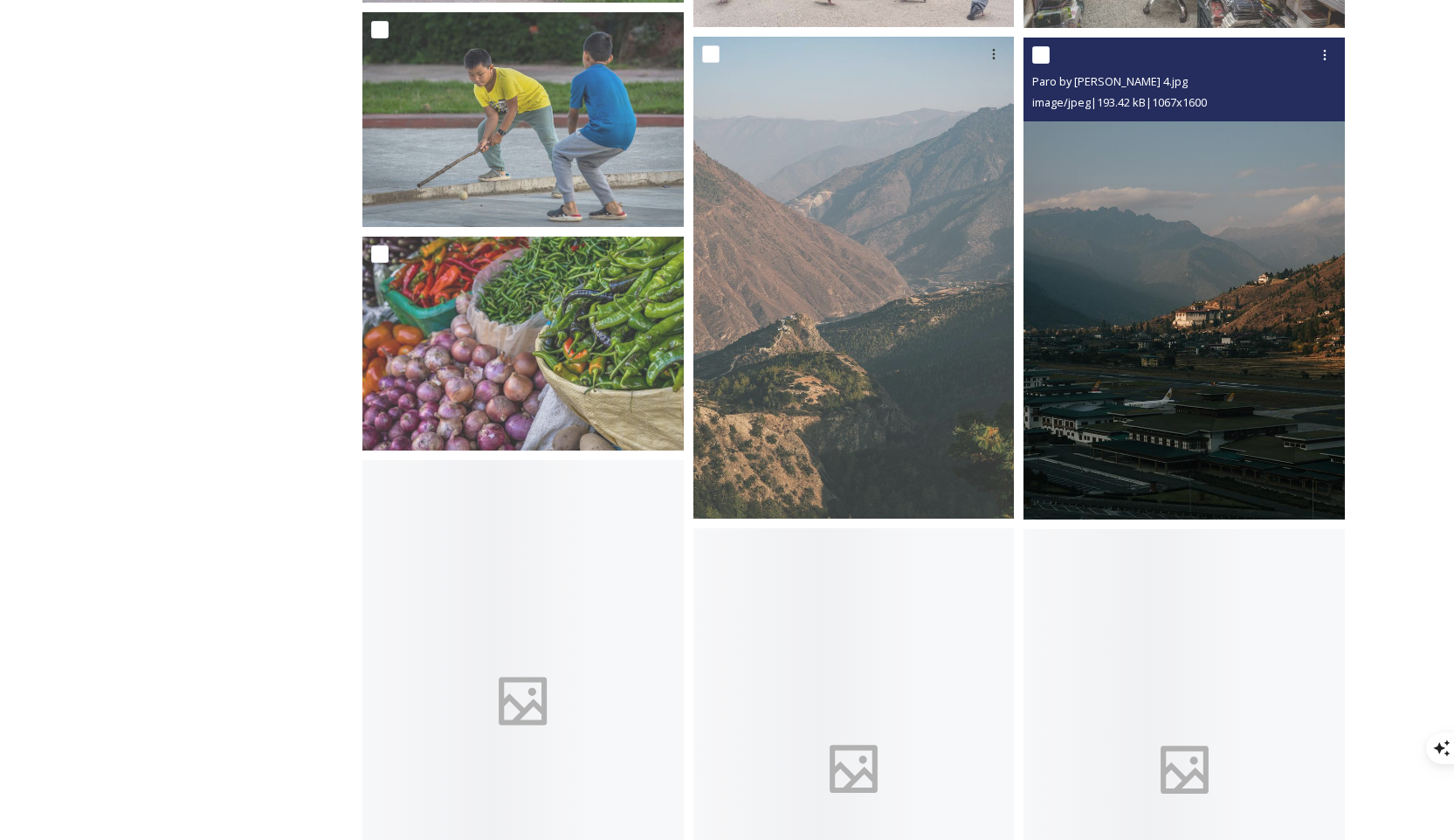
click at [1047, 412] on img at bounding box center [1184, 278] width 321 height 481
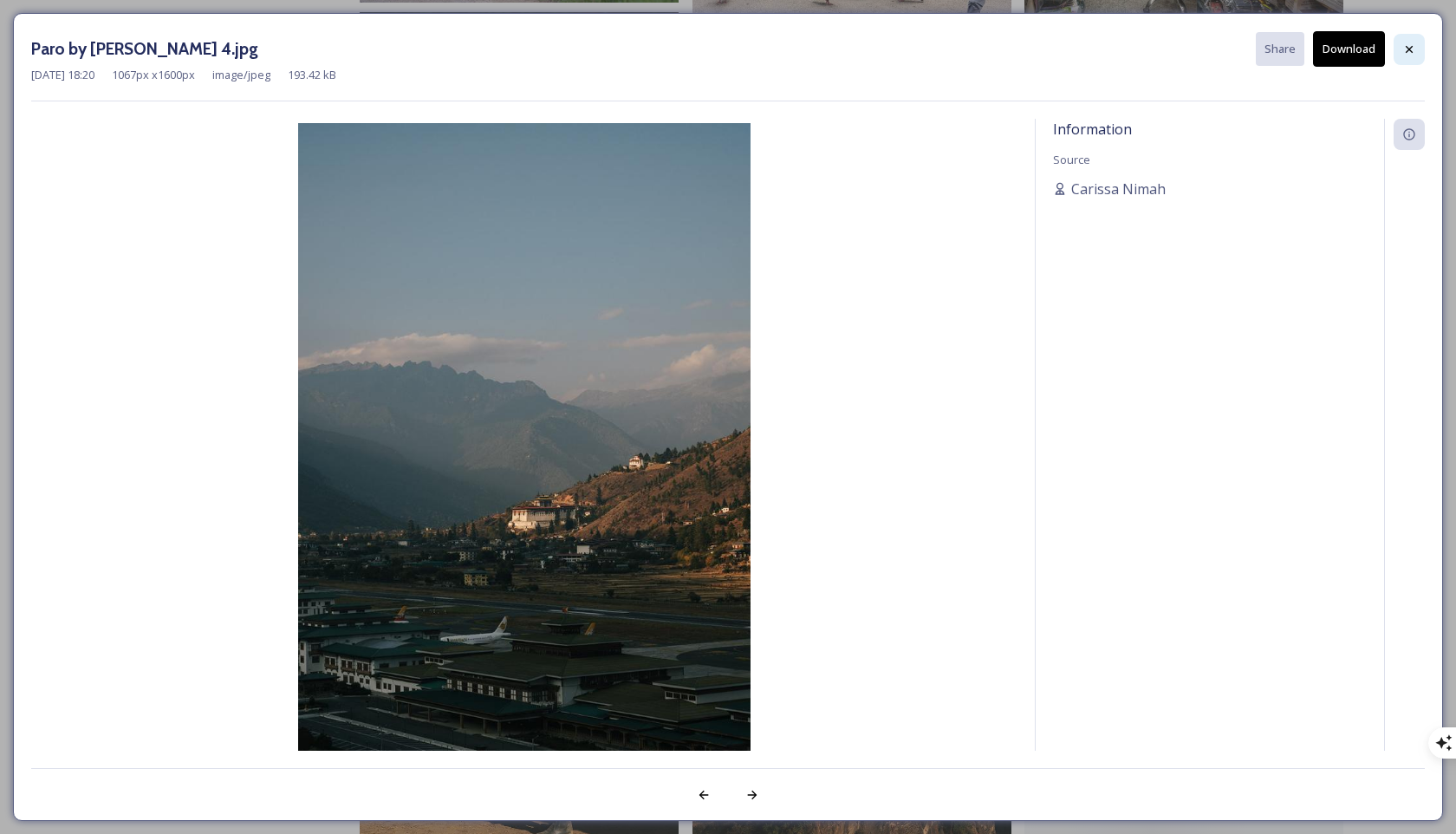
click at [1039, 56] on icon at bounding box center [1409, 49] width 14 height 14
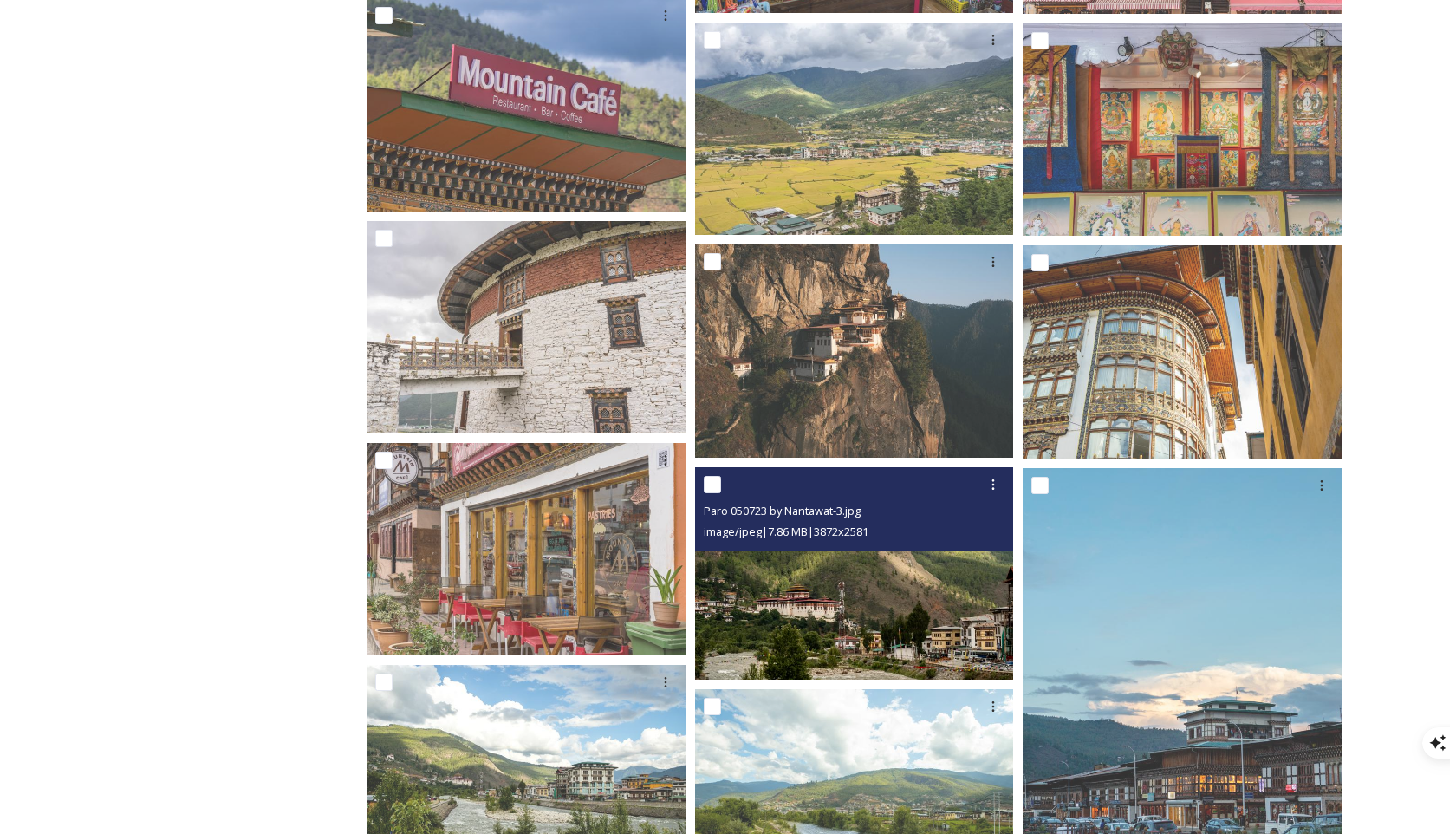
scroll to position [10500, 0]
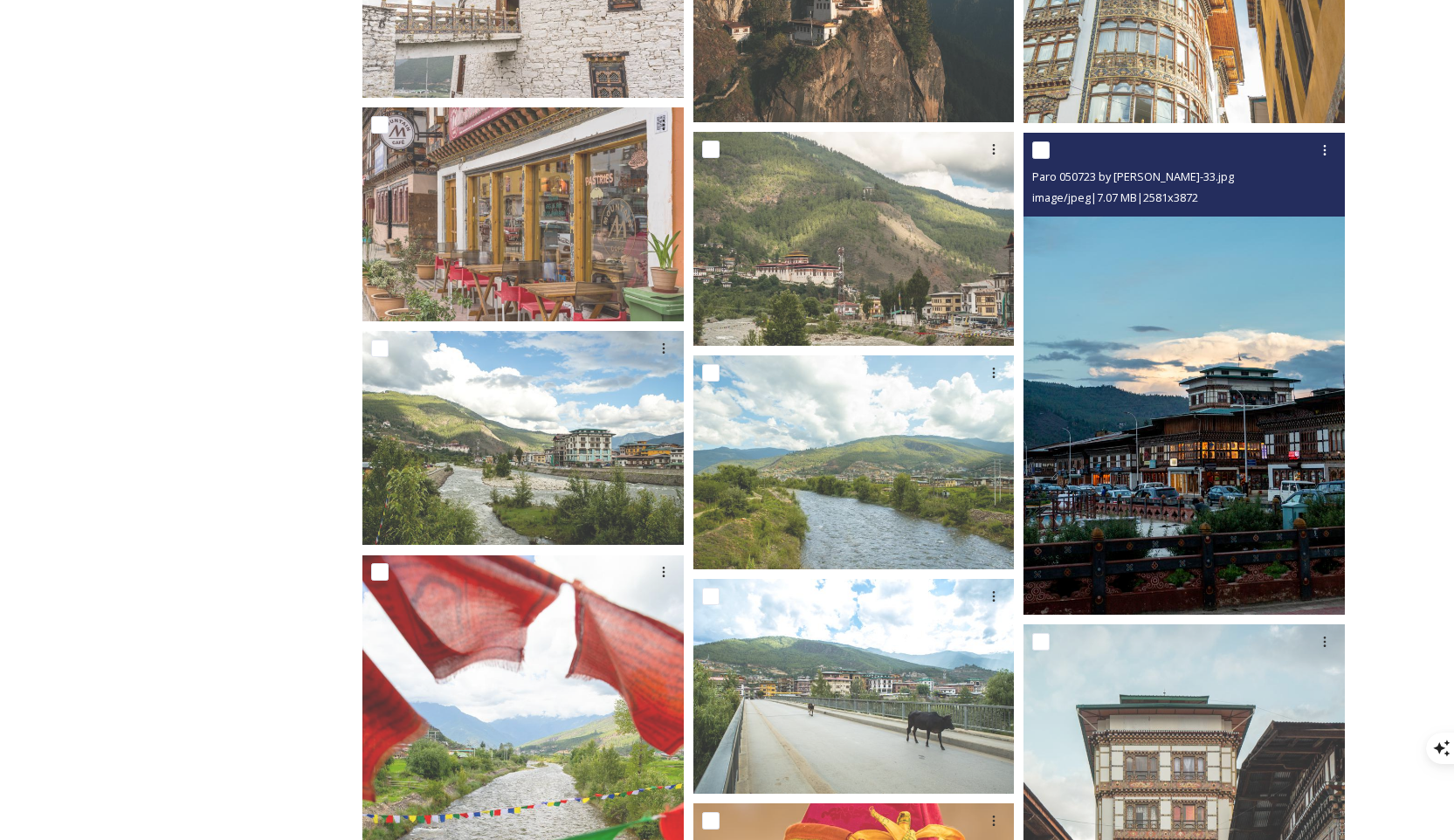
click at [1047, 457] on img at bounding box center [1184, 373] width 321 height 482
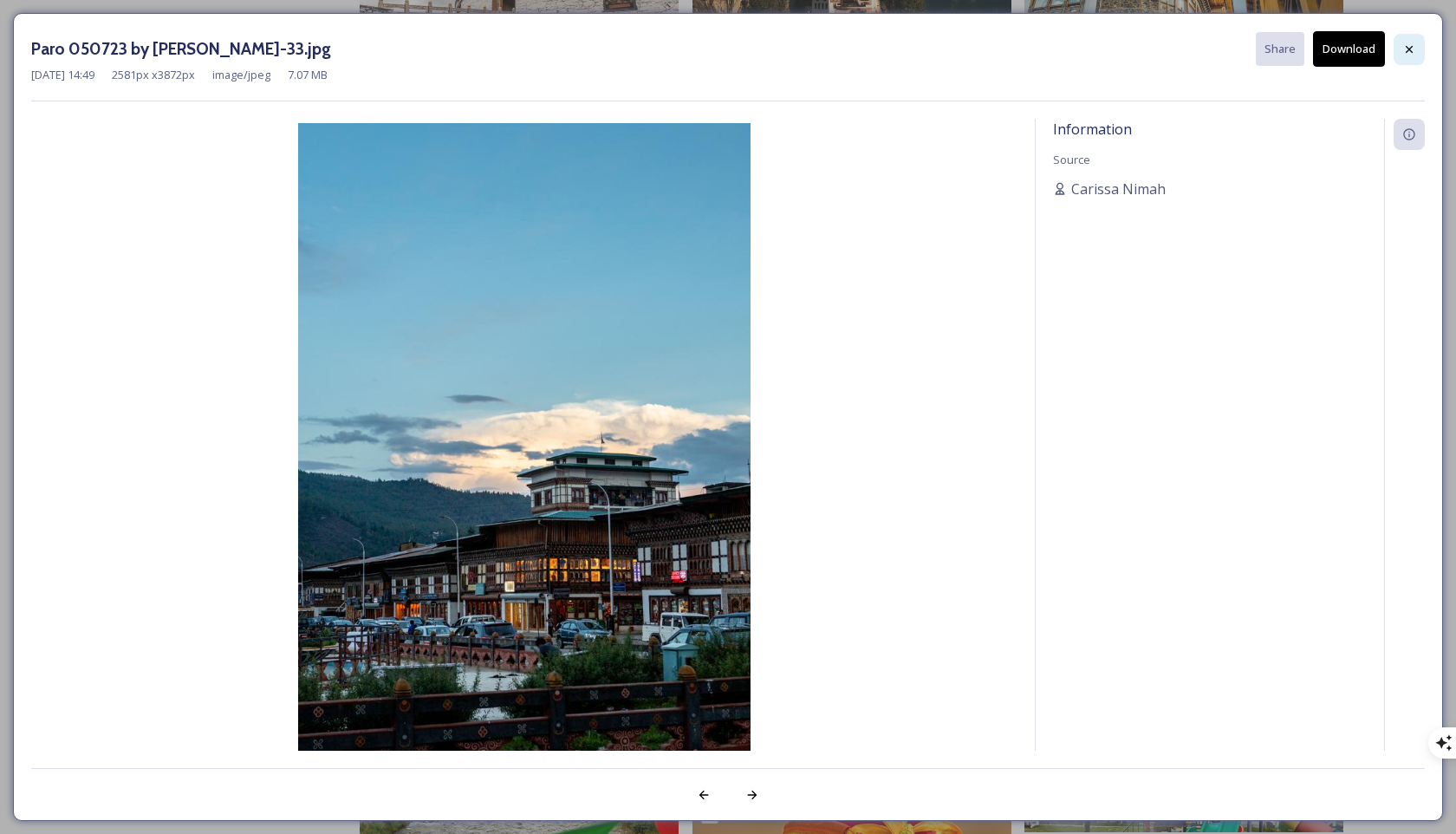
click at [1039, 52] on div at bounding box center [1410, 49] width 32 height 32
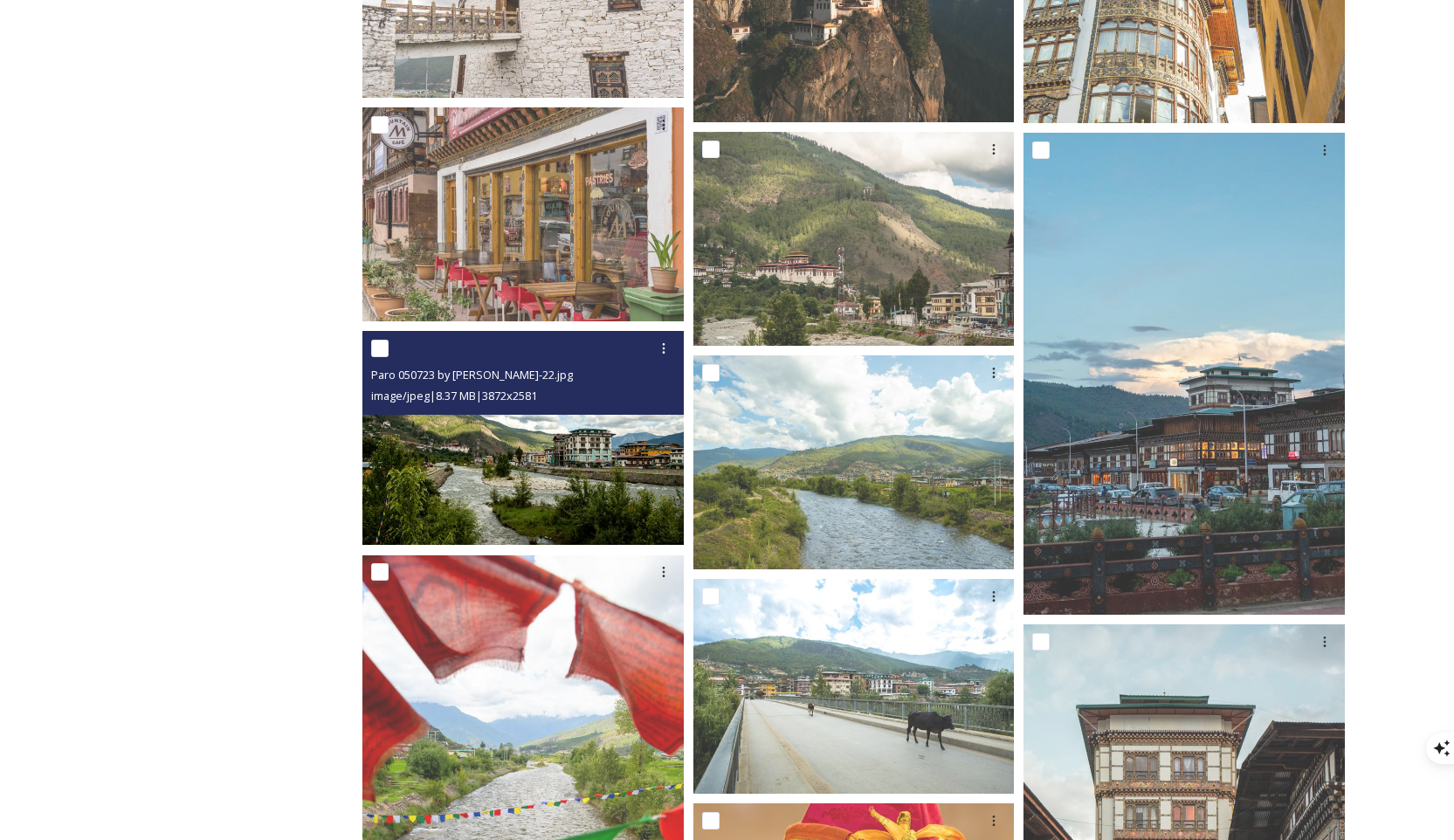
click at [616, 477] on img at bounding box center [522, 439] width 321 height 215
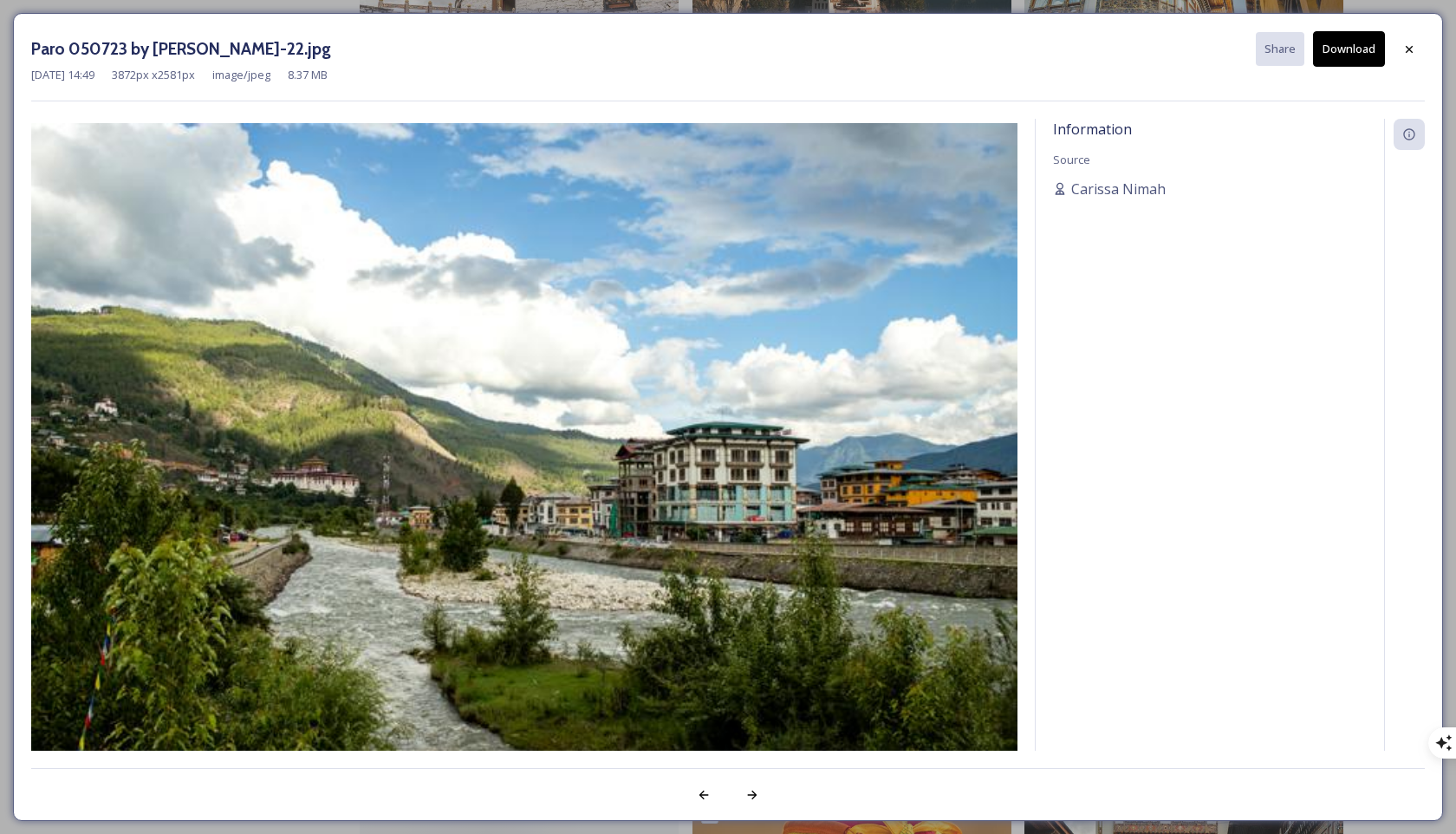
click at [1039, 43] on button "Download" at bounding box center [1348, 49] width 72 height 35
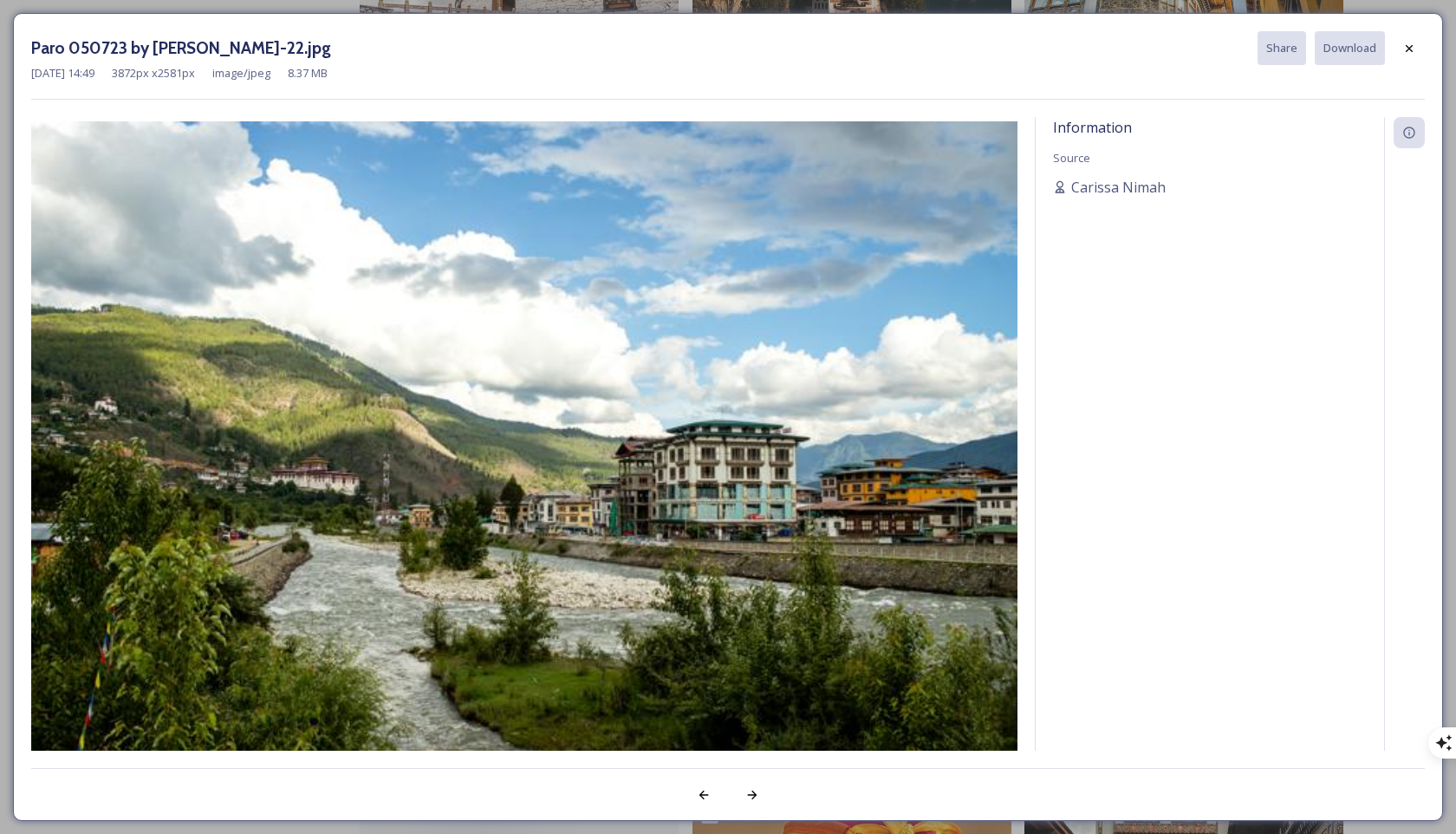
click at [1026, 153] on div "Information Source [PERSON_NAME]" at bounding box center [728, 434] width 1394 height 633
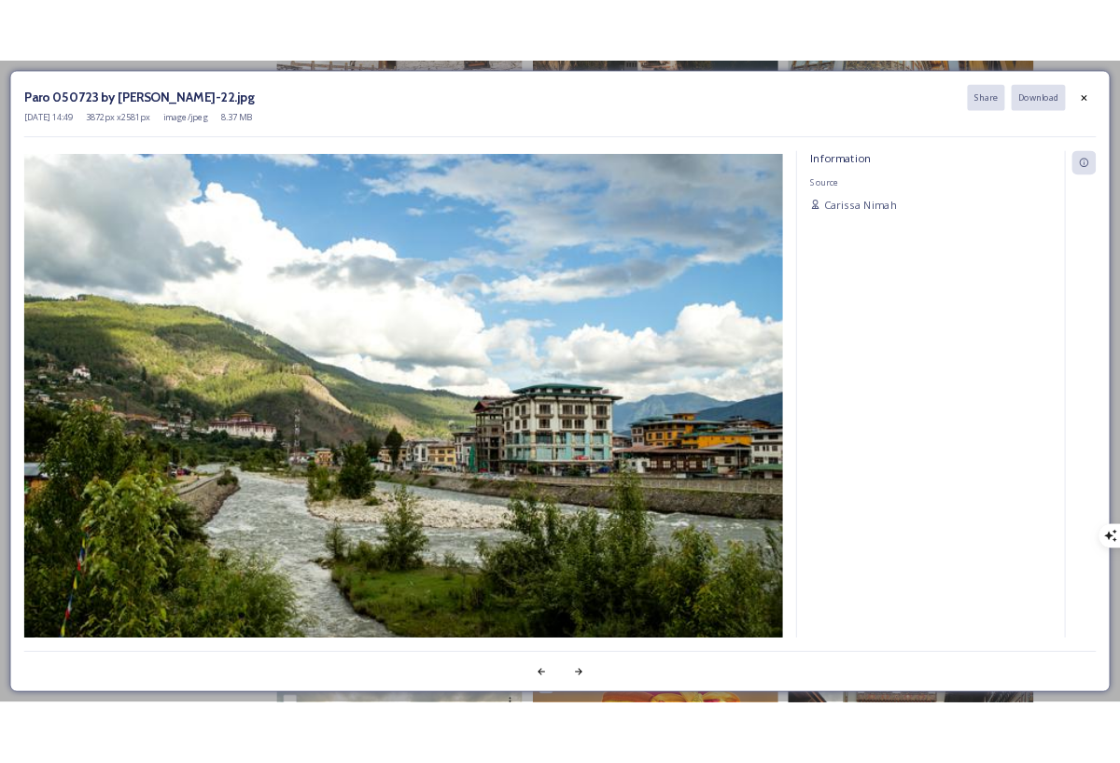
scroll to position [7538, 0]
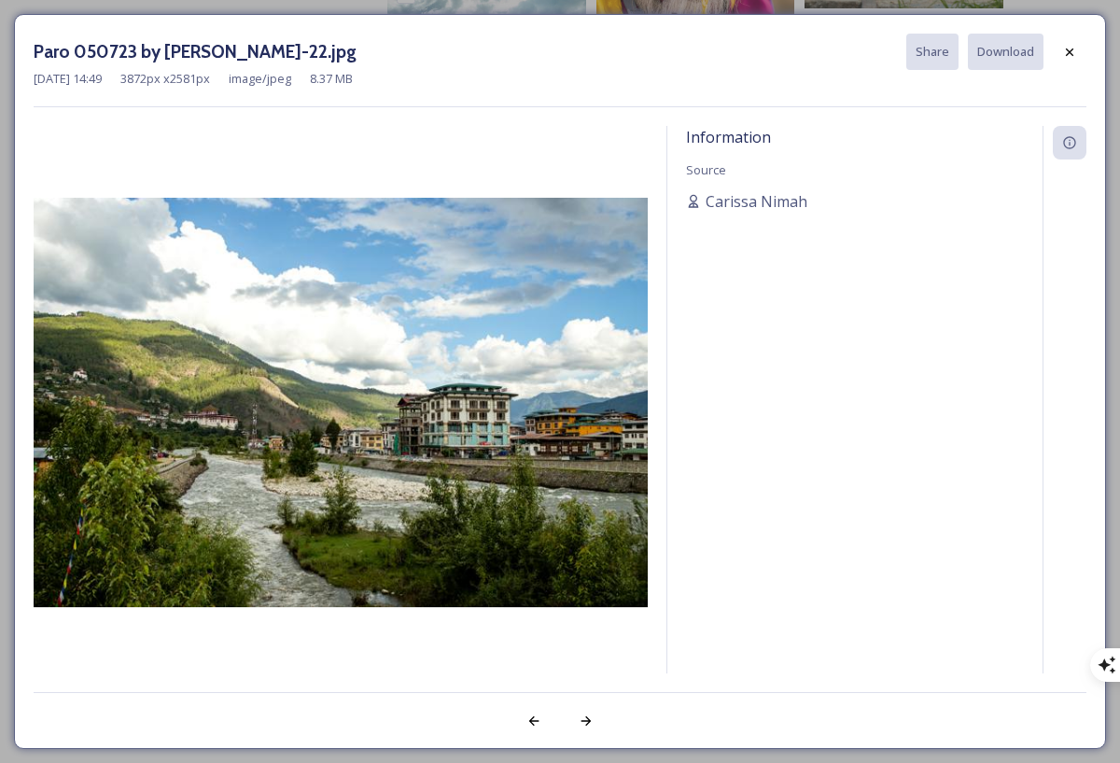
click at [623, 90] on div "Paro 050723 by [PERSON_NAME]-22.jpg Share Download [DATE] 14:49 3872 px x 2581 …" at bounding box center [560, 71] width 1053 height 74
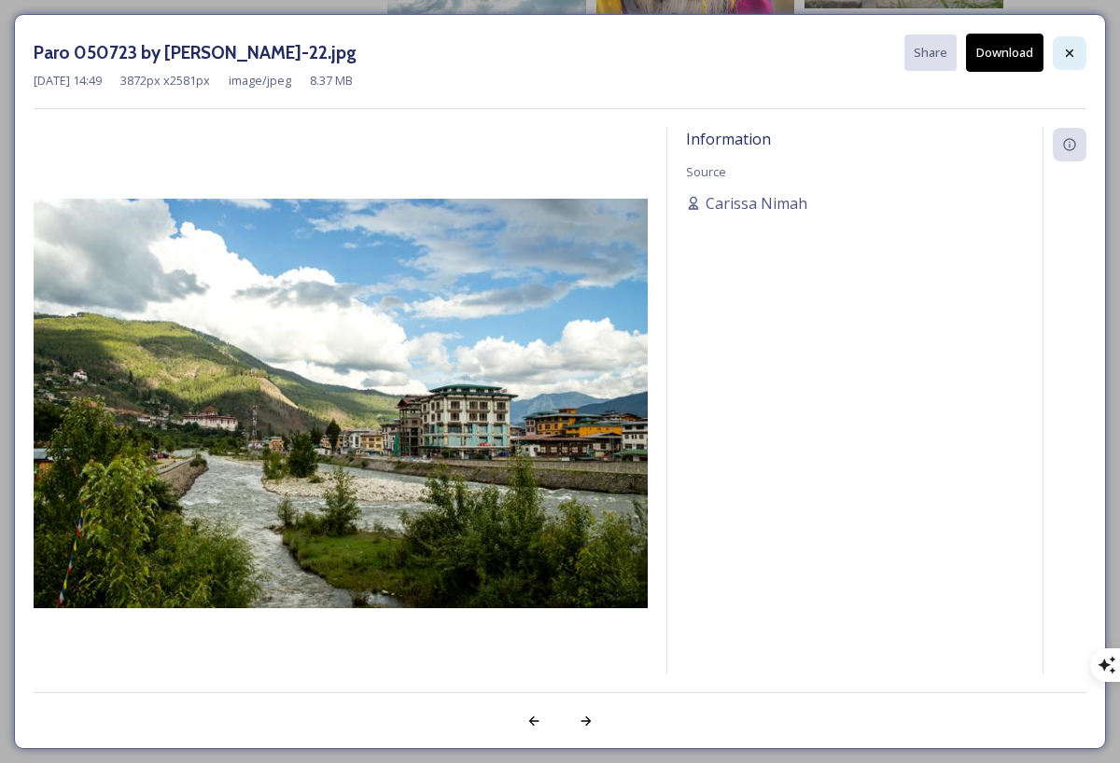
click at [1071, 54] on icon at bounding box center [1069, 52] width 7 height 7
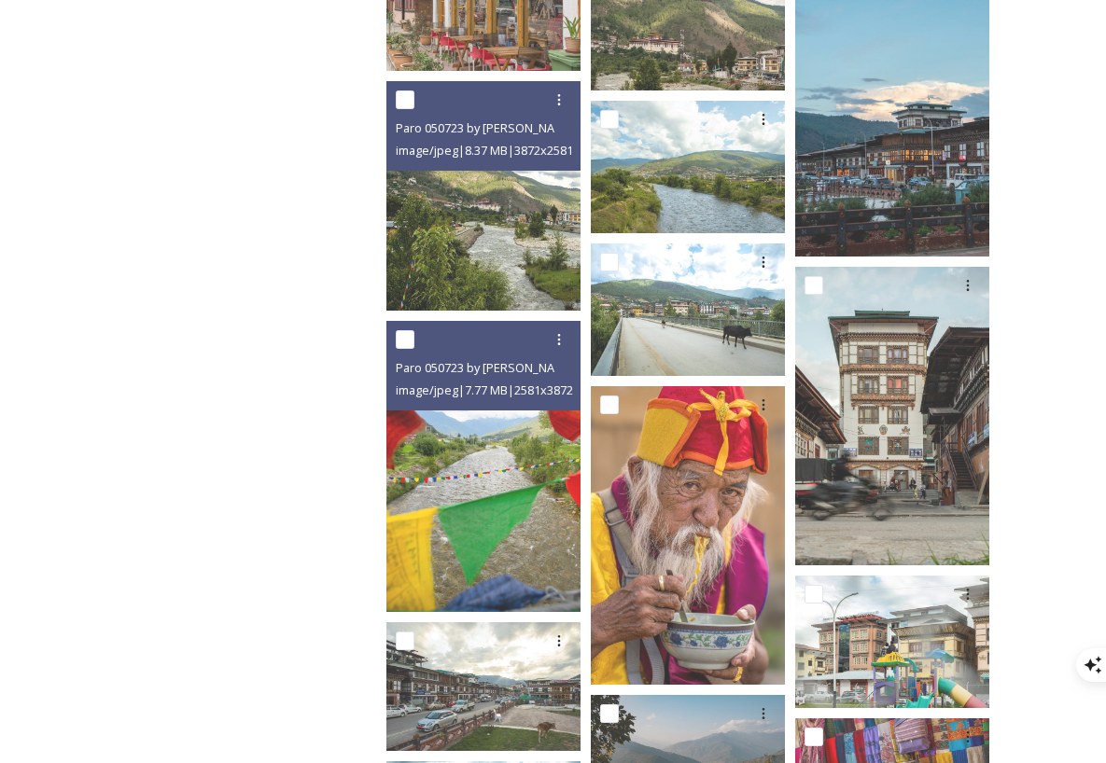
scroll to position [6798, 0]
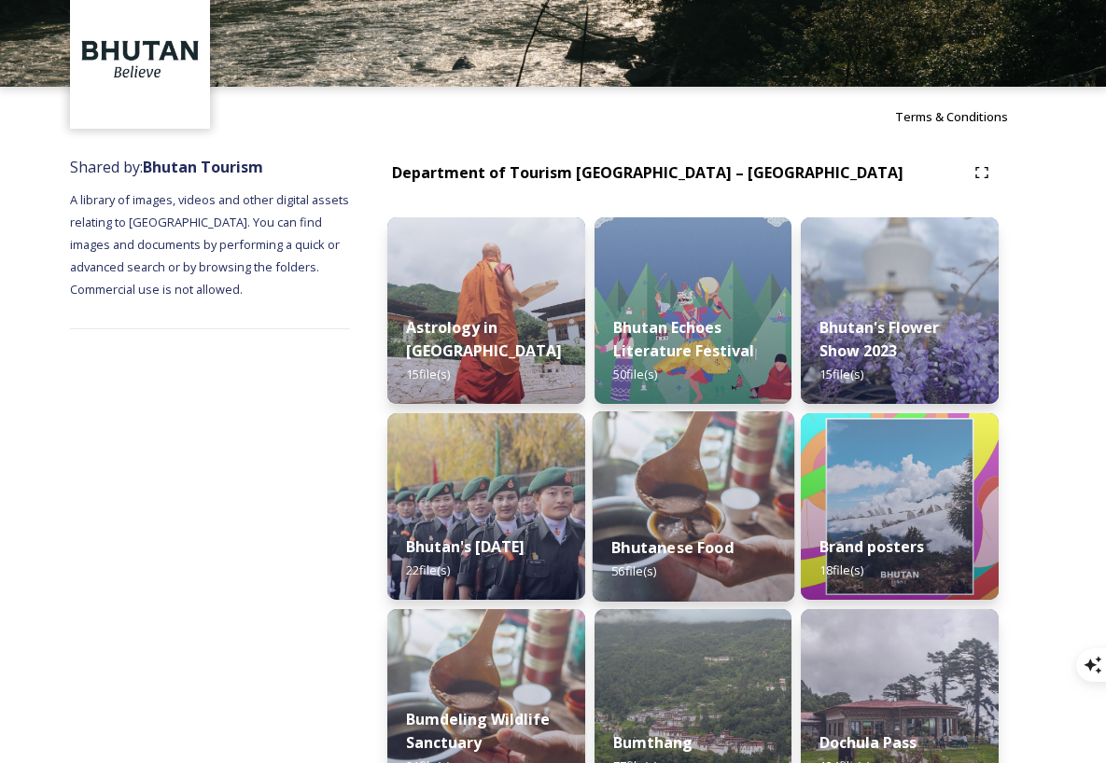
scroll to position [90, 0]
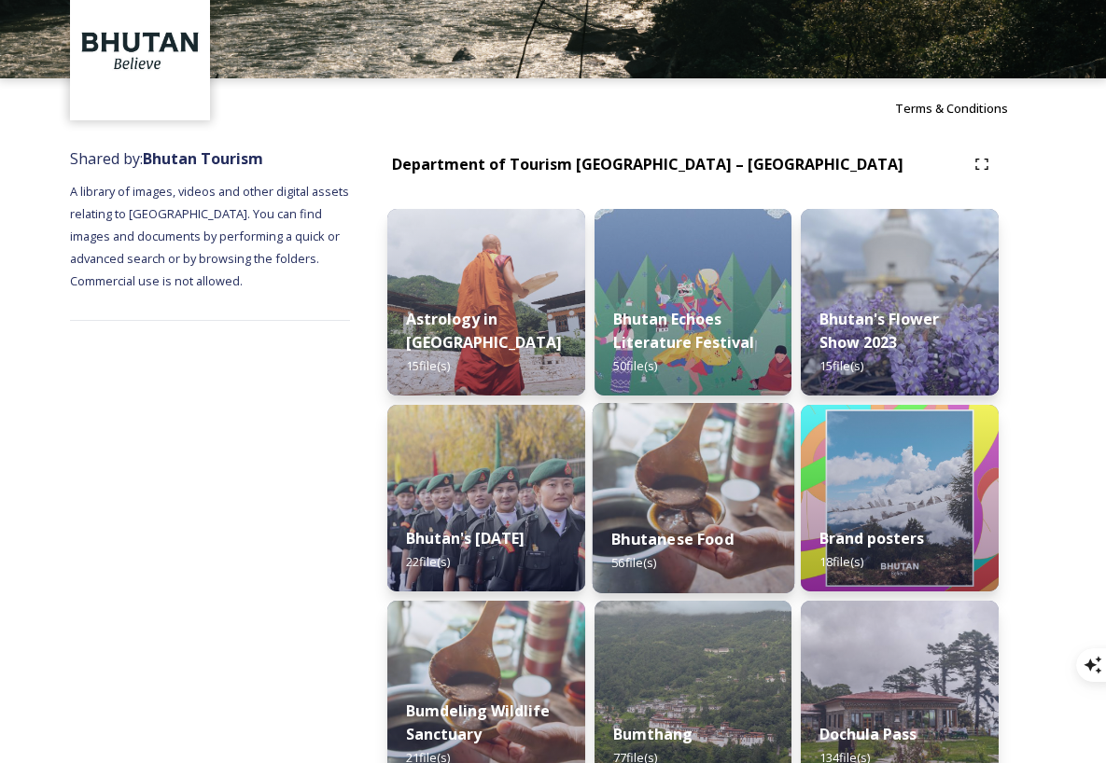
click at [646, 503] on img at bounding box center [694, 498] width 202 height 190
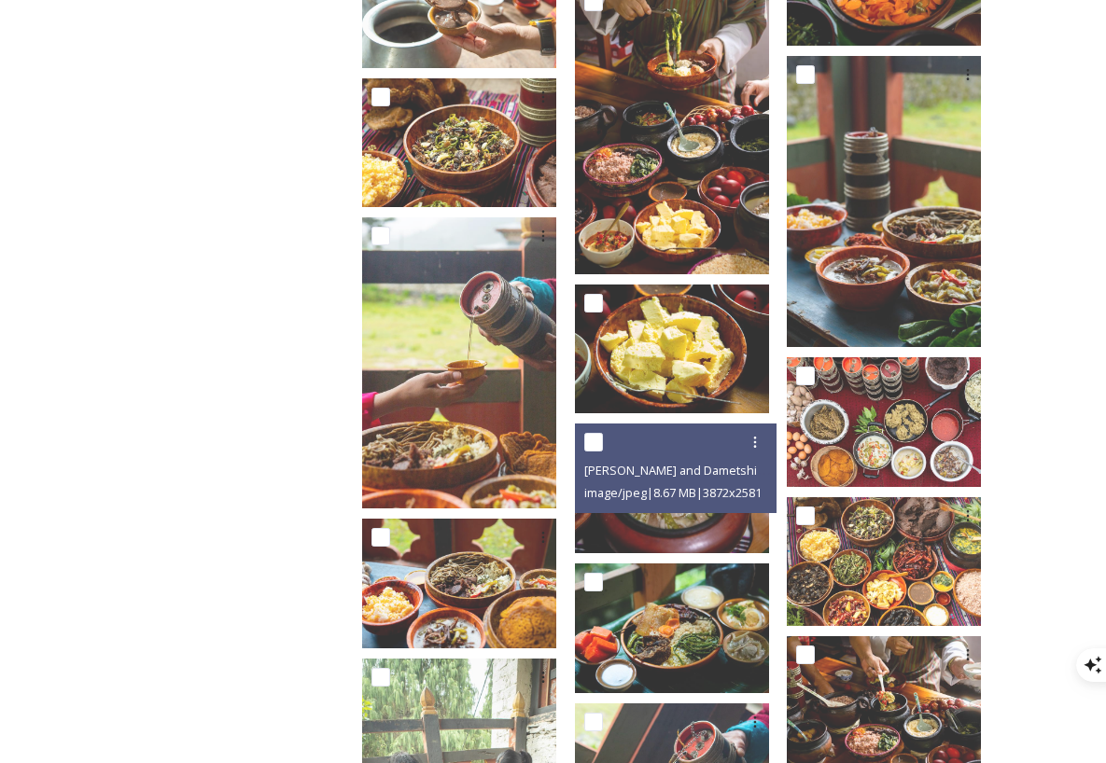
scroll to position [2720, 0]
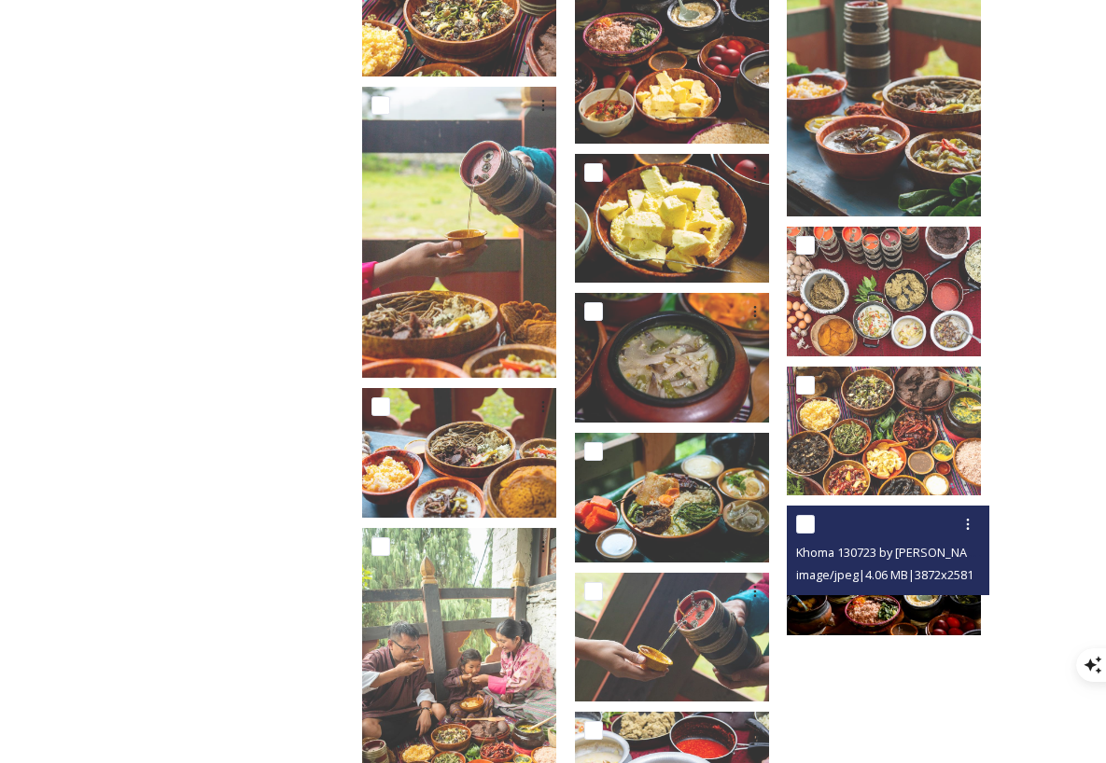
click at [892, 586] on img at bounding box center [884, 571] width 194 height 130
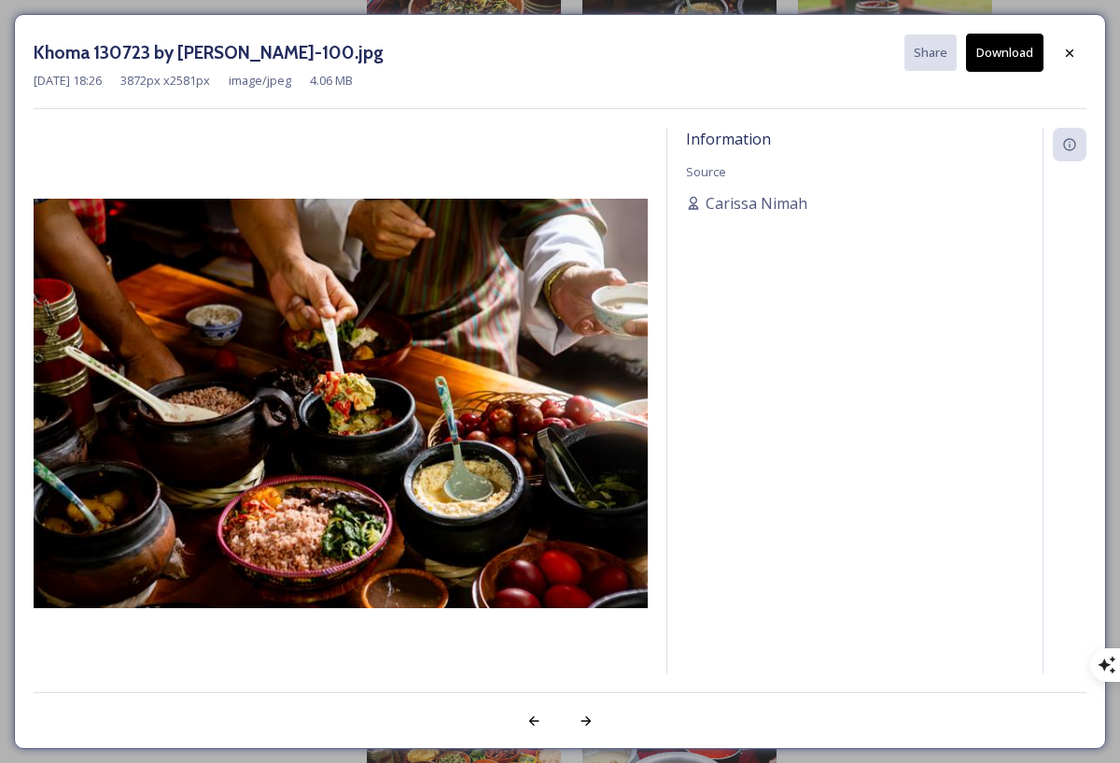
click at [993, 55] on button "Download" at bounding box center [1004, 53] width 77 height 38
click at [604, 91] on div "Khoma 130723 by [PERSON_NAME]-100.jpg Share Download [DATE] 18:26 3872 px x 258…" at bounding box center [560, 72] width 1053 height 76
click at [655, 75] on div "[DATE] 18:26 3872 px x 2581 px image/jpeg 4.06 MB" at bounding box center [560, 81] width 1053 height 18
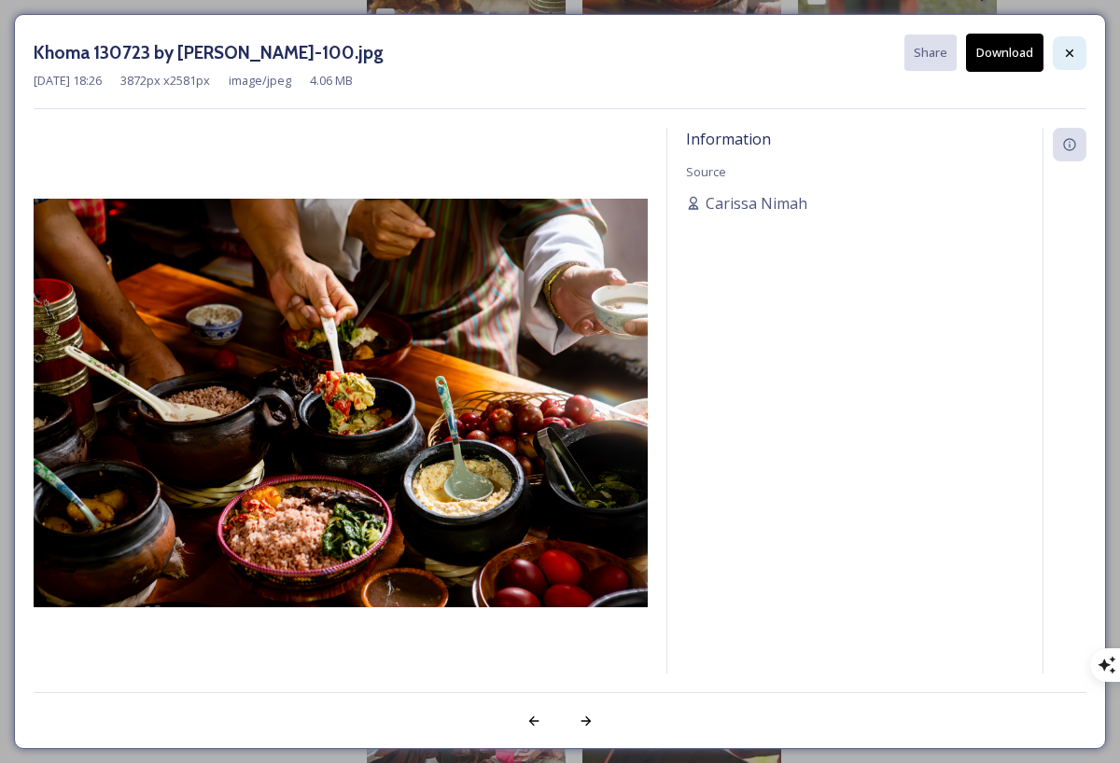
click at [1071, 49] on icon at bounding box center [1069, 53] width 15 height 15
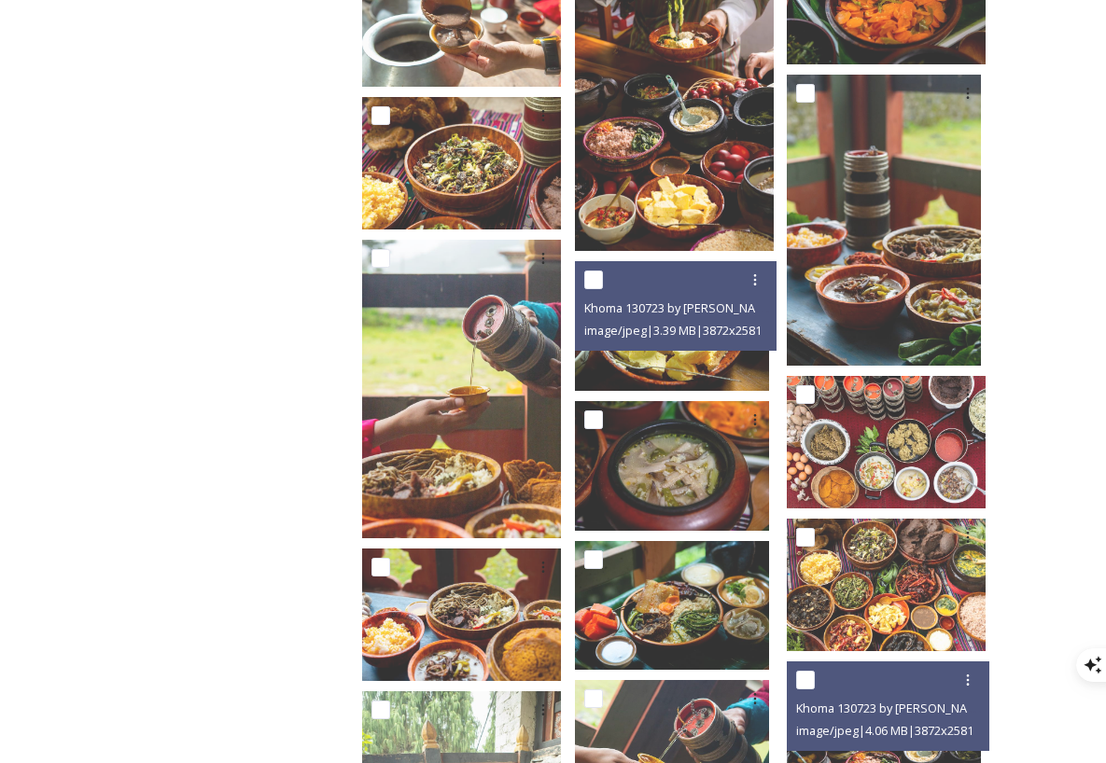
scroll to position [2241, 0]
